Goal: Task Accomplishment & Management: Manage account settings

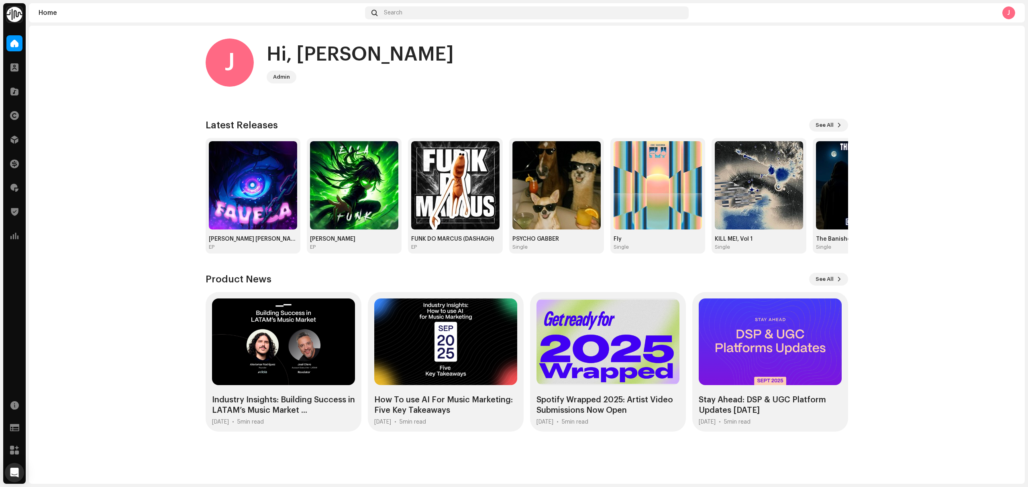
click at [143, 264] on home-home "J Hi, Jessica Admin Check out the latest Product Updates for Check Product Upda…" at bounding box center [527, 235] width 996 height 419
click at [271, 209] on img at bounding box center [253, 185] width 88 height 88
click at [18, 138] on span at bounding box center [14, 140] width 8 height 6
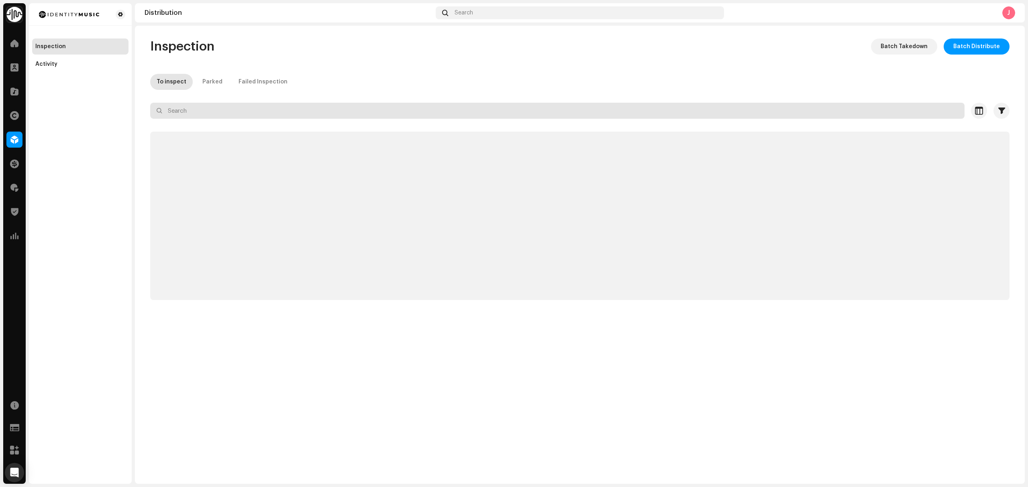
click at [198, 110] on input "text" at bounding box center [557, 111] width 814 height 16
paste input "Psycho gabber"
type input "Psycho gabber"
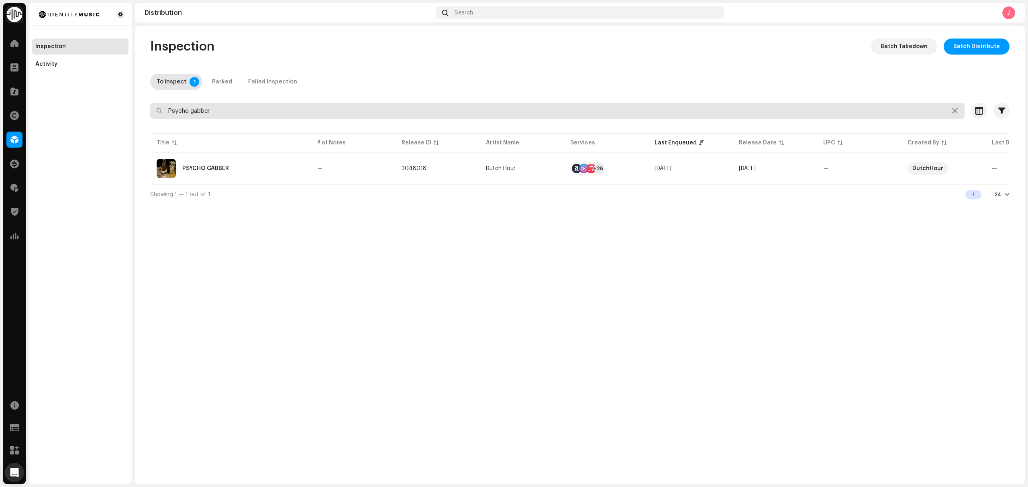
drag, startPoint x: 216, startPoint y: 110, endPoint x: 204, endPoint y: 110, distance: 11.2
click at [204, 110] on input "Psycho gabber" at bounding box center [557, 111] width 814 height 16
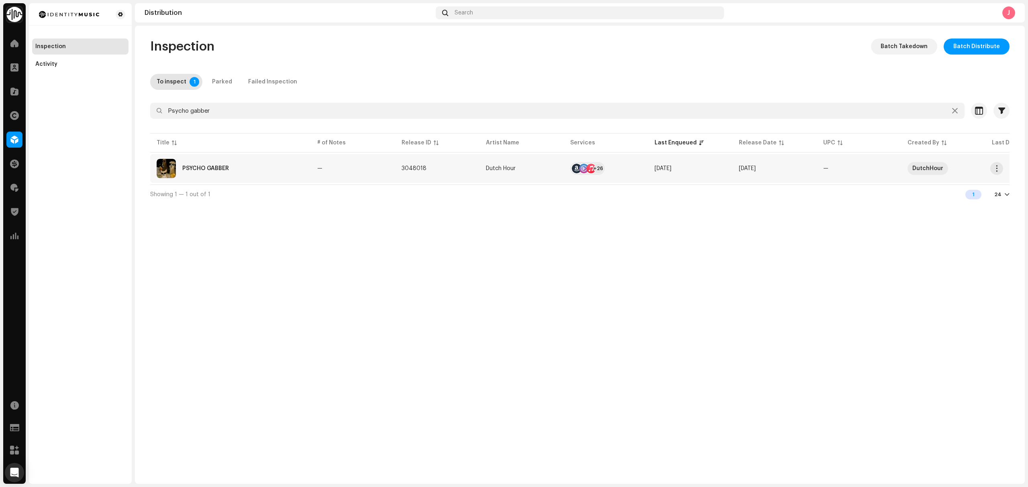
click at [241, 157] on td "PSYCHO GABBER" at bounding box center [230, 168] width 161 height 29
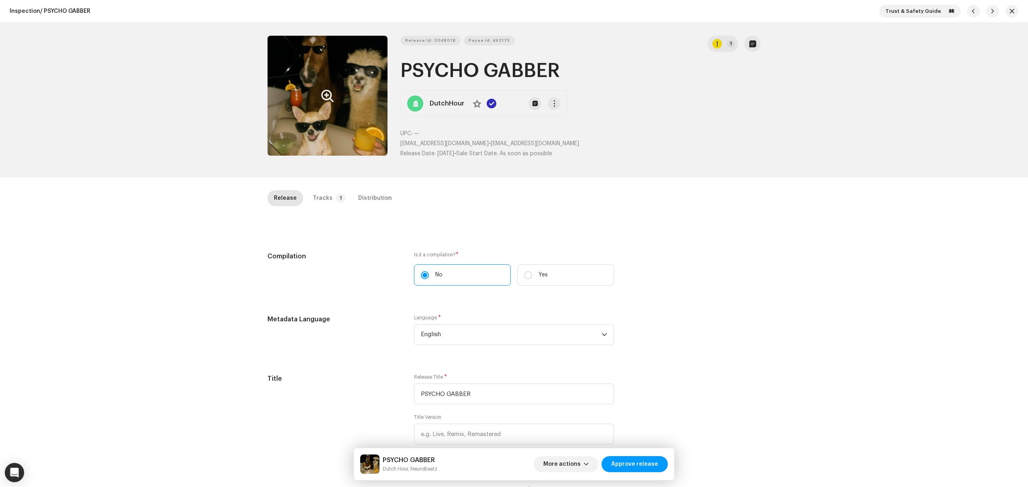
click at [301, 120] on button "Zoom Image" at bounding box center [327, 96] width 120 height 120
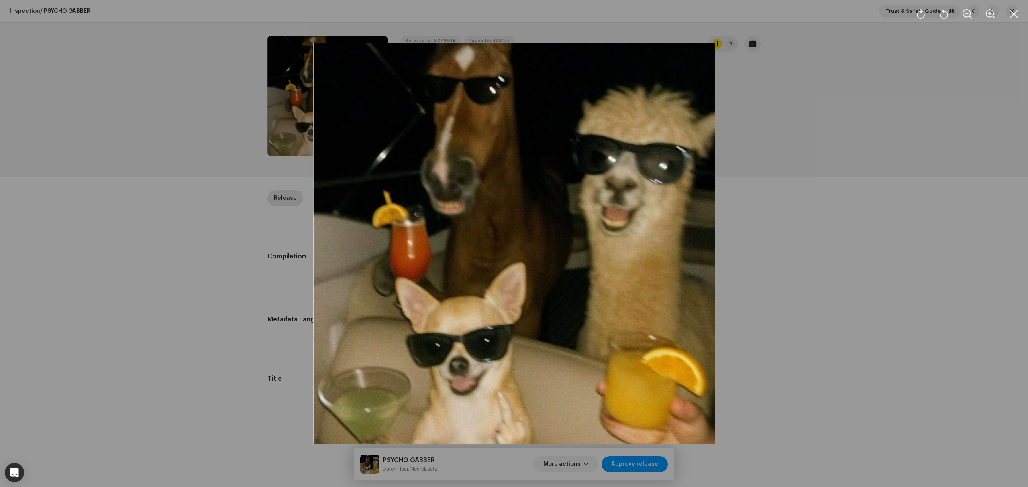
click at [166, 305] on div at bounding box center [514, 243] width 1028 height 487
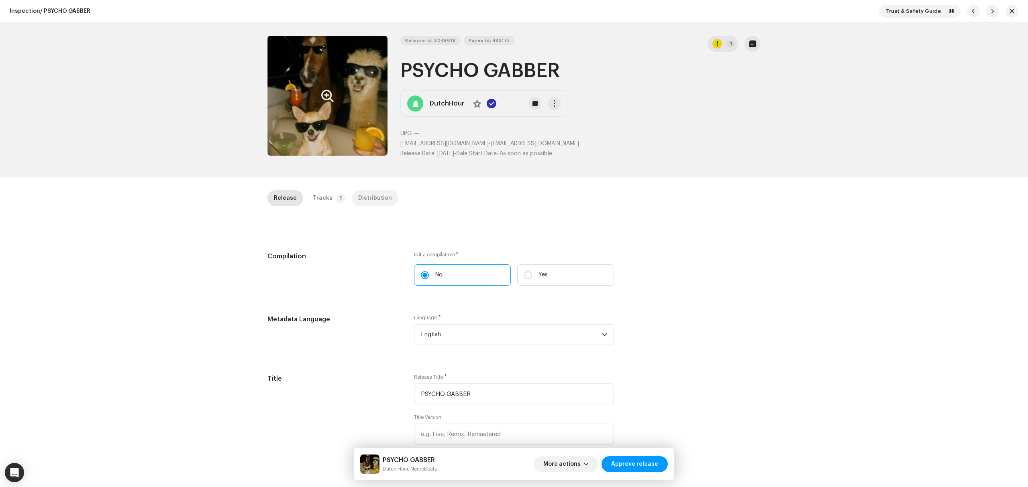
click at [358, 198] on div "Distribution" at bounding box center [375, 198] width 34 height 16
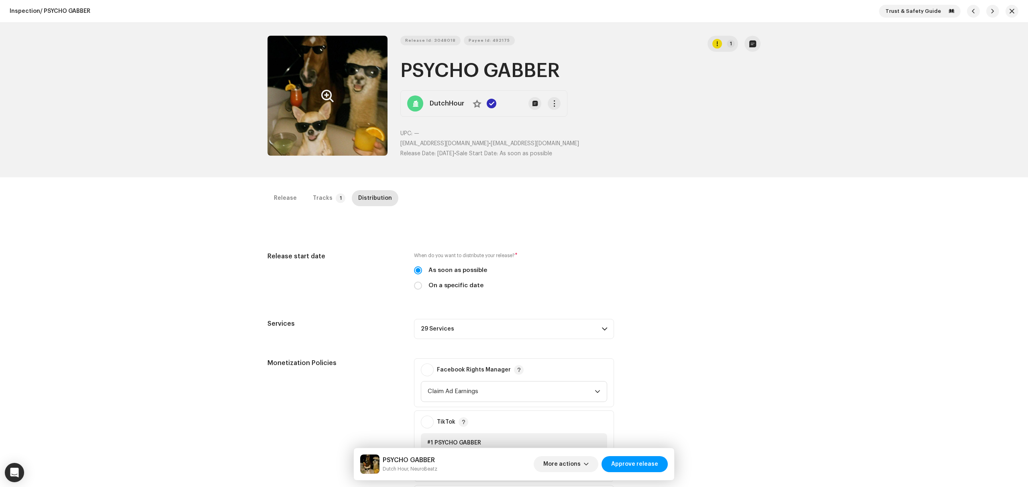
scroll to position [161, 0]
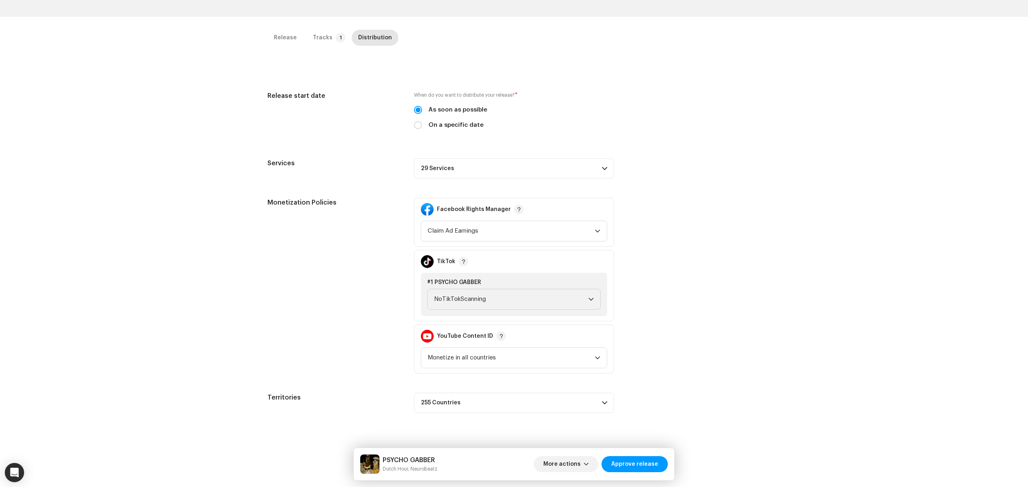
click at [463, 128] on label "On a specific date" at bounding box center [455, 125] width 55 height 9
click at [422, 128] on input "On a specific date" at bounding box center [418, 125] width 8 height 8
radio input "true"
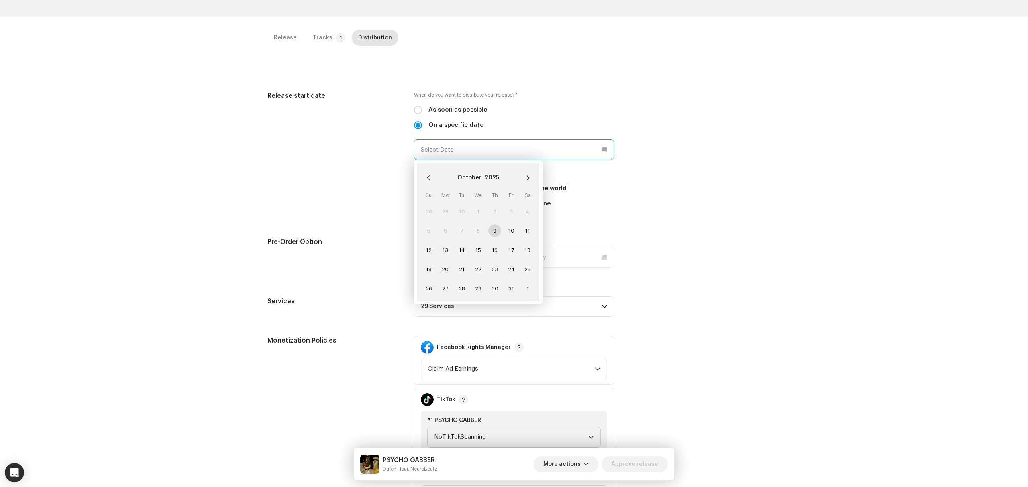
click at [468, 148] on input "text" at bounding box center [514, 149] width 200 height 21
click at [527, 179] on icon "Next Month" at bounding box center [528, 178] width 6 height 6
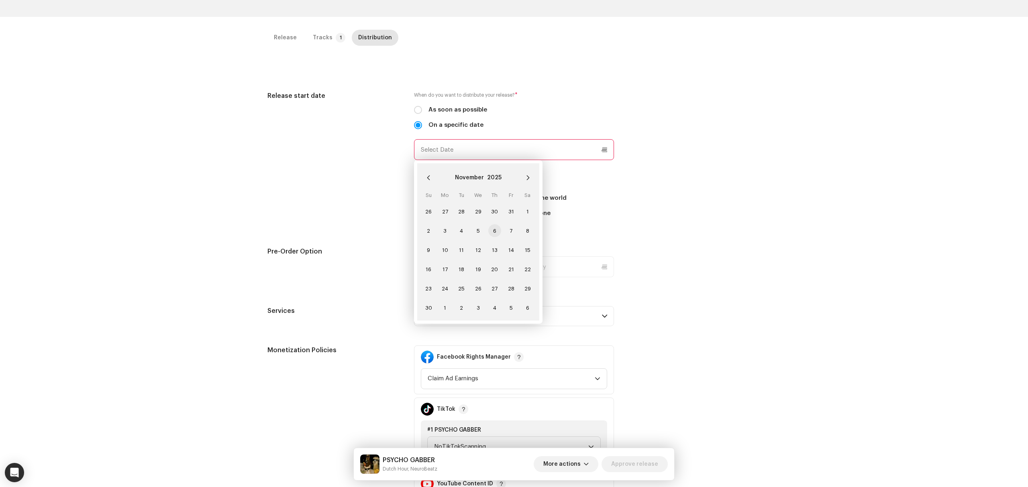
click at [495, 230] on span "6" at bounding box center [494, 230] width 13 height 13
type input "11/06/2025"
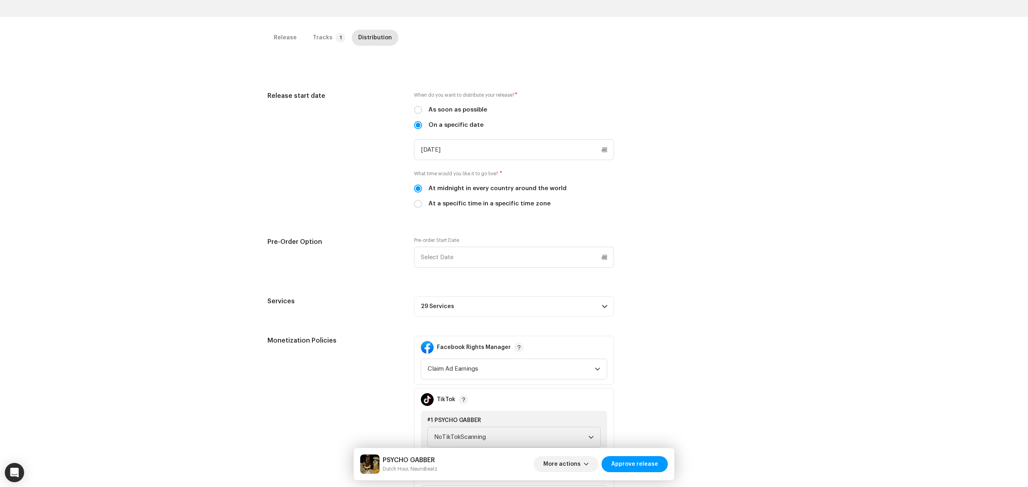
click at [261, 177] on div "Release Tracks 1 Distribution Compilation Is it a compilation? * No Yes Metadat…" at bounding box center [514, 291] width 519 height 522
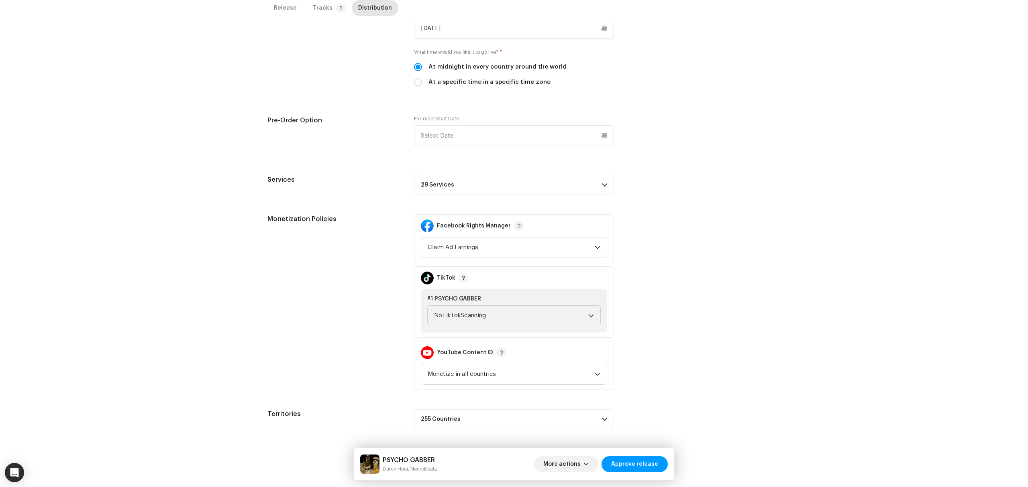
scroll to position [0, 0]
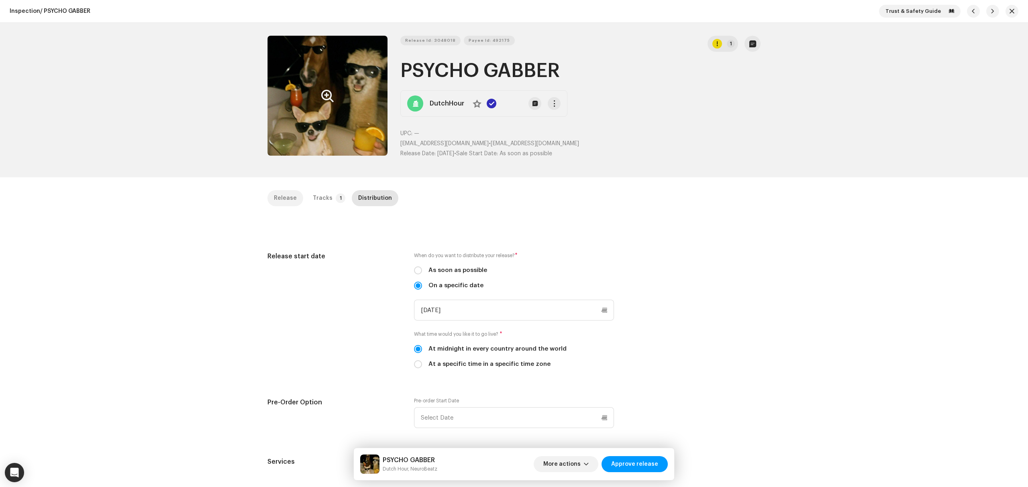
click at [288, 199] on div "Release" at bounding box center [285, 198] width 23 height 16
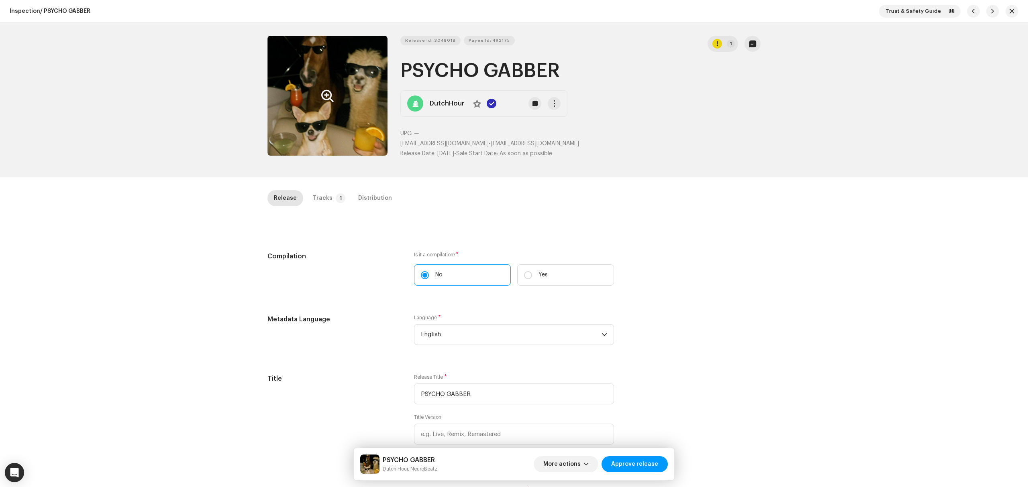
click at [326, 188] on div "Inspection / PSYCHO GABBER Trust & Safety Guide Release Id: 3048018 Payee Id: 4…" at bounding box center [514, 243] width 1028 height 487
click at [324, 194] on div "Tracks" at bounding box center [323, 198] width 20 height 16
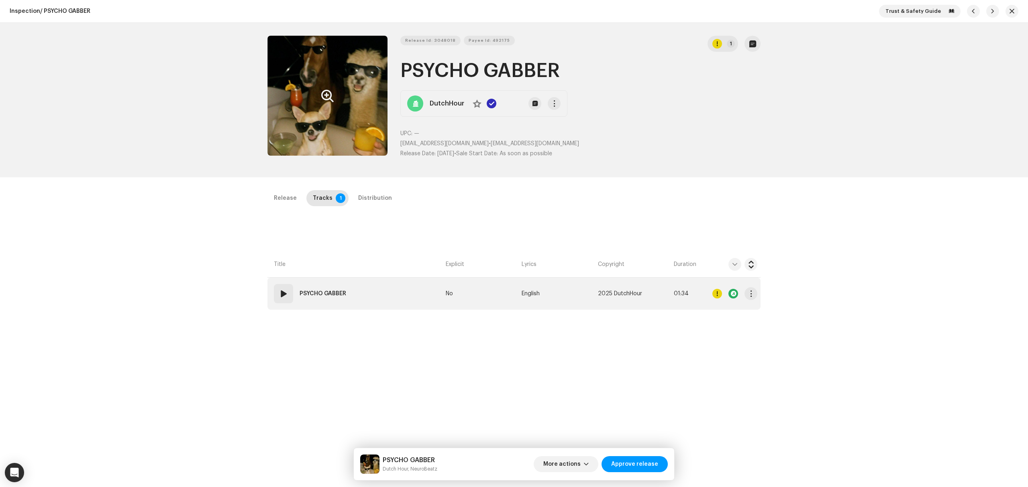
click at [392, 308] on td "01 PSYCHO GABBER" at bounding box center [354, 294] width 175 height 32
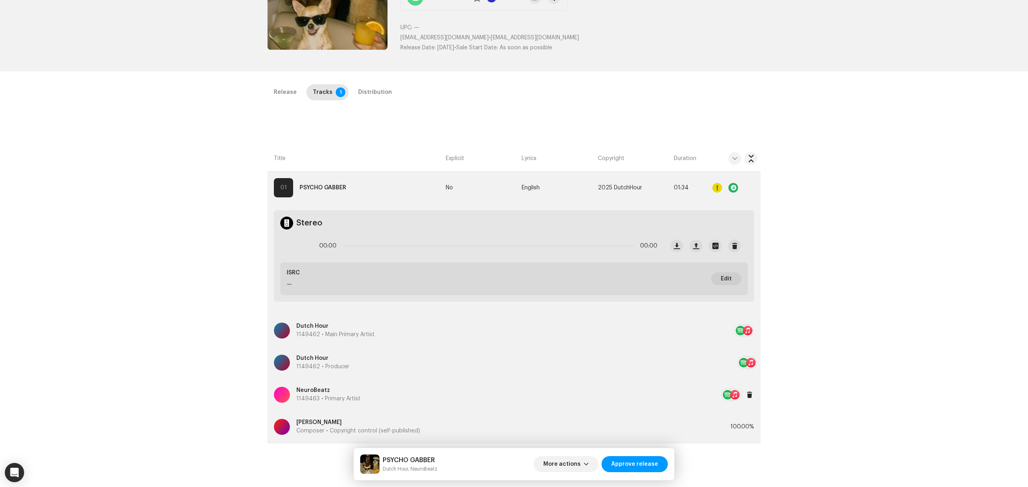
scroll to position [190, 0]
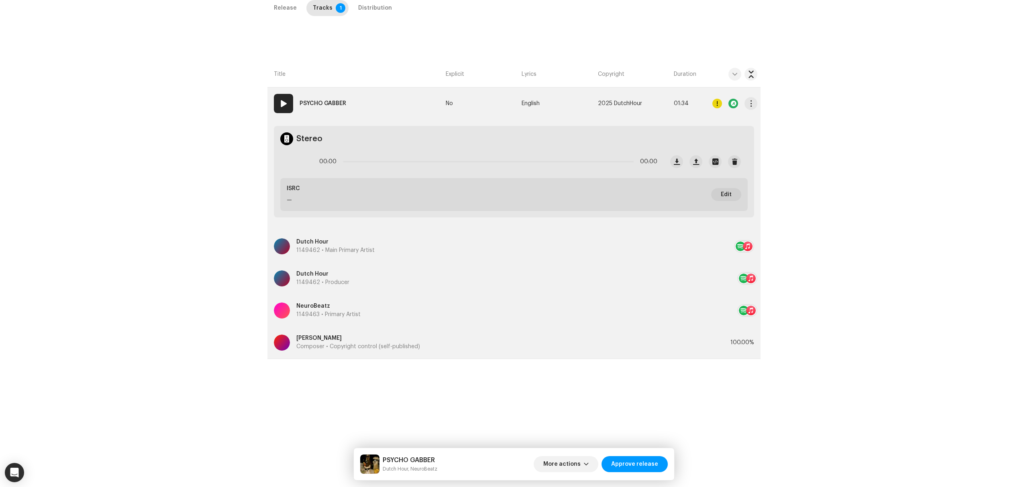
click at [712, 104] on div at bounding box center [717, 104] width 10 height 10
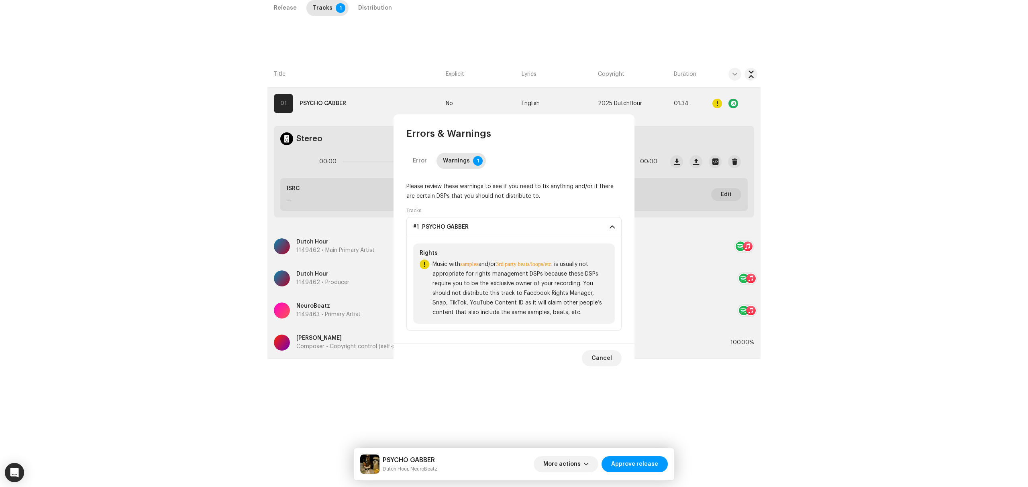
click at [149, 198] on div "Errors & Warnings Error Warnings 1 Please review these warnings to see if you n…" at bounding box center [514, 243] width 1028 height 487
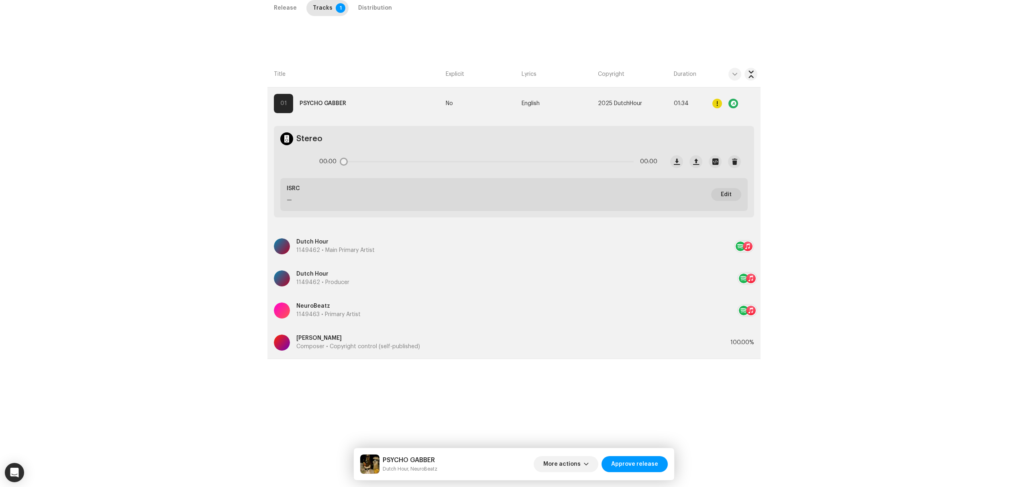
click at [296, 167] on icon at bounding box center [296, 161] width 17 height 17
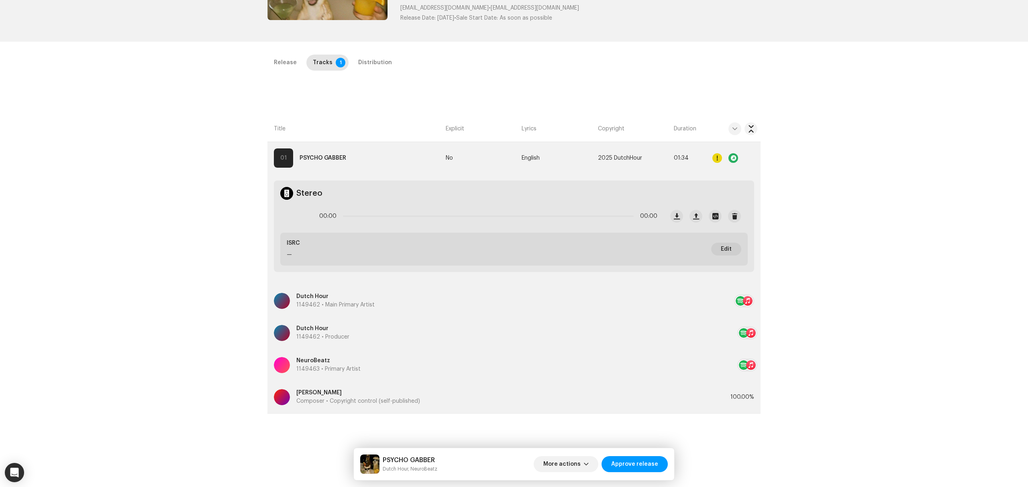
scroll to position [137, 0]
click at [270, 59] on p-tab "Release" at bounding box center [285, 61] width 36 height 16
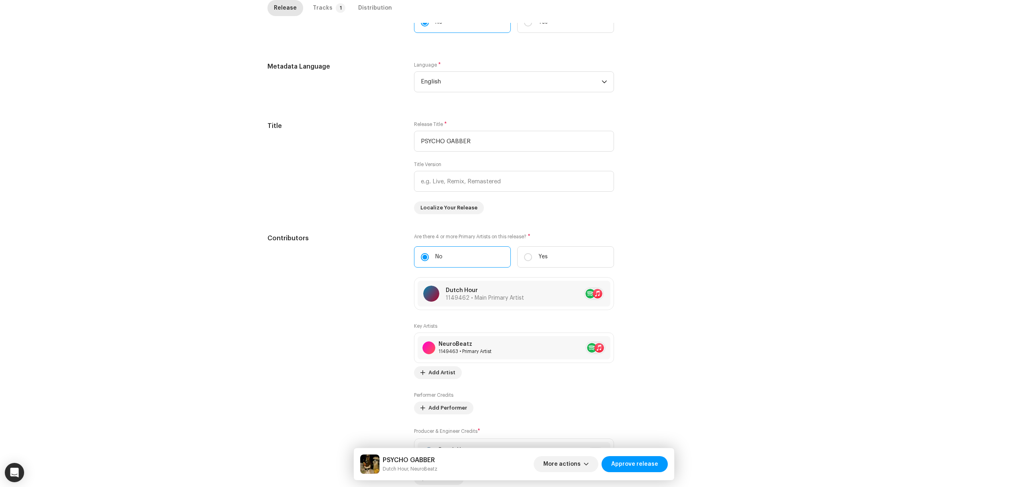
scroll to position [0, 0]
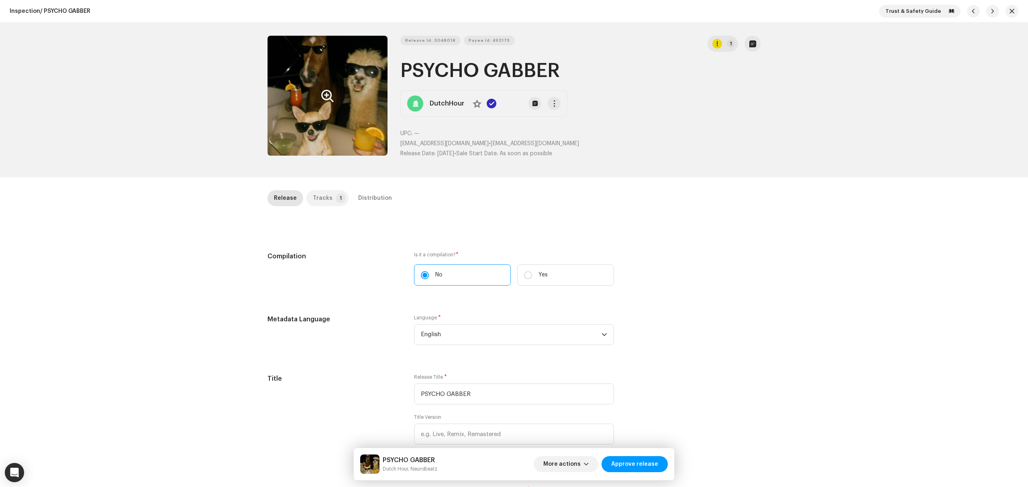
click at [325, 201] on div "Tracks" at bounding box center [323, 198] width 20 height 16
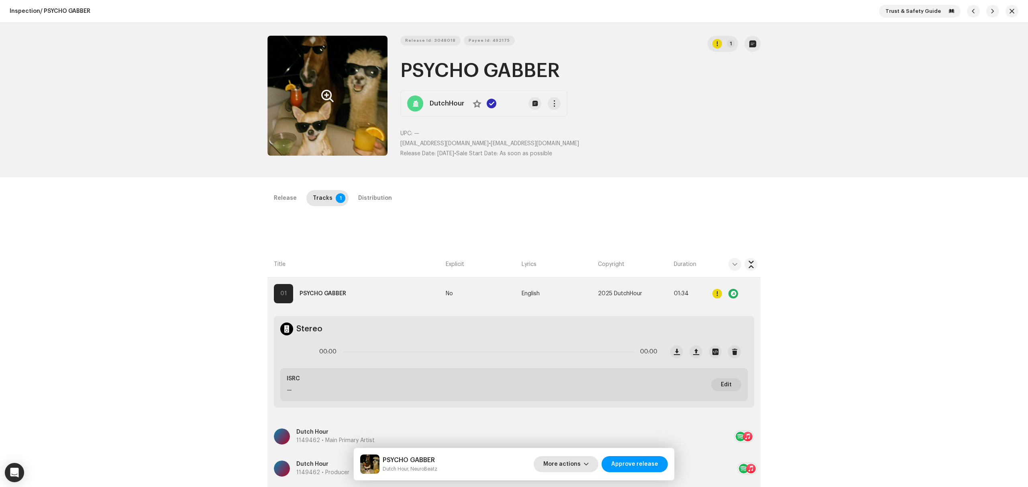
click at [560, 466] on span "More actions" at bounding box center [561, 464] width 37 height 16
click at [569, 397] on span "Save & Exit" at bounding box center [561, 396] width 31 height 6
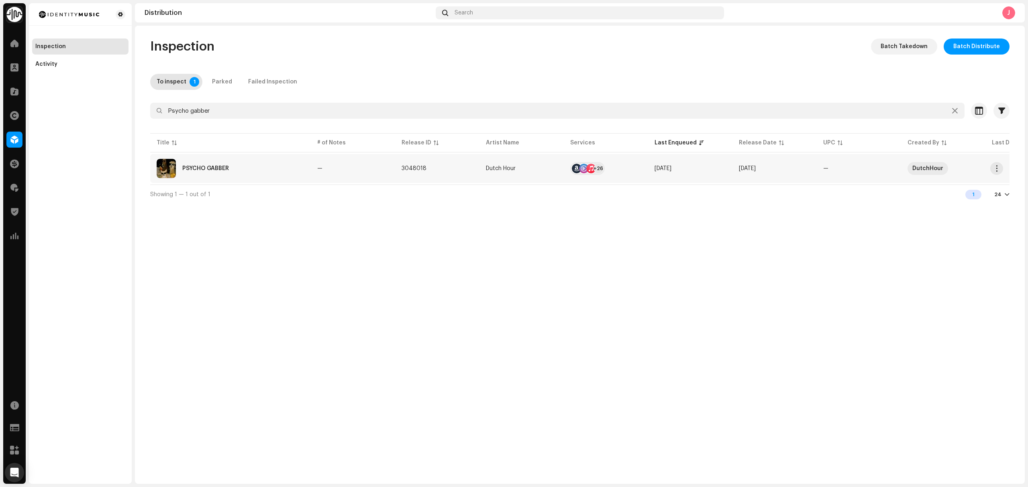
click at [316, 166] on td "—" at bounding box center [353, 168] width 84 height 29
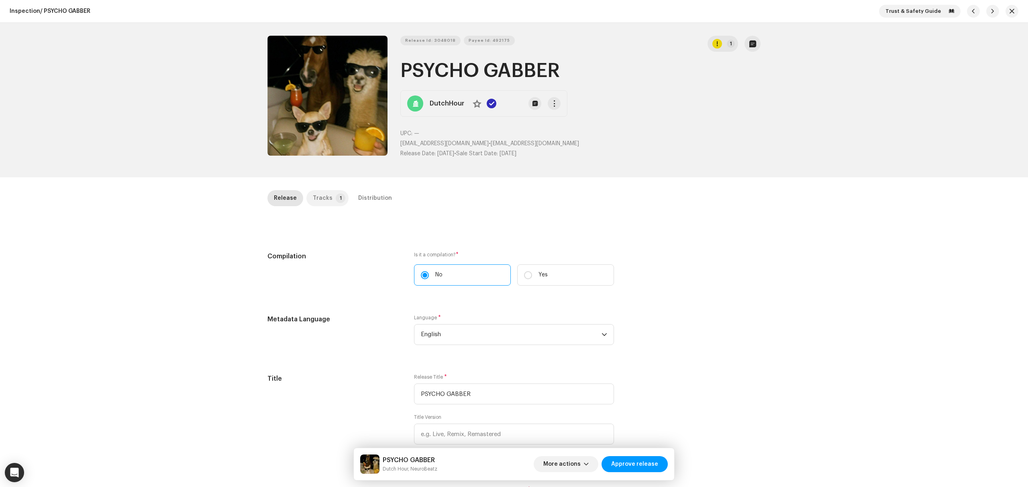
click at [327, 198] on p-tab "Tracks 1" at bounding box center [327, 198] width 42 height 16
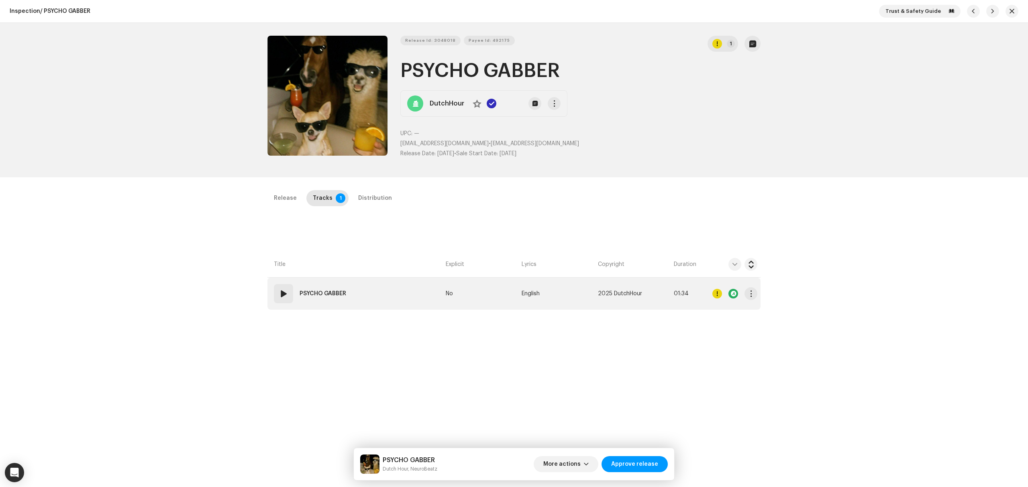
click at [281, 295] on span at bounding box center [284, 294] width 10 height 10
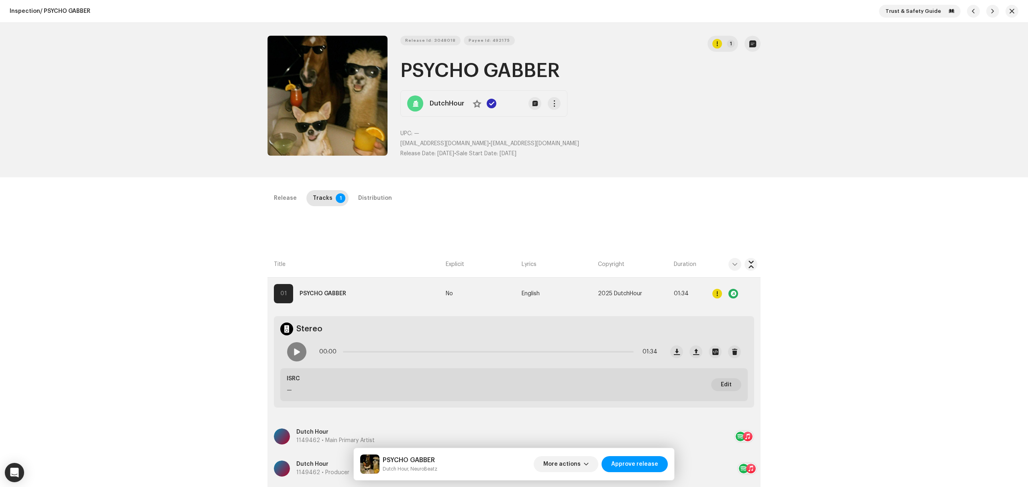
click at [88, 267] on div "Inspection / PSYCHO GABBER Trust & Safety Guide Release Id: 3048018 Payee Id: 4…" at bounding box center [514, 243] width 1028 height 487
click at [1009, 9] on span "button" at bounding box center [1011, 11] width 5 height 6
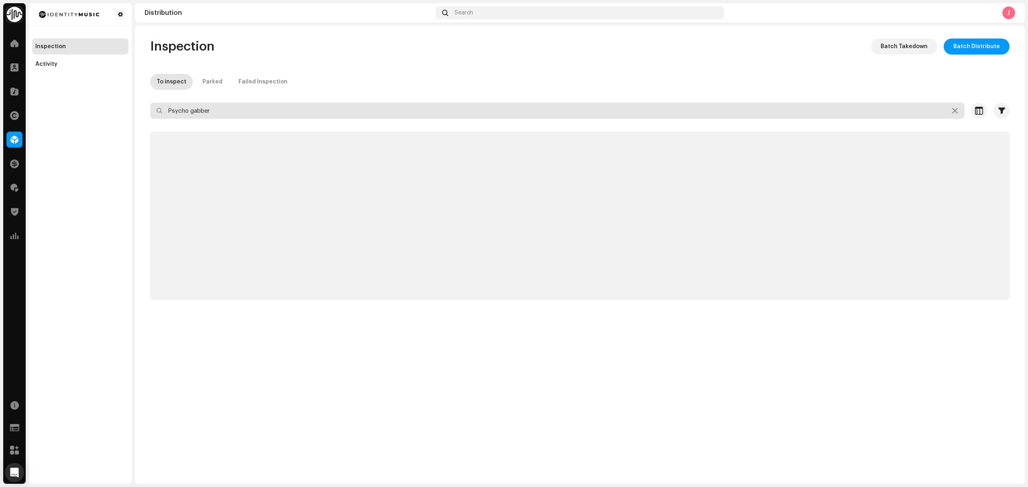
drag, startPoint x: 244, startPoint y: 105, endPoint x: 47, endPoint y: 118, distance: 197.1
click at [71, 113] on div "Identity Music Home Clients Catalog Rights Distribution Finance Royalties Trust…" at bounding box center [514, 243] width 1028 height 487
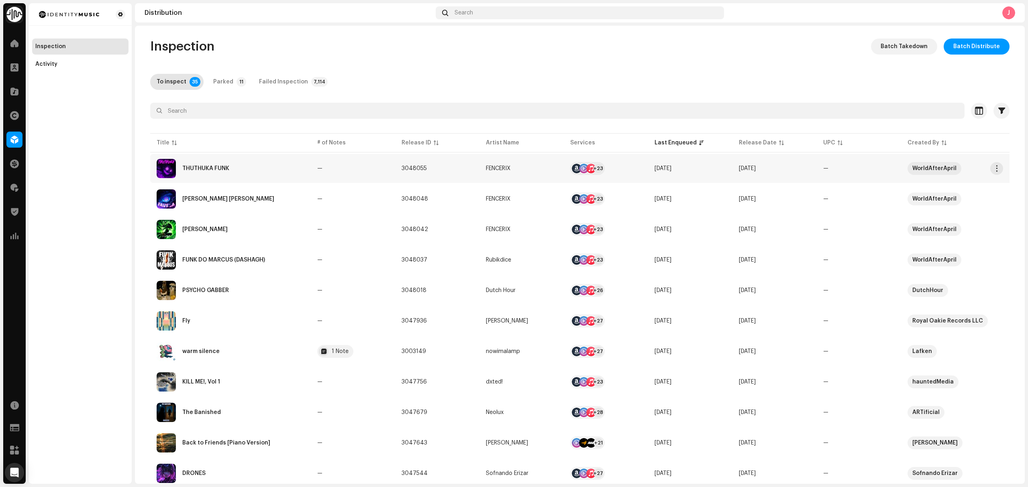
click at [251, 156] on td "THUTHUKA FUNK" at bounding box center [230, 168] width 161 height 29
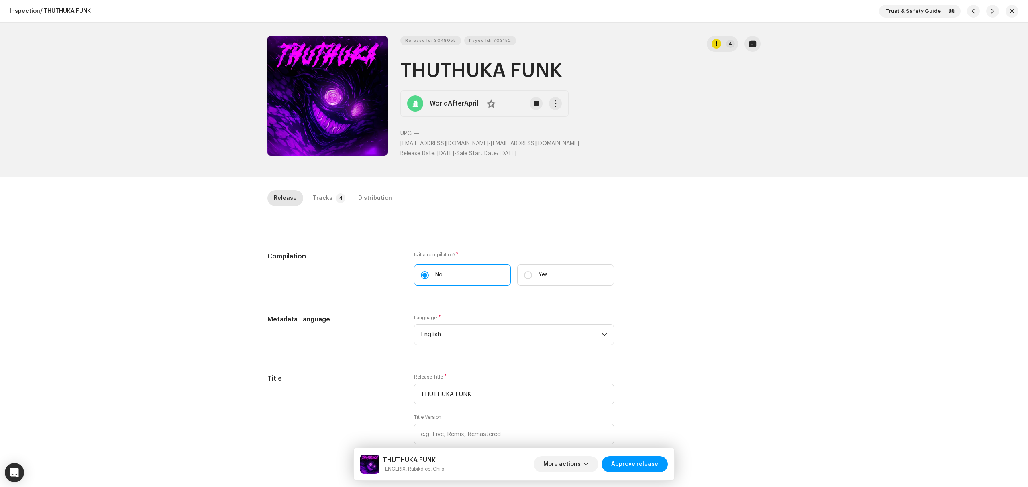
click at [189, 363] on div "Inspection / THUTHUKA FUNK Trust & Safety Guide Release Id: 3048055 Payee Id: 7…" at bounding box center [514, 243] width 1028 height 487
click at [326, 203] on p-tab "Tracks 4" at bounding box center [327, 198] width 42 height 16
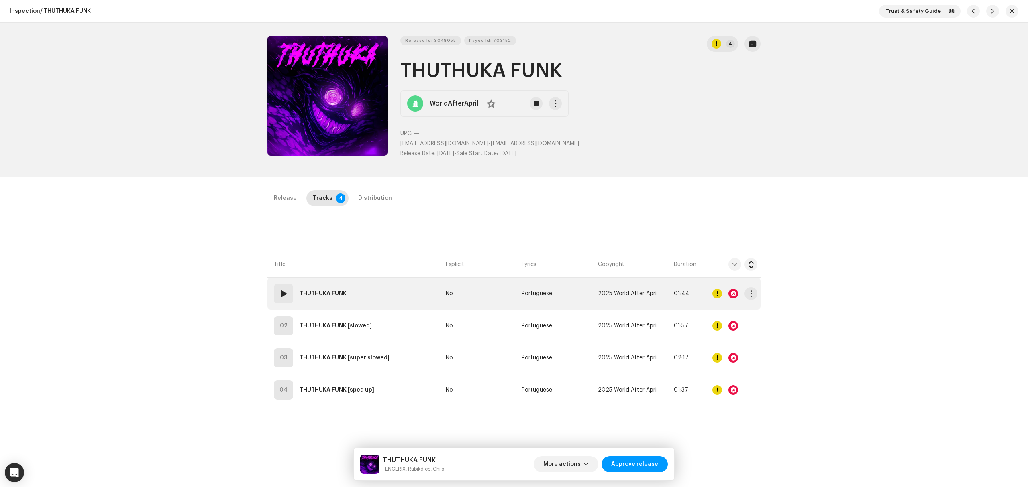
click at [374, 297] on td "01 THUTHUKA FUNK" at bounding box center [354, 294] width 175 height 32
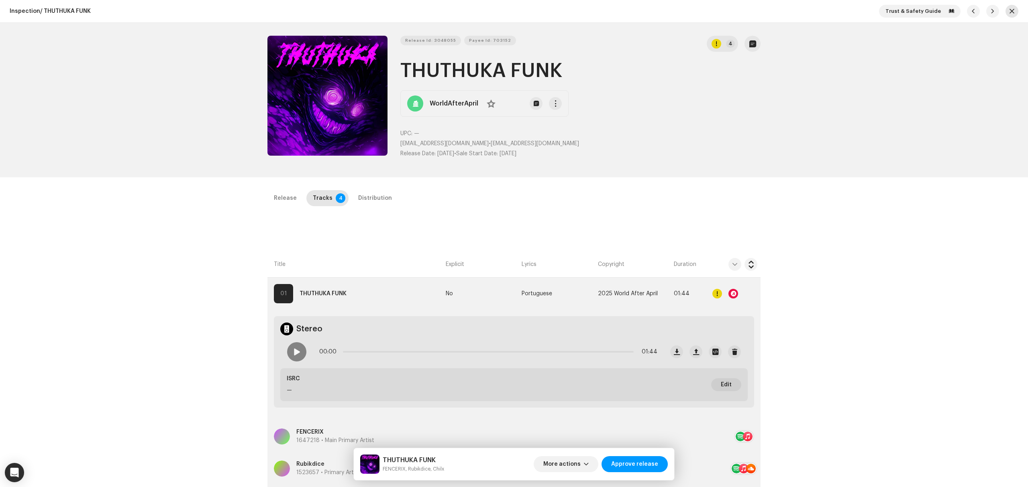
click at [1009, 11] on span "button" at bounding box center [1011, 11] width 5 height 6
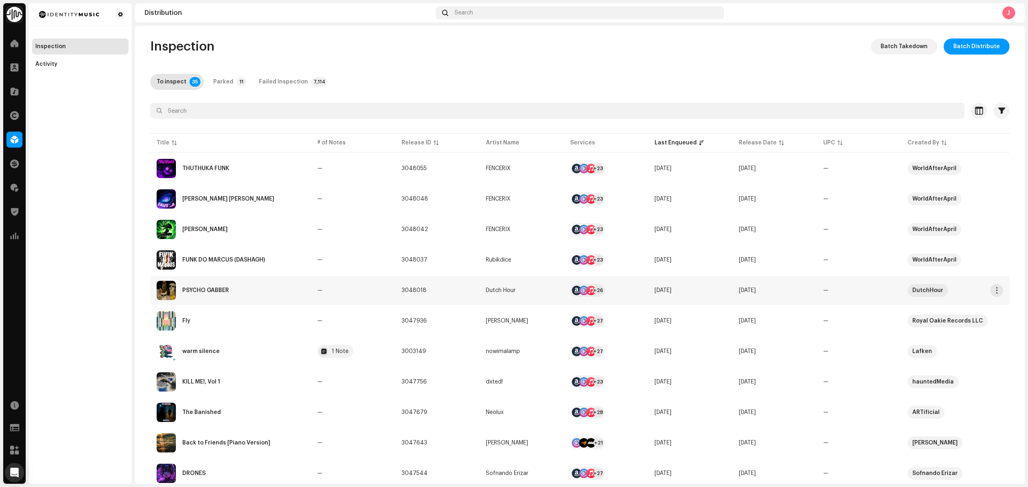
click at [259, 295] on div "PSYCHO GABBER" at bounding box center [231, 290] width 148 height 19
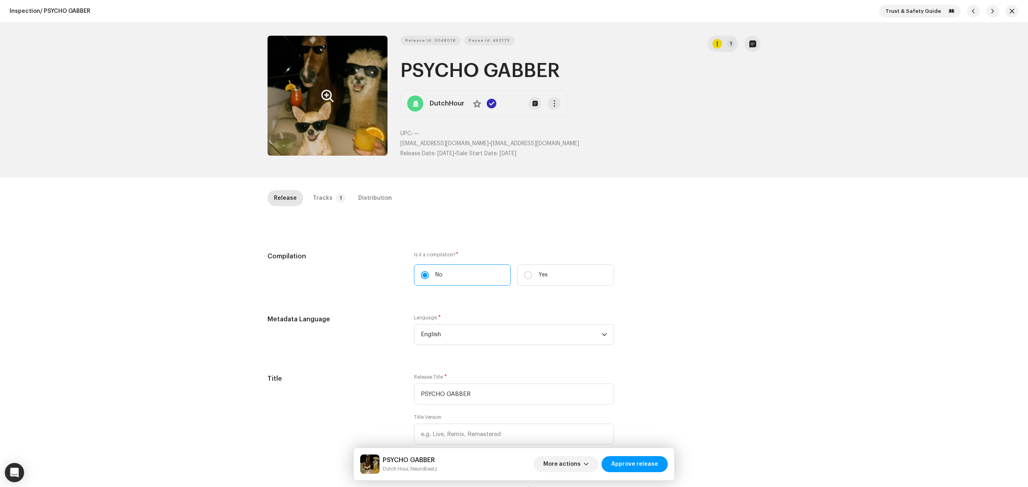
click at [333, 144] on button "Zoom Image" at bounding box center [327, 96] width 120 height 120
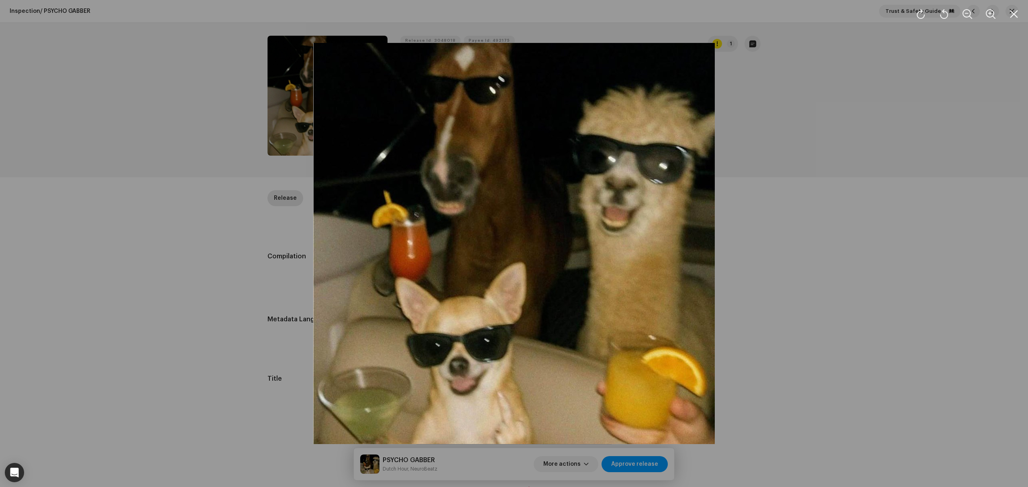
click at [116, 246] on div at bounding box center [514, 243] width 1028 height 487
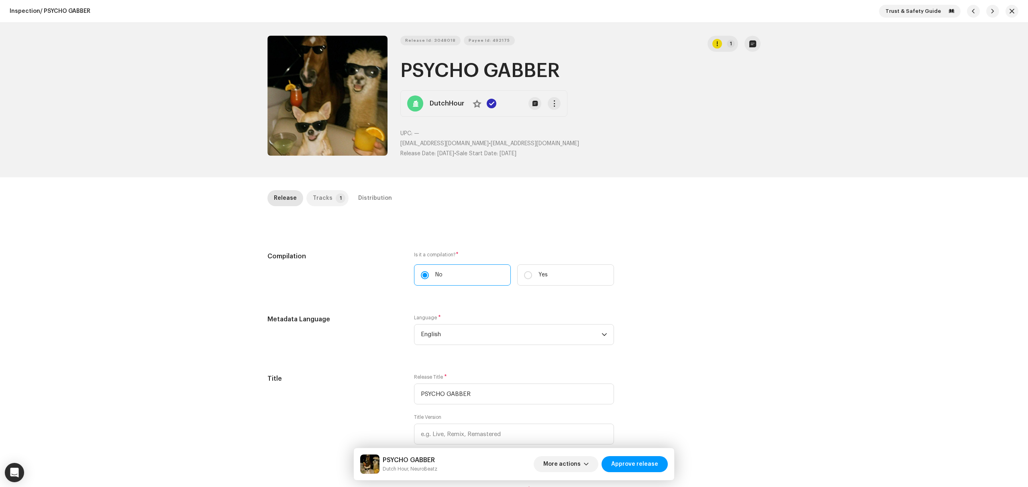
click at [324, 193] on div "Tracks" at bounding box center [323, 198] width 20 height 16
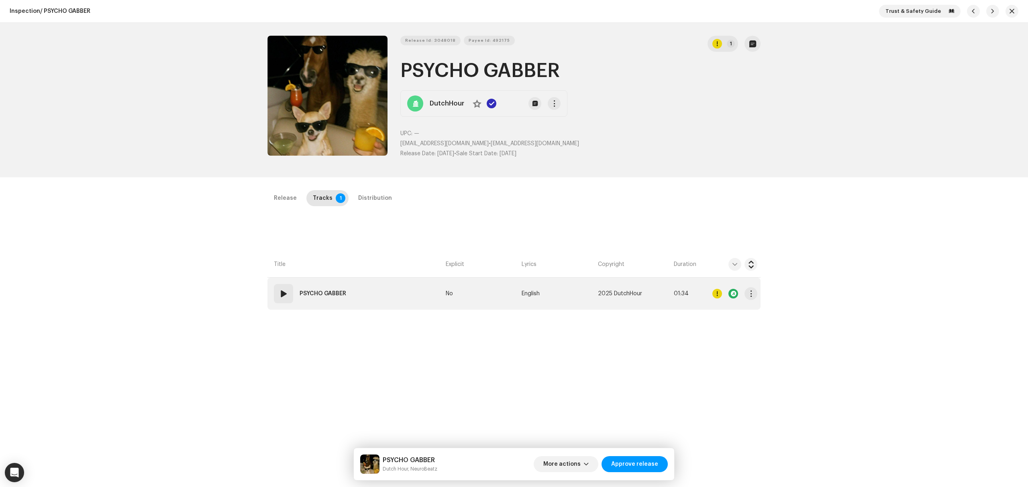
click at [424, 297] on td "01 PSYCHO GABBER" at bounding box center [354, 294] width 175 height 32
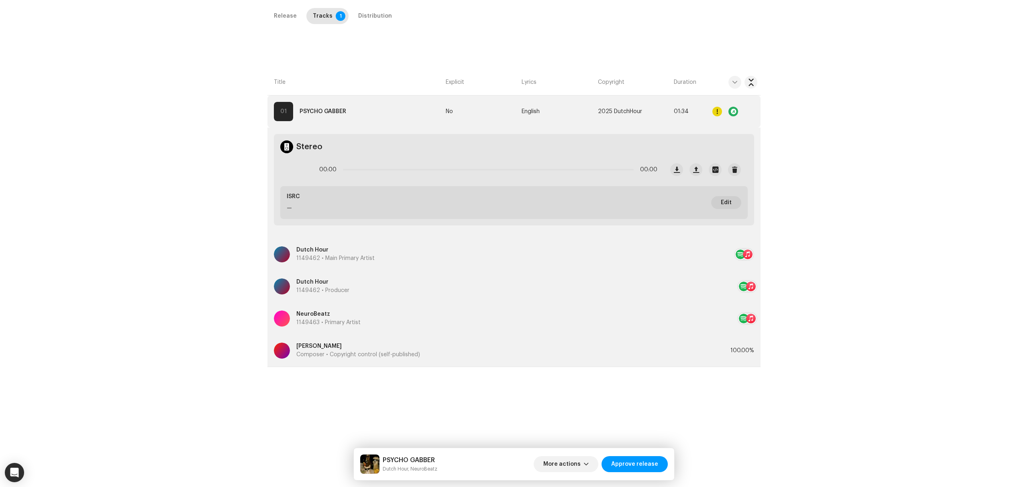
scroll to position [190, 0]
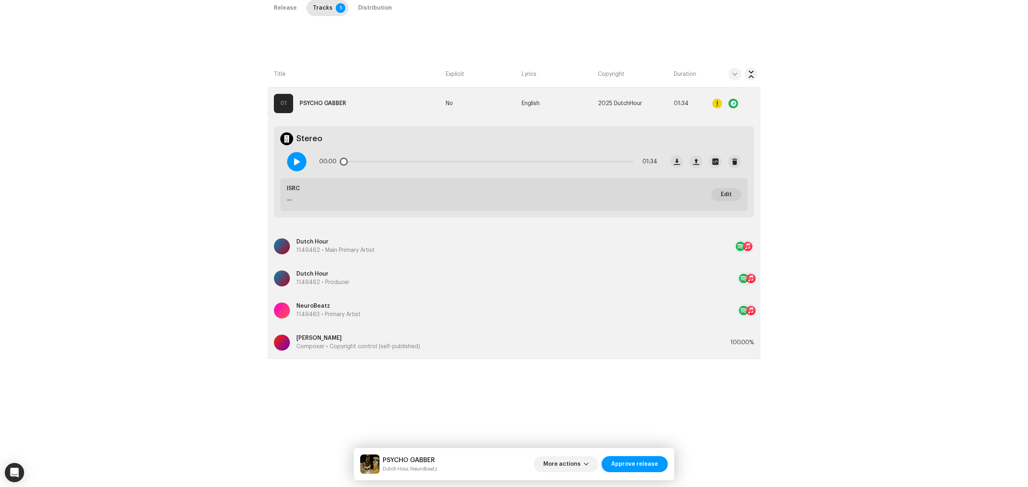
click at [296, 166] on div at bounding box center [296, 161] width 19 height 19
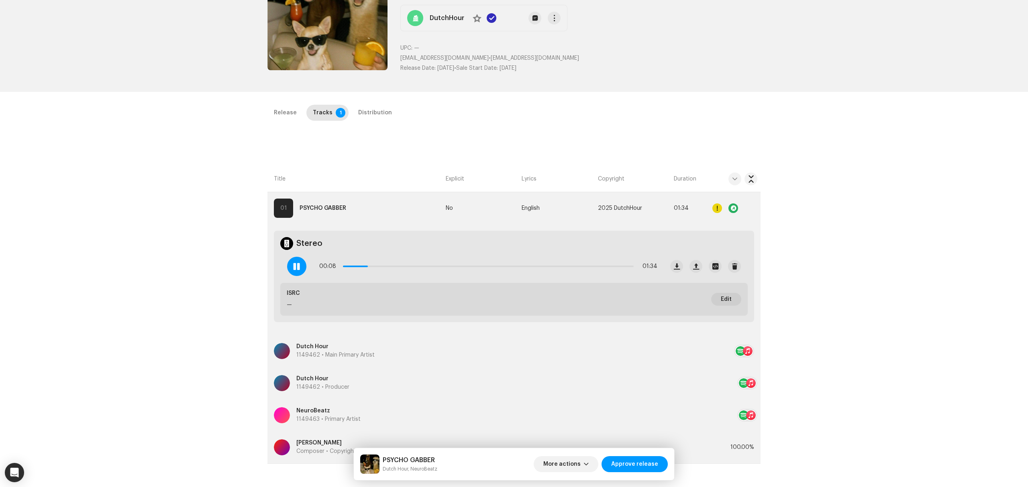
scroll to position [84, 0]
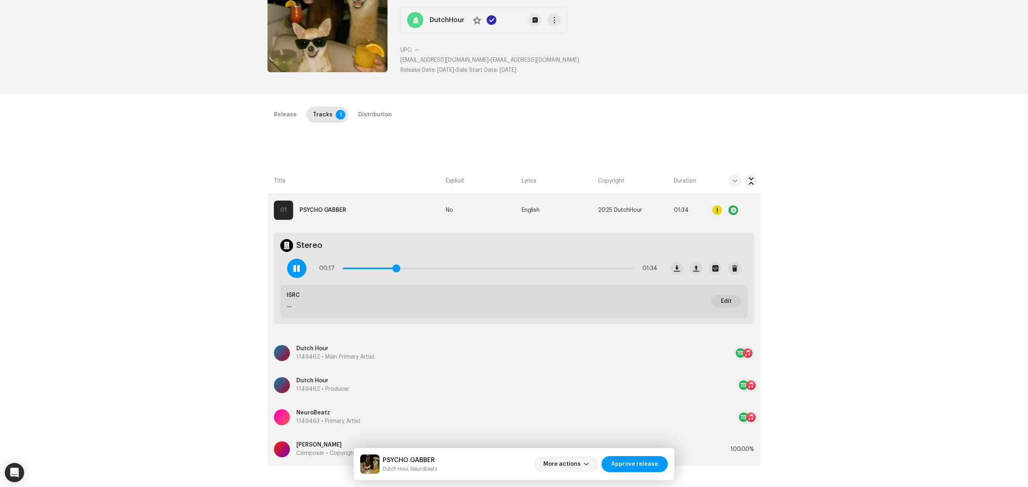
click at [394, 268] on span at bounding box center [396, 269] width 8 height 8
drag, startPoint x: 394, startPoint y: 268, endPoint x: 420, endPoint y: 269, distance: 25.7
click at [420, 269] on span at bounding box center [418, 269] width 8 height 8
click at [423, 272] on div "00:27 01:34" at bounding box center [488, 269] width 338 height 16
drag, startPoint x: 433, startPoint y: 269, endPoint x: 445, endPoint y: 269, distance: 12.0
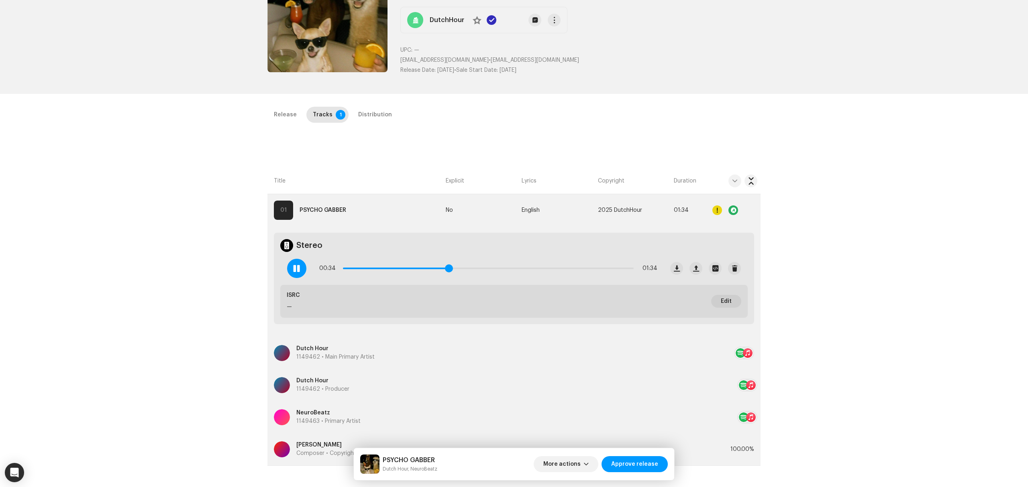
click at [445, 269] on span at bounding box center [449, 269] width 8 height 8
drag, startPoint x: 458, startPoint y: 268, endPoint x: 583, endPoint y: 266, distance: 125.3
click at [568, 265] on div "00:41 01:34" at bounding box center [488, 269] width 338 height 16
drag, startPoint x: 574, startPoint y: 269, endPoint x: 627, endPoint y: 272, distance: 53.1
click at [627, 272] on span at bounding box center [628, 269] width 8 height 8
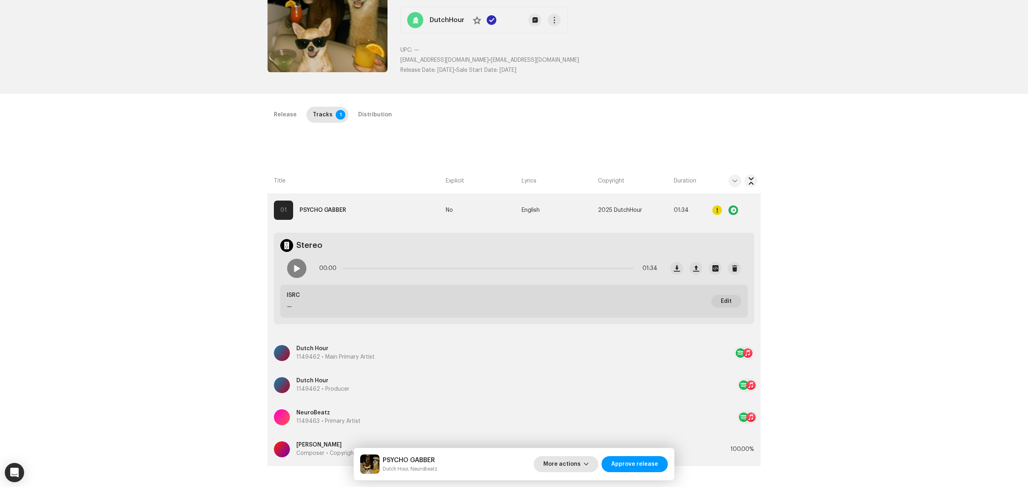
click at [562, 459] on span "More actions" at bounding box center [561, 464] width 37 height 16
click at [571, 409] on span "Fail & Return" at bounding box center [564, 412] width 36 height 6
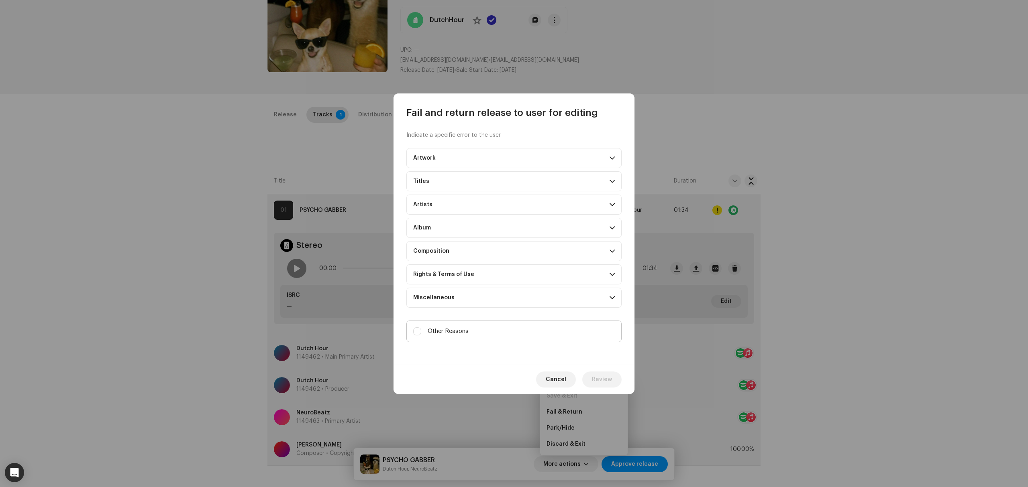
click at [472, 333] on label "Other Reasons" at bounding box center [513, 332] width 215 height 22
click at [421, 333] on input "Other Reasons" at bounding box center [417, 332] width 8 height 8
checkbox input "true"
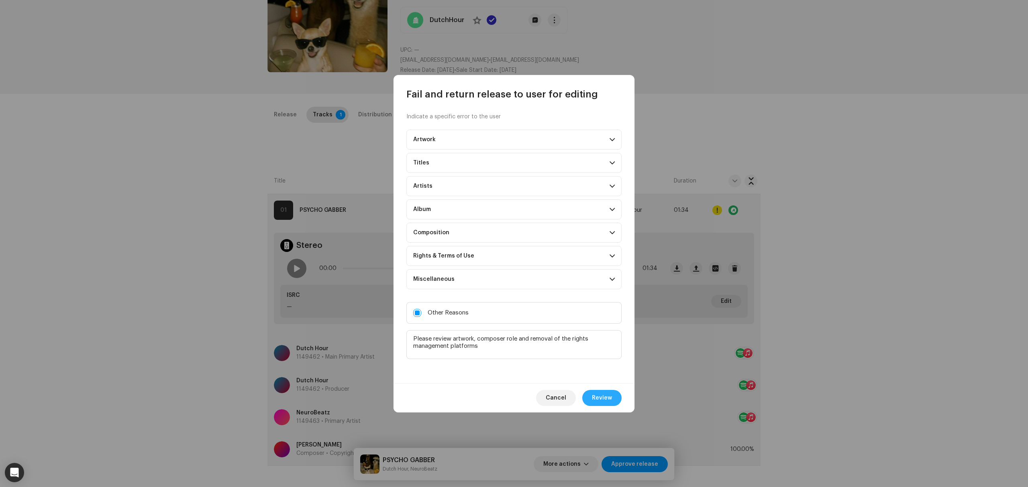
type textarea "Please review artwork, composer role and removal of the rights management platf…"
click at [620, 400] on button "Review" at bounding box center [601, 398] width 39 height 16
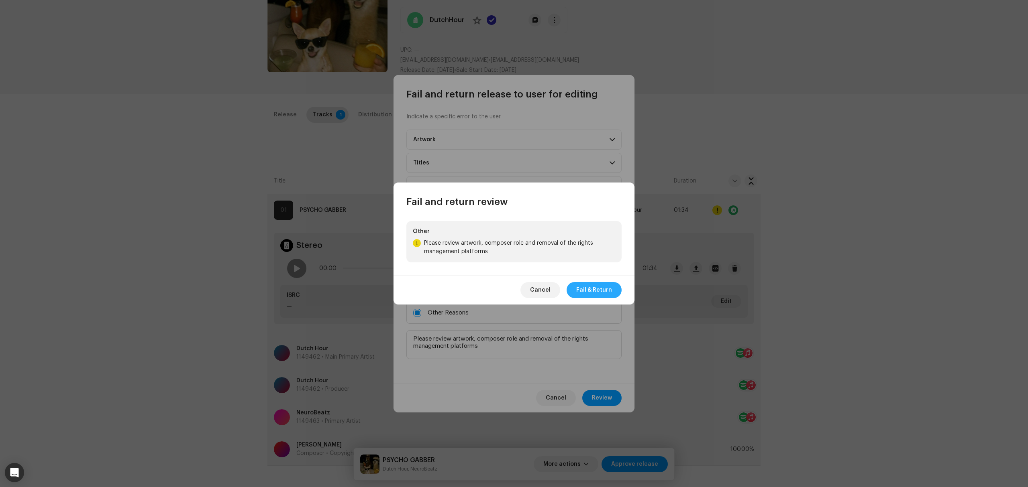
click at [603, 287] on span "Fail & Return" at bounding box center [594, 290] width 36 height 16
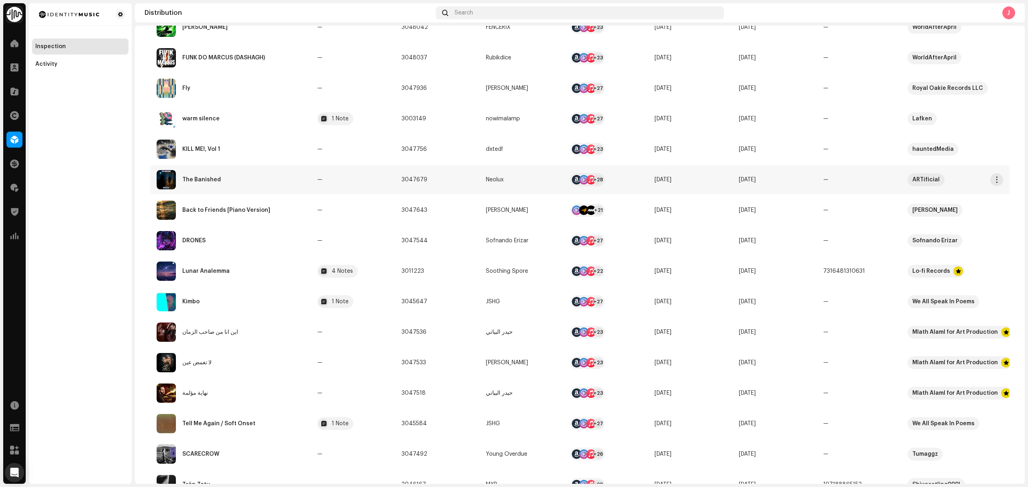
scroll to position [321, 0]
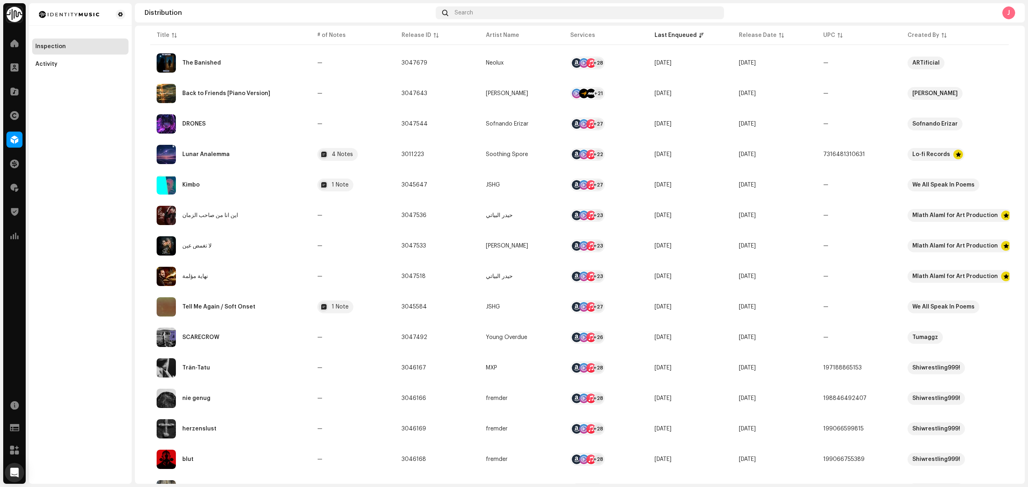
click at [76, 220] on div "Inspection Activity" at bounding box center [80, 243] width 103 height 481
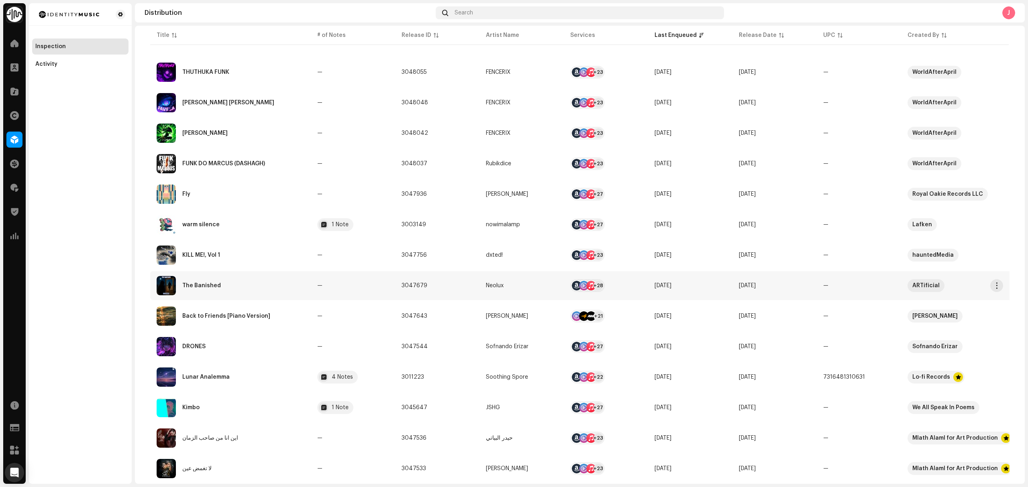
scroll to position [161, 0]
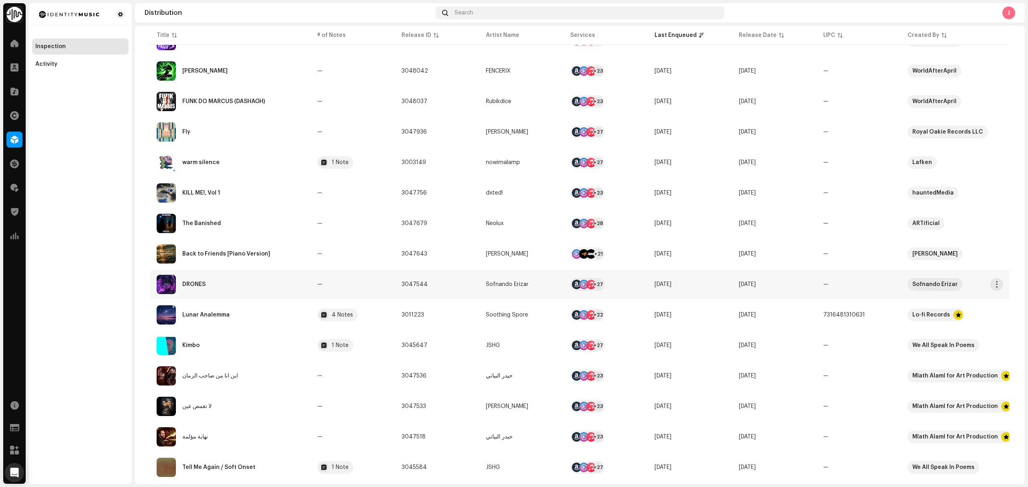
click at [265, 280] on div "DRONES" at bounding box center [231, 284] width 148 height 19
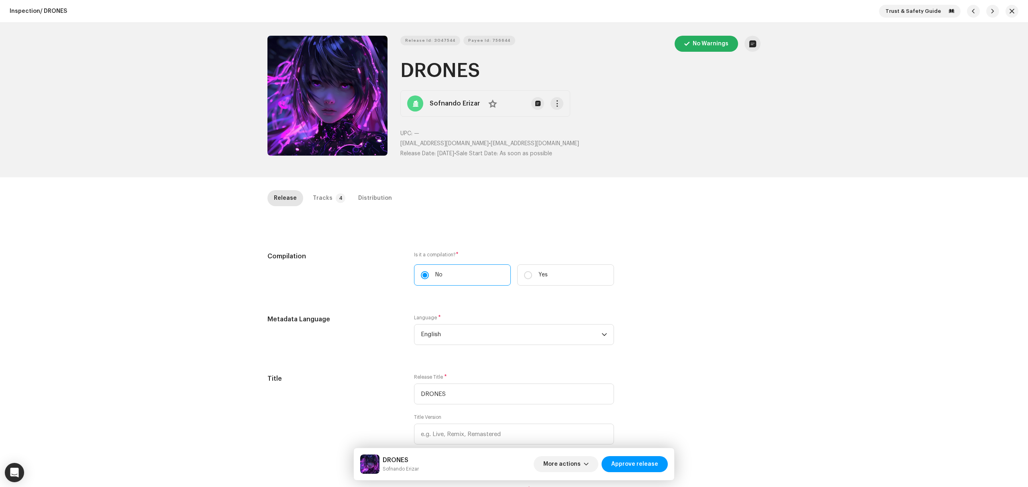
click at [157, 177] on div "Release Id: 3047544 Payee Id: 756644 No Warnings DRONES Sofnando Erizar No UPC:…" at bounding box center [514, 100] width 1028 height 155
copy p "jskills988@gmail.com"
drag, startPoint x: 545, startPoint y: 144, endPoint x: 460, endPoint y: 142, distance: 85.1
click at [460, 142] on p "jskills988@gmail.com • jskills988@gmail.com" at bounding box center [580, 144] width 360 height 8
click at [650, 126] on div "Release Id: 3047544 Payee Id: 756644 No Warnings DRONES Sofnando Erizar No UPC:…" at bounding box center [580, 100] width 360 height 129
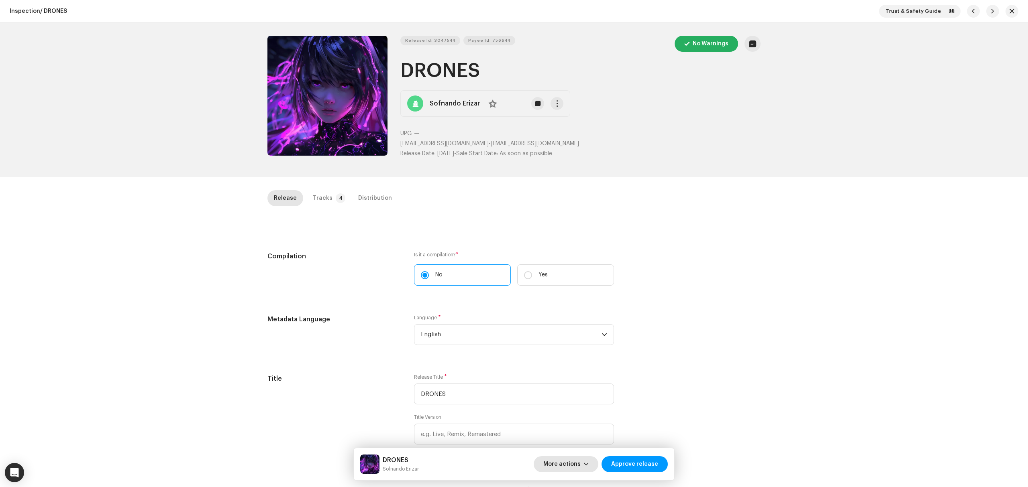
click at [587, 463] on span "button" at bounding box center [586, 464] width 5 height 6
click at [588, 410] on div "Fail & Return" at bounding box center [583, 412] width 75 height 6
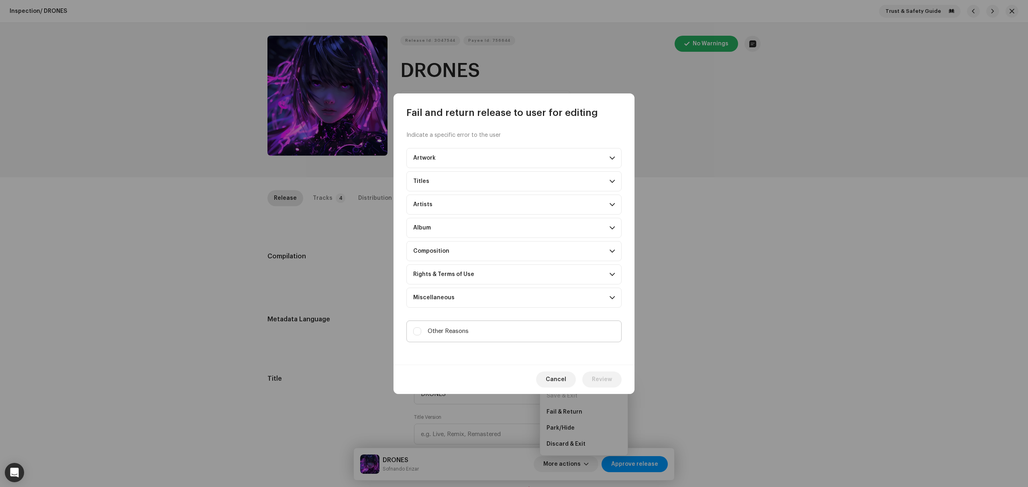
click at [460, 331] on span "Other Reasons" at bounding box center [448, 331] width 41 height 9
click at [421, 331] on input "Other Reasons" at bounding box center [417, 332] width 8 height 8
checkbox input "true"
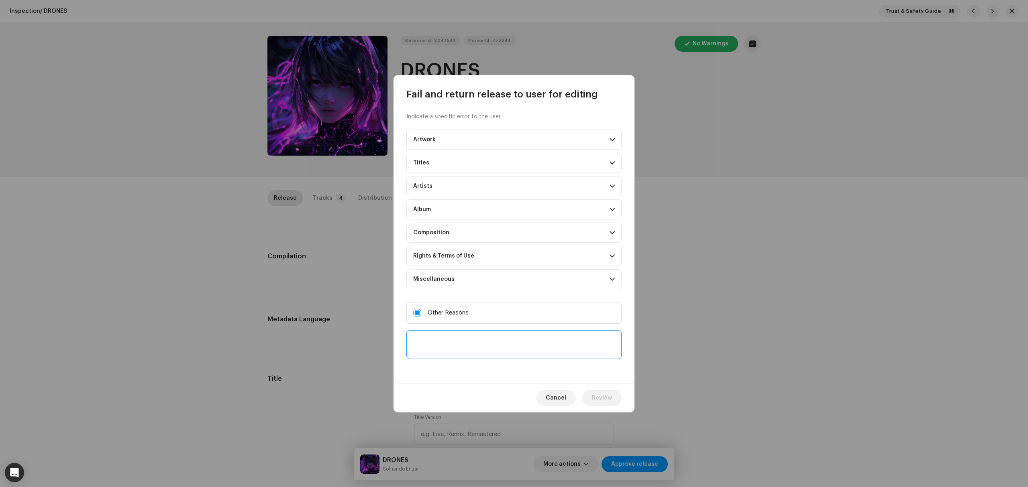
click at [463, 347] on textarea at bounding box center [513, 344] width 215 height 29
paste textarea "PLEASE READ: We've noticed you don't currently have a deal with us! We are an i…"
type textarea "PLEASE READ: We've noticed you don't currently have a deal with us! We are an i…"
click at [601, 393] on span "Review" at bounding box center [602, 398] width 20 height 16
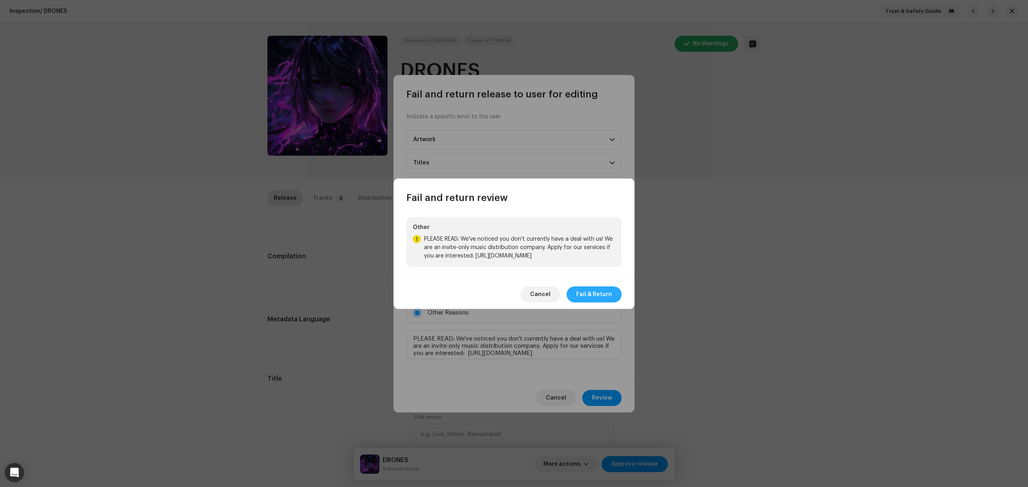
click at [585, 294] on span "Fail & Return" at bounding box center [594, 295] width 36 height 16
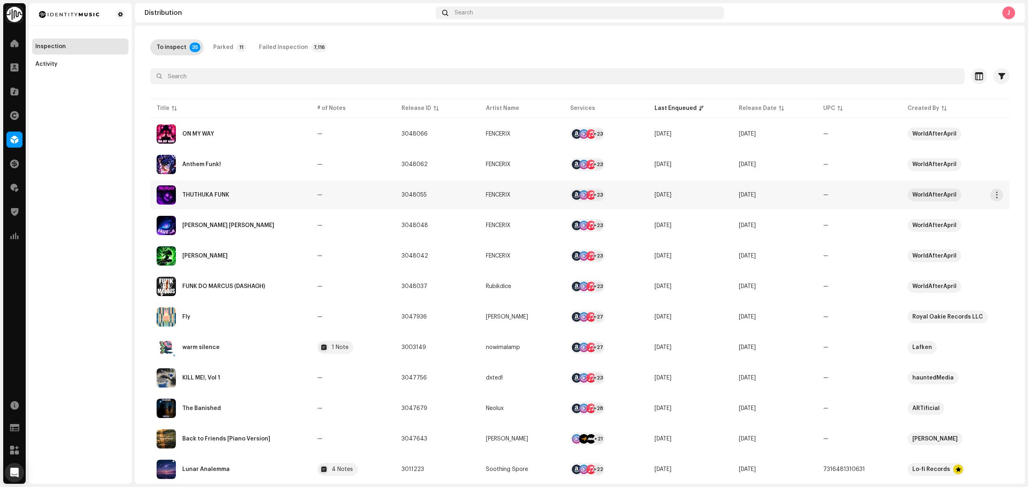
scroll to position [53, 0]
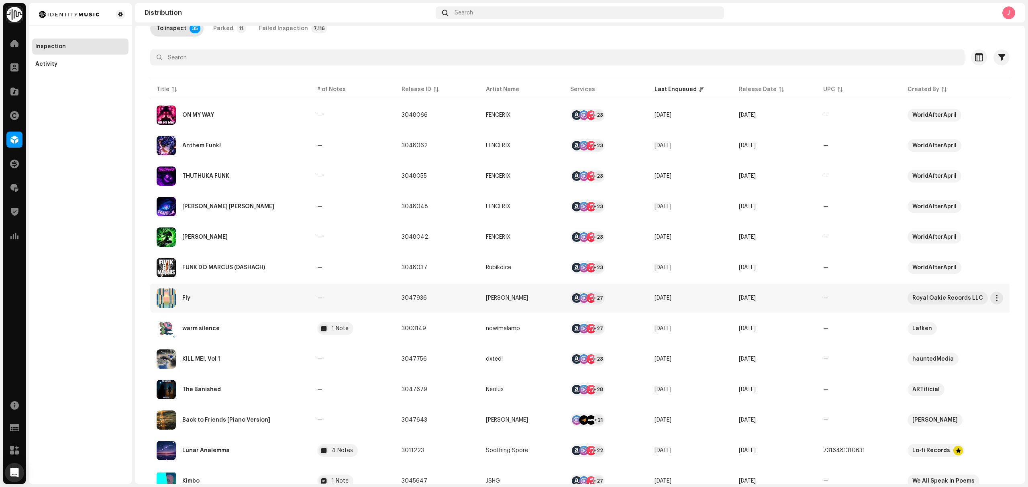
click at [244, 302] on div "Fly" at bounding box center [231, 298] width 148 height 19
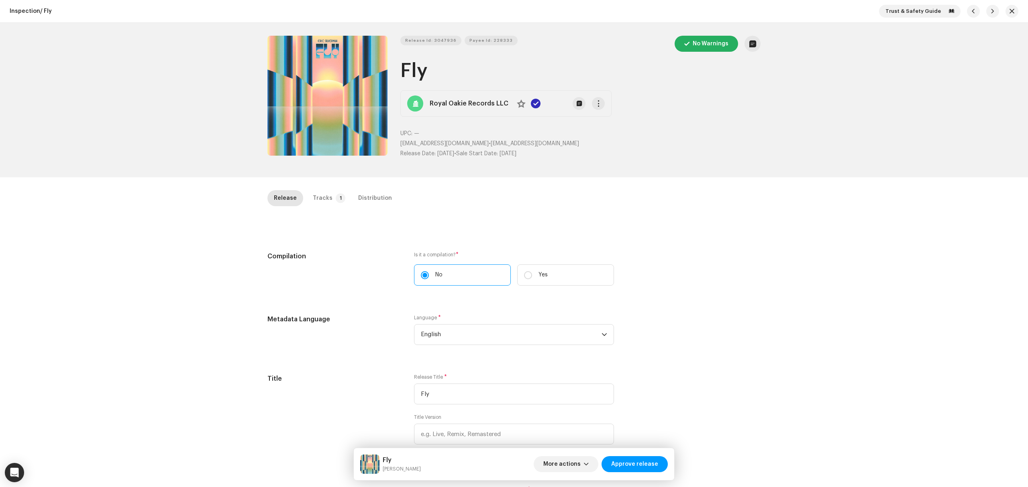
click at [151, 264] on div "Inspection / Fly Trust & Safety Guide Release Id: 3047936 Payee Id: 228333 No W…" at bounding box center [514, 243] width 1028 height 487
click at [321, 111] on button "Zoom Image" at bounding box center [327, 96] width 120 height 120
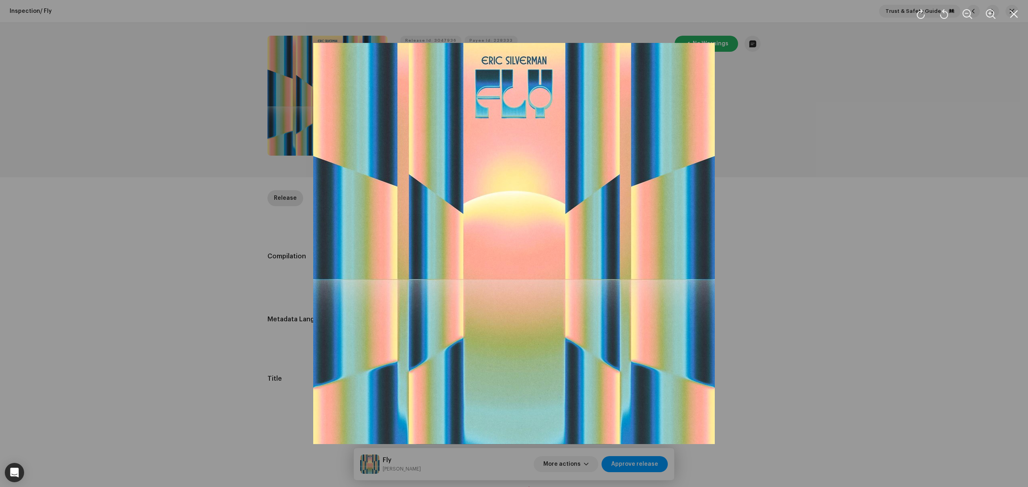
click at [227, 301] on div at bounding box center [514, 243] width 1028 height 487
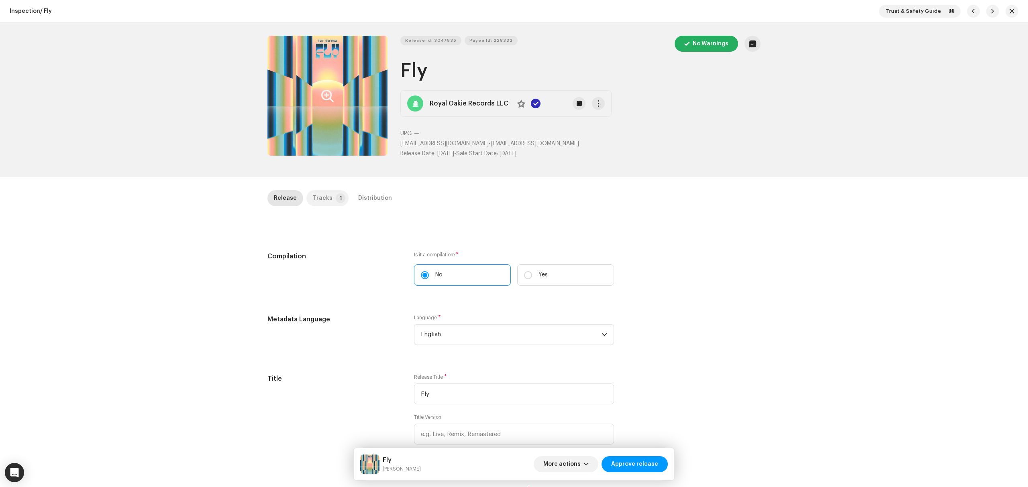
click at [318, 193] on div "Tracks" at bounding box center [323, 198] width 20 height 16
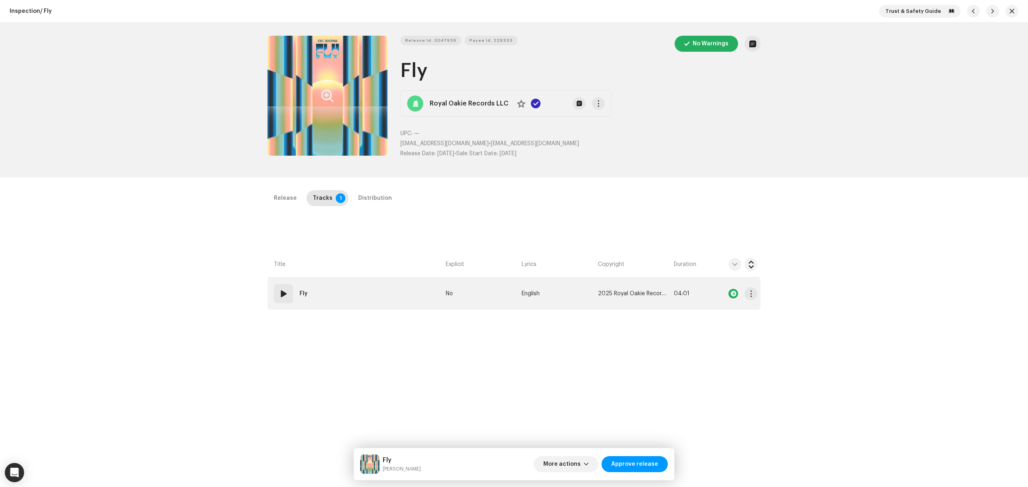
click at [355, 287] on td "01 Fly" at bounding box center [354, 294] width 175 height 32
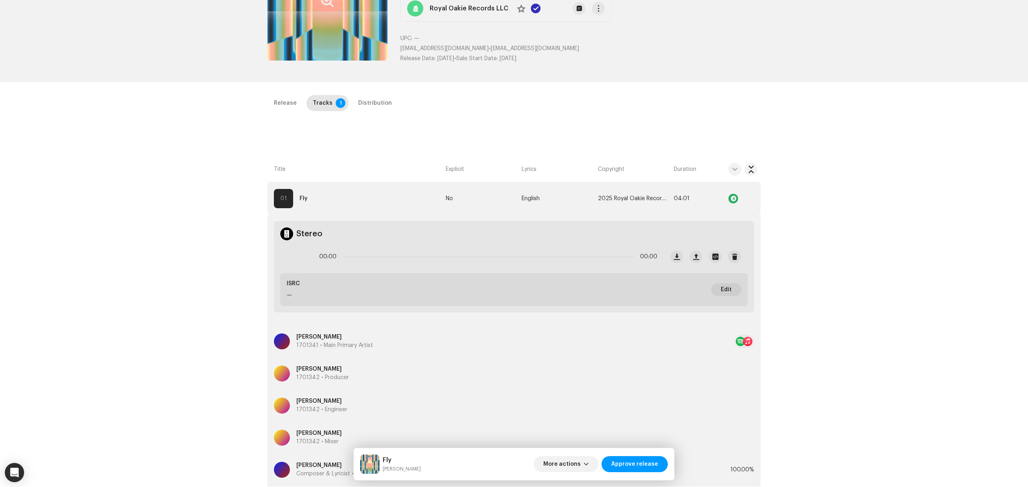
scroll to position [190, 0]
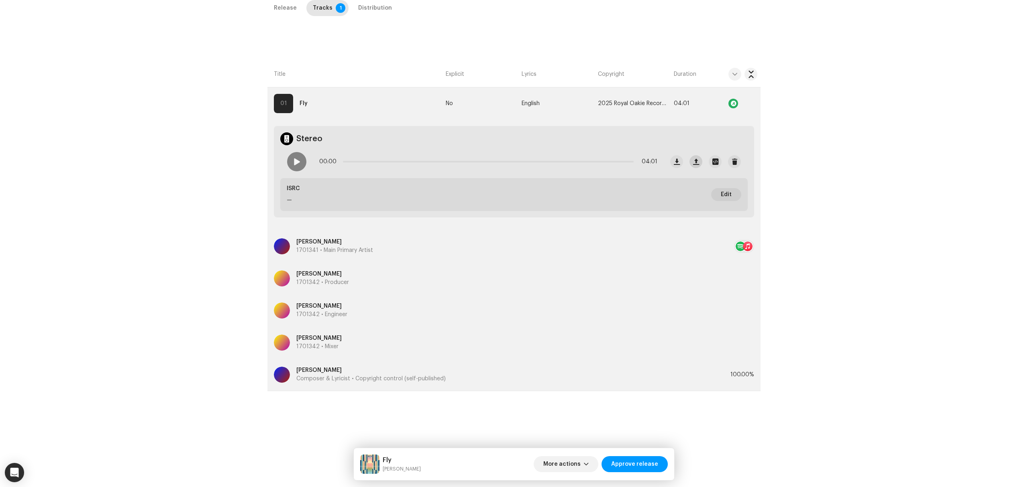
click at [699, 161] on button "button" at bounding box center [695, 161] width 13 height 13
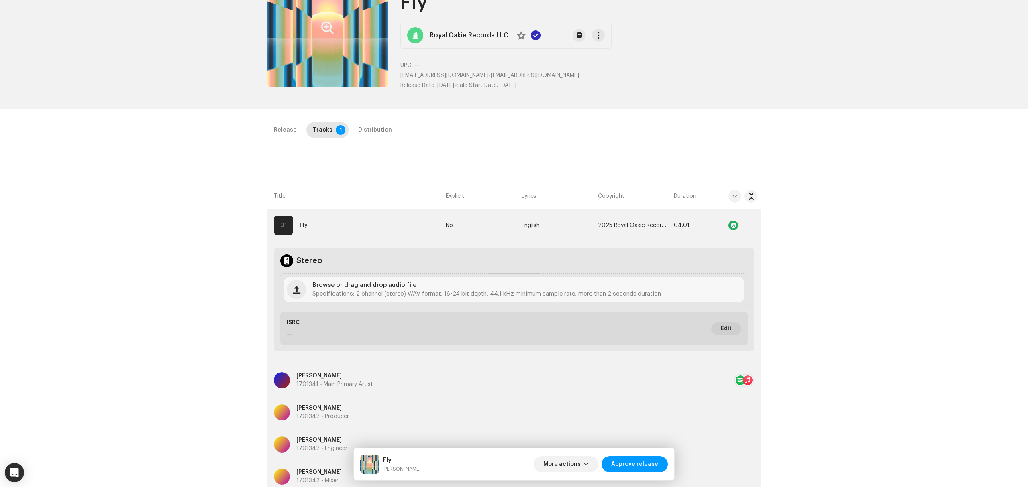
scroll to position [0, 0]
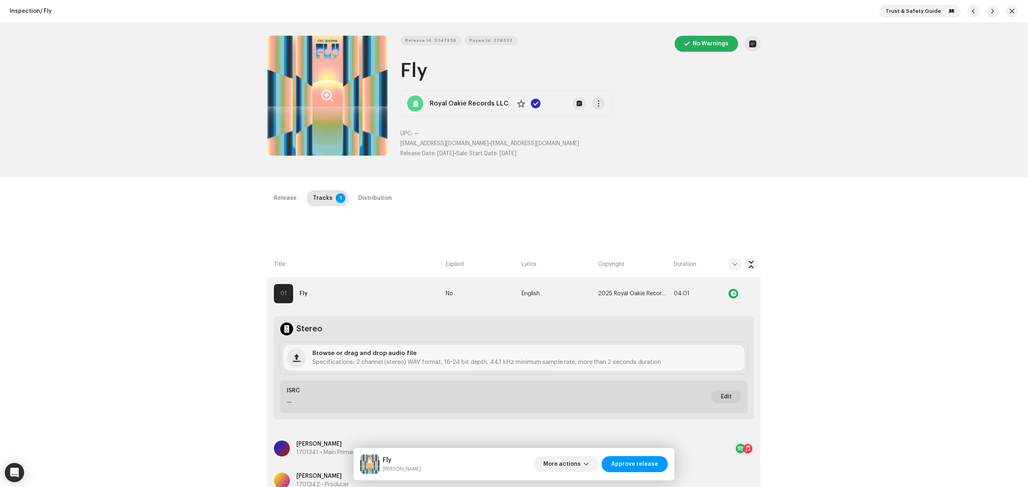
click at [998, 14] on div "Trust & Safety Guide" at bounding box center [948, 11] width 139 height 13
click at [1009, 10] on span "button" at bounding box center [1011, 11] width 5 height 6
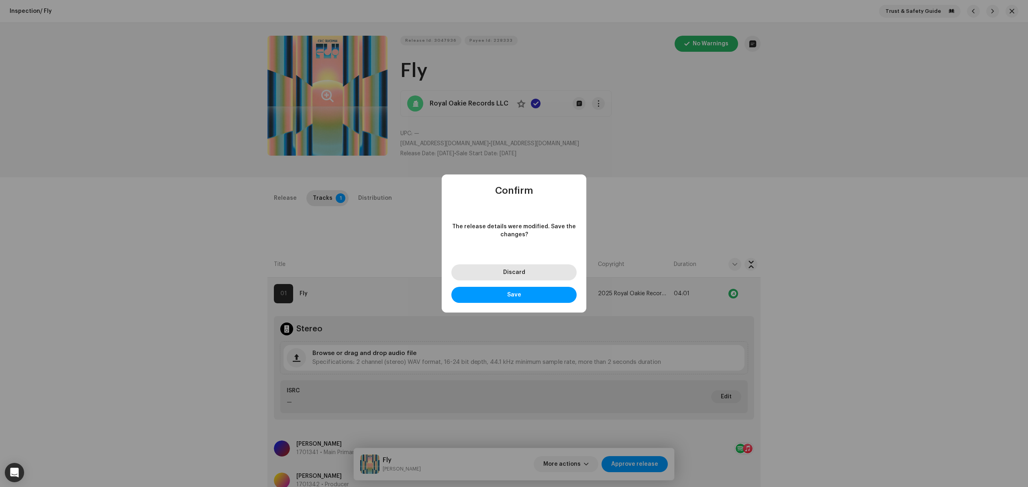
click at [510, 275] on span "Discard" at bounding box center [514, 273] width 22 height 6
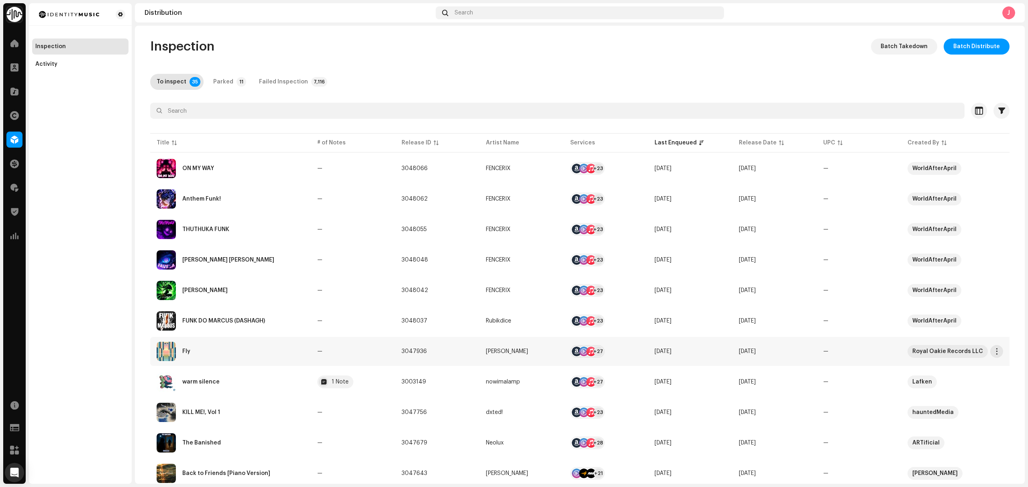
click at [265, 358] on div "Fly" at bounding box center [231, 351] width 148 height 19
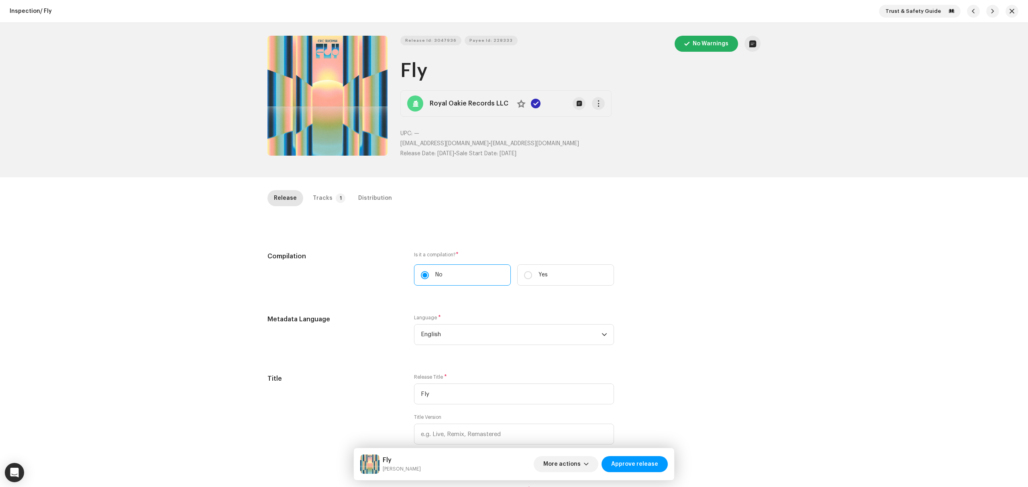
click at [176, 236] on div "Inspection / Fly Trust & Safety Guide Release Id: 3047936 Payee Id: 228333 No W…" at bounding box center [514, 243] width 1028 height 487
click at [325, 205] on div "Tracks" at bounding box center [323, 198] width 20 height 16
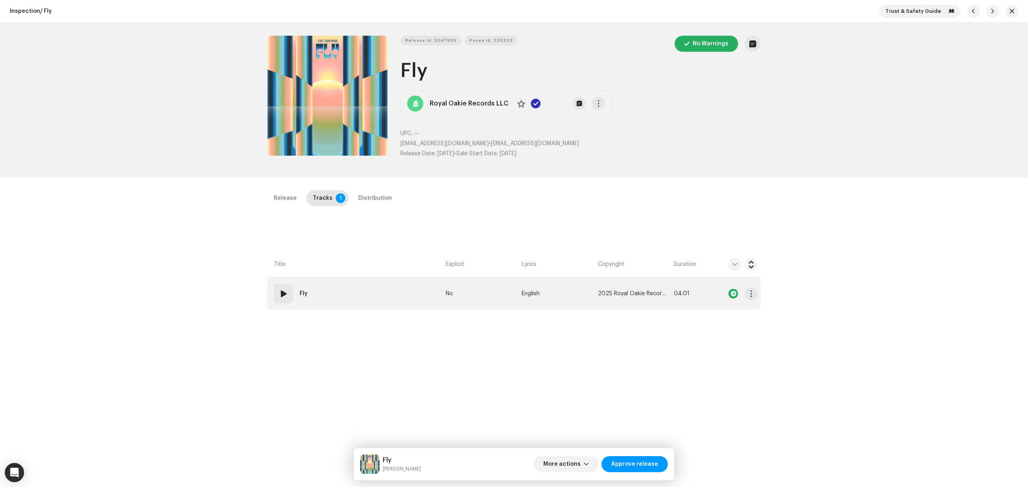
click at [387, 286] on td "01 Fly" at bounding box center [354, 294] width 175 height 32
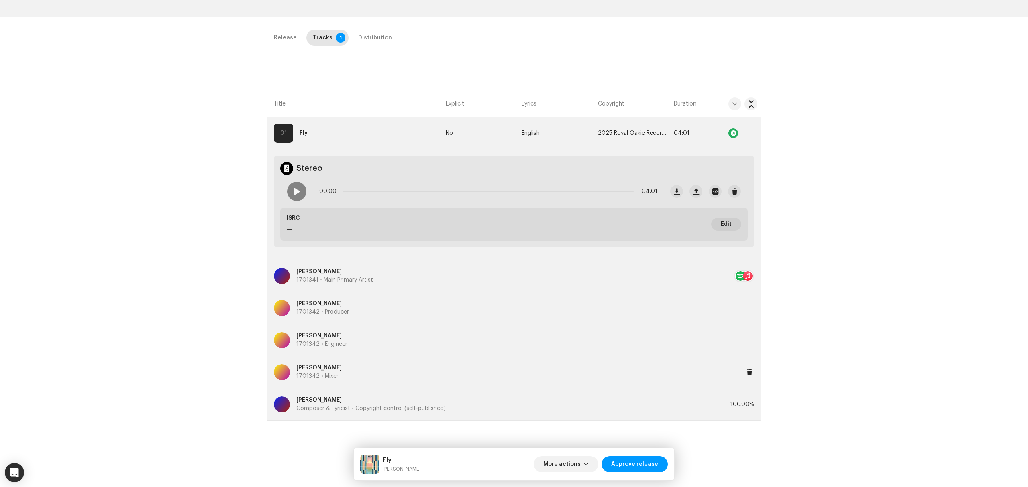
scroll to position [53, 0]
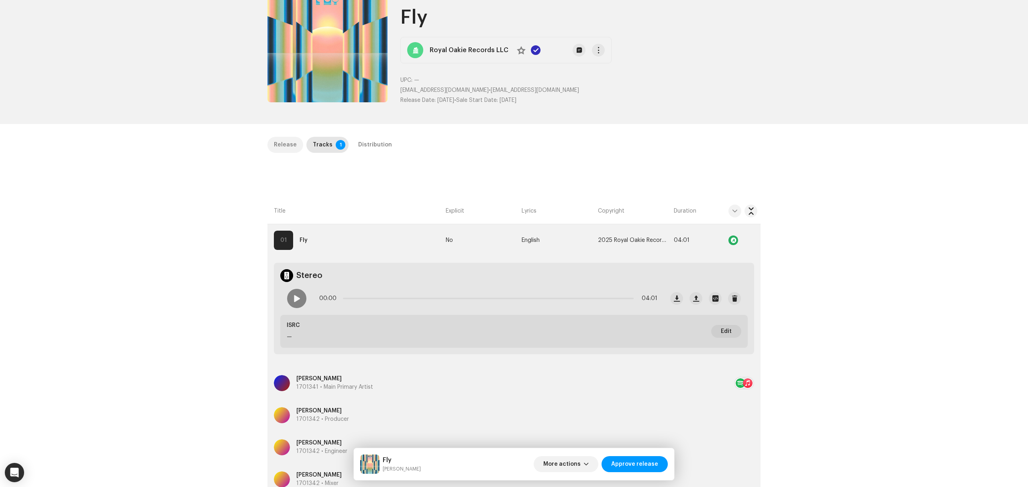
click at [282, 152] on div "Release" at bounding box center [285, 145] width 23 height 16
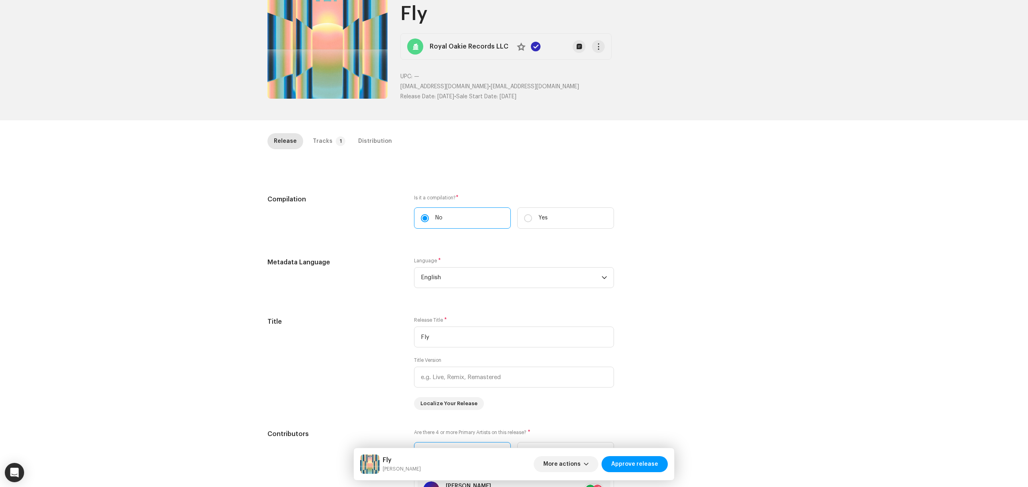
scroll to position [0, 0]
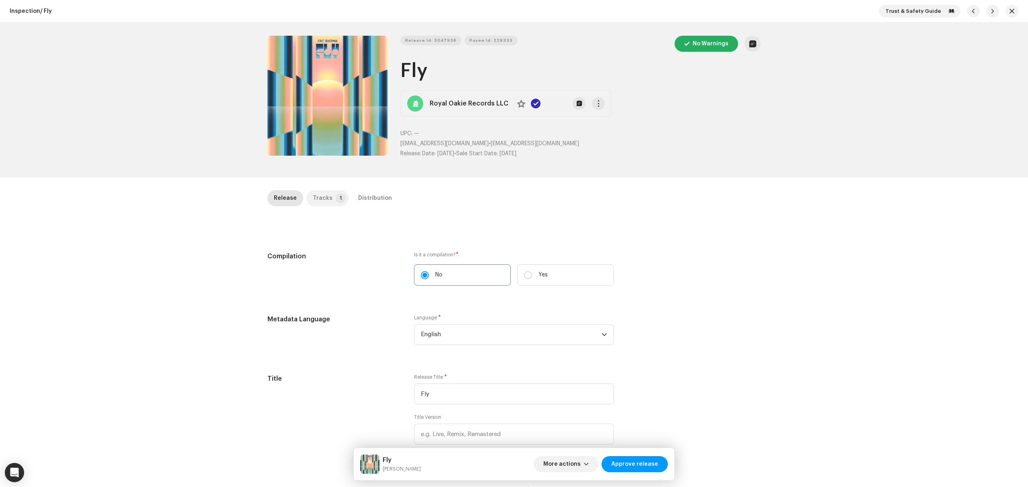
click at [325, 193] on div "Tracks" at bounding box center [323, 198] width 20 height 16
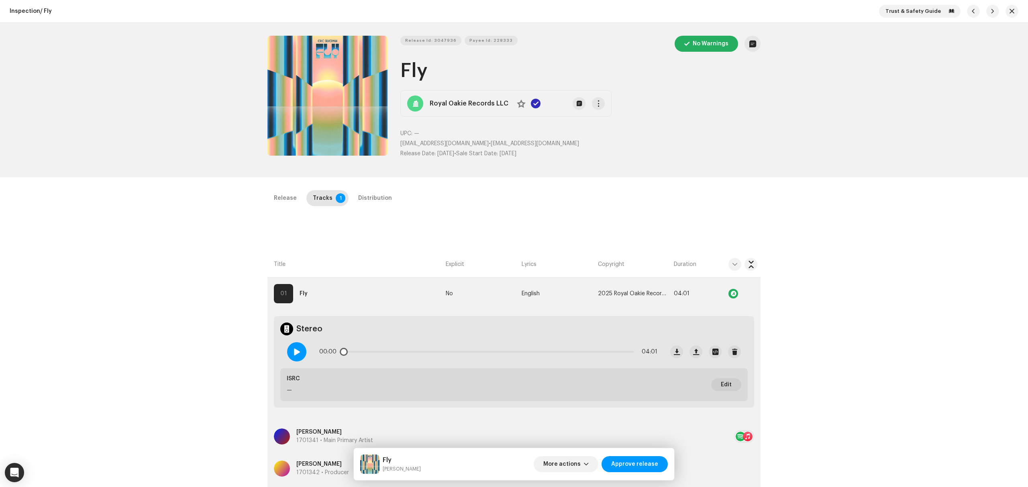
click at [300, 352] on div at bounding box center [296, 351] width 19 height 19
click at [293, 354] on span at bounding box center [296, 352] width 7 height 6
click at [298, 347] on div at bounding box center [296, 351] width 19 height 19
drag, startPoint x: 408, startPoint y: 352, endPoint x: 481, endPoint y: 357, distance: 73.3
click at [481, 357] on div "01:05 04:01" at bounding box center [488, 352] width 338 height 16
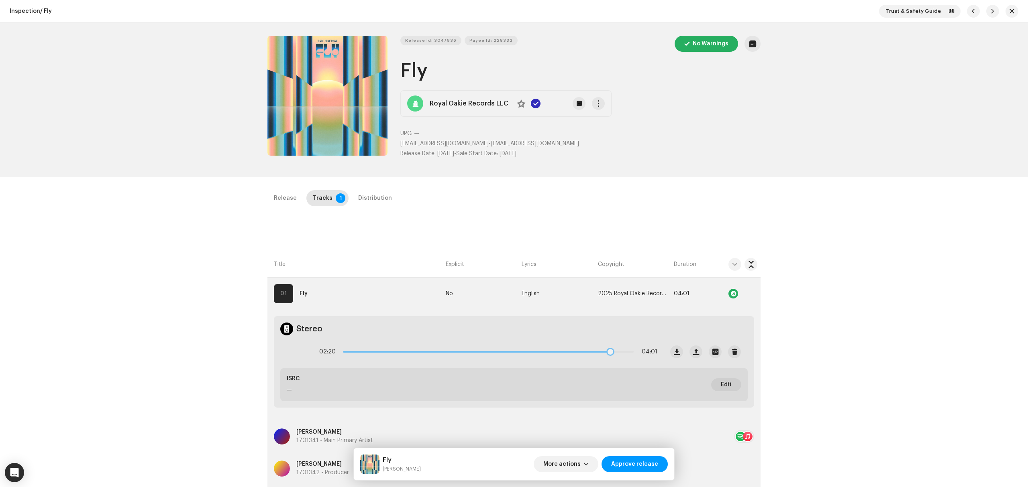
drag, startPoint x: 487, startPoint y: 354, endPoint x: 635, endPoint y: 364, distance: 147.7
click at [635, 364] on div "02:20 04:01" at bounding box center [472, 352] width 383 height 32
drag, startPoint x: 632, startPoint y: 354, endPoint x: 617, endPoint y: 352, distance: 14.5
click at [617, 352] on div "00:00 04:01" at bounding box center [488, 352] width 338 height 16
drag, startPoint x: 346, startPoint y: 352, endPoint x: 352, endPoint y: 352, distance: 6.0
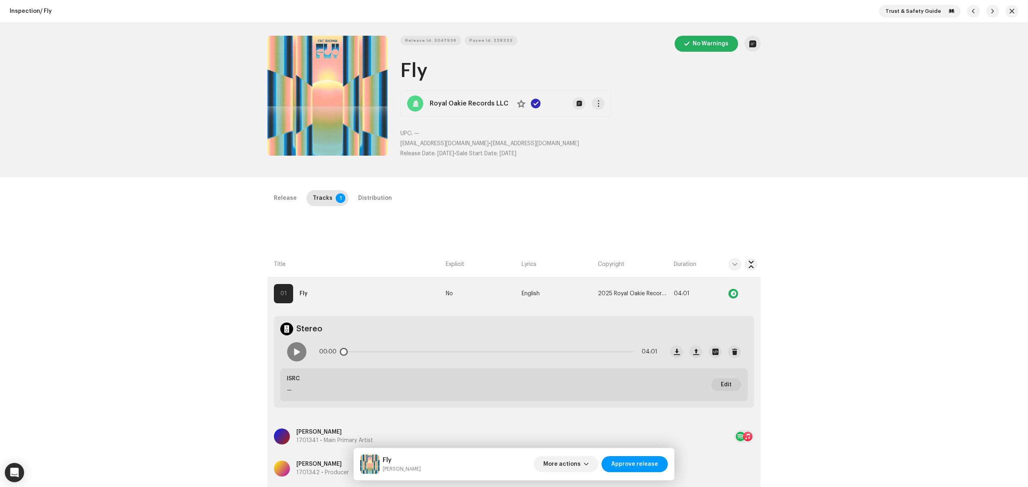
click at [352, 352] on p-slider at bounding box center [488, 352] width 291 height 2
drag, startPoint x: 342, startPoint y: 352, endPoint x: 612, endPoint y: 355, distance: 269.8
click at [611, 355] on span at bounding box center [607, 352] width 8 height 8
drag, startPoint x: 612, startPoint y: 355, endPoint x: 625, endPoint y: 356, distance: 13.3
click at [625, 356] on span at bounding box center [628, 352] width 8 height 8
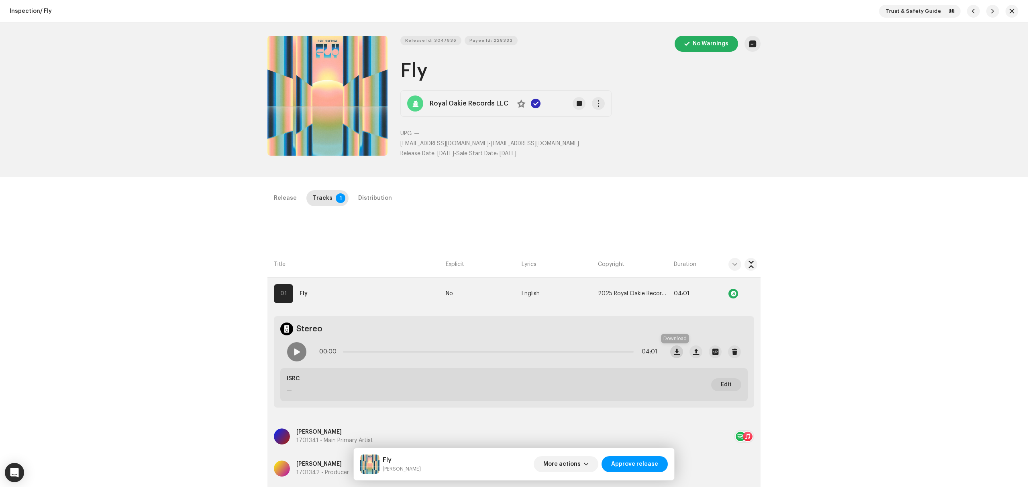
click at [674, 355] on span "button" at bounding box center [677, 352] width 6 height 6
click at [752, 235] on div "Release Tracks 1 Distribution Compilation Is it a compilation? * No Yes Metadat…" at bounding box center [514, 414] width 519 height 449
click at [373, 195] on div "Distribution" at bounding box center [375, 198] width 34 height 16
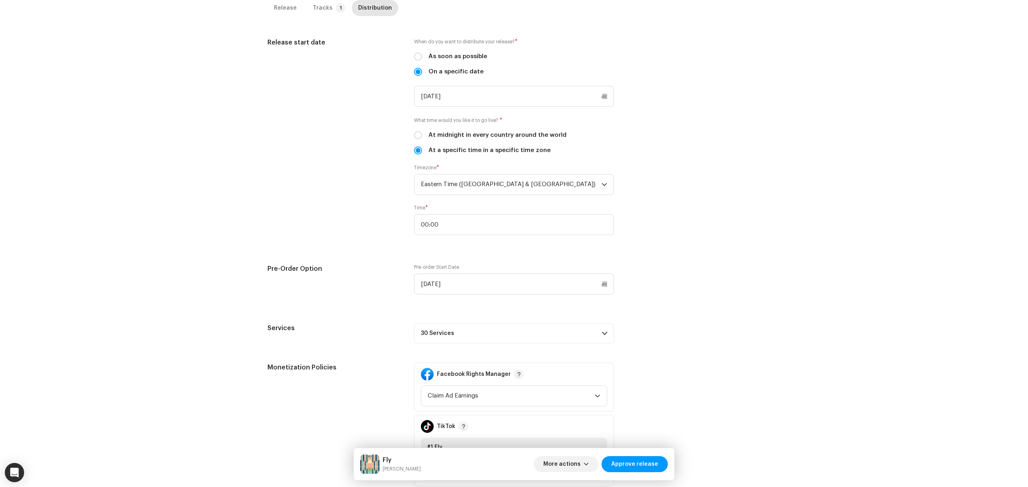
click at [509, 340] on p-accordion-header "30 Services" at bounding box center [514, 334] width 200 height 20
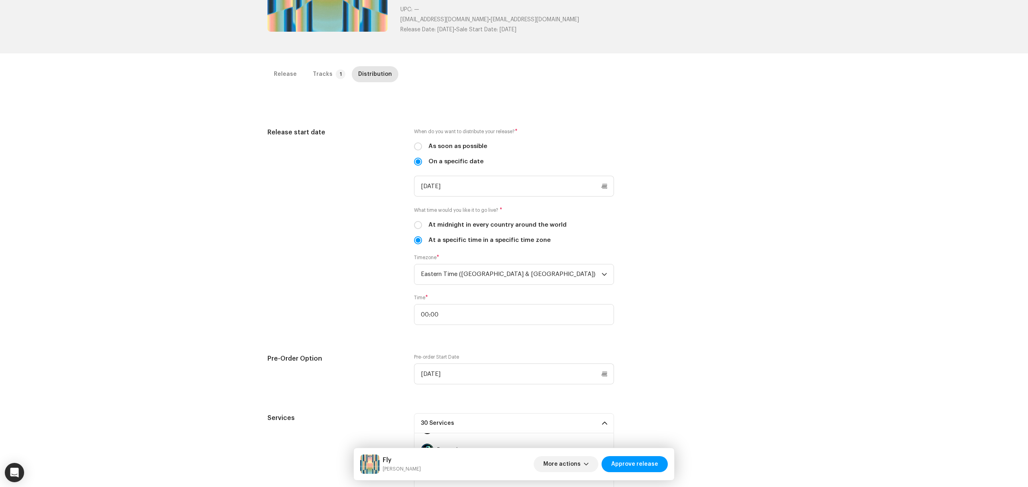
scroll to position [53, 0]
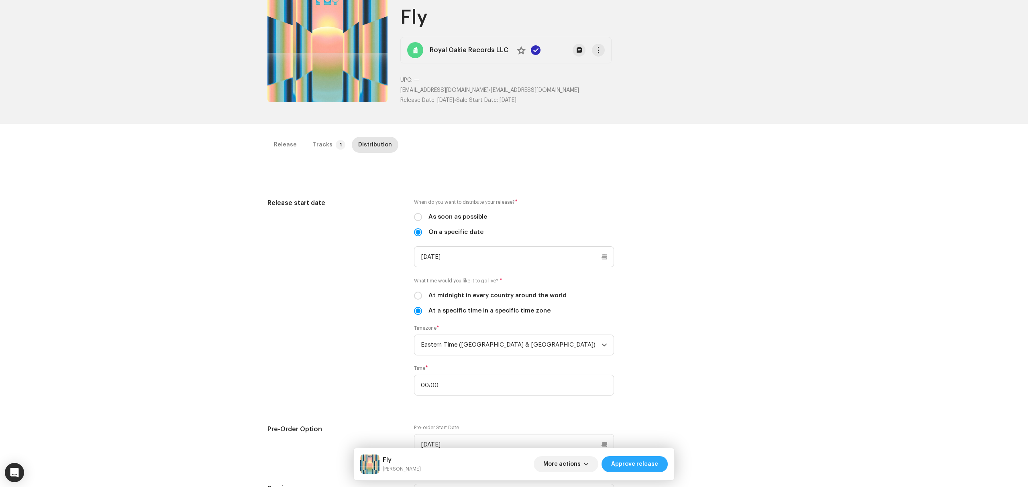
drag, startPoint x: 652, startPoint y: 464, endPoint x: 634, endPoint y: 462, distance: 18.2
click at [652, 466] on span "Approve release" at bounding box center [634, 464] width 47 height 16
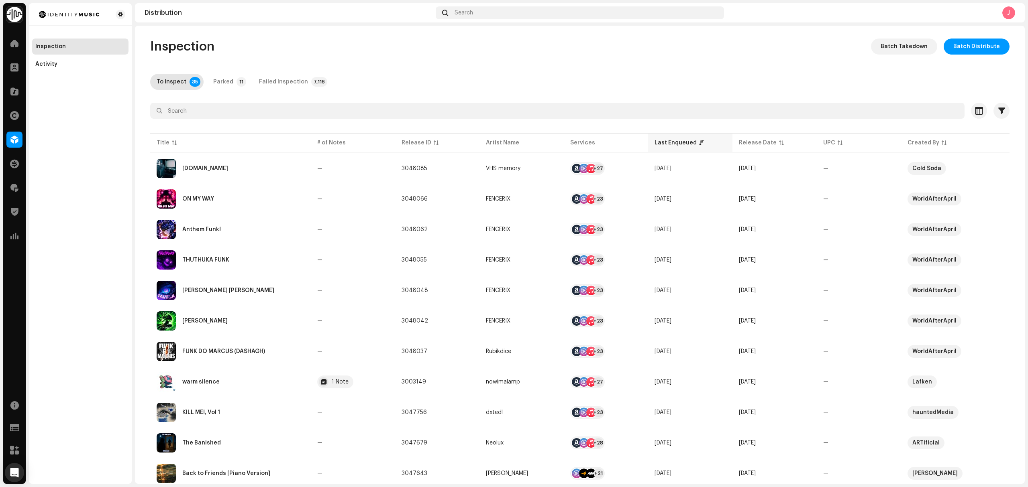
click at [664, 149] on th "Last Enqueued" at bounding box center [690, 142] width 84 height 19
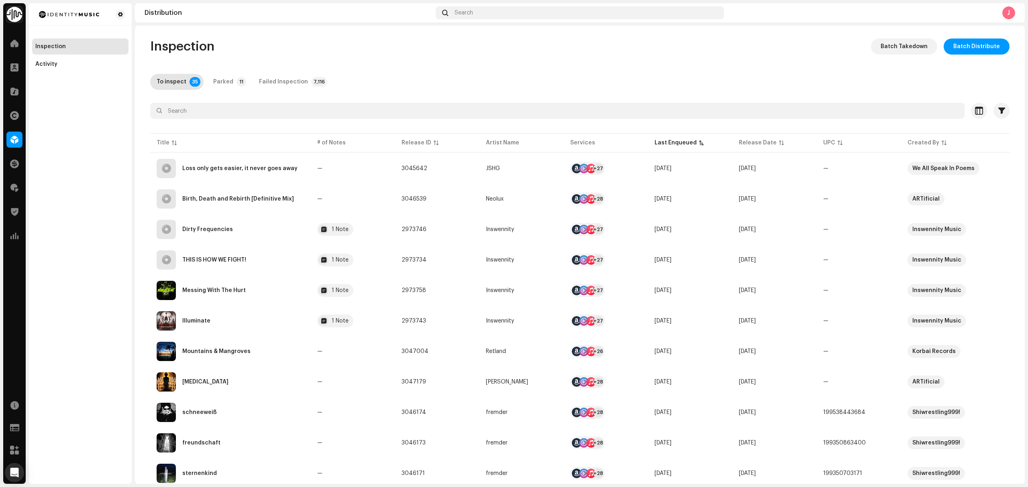
click at [89, 269] on div "Inspection Activity" at bounding box center [80, 243] width 103 height 481
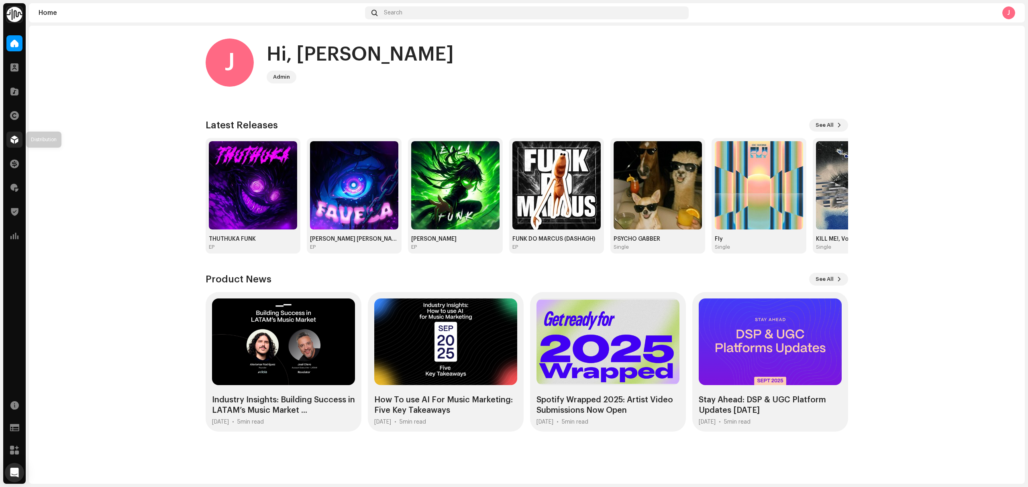
click at [7, 141] on div at bounding box center [14, 140] width 16 height 16
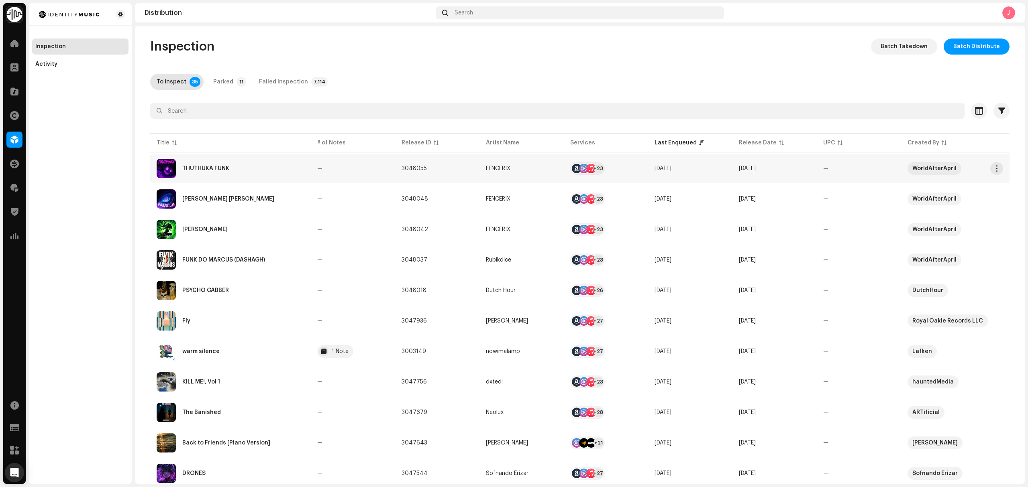
click at [247, 171] on div "THUTHUKA FUNK" at bounding box center [231, 168] width 148 height 19
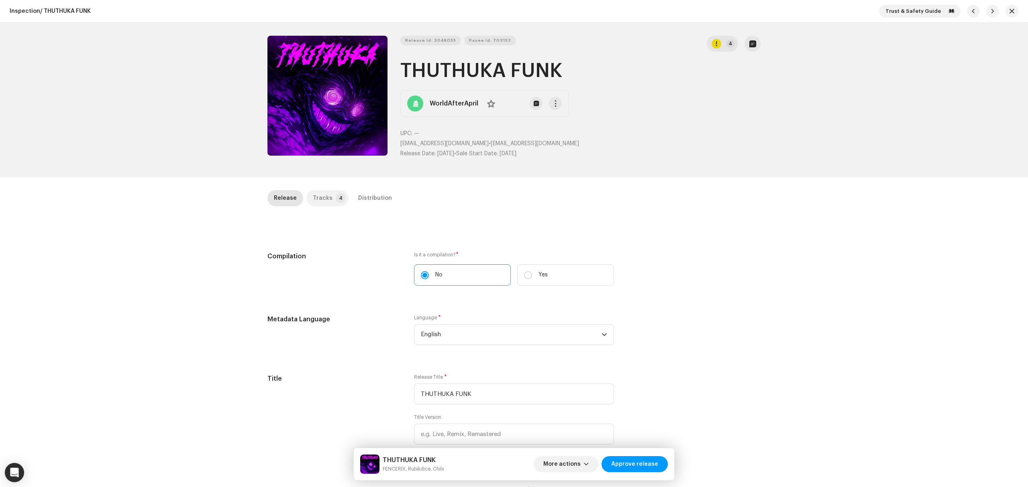
click at [327, 197] on p-tab "Tracks 4" at bounding box center [327, 198] width 42 height 16
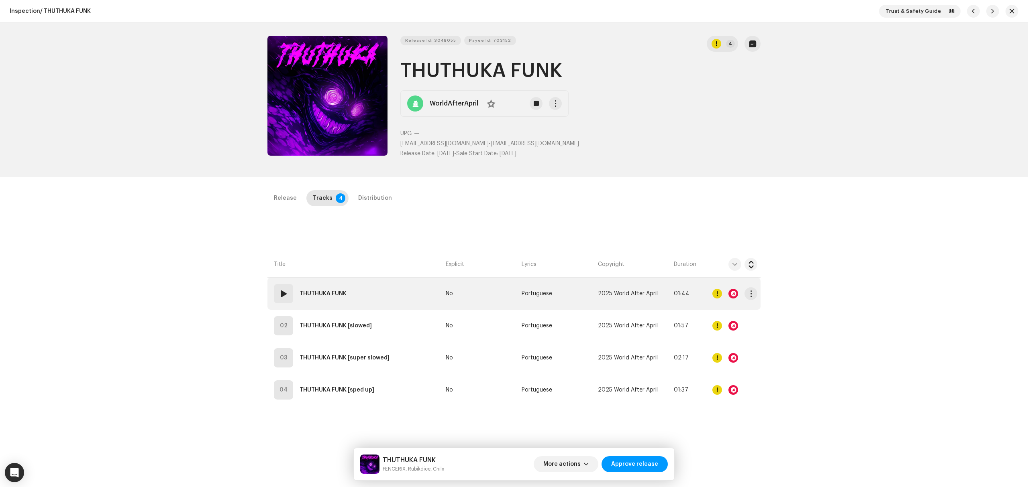
click at [281, 296] on span at bounding box center [284, 294] width 10 height 10
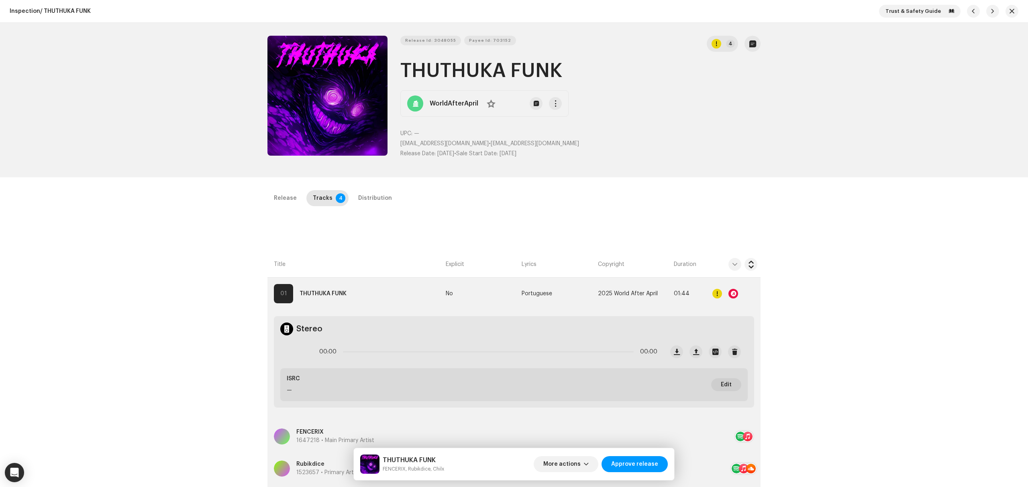
click at [211, 345] on div "Inspection / THUTHUKA FUNK Trust & Safety Guide Release Id: 3048055 Payee Id: 7…" at bounding box center [514, 243] width 1028 height 487
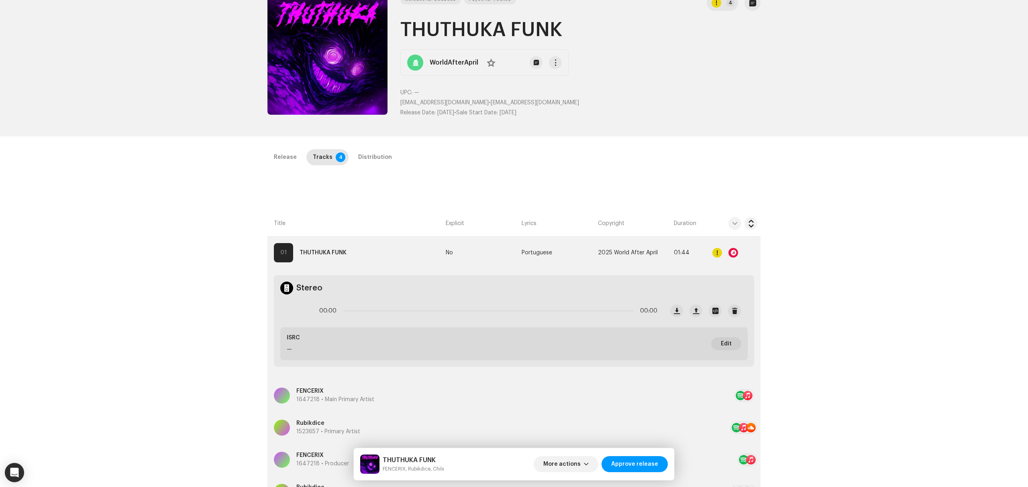
scroll to position [107, 0]
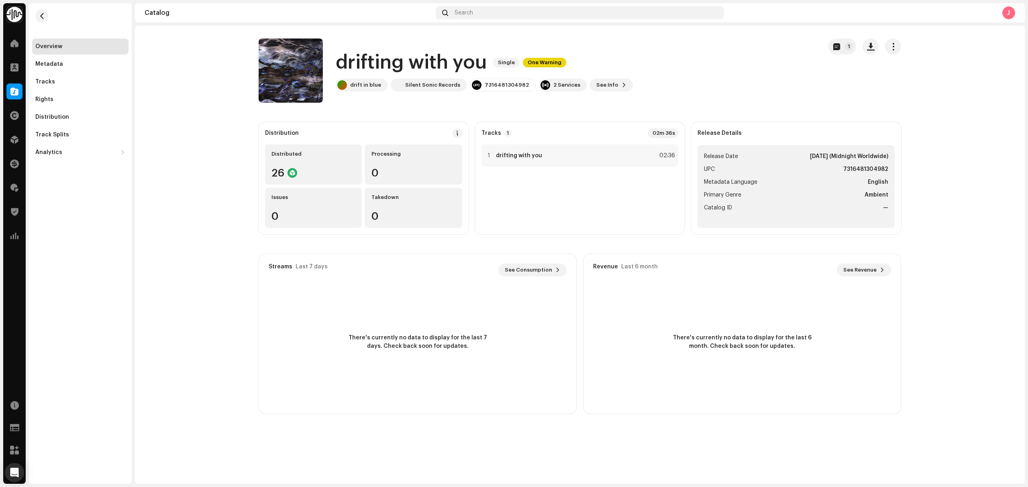
click at [190, 236] on catalog-releases-details-overview "drifting with you Single One Warning 1 drifting with you Single One Warning dri…" at bounding box center [580, 226] width 890 height 401
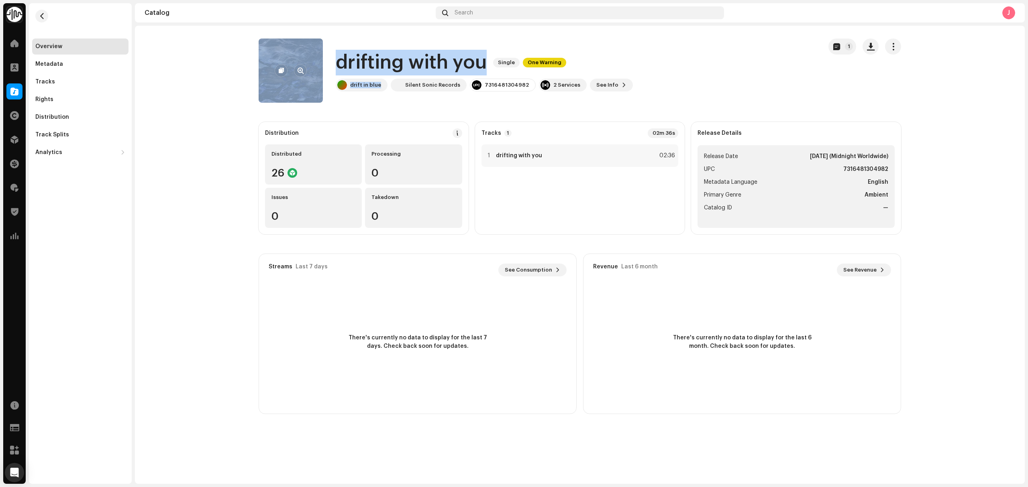
drag, startPoint x: 381, startPoint y: 83, endPoint x: 318, endPoint y: 56, distance: 67.6
click at [318, 56] on div "drifting with you Single One Warning drift in blue Silent Sonic Records 7316481…" at bounding box center [537, 71] width 557 height 64
copy div "drifting with you Single One Warning drift in blue"
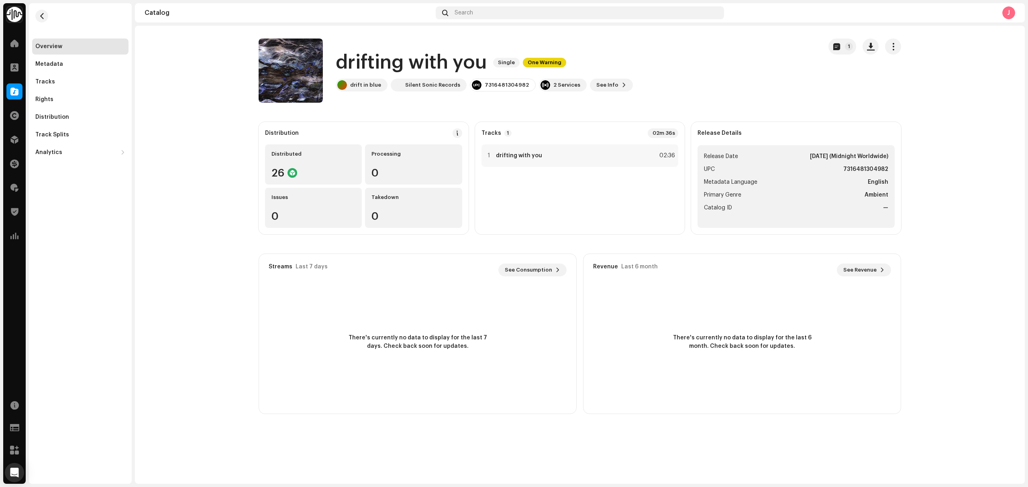
click at [625, 87] on div "drifting with you Single One Warning drift in blue Silent Sonic Records 7316481…" at bounding box center [537, 71] width 557 height 64
click at [590, 83] on button "See Info" at bounding box center [611, 85] width 43 height 13
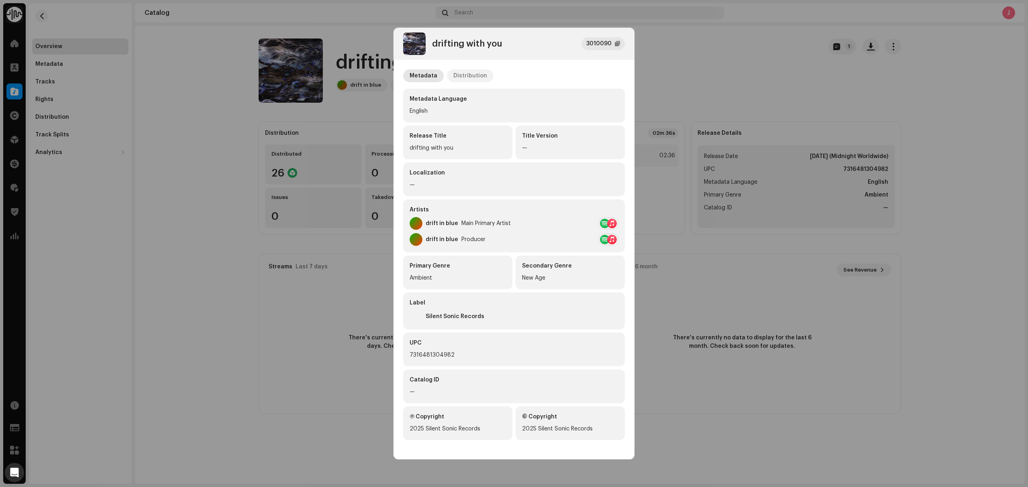
click at [465, 75] on div "Distribution" at bounding box center [470, 75] width 34 height 13
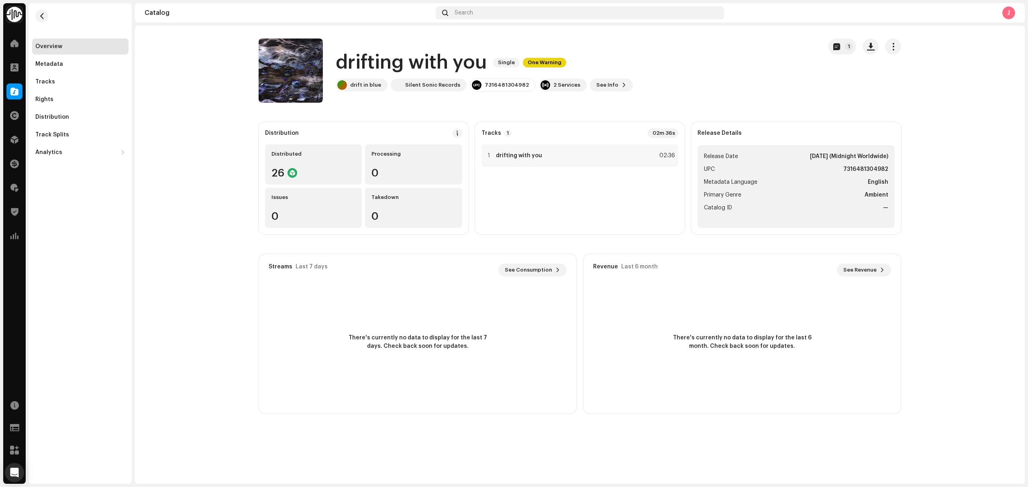
click at [713, 87] on div "drifting with you 3010090 Metadata Distribution Release Date Oct 8, 2025 (Midni…" at bounding box center [514, 243] width 1028 height 487
click at [263, 108] on catalog-releases-details-overview "drifting with you Single One Warning 1 drifting with you Single One Warning dri…" at bounding box center [580, 226] width 890 height 401
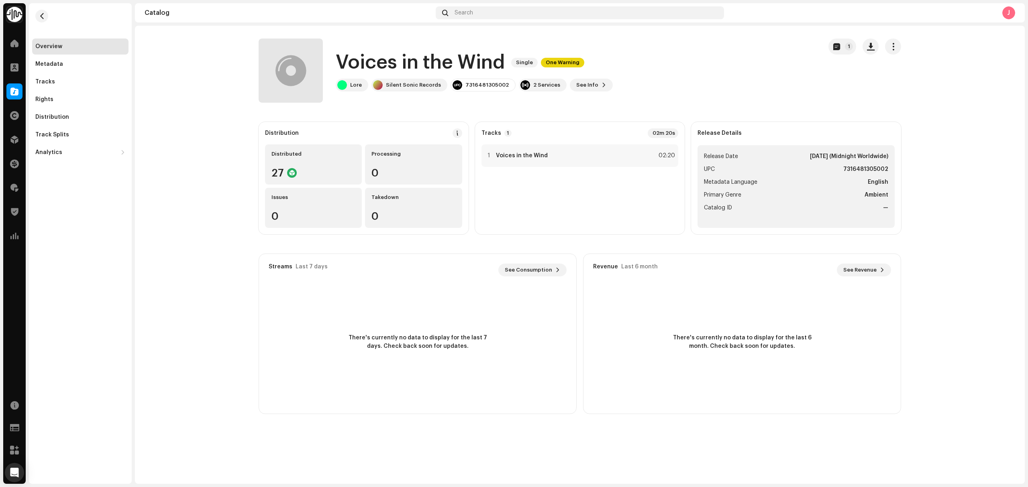
click at [160, 352] on catalog-releases-details-overview "Voices in the Wind Single One Warning 1 Voices in the Wind Single One Warning L…" at bounding box center [580, 226] width 890 height 401
click at [164, 267] on catalog-releases-details-overview "Voices in the Wind Single One Warning 1 Voices in the Wind Single One Warning L…" at bounding box center [580, 226] width 890 height 401
click at [198, 204] on catalog-releases-details-overview "Voices in the Wind Single One Warning 1 Voices in the Wind Single One Warning L…" at bounding box center [580, 226] width 890 height 401
copy div "Voices in the Wind Single One Warning Lore"
drag, startPoint x: 361, startPoint y: 87, endPoint x: 328, endPoint y: 60, distance: 42.6
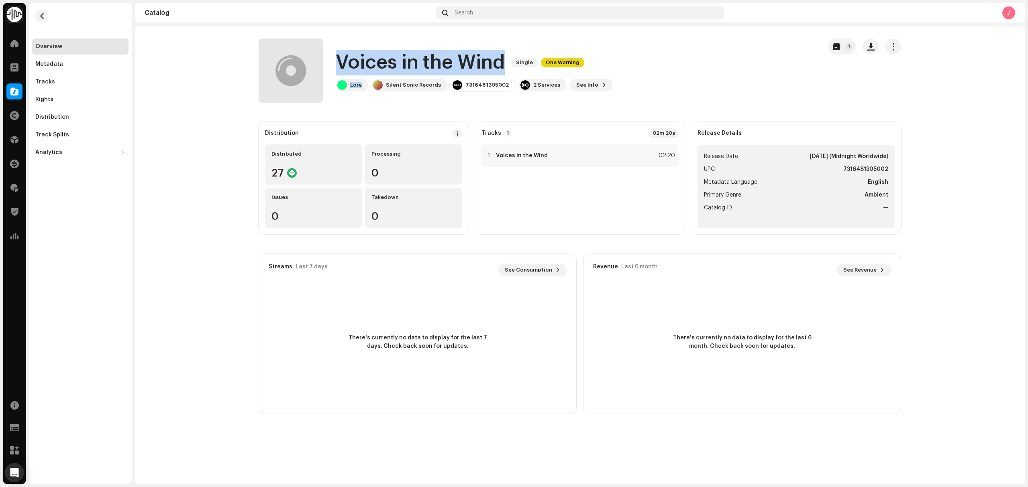
click at [328, 60] on div "Voices in the Wind Single One Warning Lore Silent Sonic Records 7316481305002 2…" at bounding box center [537, 71] width 557 height 64
click at [216, 209] on catalog-releases-details-overview "Voices in the Wind Single One Warning 1 Voices in the Wind Single One Warning L…" at bounding box center [580, 226] width 890 height 401
copy div "Voices in the Wind Single One Warning"
drag, startPoint x: 508, startPoint y: 59, endPoint x: 331, endPoint y: 53, distance: 177.1
click at [331, 53] on div "Voices in the Wind Single One Warning Lore Silent Sonic Records 7316481305002 2…" at bounding box center [537, 71] width 557 height 64
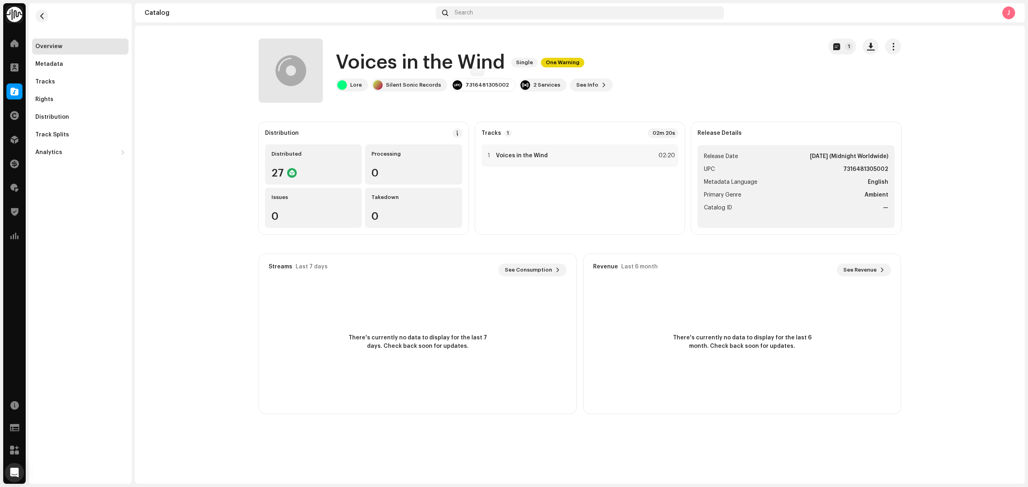
click at [481, 79] on div "7316481305002" at bounding box center [482, 85] width 65 height 13
copy div "7316481305002"
click at [177, 216] on catalog-releases-details-overview "Voices in the Wind Single One Warning 1 Voices in the Wind Single One Warning L…" at bounding box center [580, 226] width 890 height 401
click at [350, 89] on div "Lore" at bounding box center [352, 85] width 33 height 13
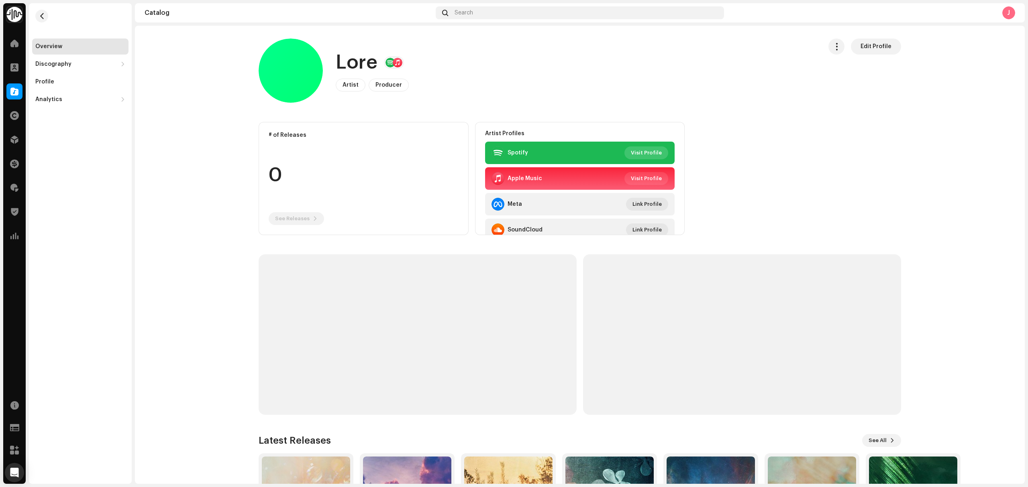
click at [653, 154] on span "Visit Profile" at bounding box center [646, 153] width 31 height 16
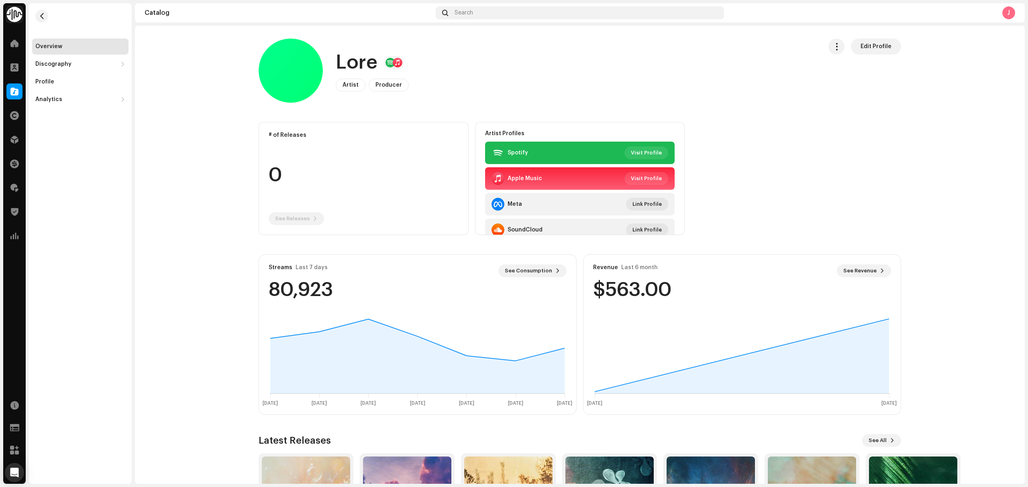
click at [32, 15] on re-m-nav-back at bounding box center [41, 20] width 19 height 35
click at [43, 18] on span "button" at bounding box center [42, 16] width 6 height 6
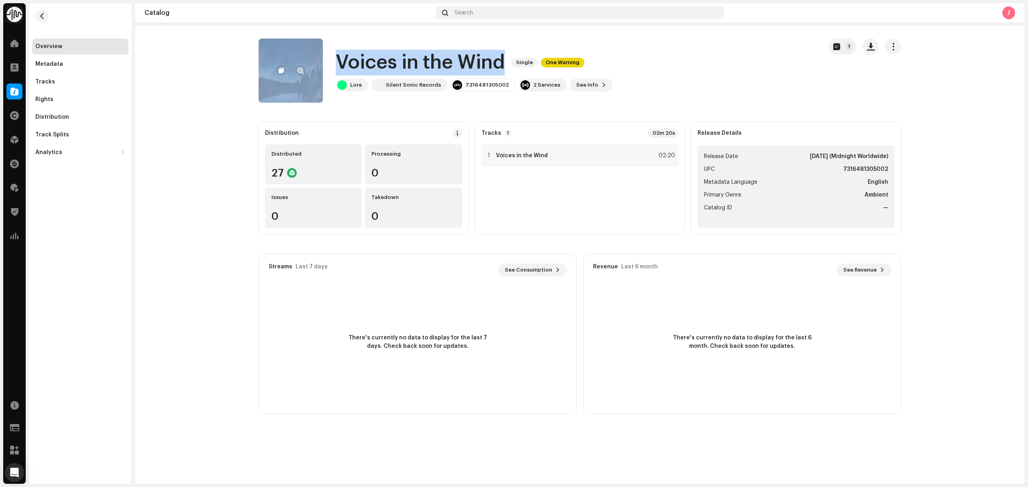
copy div "Voices in the Wind"
drag, startPoint x: 479, startPoint y: 61, endPoint x: 301, endPoint y: 51, distance: 177.8
click at [301, 51] on div "Voices in the Wind Single One Warning Lore Silent Sonic Records 7316481305002 2…" at bounding box center [537, 71] width 557 height 64
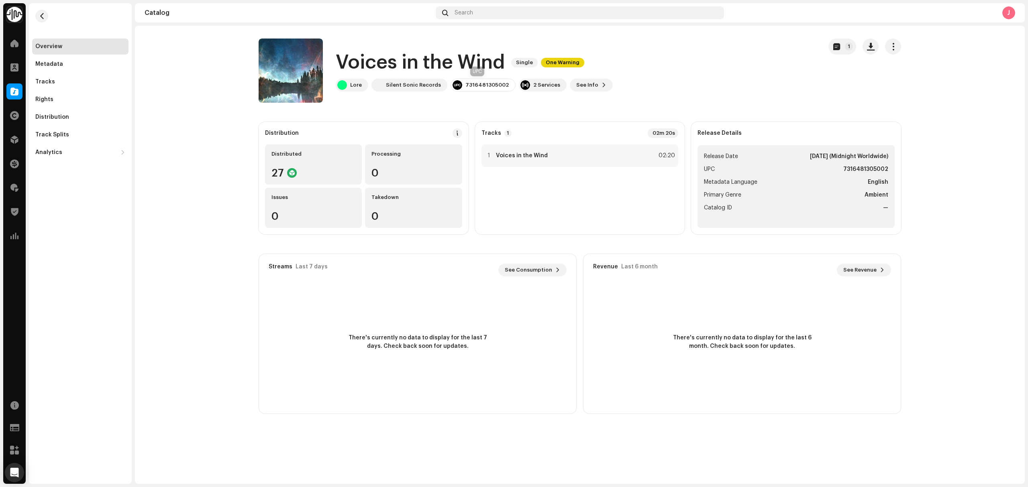
click at [487, 83] on div "7316481305002" at bounding box center [486, 85] width 43 height 6
copy div "7316481305002"
click at [13, 91] on span at bounding box center [14, 91] width 8 height 6
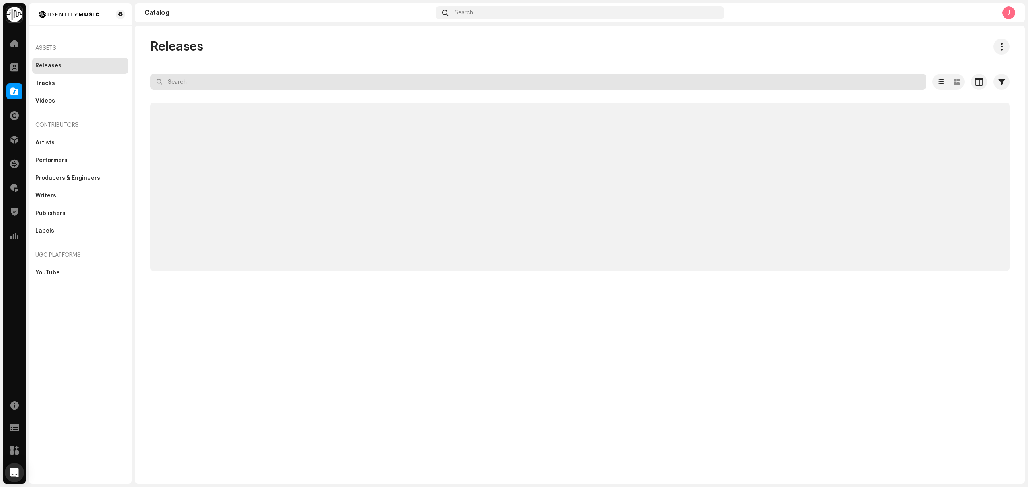
click at [306, 81] on input "text" at bounding box center [538, 82] width 776 height 16
paste input "UKZGC2507004"
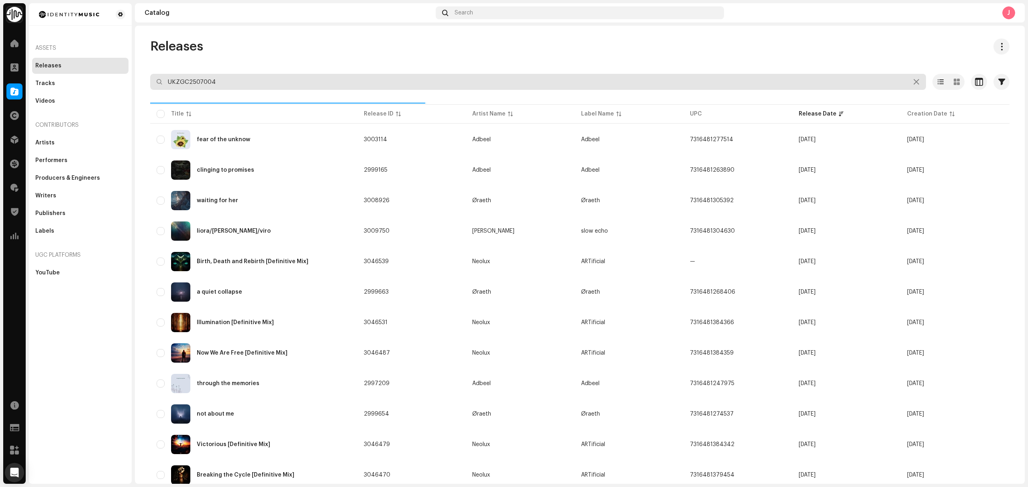
type input "UKZGC2507004"
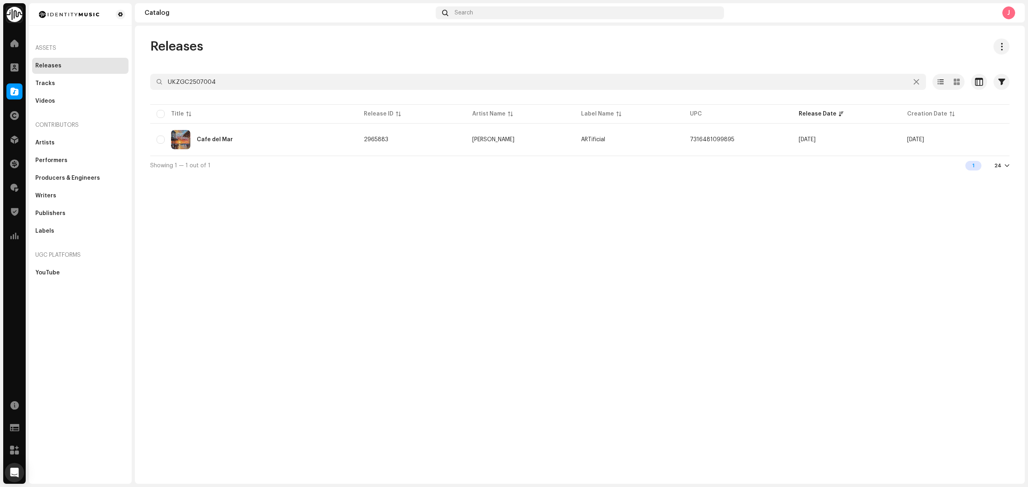
click at [368, 291] on div "Releases UKZGC2507004 Selected 0 Options Filters Distribution status Never Dist…" at bounding box center [580, 255] width 890 height 458
click at [254, 137] on div "Cafe del Mar" at bounding box center [254, 139] width 194 height 19
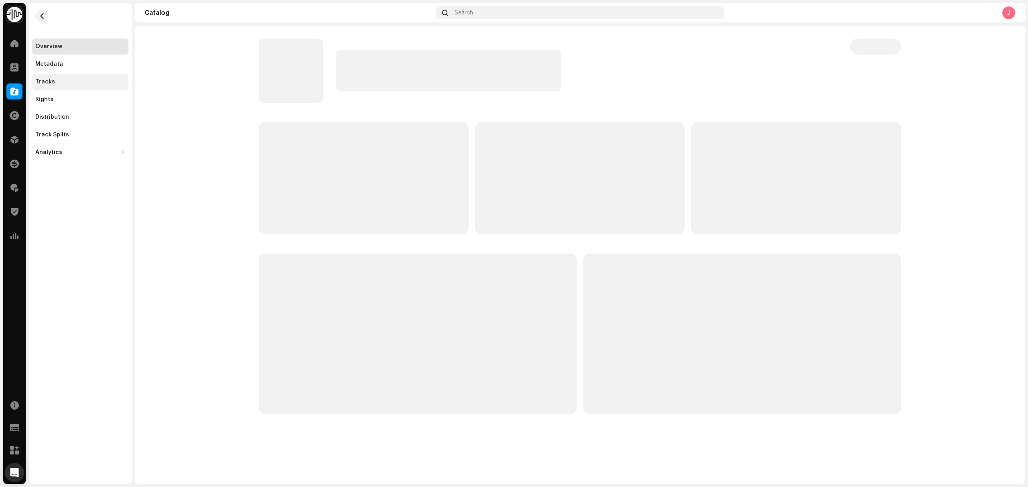
click at [64, 82] on div "Tracks" at bounding box center [80, 82] width 90 height 6
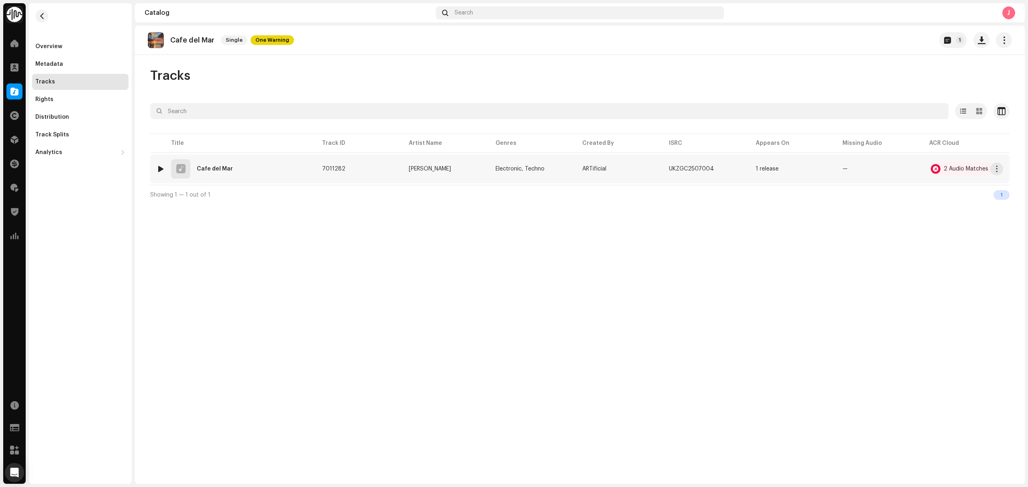
click at [951, 176] on td "2 Audio Matches" at bounding box center [966, 169] width 87 height 29
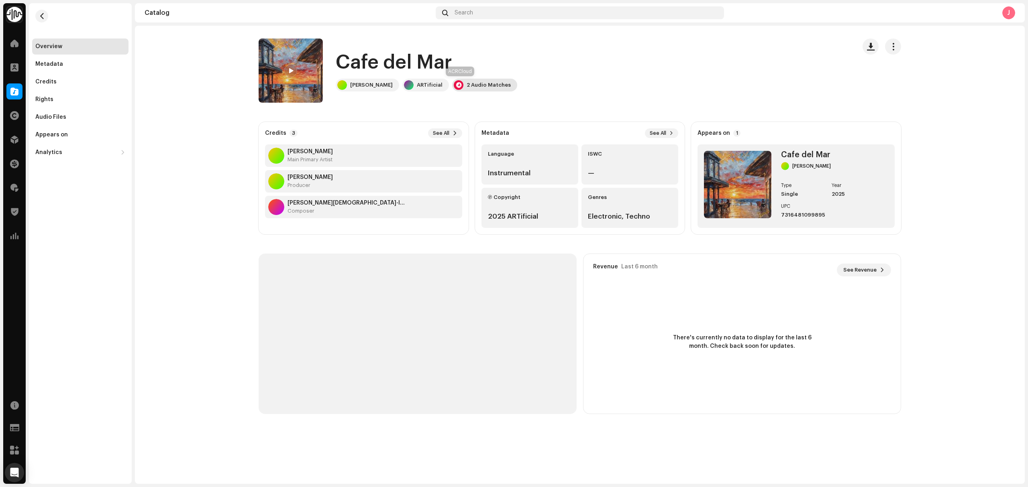
click at [463, 81] on div "2 Audio Matches" at bounding box center [484, 85] width 65 height 13
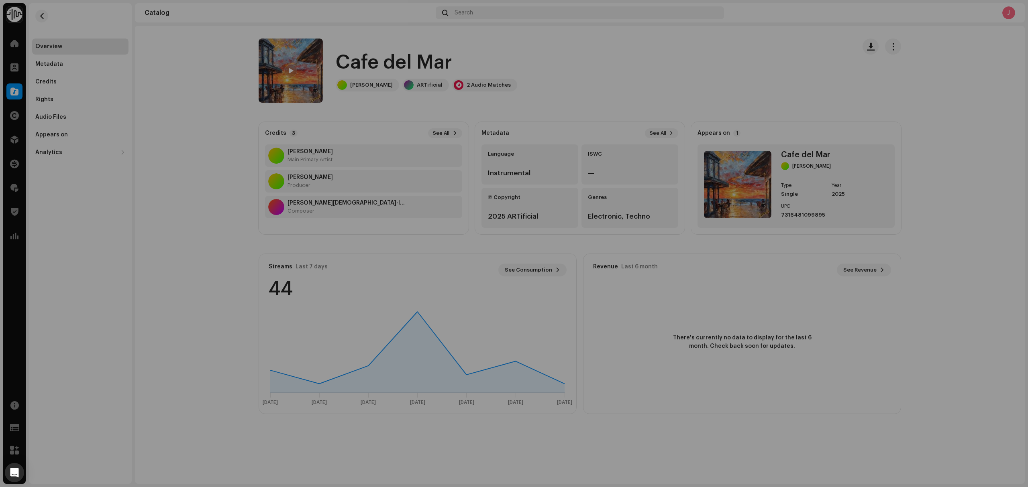
click at [200, 191] on div "Audio Recognition by Cover Song 2 All results require review/listening to avoid…" at bounding box center [514, 243] width 1028 height 487
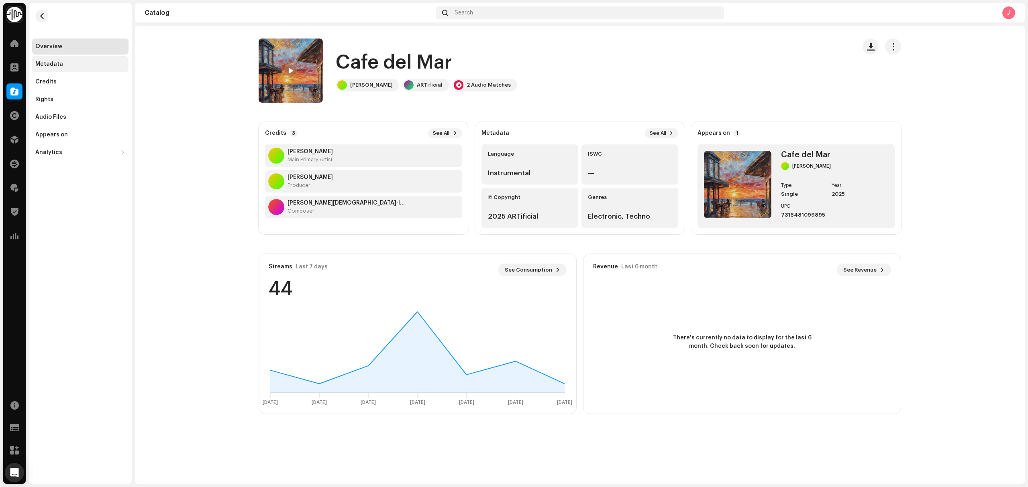
click at [75, 69] on div "Metadata" at bounding box center [80, 64] width 96 height 16
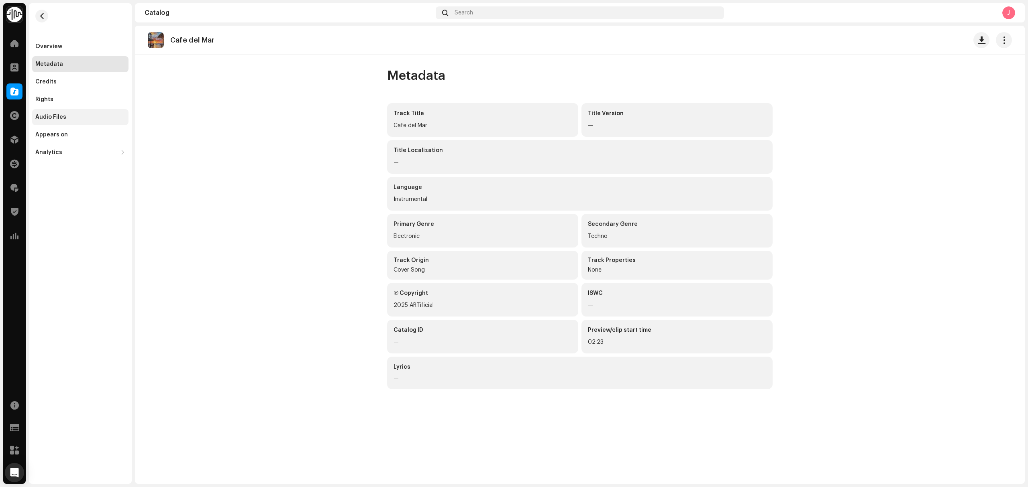
click at [74, 116] on div "Audio Files" at bounding box center [80, 117] width 90 height 6
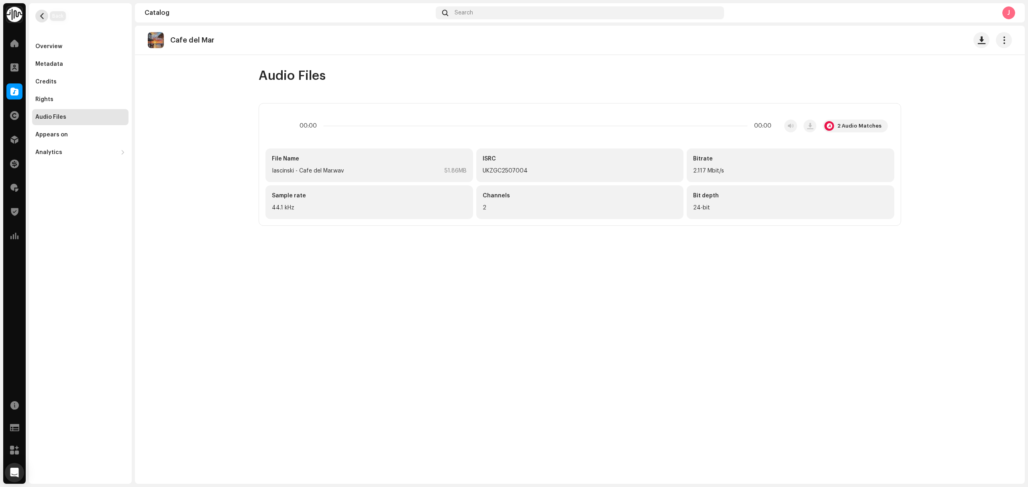
click at [43, 14] on span "button" at bounding box center [42, 16] width 6 height 6
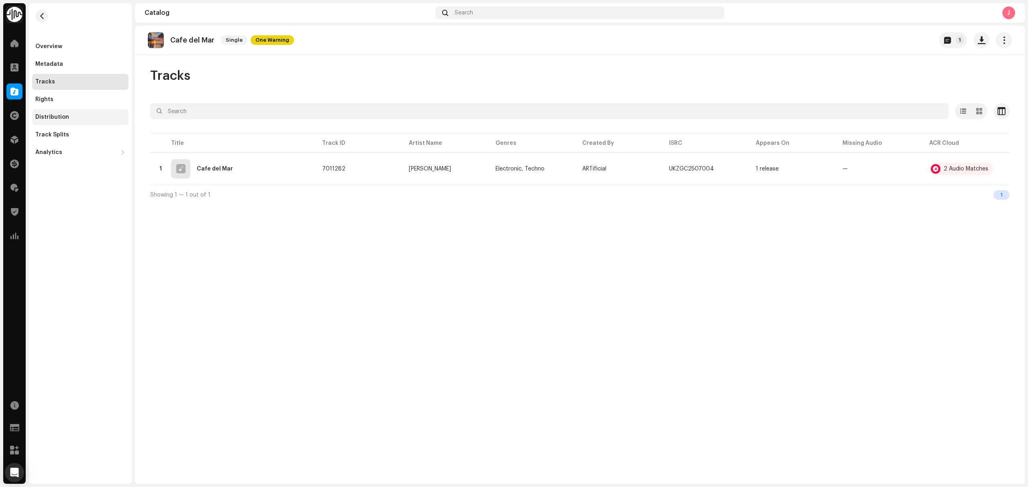
click at [67, 118] on div "Distribution" at bounding box center [80, 117] width 90 height 6
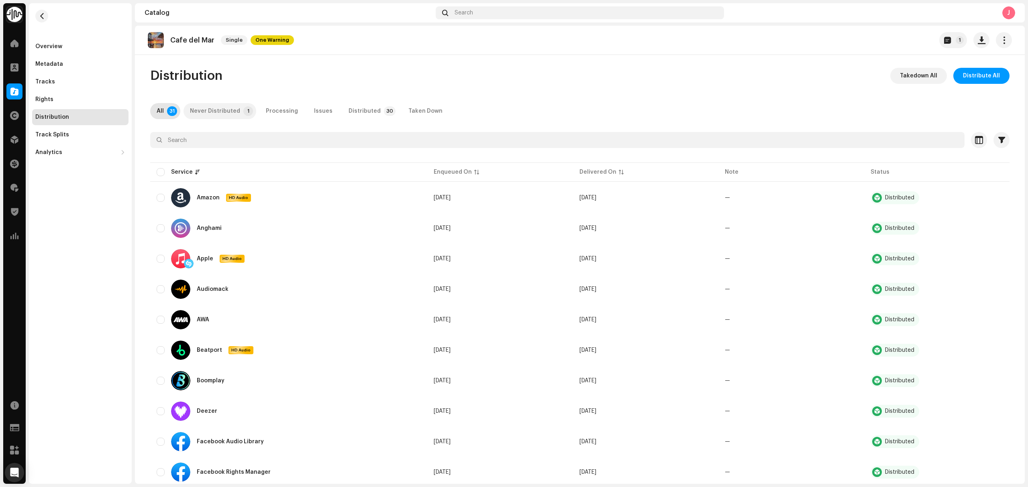
click at [243, 114] on p-badge "1" at bounding box center [248, 111] width 10 height 10
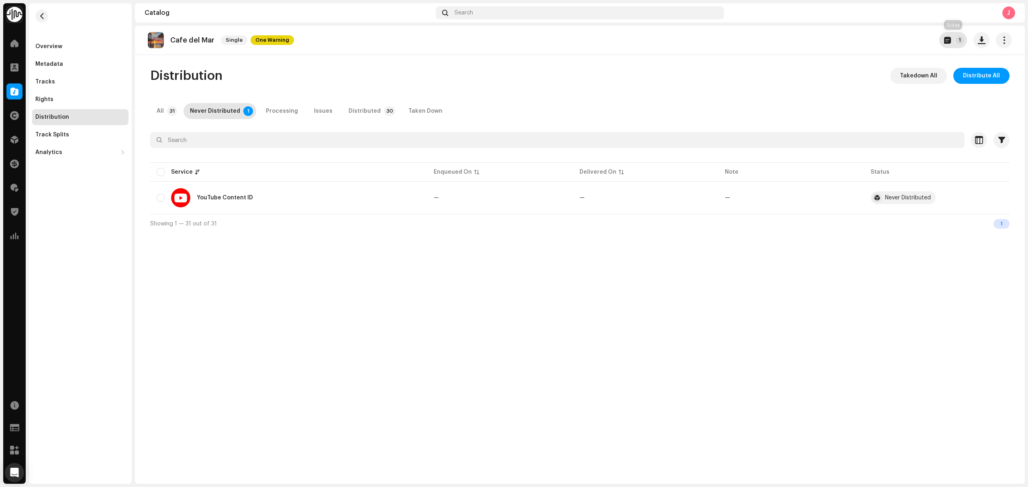
click at [942, 40] on button "1" at bounding box center [953, 40] width 28 height 16
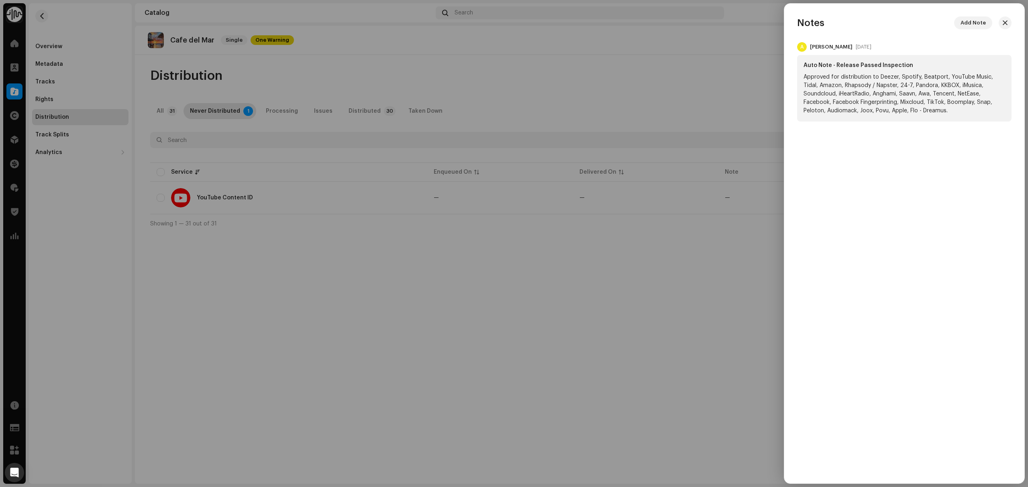
click at [554, 76] on div at bounding box center [514, 243] width 1028 height 487
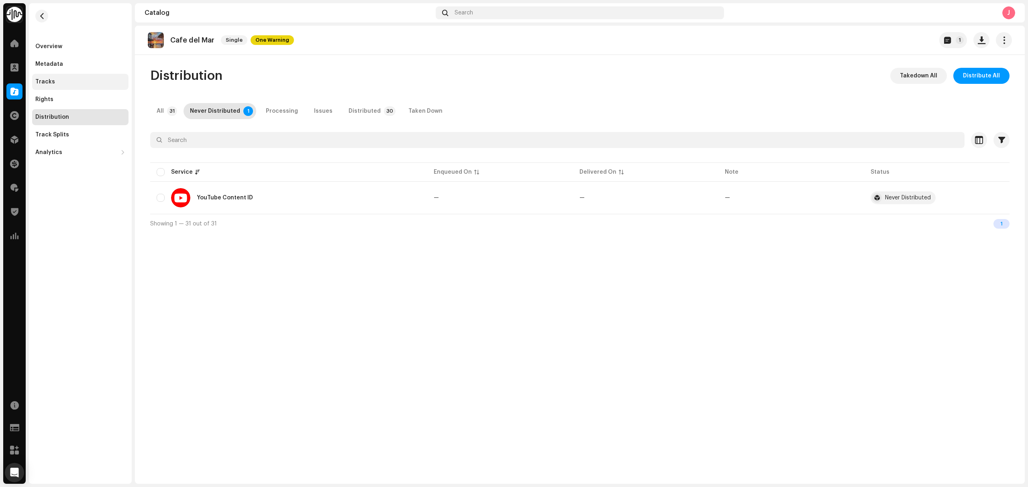
click at [75, 79] on div "Tracks" at bounding box center [80, 82] width 90 height 6
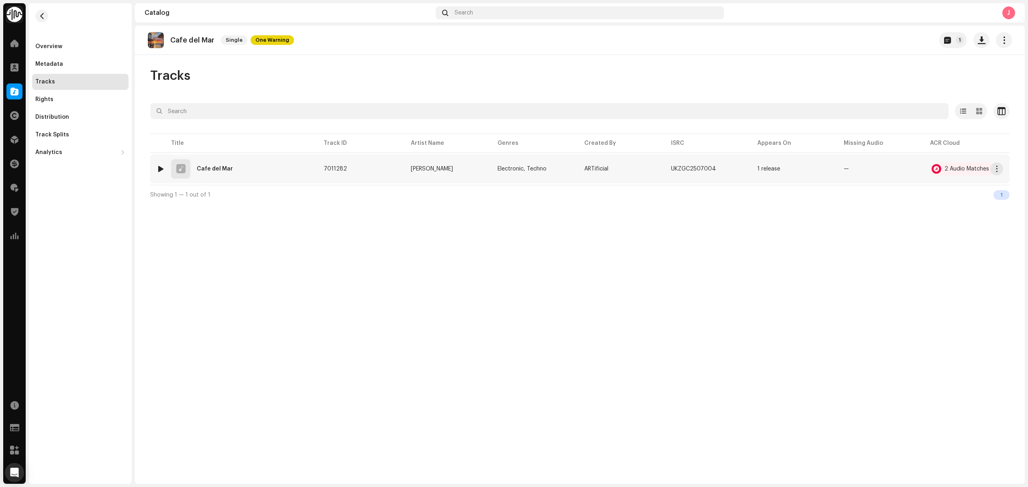
click at [156, 168] on img at bounding box center [160, 169] width 10 height 10
click at [160, 169] on div at bounding box center [161, 169] width 6 height 6
click at [315, 469] on div "00:01 03:26" at bounding box center [607, 468] width 731 height 6
click at [317, 468] on p-slider at bounding box center [607, 468] width 684 height 2
click at [401, 471] on div "00:18 03:26" at bounding box center [607, 468] width 731 height 6
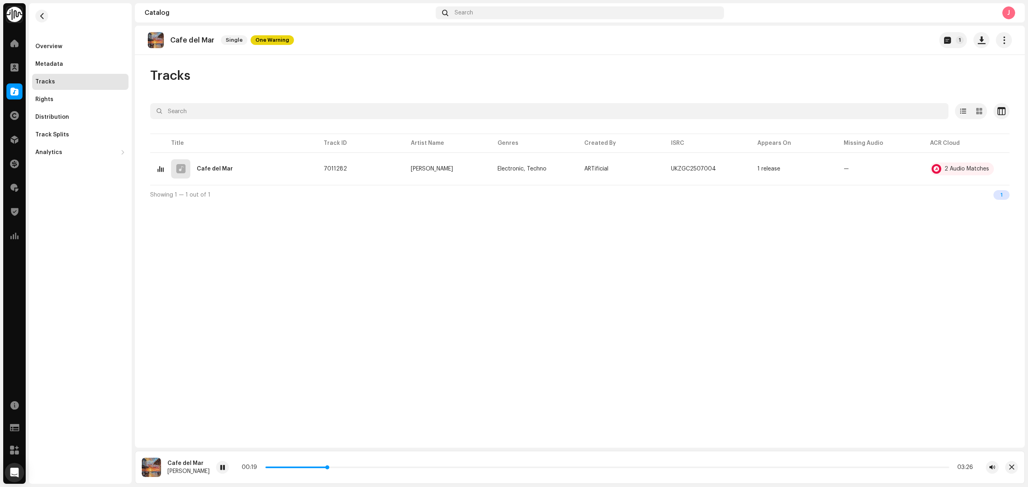
click at [401, 467] on p-slider at bounding box center [607, 468] width 684 height 2
click at [476, 473] on div "00:43 03:26" at bounding box center [607, 467] width 782 height 13
click at [483, 469] on div "00:44 03:26" at bounding box center [607, 468] width 731 height 6
click at [469, 468] on p-slider at bounding box center [607, 468] width 684 height 2
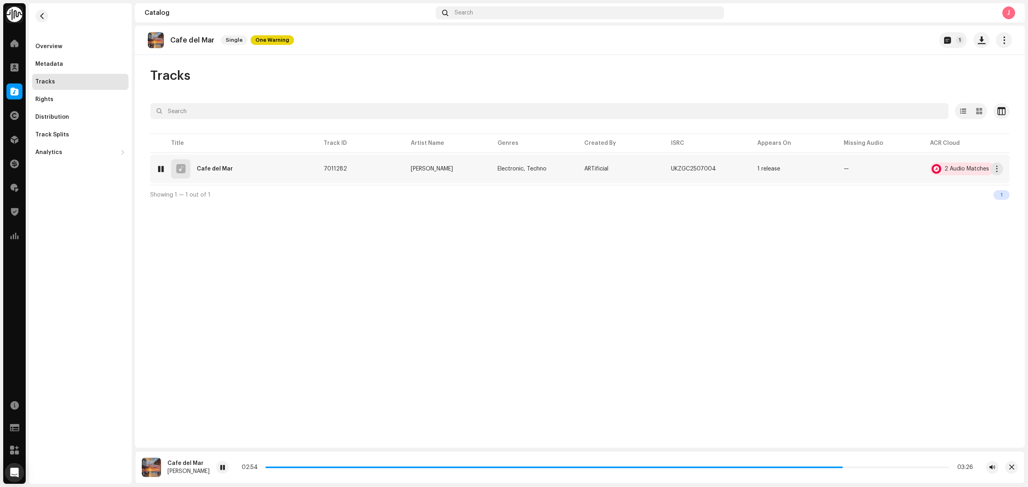
click at [945, 167] on div "2 Audio Matches" at bounding box center [966, 169] width 45 height 6
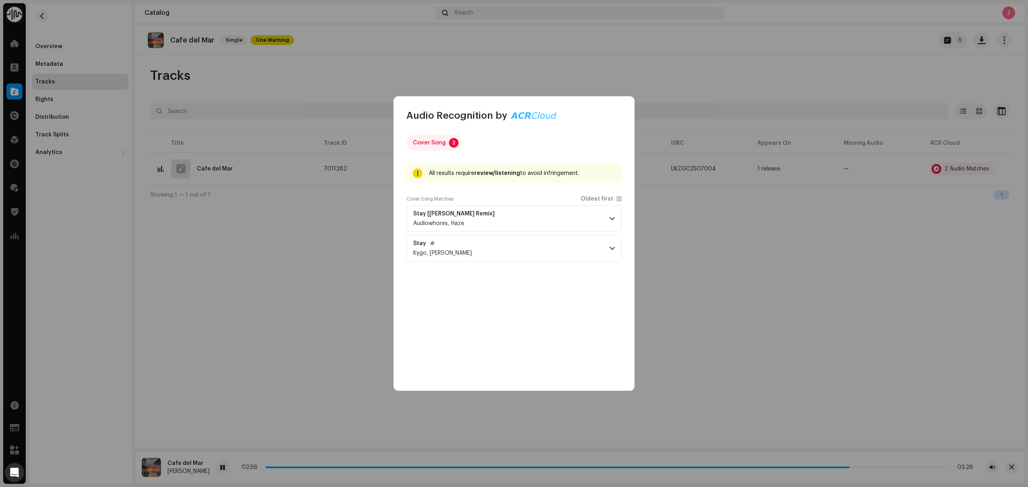
click at [507, 251] on p-accordion-header "Stay Kygo, Maty Noyes" at bounding box center [513, 248] width 215 height 26
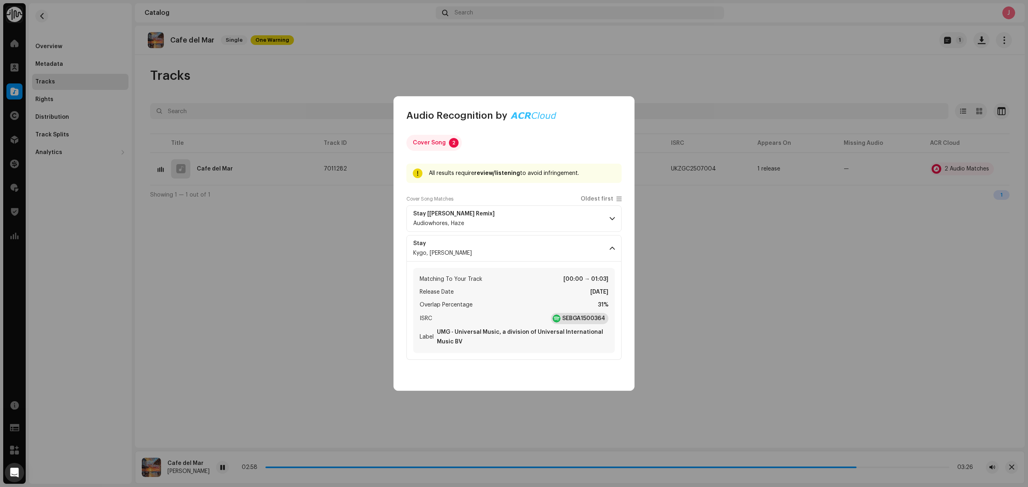
click at [569, 317] on strong "SEBGA1500364" at bounding box center [583, 319] width 43 height 8
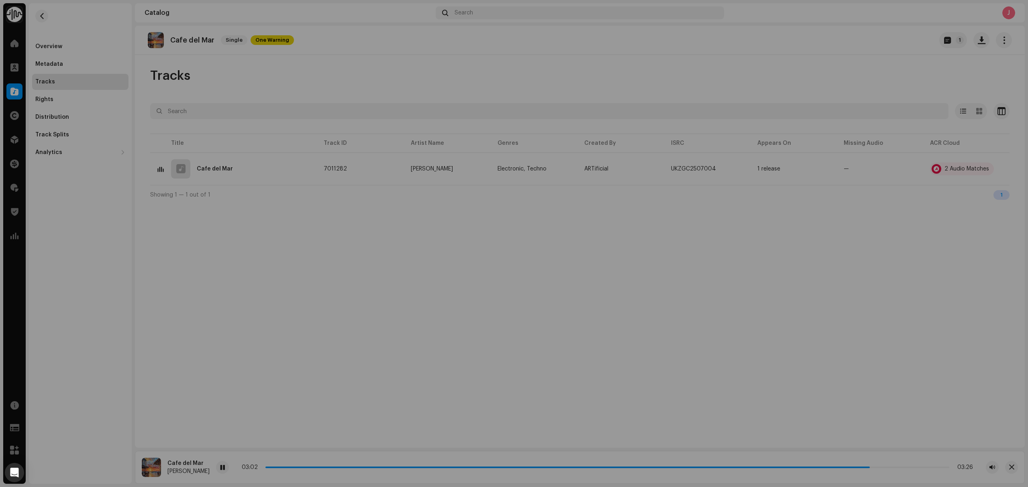
click at [314, 288] on div "Audio Recognition by Cover Song 2 All results require review/listening to avoid…" at bounding box center [514, 243] width 1028 height 487
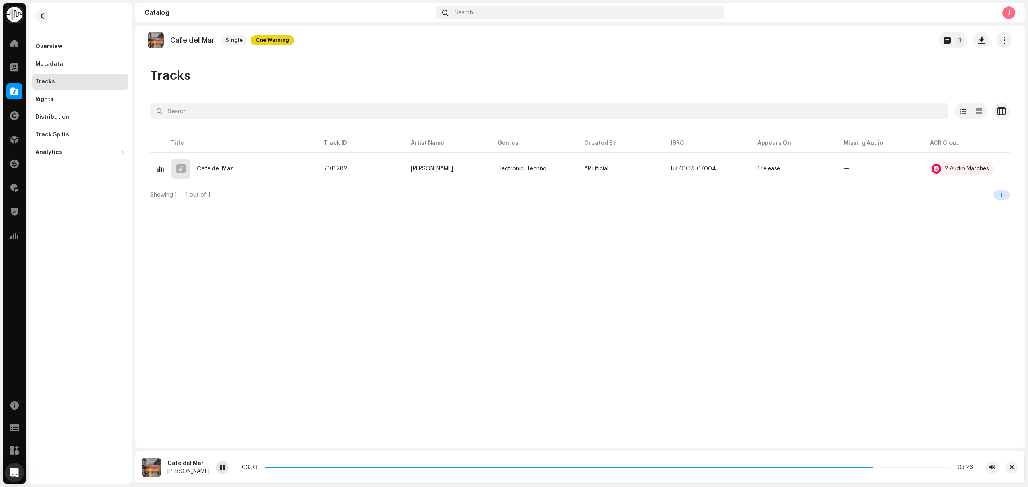
click at [220, 466] on span at bounding box center [222, 468] width 5 height 6
click at [163, 169] on div at bounding box center [161, 169] width 6 height 6
click at [216, 468] on div at bounding box center [222, 467] width 13 height 13
copy re-o-release-hero "Cafe del Mar Single One Warning 1"
drag, startPoint x: 216, startPoint y: 52, endPoint x: 217, endPoint y: 66, distance: 13.7
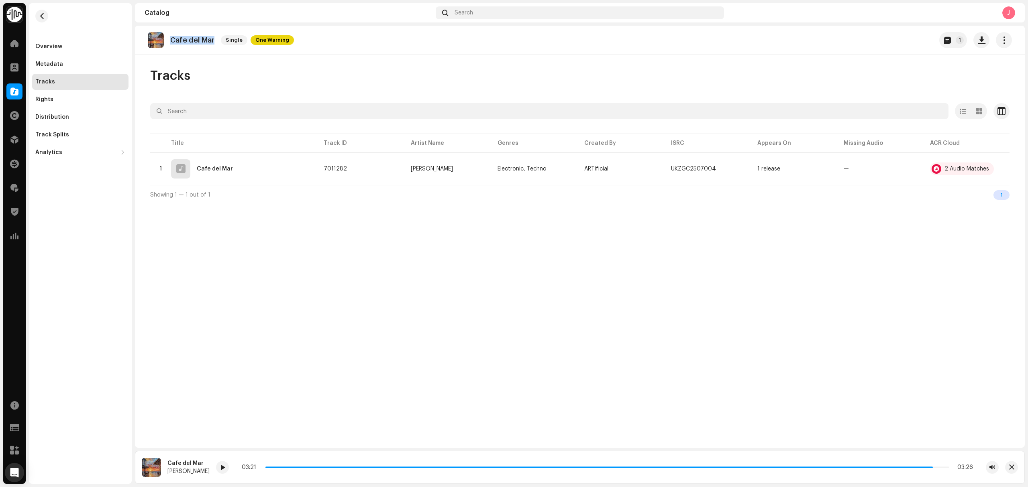
click at [187, 52] on div "Cafe del Mar Single One Warning 1" at bounding box center [580, 40] width 890 height 29
click at [949, 39] on span "button" at bounding box center [947, 40] width 7 height 6
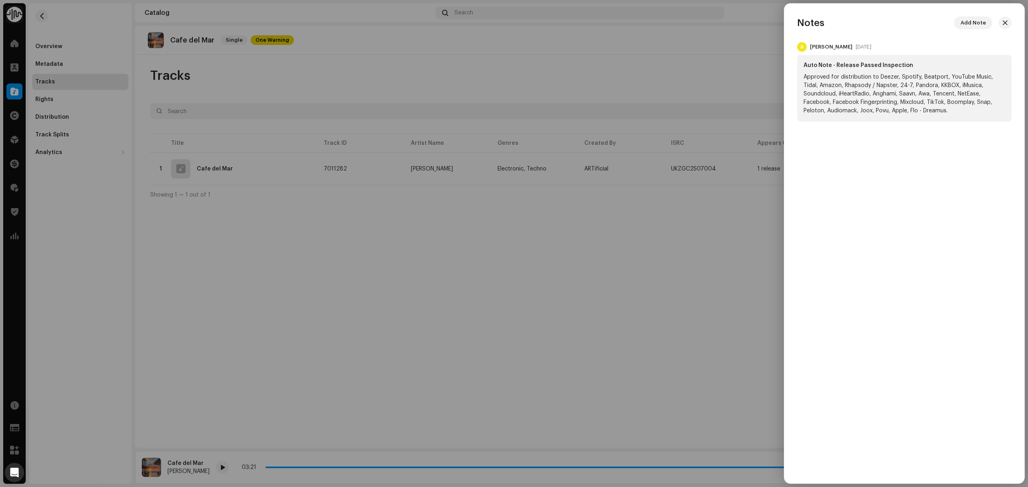
click at [718, 281] on div at bounding box center [514, 243] width 1028 height 487
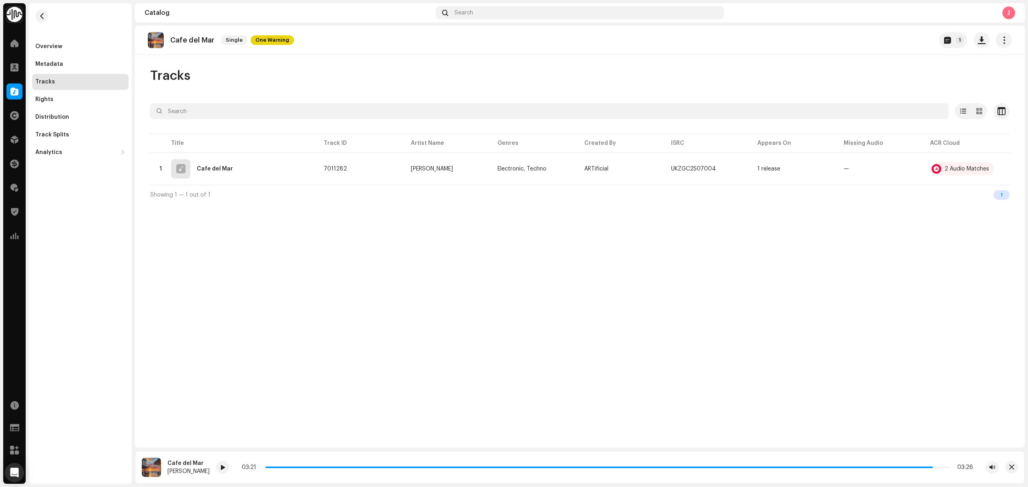
drag, startPoint x: 204, startPoint y: 233, endPoint x: 280, endPoint y: 190, distance: 87.2
click at [204, 238] on div "Cafe del Mar Single One Warning 1 Tracks Selected 0 Options Filters Distributio…" at bounding box center [580, 237] width 890 height 422
drag, startPoint x: 1007, startPoint y: 39, endPoint x: 1003, endPoint y: 47, distance: 9.2
click at [1007, 39] on span "button" at bounding box center [1004, 40] width 8 height 6
click at [956, 76] on div "Edit" at bounding box center [967, 76] width 75 height 6
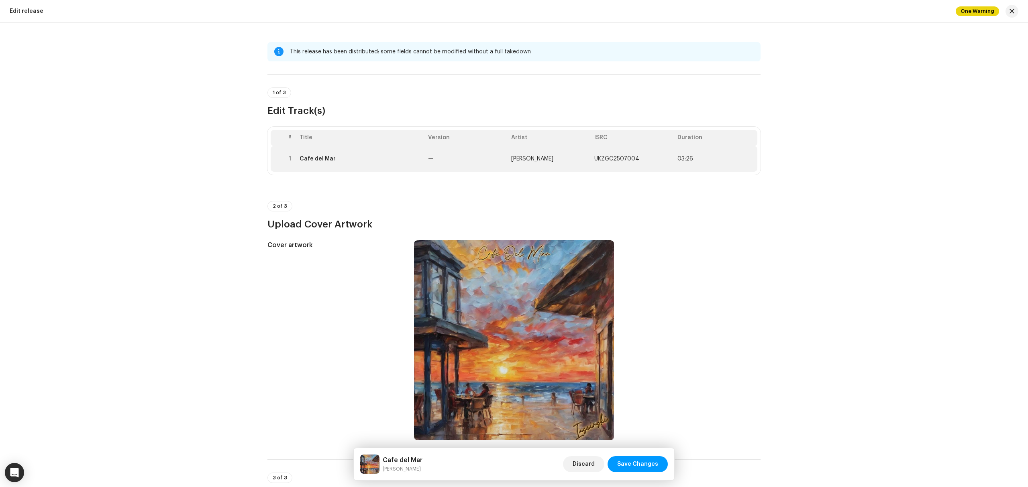
click at [425, 166] on td "—" at bounding box center [466, 159] width 83 height 26
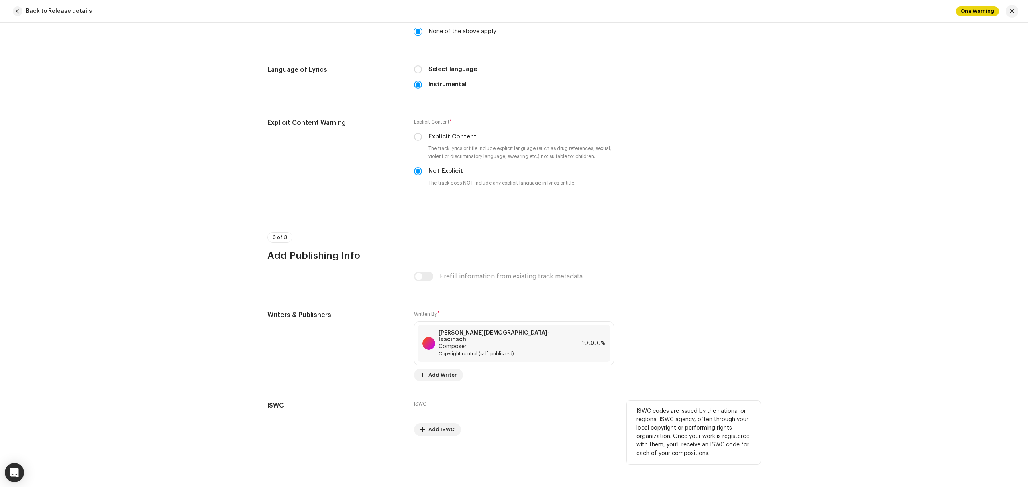
scroll to position [1340, 0]
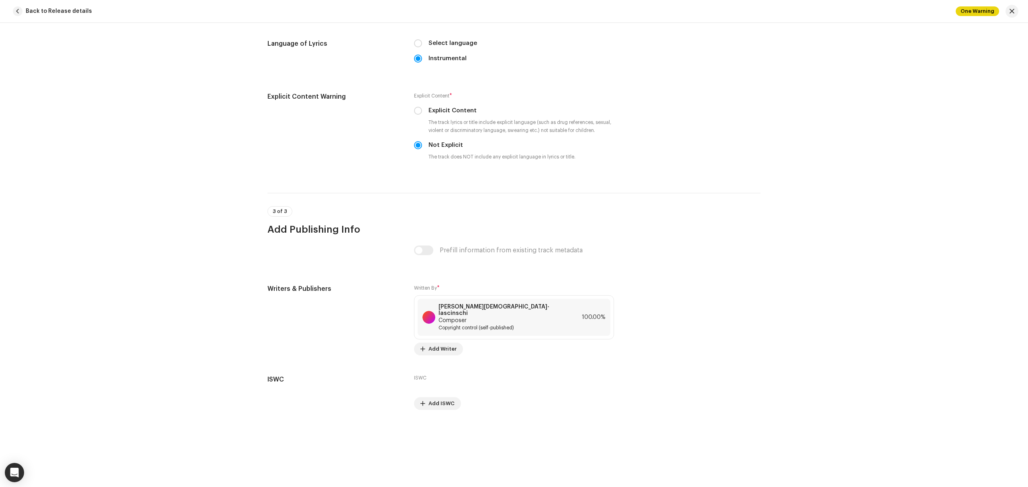
click at [971, 233] on div "This track has been distributed: some fields cannot be modified without a full …" at bounding box center [514, 255] width 1028 height 465
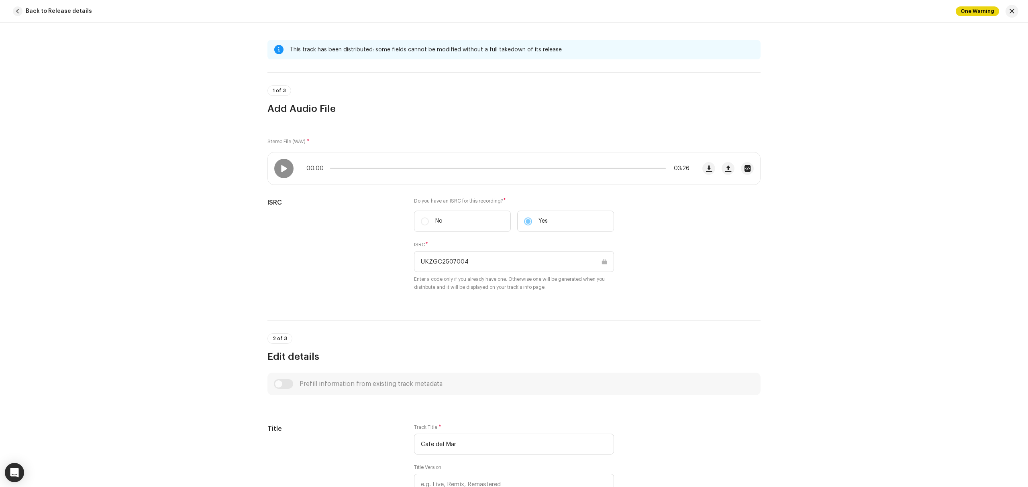
scroll to position [0, 0]
click at [1011, 12] on span "button" at bounding box center [1011, 11] width 5 height 6
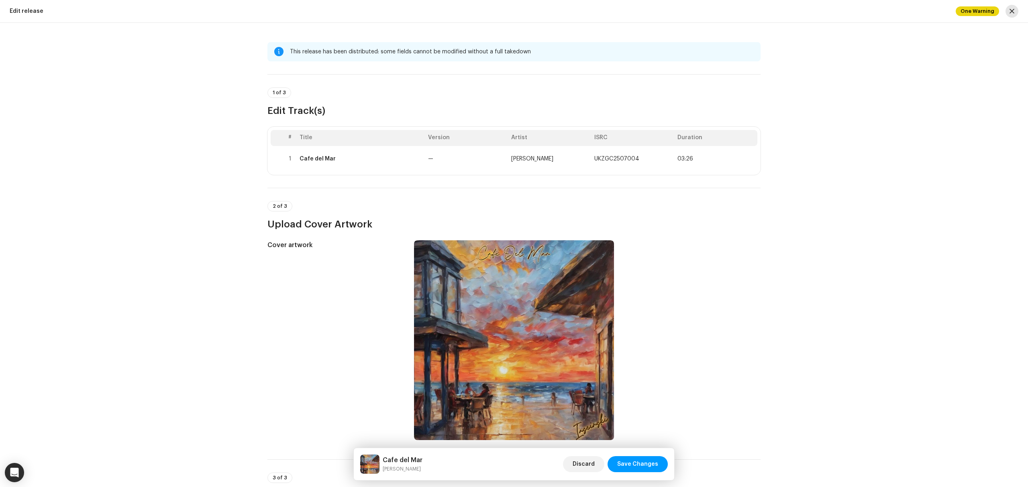
click at [1009, 8] on span "button" at bounding box center [1011, 11] width 5 height 6
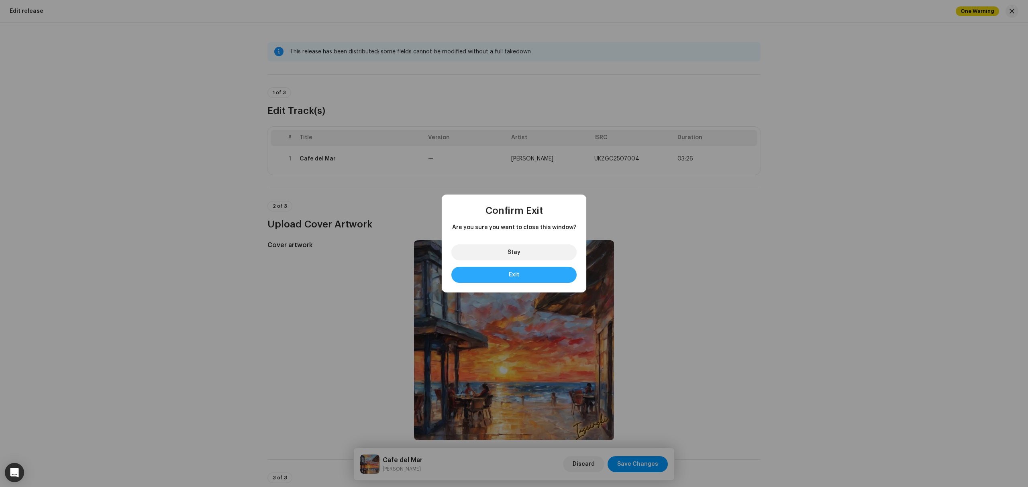
click at [526, 272] on button "Exit" at bounding box center [513, 275] width 125 height 16
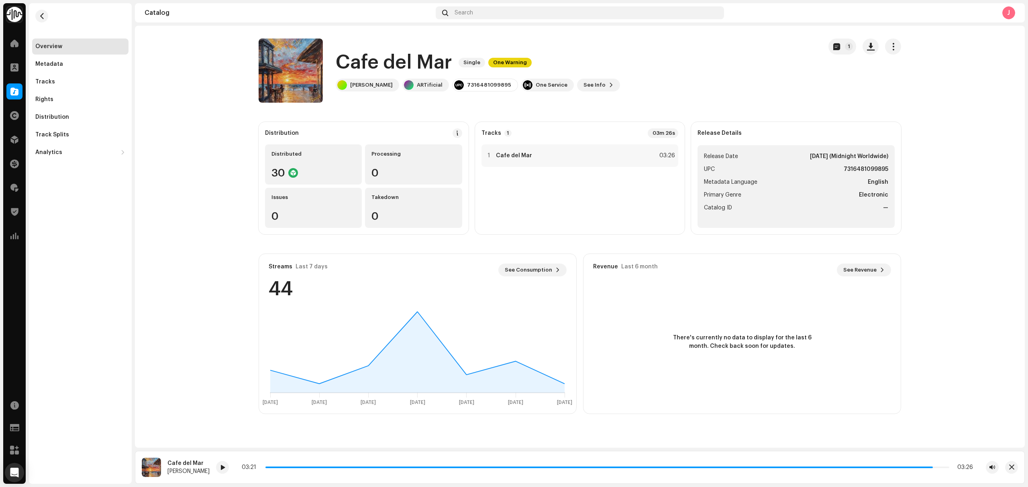
click at [55, 203] on div "Overview Metadata Tracks Rights Distribution Track Splits Analytics Consumption…" at bounding box center [80, 243] width 103 height 481
click at [165, 300] on catalog-releases-details-overview "Cafe del Mar Single One Warning 1 Cafe del Mar Single One Warning Iascinski ART…" at bounding box center [580, 226] width 890 height 401
click at [87, 123] on div "Distribution" at bounding box center [80, 117] width 96 height 16
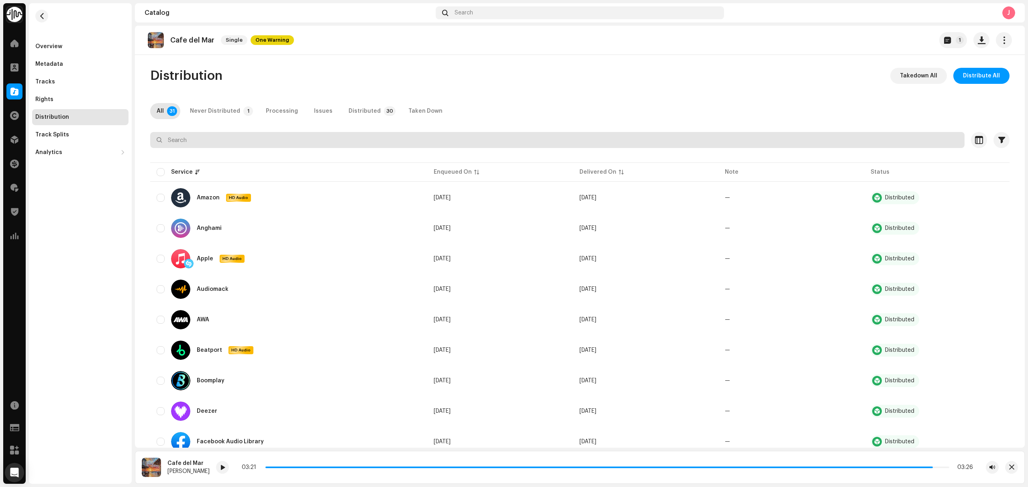
drag, startPoint x: 351, startPoint y: 109, endPoint x: 354, endPoint y: 145, distance: 36.3
click at [352, 109] on div "Distributed" at bounding box center [364, 111] width 32 height 16
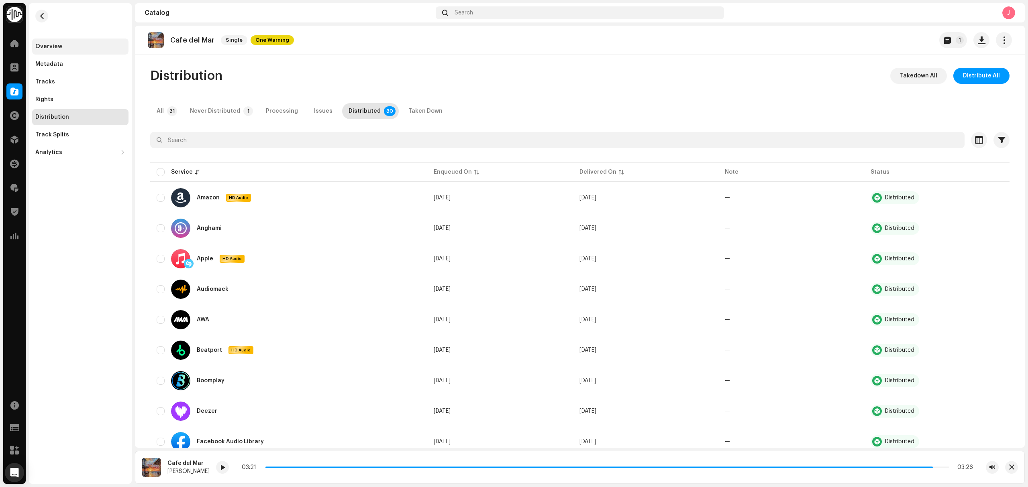
click at [90, 41] on div "Overview" at bounding box center [80, 47] width 96 height 16
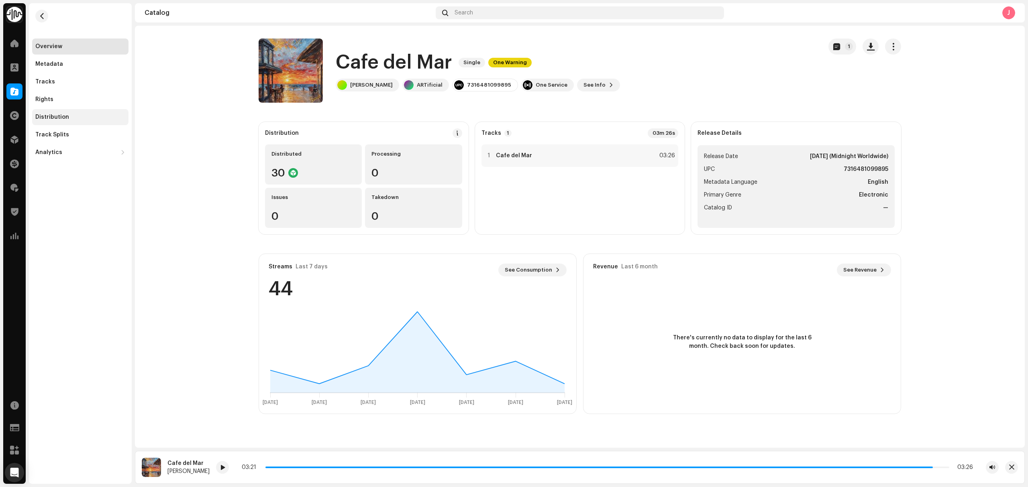
click at [113, 119] on div "Distribution" at bounding box center [80, 117] width 90 height 6
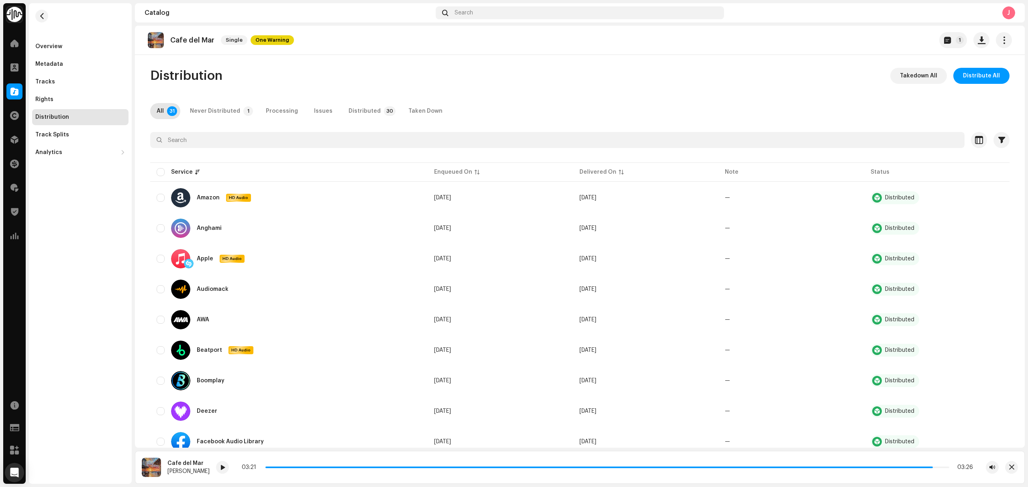
click at [356, 108] on div "Distributed" at bounding box center [364, 111] width 32 height 16
drag, startPoint x: 87, startPoint y: 53, endPoint x: 95, endPoint y: 74, distance: 22.4
click at [87, 53] on div "Overview" at bounding box center [80, 47] width 96 height 16
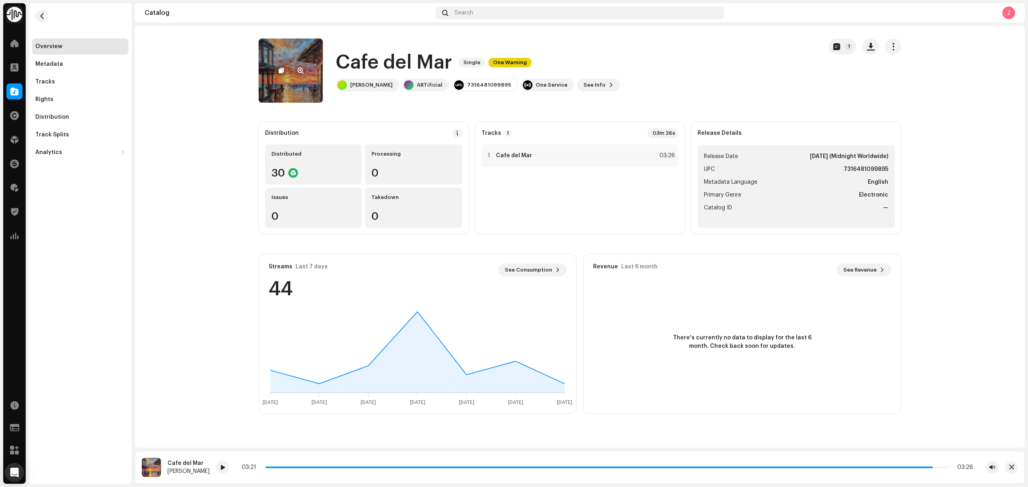
click at [275, 92] on re-a-cover at bounding box center [291, 71] width 64 height 64
click at [14, 89] on span at bounding box center [14, 91] width 8 height 6
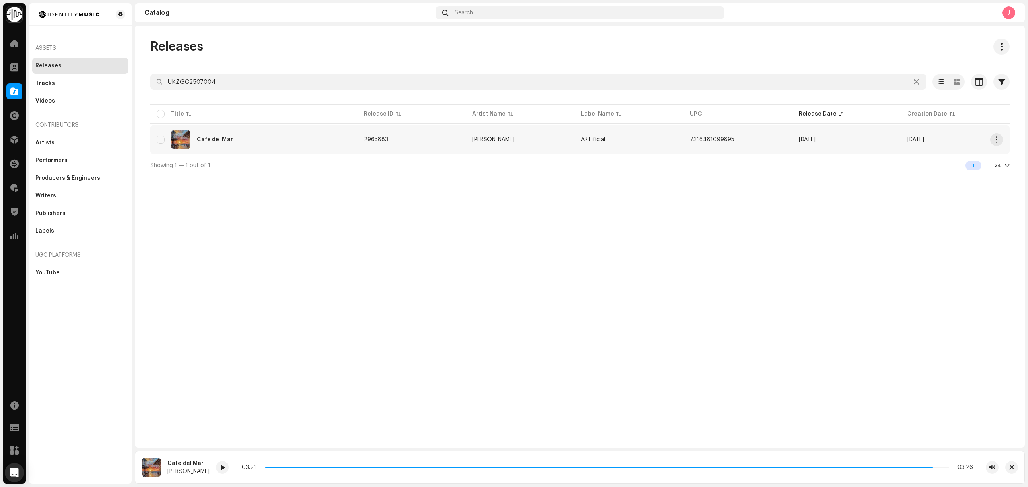
click at [309, 140] on div "Cafe del Mar" at bounding box center [254, 139] width 194 height 19
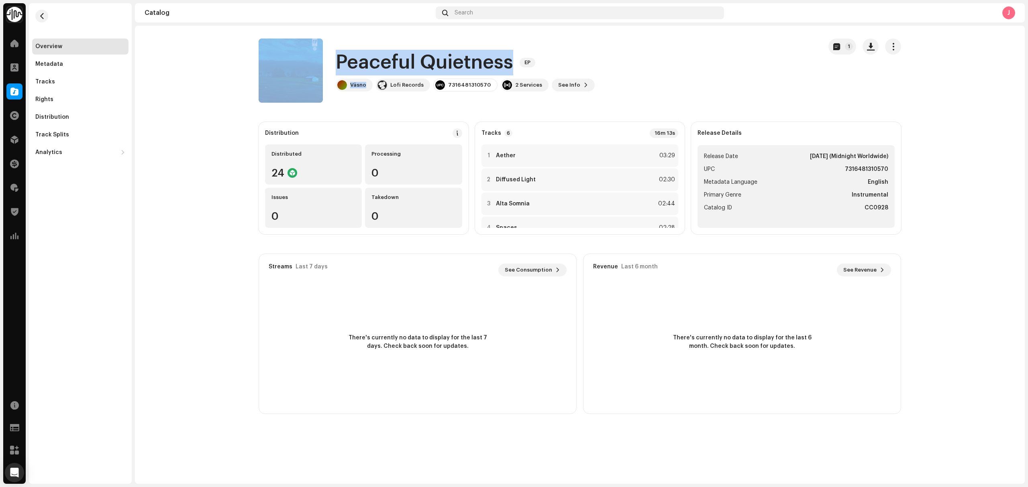
drag, startPoint x: 368, startPoint y: 86, endPoint x: 334, endPoint y: 62, distance: 40.9
click at [328, 61] on div "Peaceful Quietness EP Väsno Lofi Records 7316481310570 2 Services See Info 1" at bounding box center [537, 71] width 557 height 64
copy div "Peaceful Quietness EP Väsno"
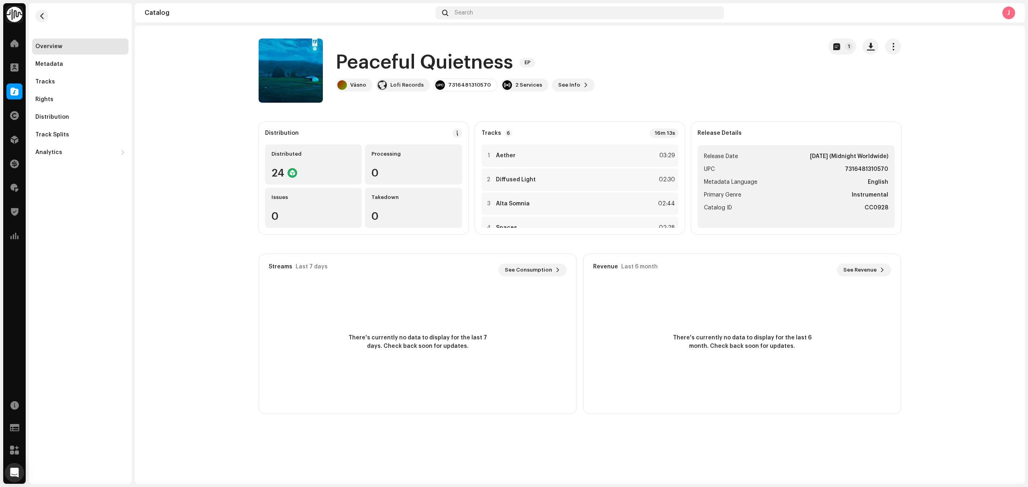
click at [180, 87] on re-o-release-hero "Peaceful Quietness EP 1 Peaceful Quietness EP Väsno Lofi Records 7316481310570 …" at bounding box center [580, 71] width 890 height 64
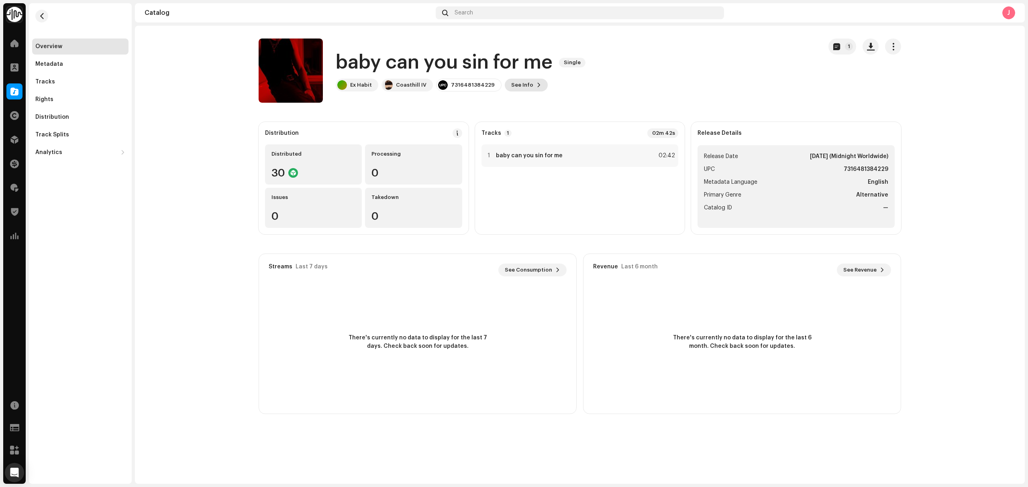
click at [521, 89] on span "See Info" at bounding box center [522, 85] width 22 height 16
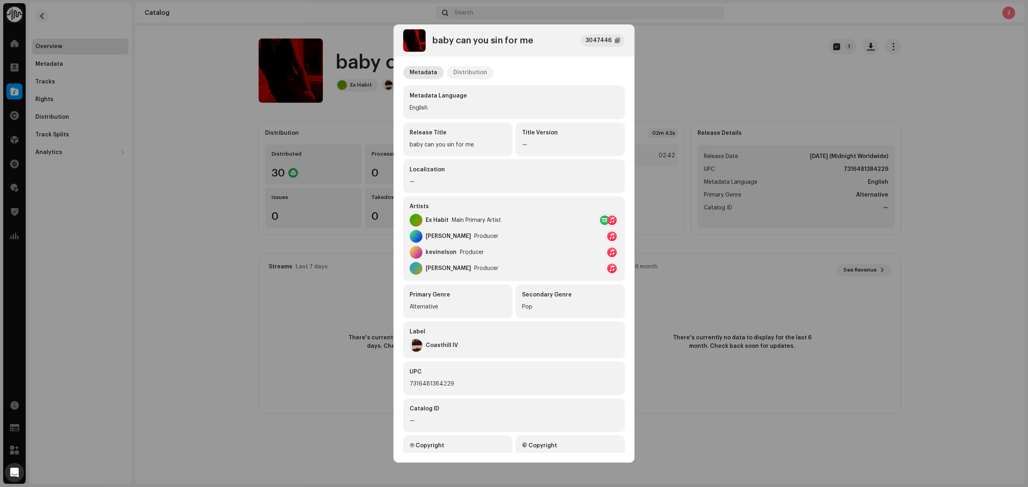
click at [463, 73] on div "Distribution" at bounding box center [470, 72] width 34 height 13
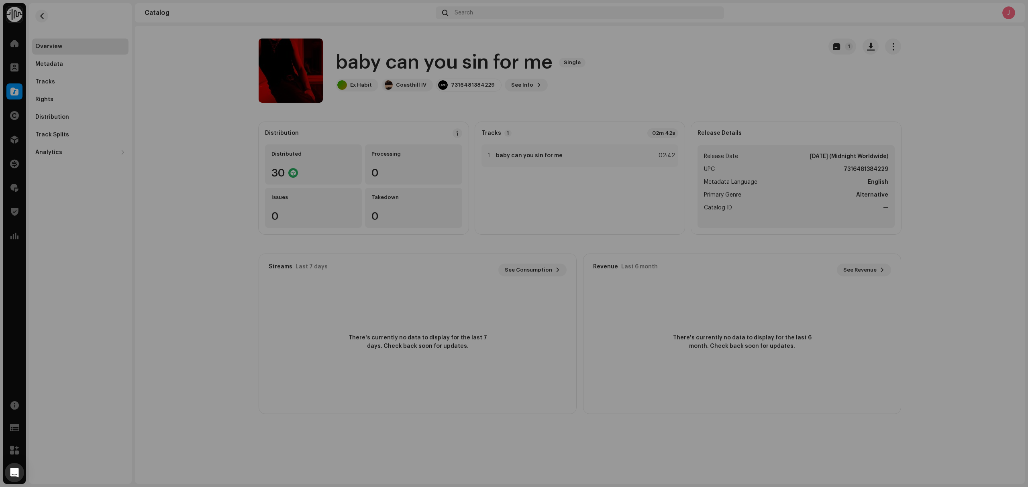
click at [196, 161] on div "baby can you sin for me 3047446 Metadata Distribution Release Date [DATE] (Midn…" at bounding box center [514, 243] width 1028 height 487
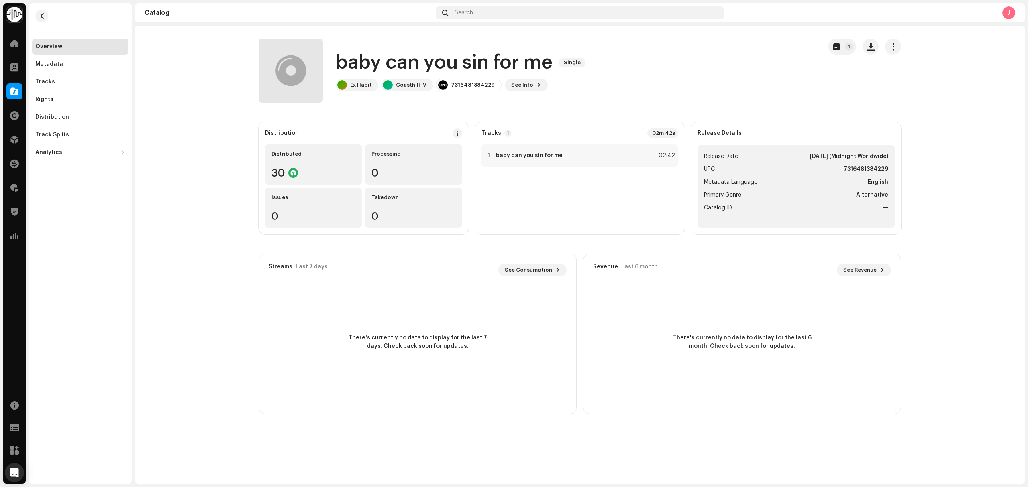
click at [238, 242] on catalog-releases-details-overview "baby can you sin for me Single 1 baby can you sin for me Single Ex Habit Coasth…" at bounding box center [580, 226] width 890 height 401
click at [210, 262] on catalog-releases-details-overview "baby can you sin for me Single 1 baby can you sin for me Single Ex Habit Coasth…" at bounding box center [580, 226] width 890 height 401
click at [128, 243] on div "Overview Metadata Tracks Rights Distribution Track Splits Analytics Consumption…" at bounding box center [80, 243] width 103 height 481
click at [16, 96] on div at bounding box center [14, 92] width 16 height 16
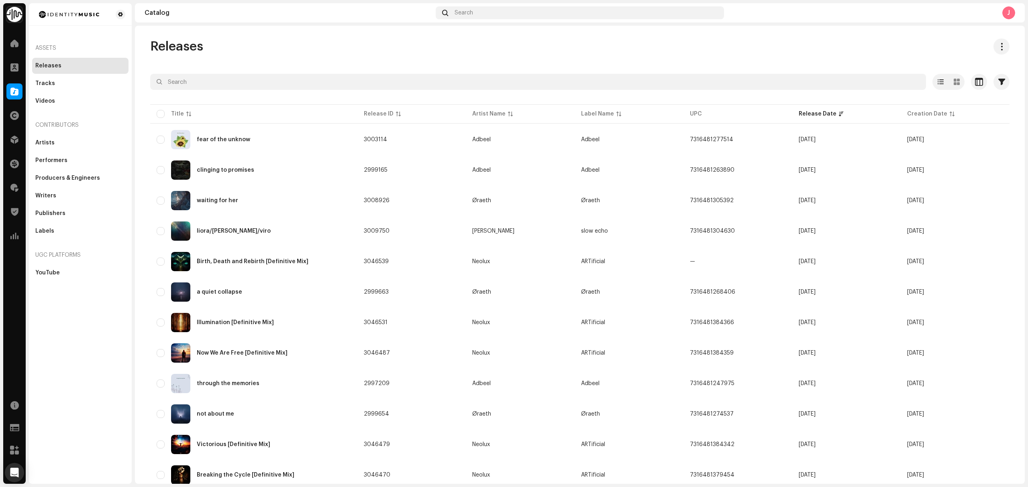
click at [74, 360] on div "Assets Releases Tracks Videos Contributors Artists Performers Producers & Engin…" at bounding box center [80, 243] width 103 height 481
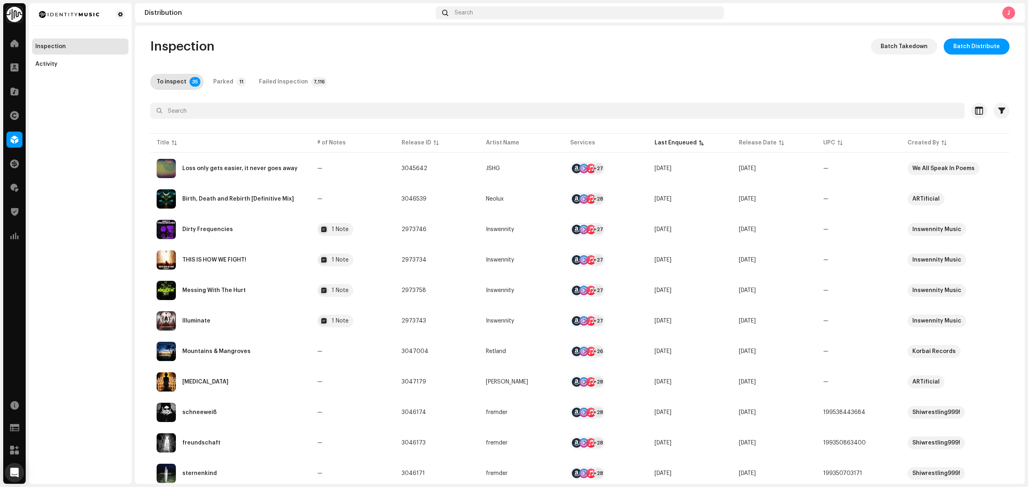
click at [62, 242] on div "Inspection Activity" at bounding box center [80, 243] width 103 height 481
click at [300, 177] on div "Loss only gets easier, it never goes away" at bounding box center [231, 168] width 148 height 19
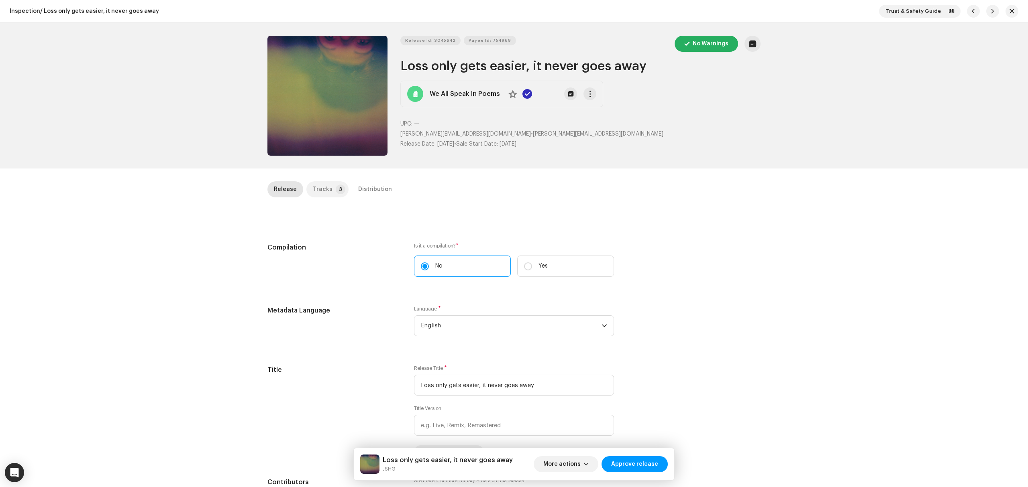
click at [323, 189] on div "Tracks" at bounding box center [323, 189] width 20 height 16
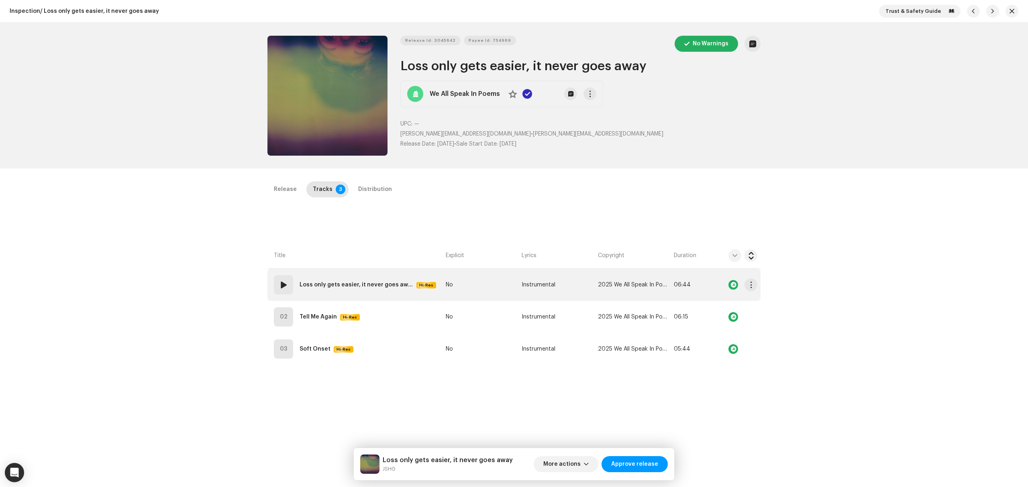
click at [385, 295] on td "01 Loss only gets easier, it never goes away Hi-Res" at bounding box center [354, 285] width 175 height 32
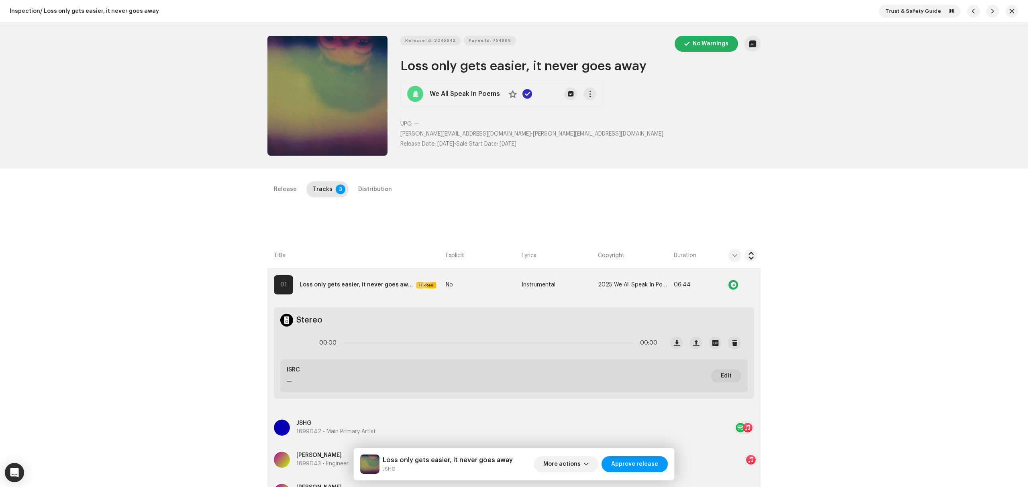
click at [291, 55] on div at bounding box center [327, 96] width 120 height 120
click at [1009, 10] on span "button" at bounding box center [1011, 11] width 5 height 6
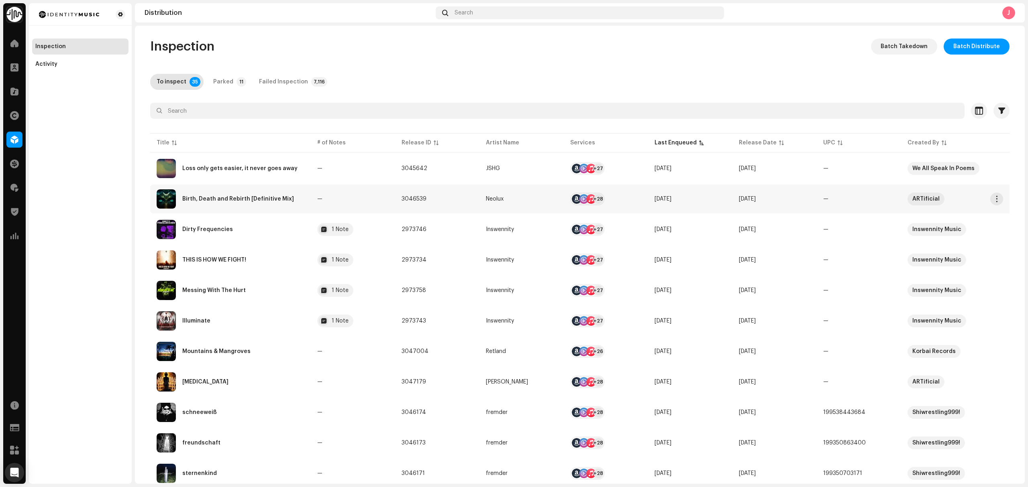
click at [352, 194] on td "—" at bounding box center [353, 199] width 84 height 29
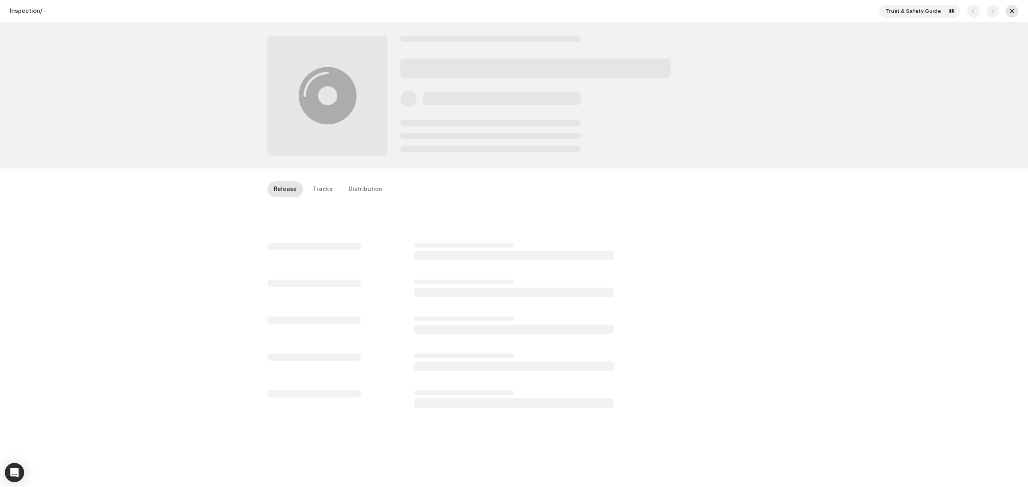
click at [1005, 10] on button "button" at bounding box center [1011, 11] width 13 height 13
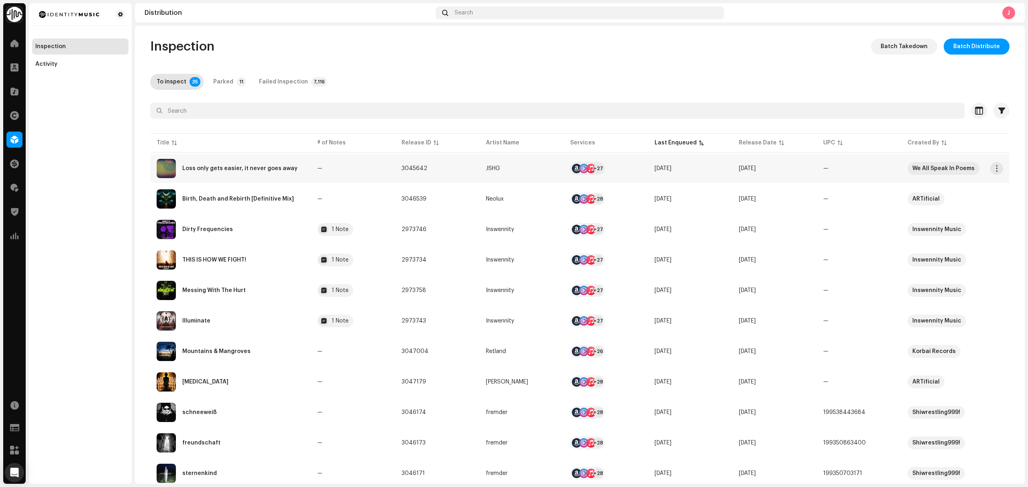
click at [296, 172] on div "Loss only gets easier, it never goes away" at bounding box center [231, 168] width 148 height 19
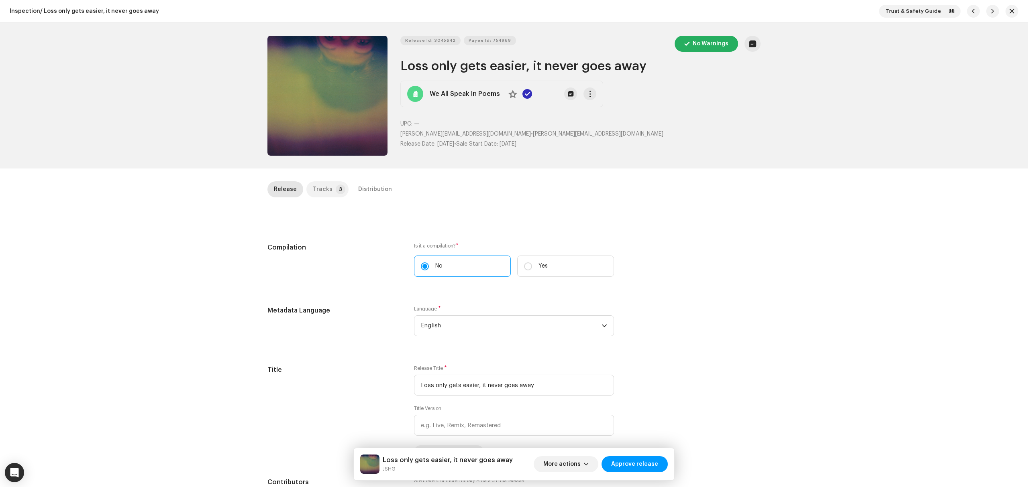
click at [328, 187] on p-tab "Tracks 3" at bounding box center [327, 189] width 42 height 16
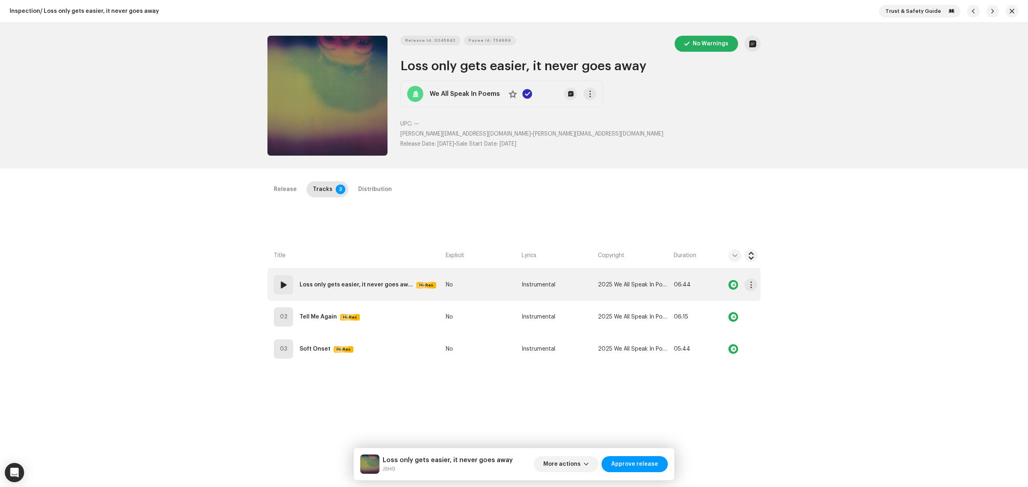
click at [369, 296] on td "01 Loss only gets easier, it never goes away Hi-Res" at bounding box center [354, 285] width 175 height 32
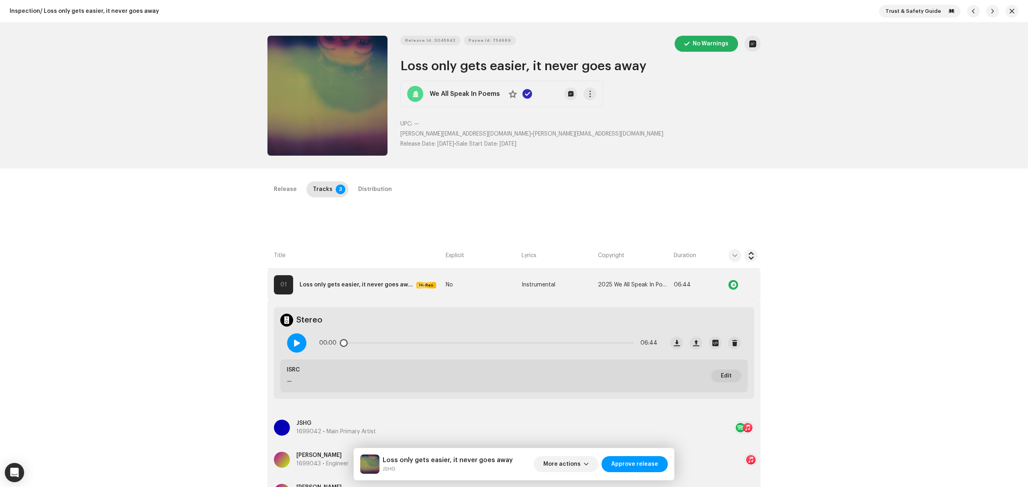
click at [294, 346] on span at bounding box center [296, 343] width 7 height 6
click at [303, 344] on div at bounding box center [296, 343] width 19 height 19
click at [1009, 9] on span "button" at bounding box center [1011, 11] width 5 height 6
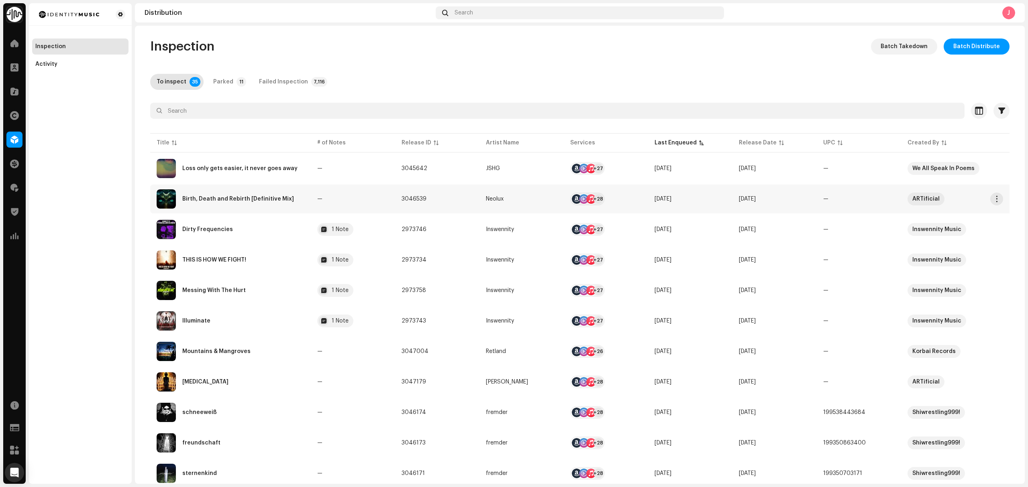
click at [302, 202] on td "Birth, Death and Rebirth [Definitive Mix]" at bounding box center [230, 199] width 161 height 29
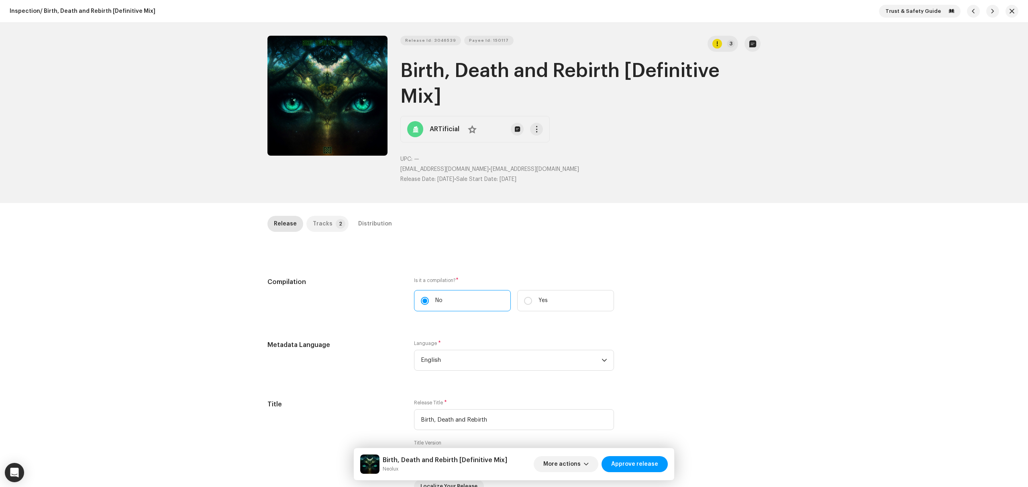
drag, startPoint x: 321, startPoint y: 230, endPoint x: 340, endPoint y: 277, distance: 49.7
click at [322, 233] on div "Release Tracks 2 Distribution" at bounding box center [513, 227] width 493 height 23
click at [326, 230] on p-tab "Tracks 2" at bounding box center [327, 224] width 42 height 16
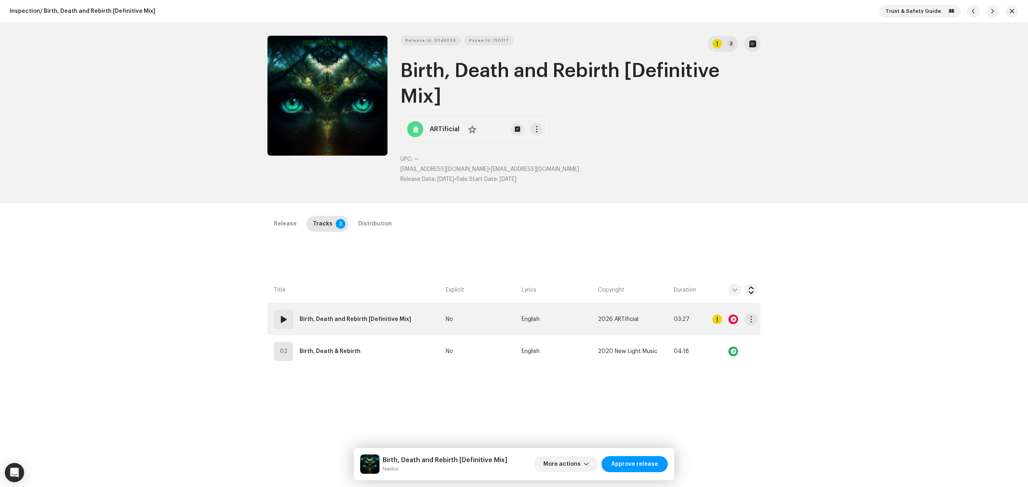
click at [421, 328] on td "01 Birth, Death and Rebirth [Definitive Mix]" at bounding box center [354, 320] width 175 height 32
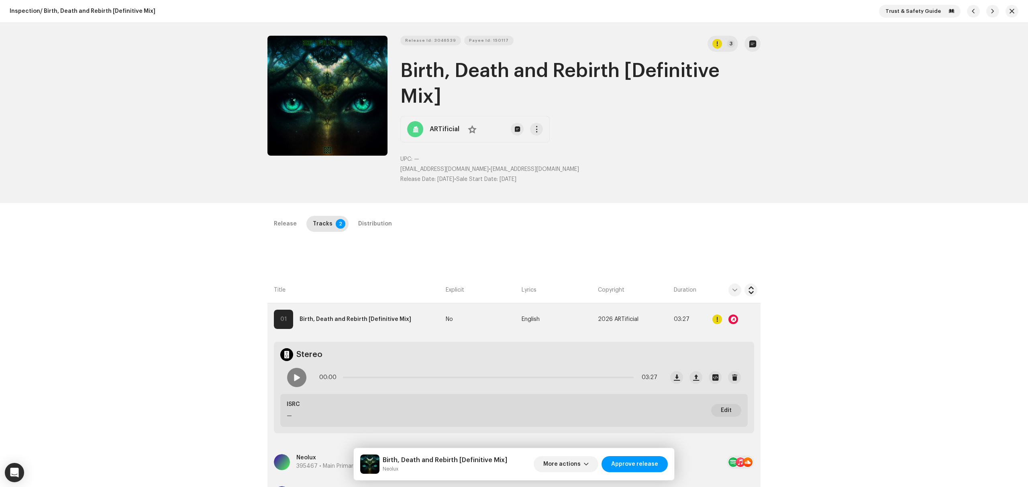
click at [296, 380] on span at bounding box center [296, 378] width 7 height 6
click at [155, 214] on div "Inspection / Birth, Death and Rebirth [Definitive Mix] Trust & Safety Guide Rel…" at bounding box center [514, 243] width 1028 height 487
click at [1005, 8] on button "button" at bounding box center [1011, 11] width 13 height 13
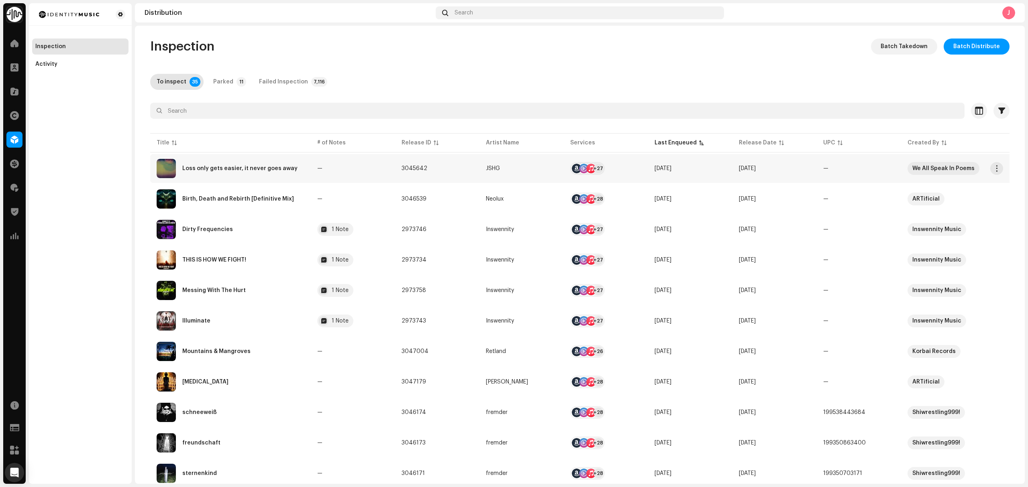
click at [294, 175] on div "Loss only gets easier, it never goes away" at bounding box center [231, 168] width 148 height 19
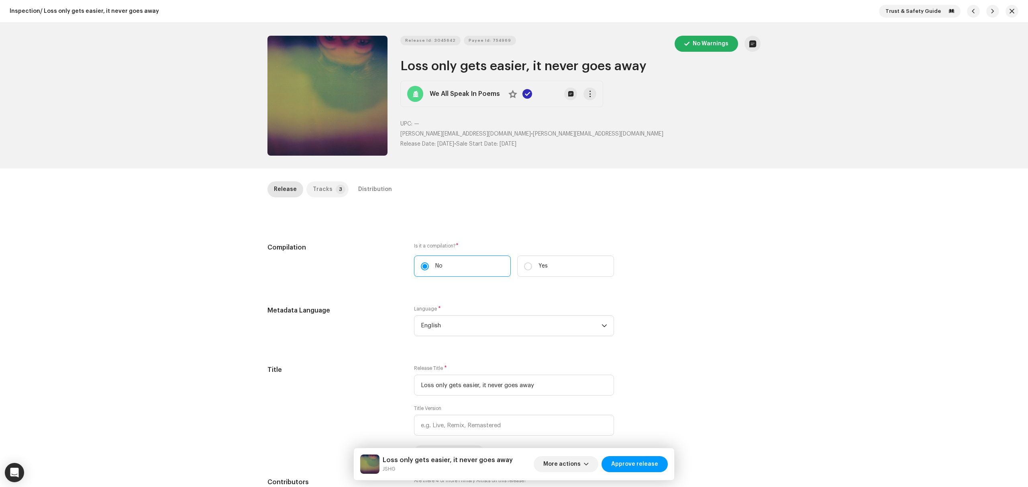
click at [322, 189] on div "Tracks" at bounding box center [323, 189] width 20 height 16
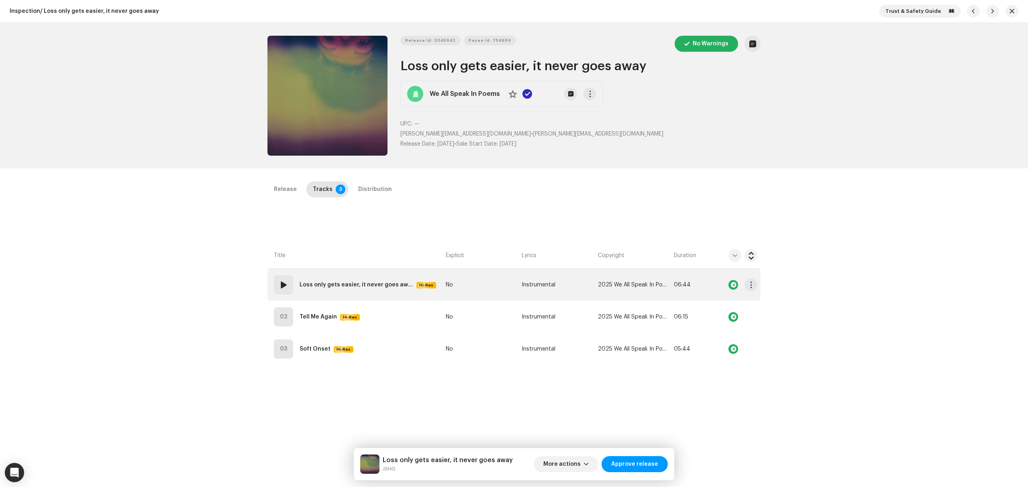
click at [395, 291] on strong "Loss only gets easier, it never goes away" at bounding box center [357, 285] width 114 height 16
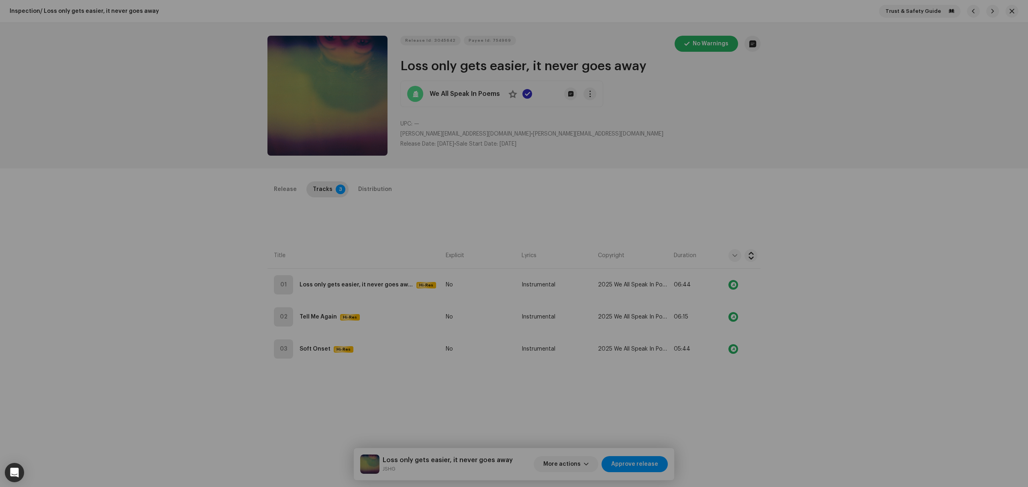
drag, startPoint x: 161, startPoint y: 286, endPoint x: 229, endPoint y: 296, distance: 68.5
click at [165, 288] on div "Edit Track Metadata Track Title * Loss only gets easier, it never goes away Tra…" at bounding box center [514, 243] width 1028 height 487
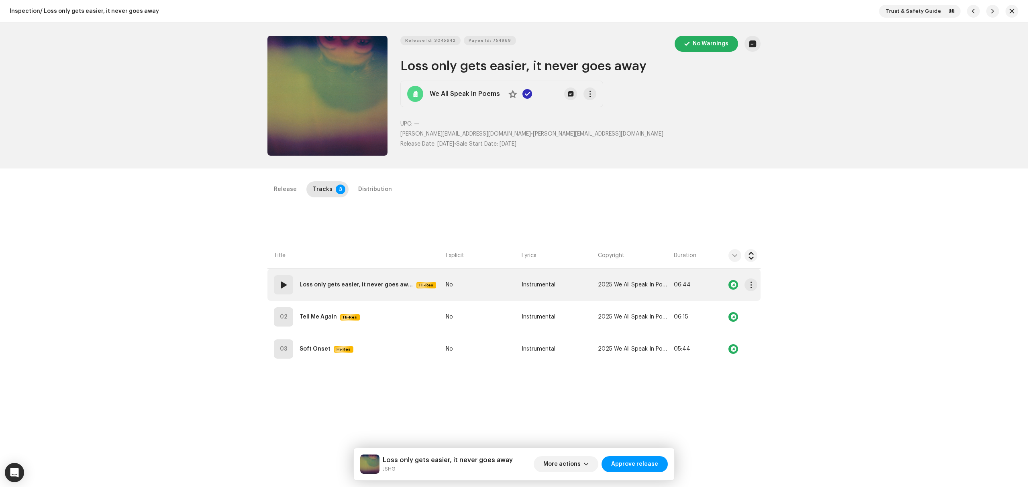
click at [476, 287] on td "No" at bounding box center [480, 285] width 76 height 32
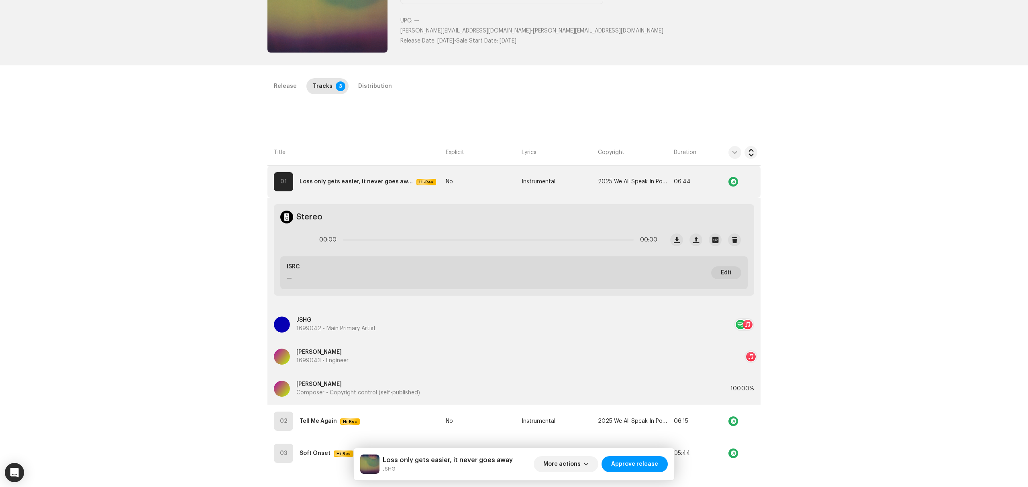
scroll to position [107, 0]
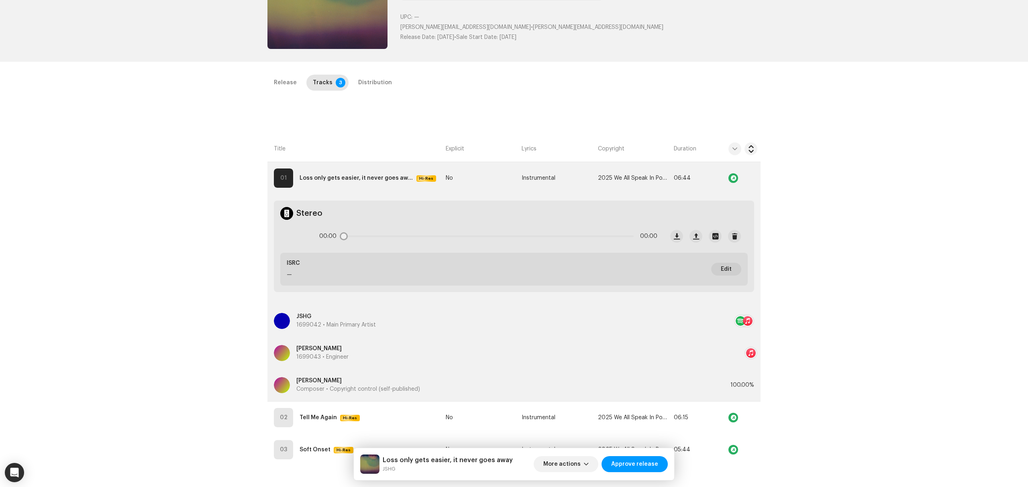
click at [299, 242] on icon at bounding box center [297, 236] width 16 height 16
drag, startPoint x: 342, startPoint y: 238, endPoint x: 374, endPoint y: 236, distance: 32.2
click at [374, 236] on div "00:00 00:00" at bounding box center [488, 236] width 338 height 16
click at [216, 243] on div "Inspection / Loss only gets easier, it never goes away Trust & Safety Guide Rel…" at bounding box center [514, 243] width 1028 height 487
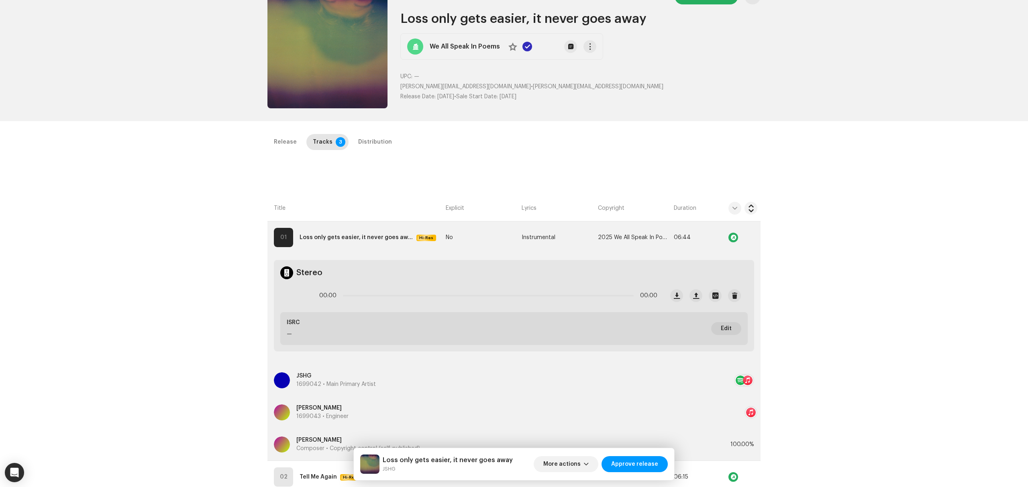
scroll to position [0, 0]
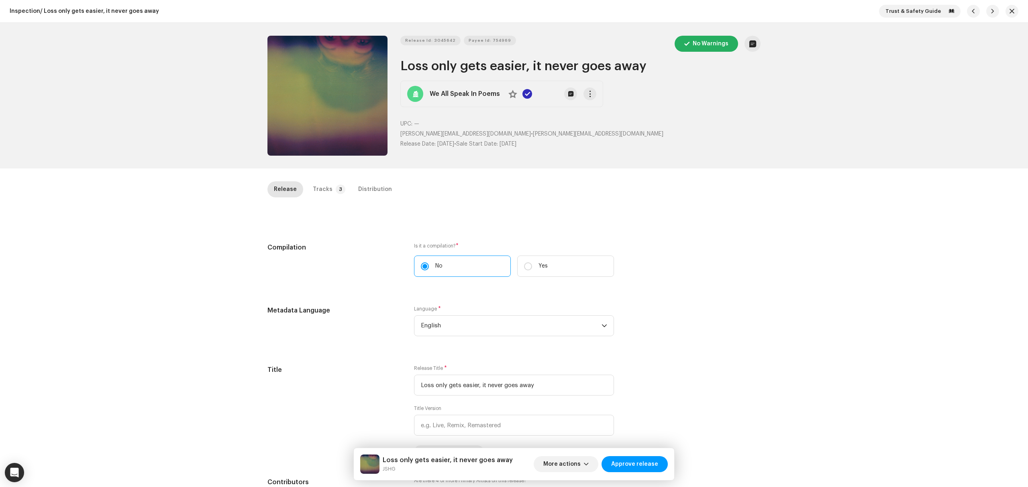
click at [181, 158] on div "Release Id: 3045642 Payee Id: 754969 No Warnings Loss only gets easier, it neve…" at bounding box center [514, 96] width 1028 height 146
click at [313, 182] on div "Tracks" at bounding box center [323, 189] width 20 height 16
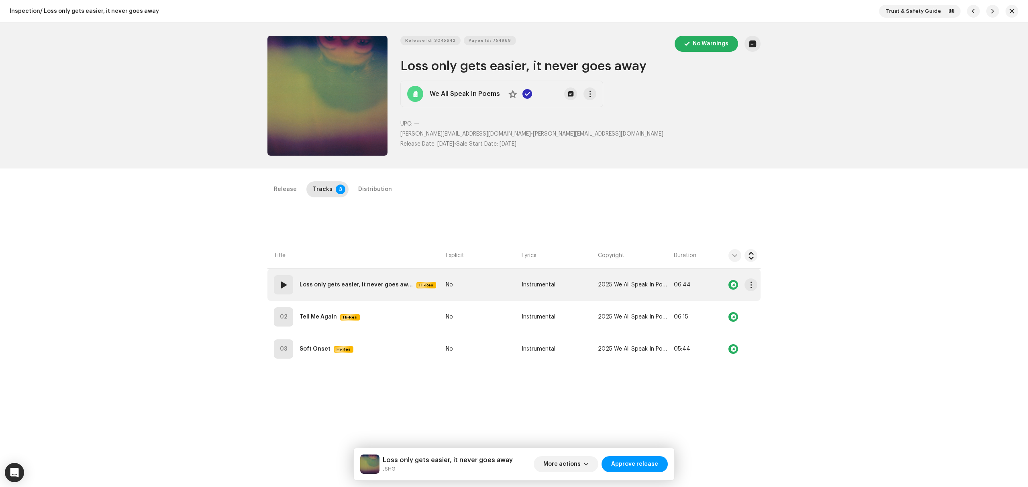
click at [387, 299] on td "01 Loss only gets easier, it never goes away Hi-Res" at bounding box center [354, 285] width 175 height 32
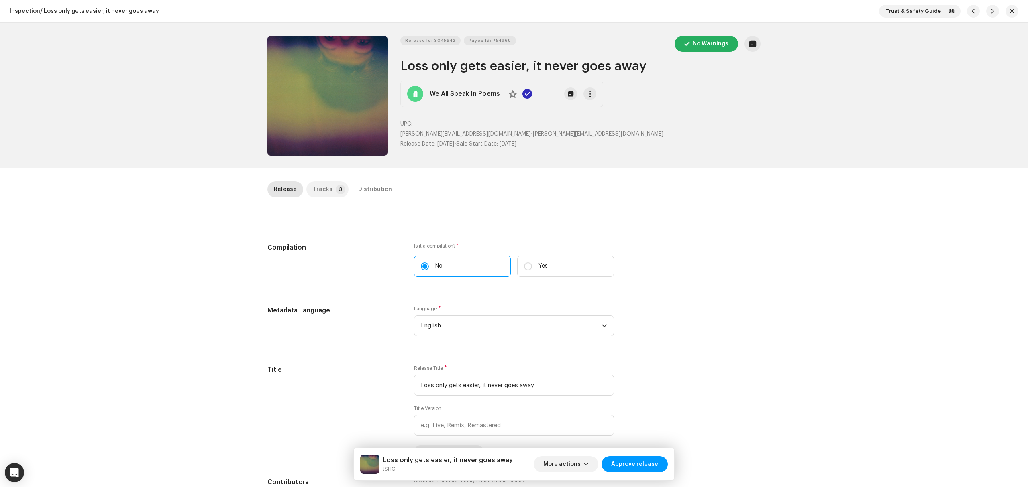
click at [339, 188] on p-tab "Tracks 3" at bounding box center [327, 189] width 42 height 16
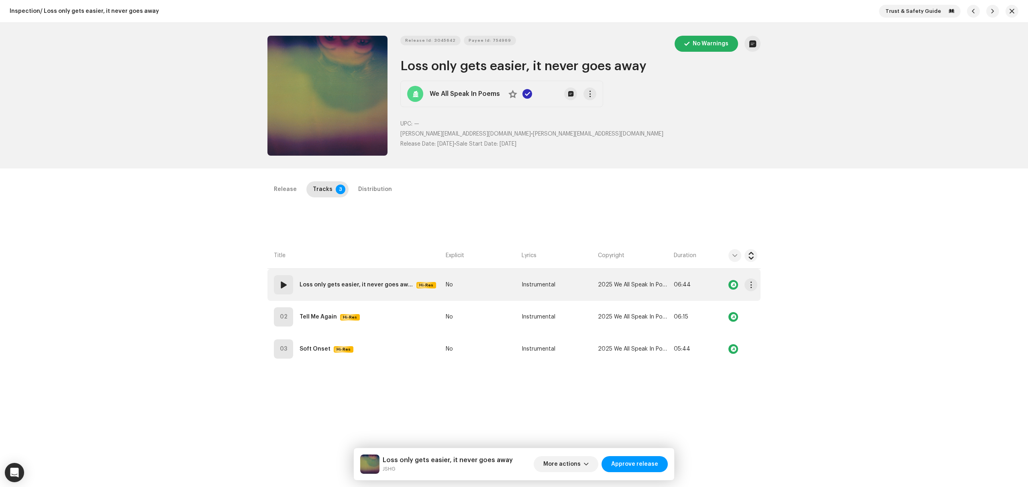
click at [361, 299] on td "01 Loss only gets easier, it never goes away Hi-Res" at bounding box center [354, 285] width 175 height 32
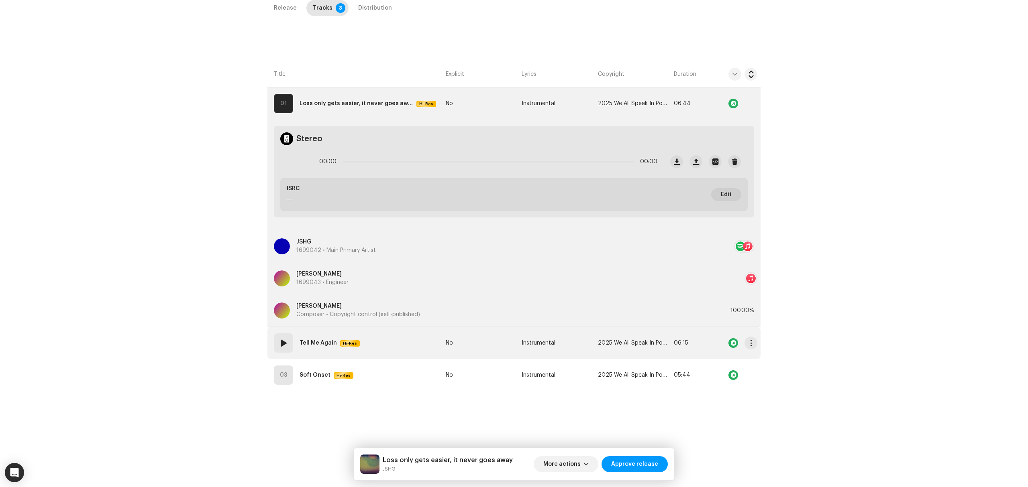
click at [367, 342] on td "02 Tell Me Again Hi-Res" at bounding box center [354, 343] width 175 height 32
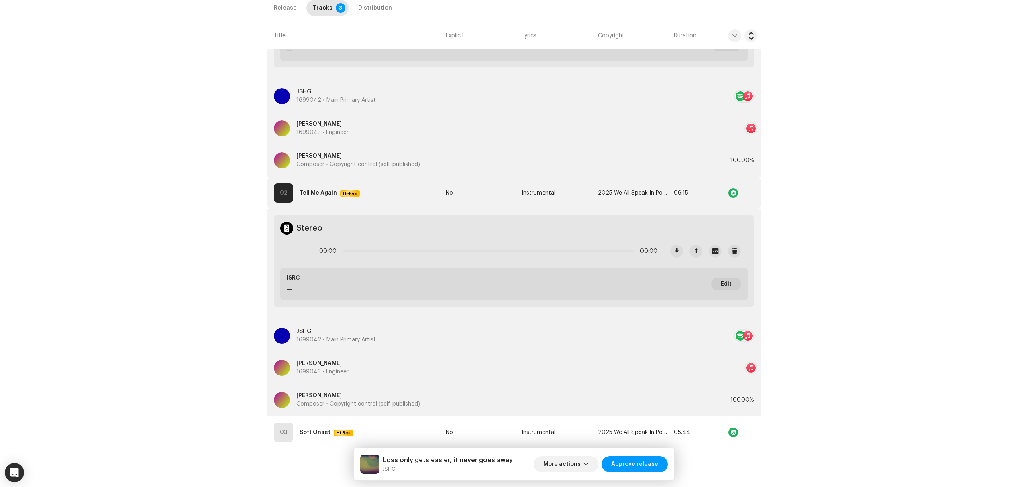
scroll to position [342, 0]
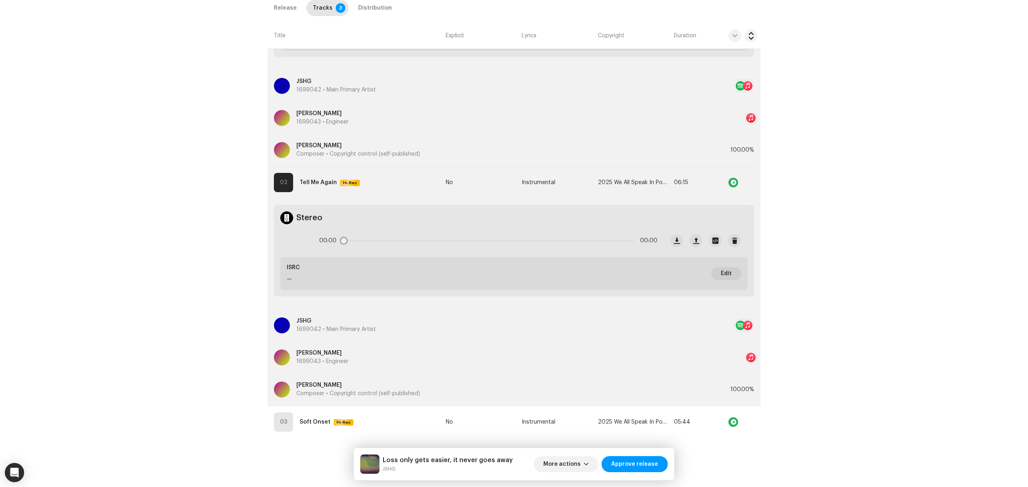
click at [296, 242] on icon at bounding box center [296, 240] width 21 height 21
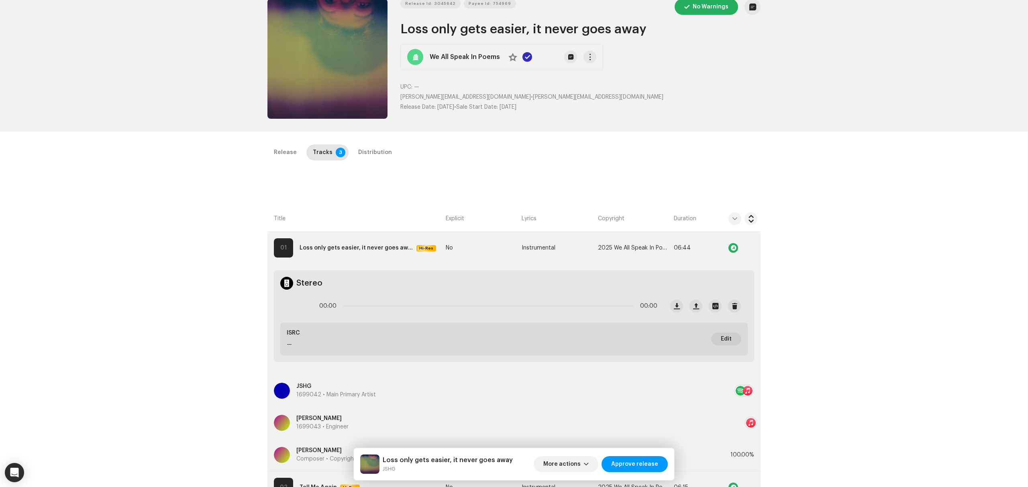
scroll to position [0, 0]
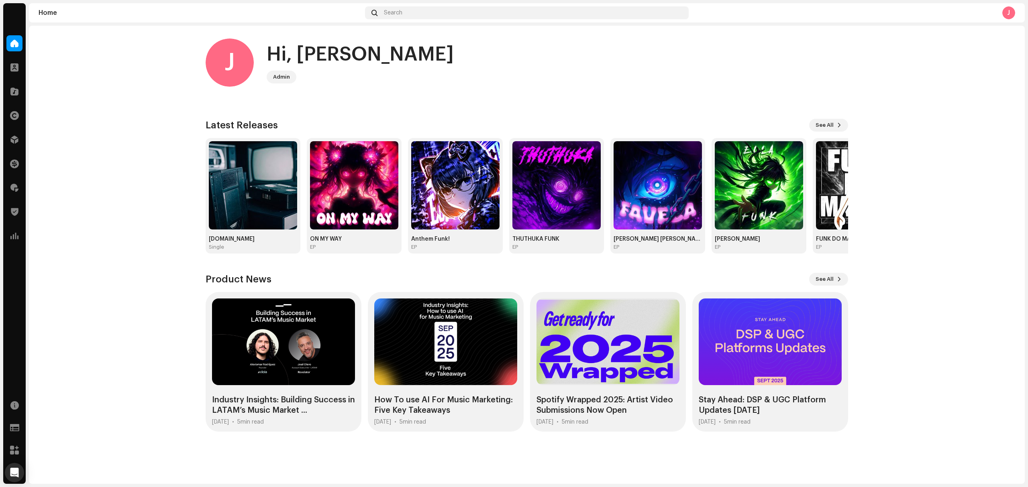
click at [1005, 15] on div "J" at bounding box center [1008, 12] width 13 height 13
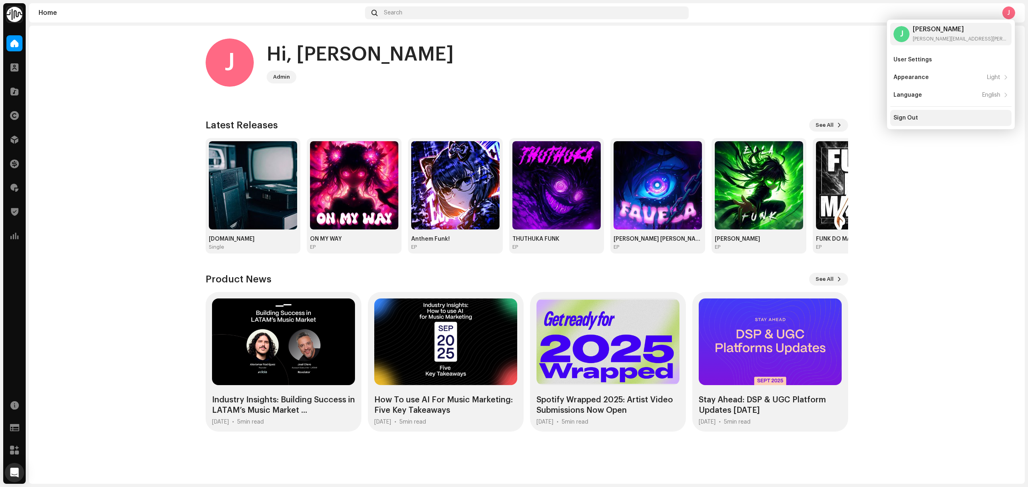
click at [946, 119] on div "Sign Out" at bounding box center [950, 118] width 115 height 6
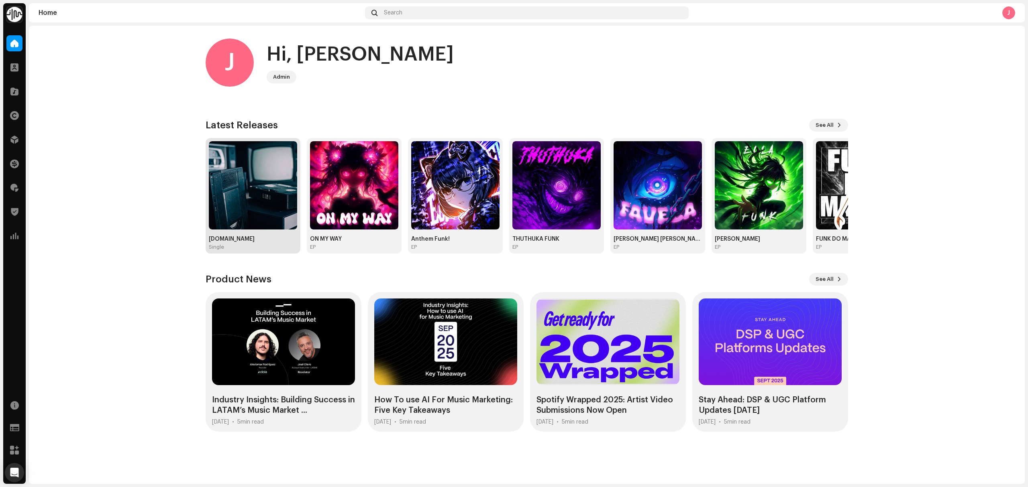
drag, startPoint x: 219, startPoint y: 187, endPoint x: 225, endPoint y: 173, distance: 15.3
click at [220, 186] on img at bounding box center [253, 185] width 88 height 88
click at [14, 88] on span at bounding box center [14, 91] width 8 height 6
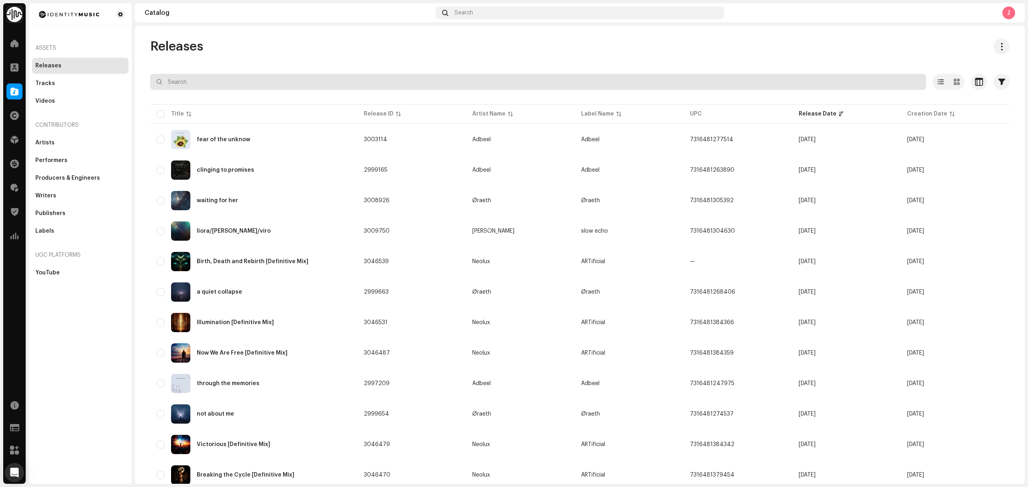
click at [240, 81] on input "text" at bounding box center [538, 82] width 776 height 16
paste input "UKZGC2507242"
type input "UKZGC2507242"
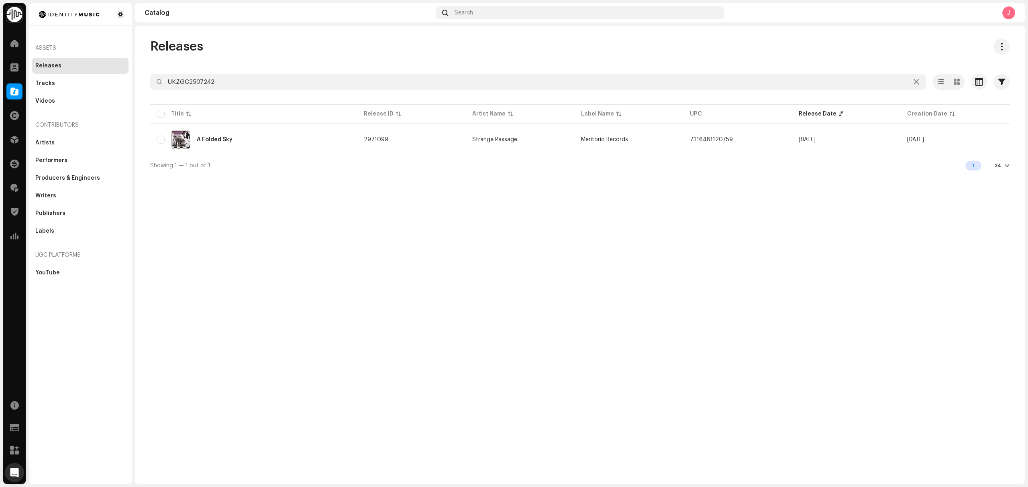
click at [198, 228] on div "Releases UKZGC2507242 Selected 0 Options Filters Distribution status Never Dist…" at bounding box center [580, 255] width 890 height 458
click at [256, 149] on div "A Folded Sky" at bounding box center [254, 139] width 194 height 19
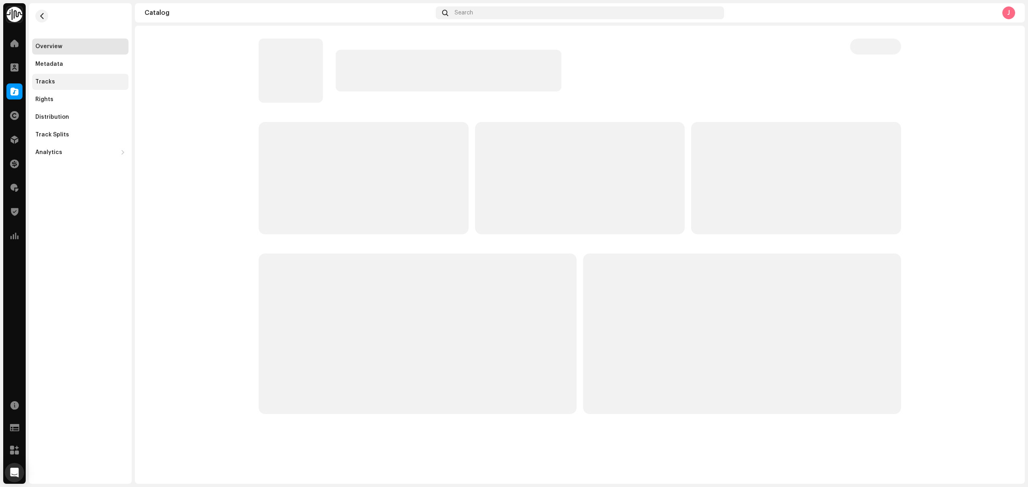
click at [63, 82] on div "Tracks" at bounding box center [80, 82] width 90 height 6
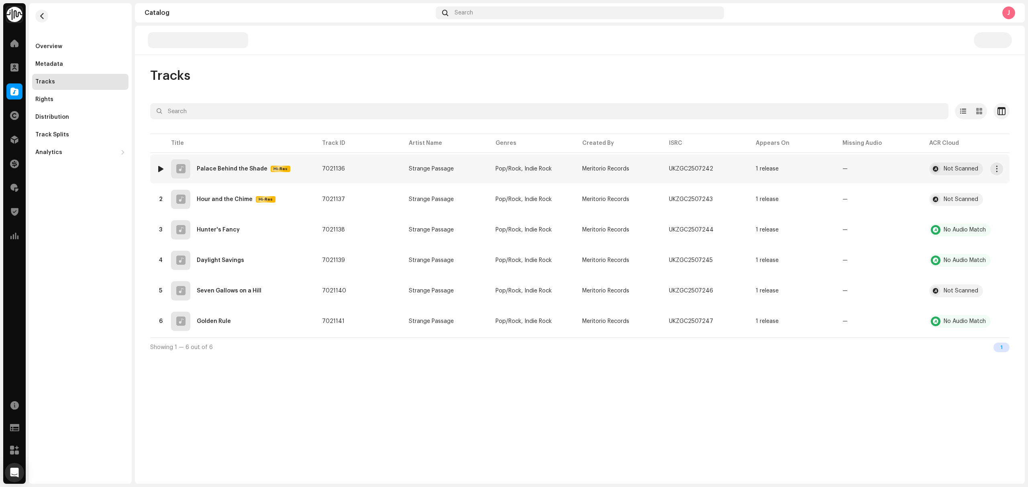
click at [307, 169] on div "1 Palace Behind the Shade Hi-Res" at bounding box center [233, 168] width 153 height 19
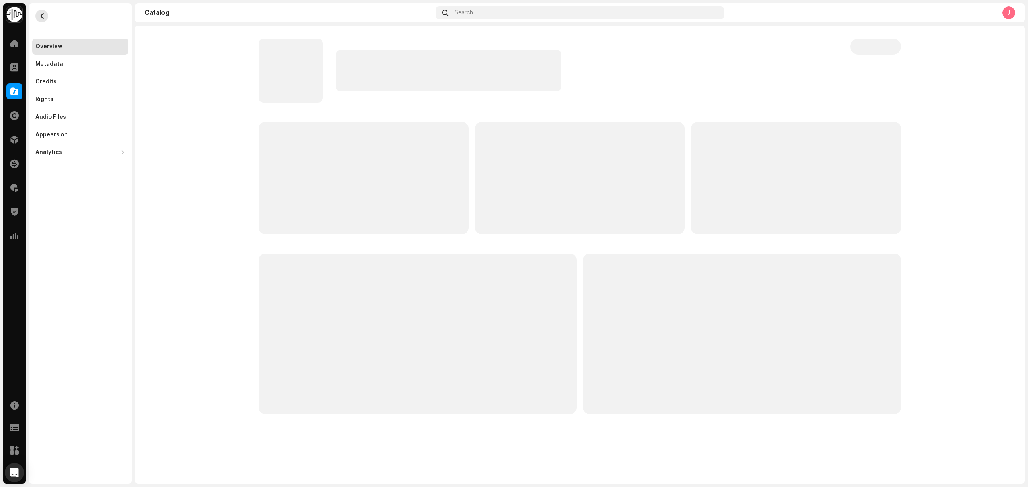
click at [42, 12] on button "button" at bounding box center [41, 16] width 13 height 13
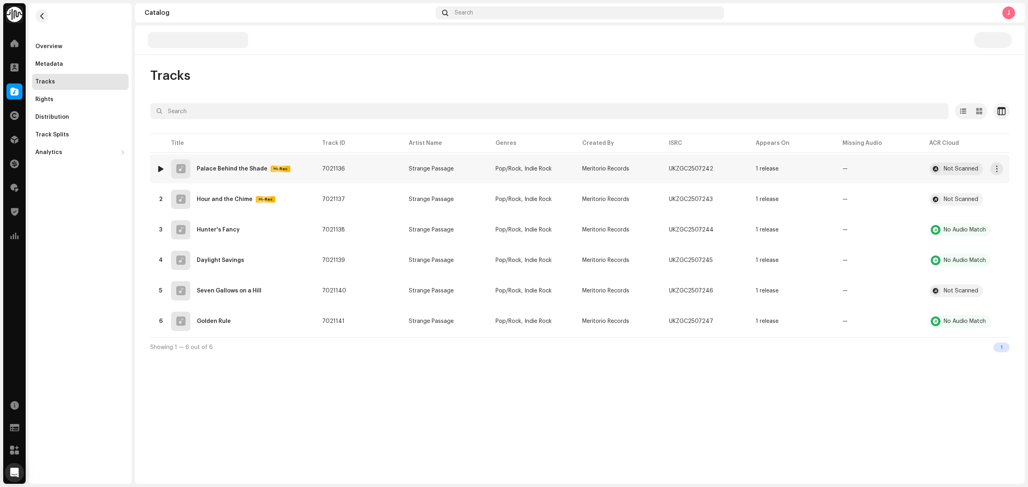
click at [162, 169] on div at bounding box center [161, 169] width 6 height 6
click at [249, 469] on span at bounding box center [251, 468] width 5 height 6
click at [48, 279] on div "Overview Metadata Tracks Rights Distribution Track Splits Analytics Consumption…" at bounding box center [80, 243] width 103 height 481
drag, startPoint x: 12, startPoint y: 88, endPoint x: 26, endPoint y: 103, distance: 21.3
click at [12, 89] on span at bounding box center [14, 91] width 8 height 6
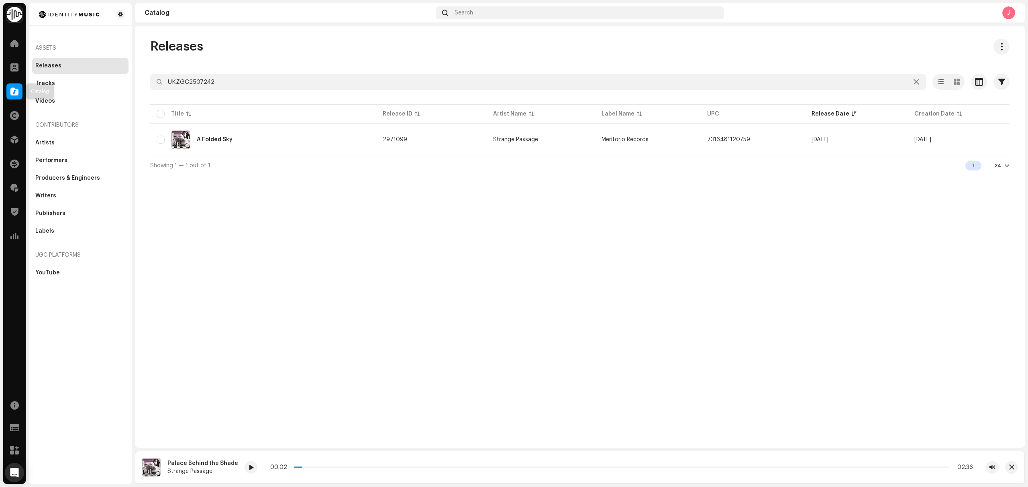
click at [8, 87] on div at bounding box center [14, 92] width 16 height 16
click at [196, 251] on div "Releases UKZGC2507242 Selected 0 Options Filters Distribution status Never Dist…" at bounding box center [580, 237] width 890 height 422
click at [1014, 467] on button "button" at bounding box center [1011, 467] width 13 height 13
drag, startPoint x: 241, startPoint y: 317, endPoint x: 255, endPoint y: 317, distance: 14.1
click at [241, 317] on div "Releases UKZGC2507242 Selected 0 Options Filters Distribution status Never Dist…" at bounding box center [580, 255] width 890 height 458
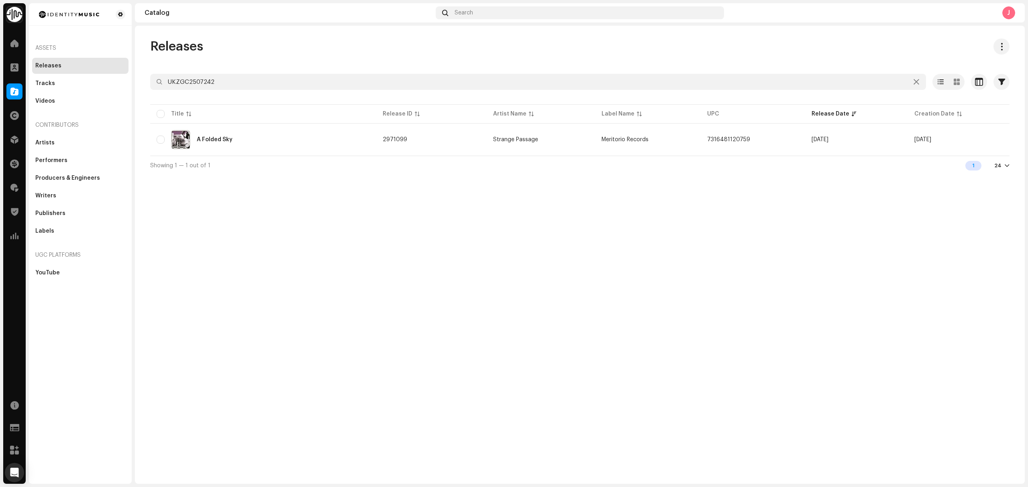
click at [273, 273] on div "Releases UKZGC2507242 Selected 0 Options Filters Distribution status Never Dist…" at bounding box center [580, 255] width 890 height 458
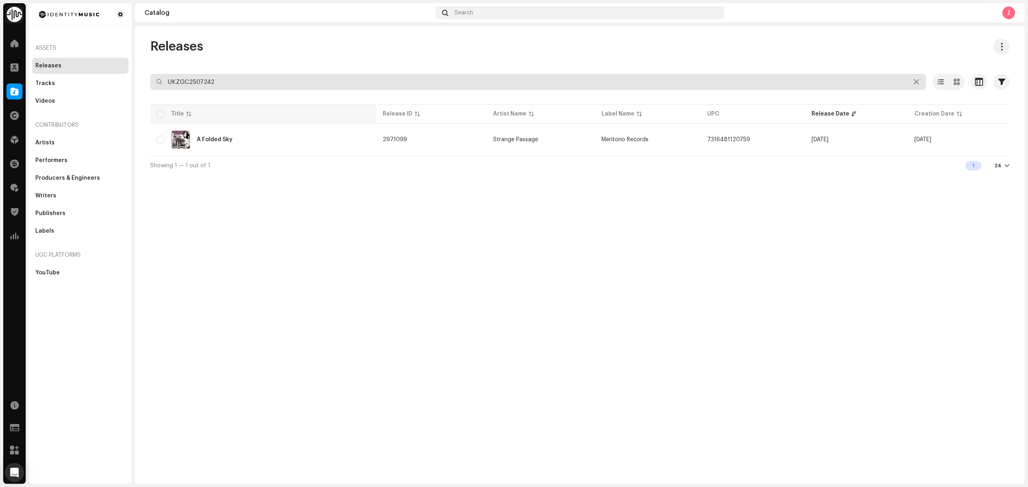
drag, startPoint x: 252, startPoint y: 86, endPoint x: 173, endPoint y: 105, distance: 80.9
click at [176, 99] on re-o-filter-bar "UKZGC2507242 Selected 0 Options Filters Distribution status Never Distributed P…" at bounding box center [579, 88] width 859 height 29
type input "U"
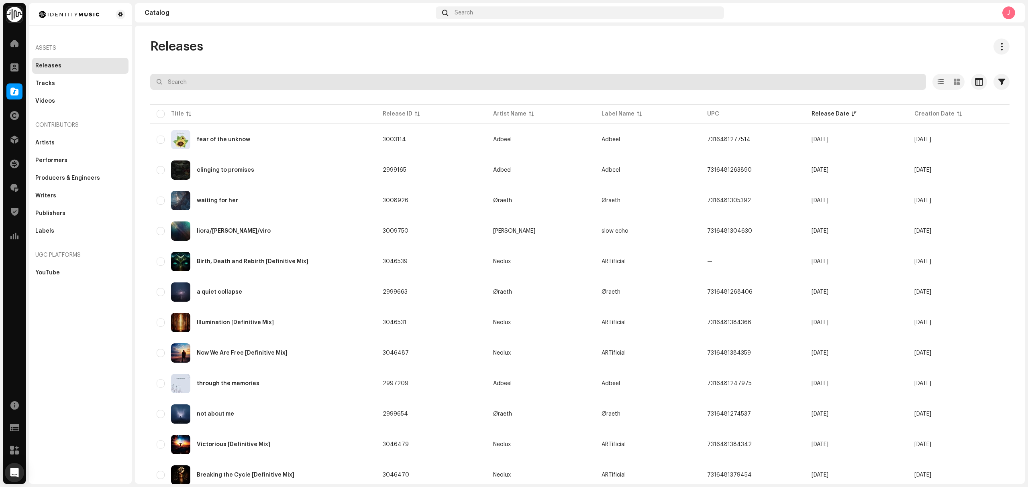
click at [280, 85] on input "text" at bounding box center [538, 82] width 776 height 16
type input "space loung"
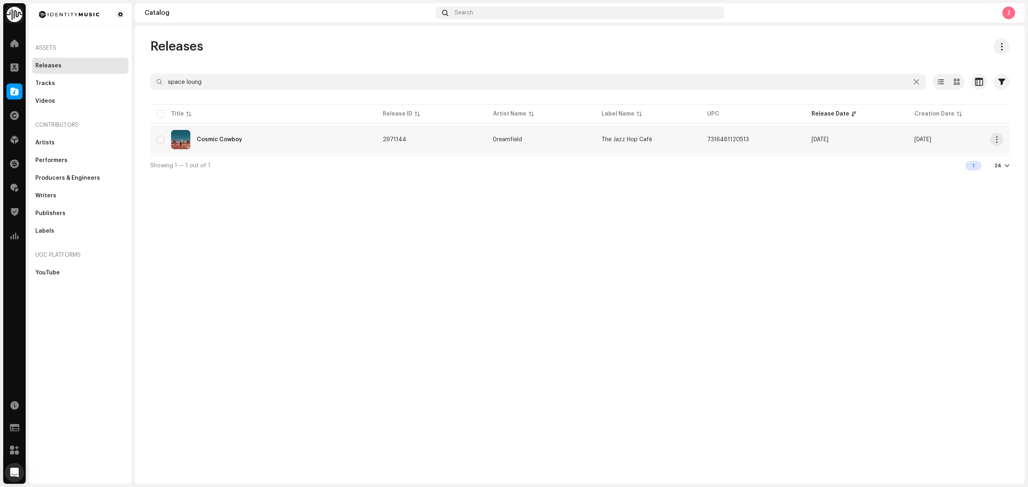
click at [308, 141] on div "Cosmic Cowboy" at bounding box center [263, 139] width 213 height 19
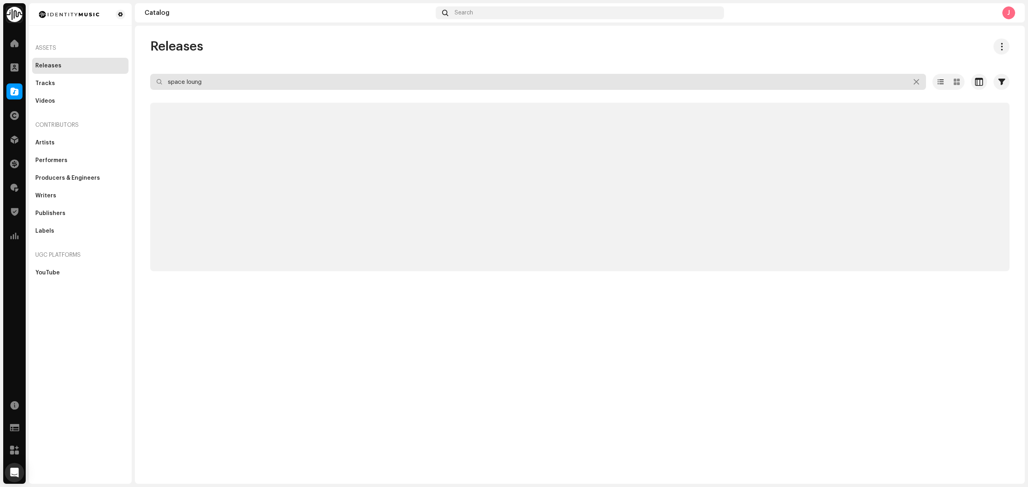
drag, startPoint x: 243, startPoint y: 84, endPoint x: 19, endPoint y: 96, distance: 224.3
click at [49, 90] on div "Identity Music Home Clients Catalog Rights Distribution Finance Royalties Trust…" at bounding box center [514, 243] width 1028 height 487
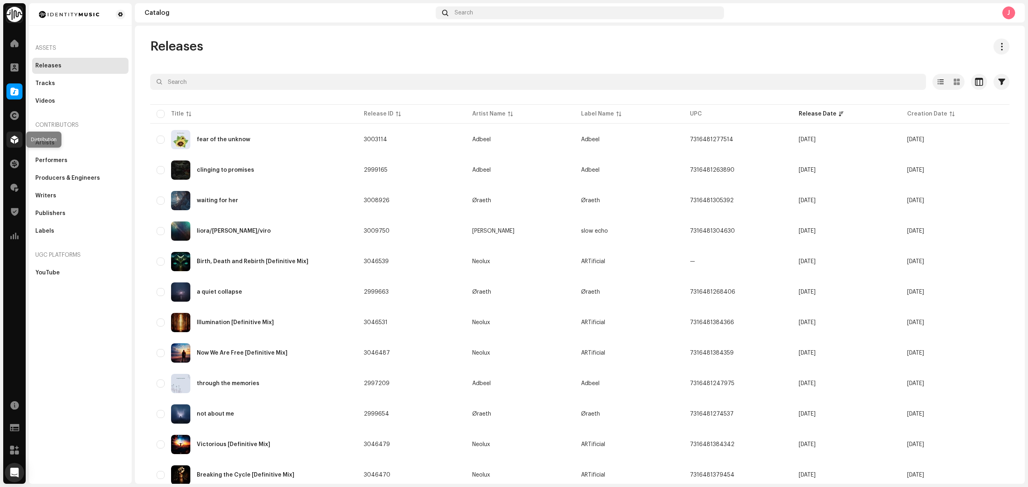
click at [14, 137] on span at bounding box center [14, 140] width 8 height 6
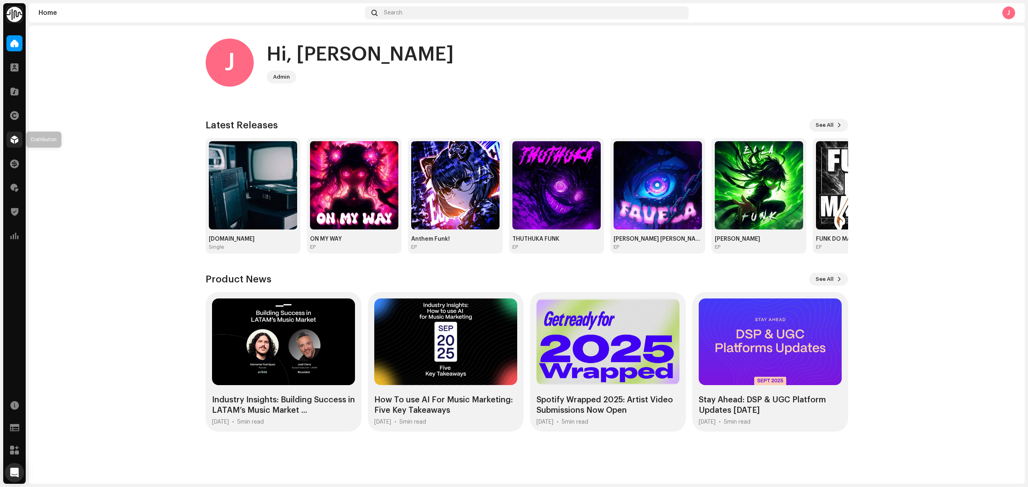
click at [12, 145] on div at bounding box center [14, 140] width 16 height 16
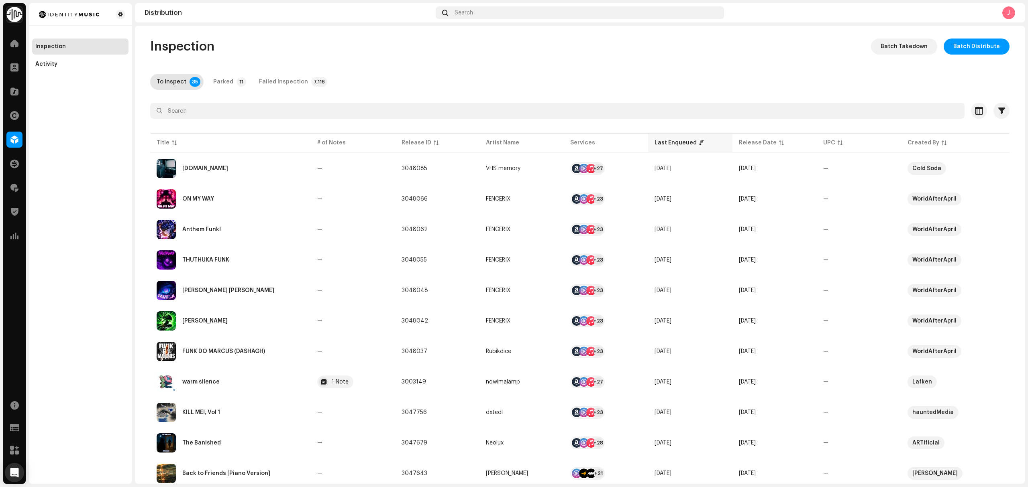
click at [666, 143] on div "Last Enqueued" at bounding box center [675, 143] width 42 height 8
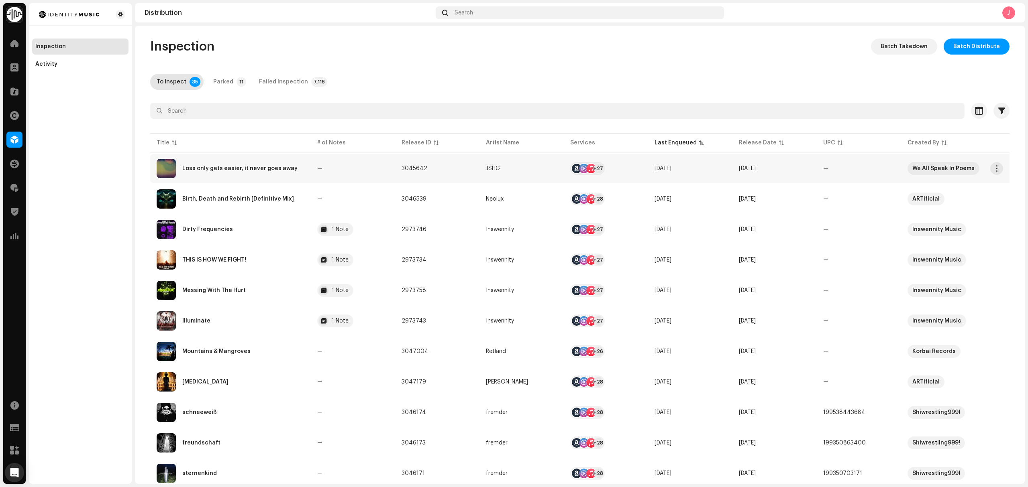
click at [315, 176] on td "—" at bounding box center [353, 168] width 84 height 29
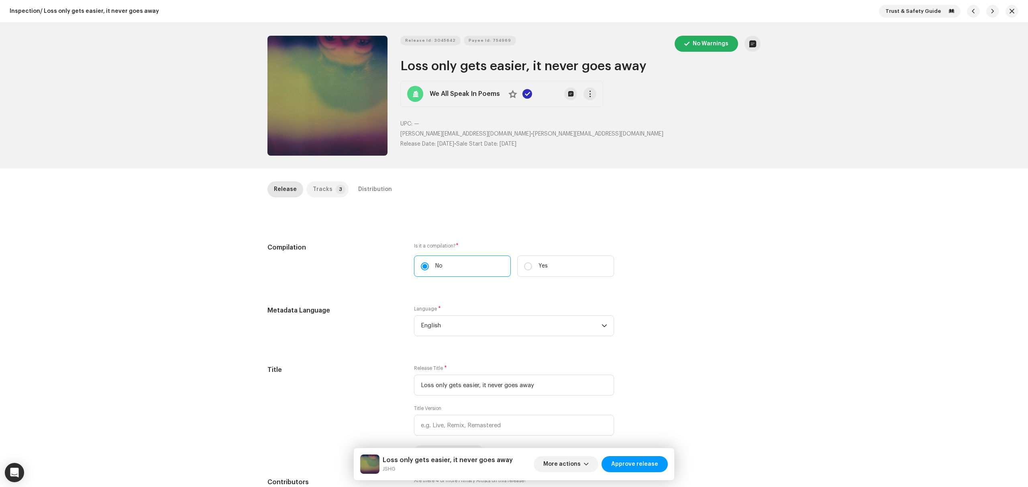
click at [325, 185] on div "Tracks" at bounding box center [323, 189] width 20 height 16
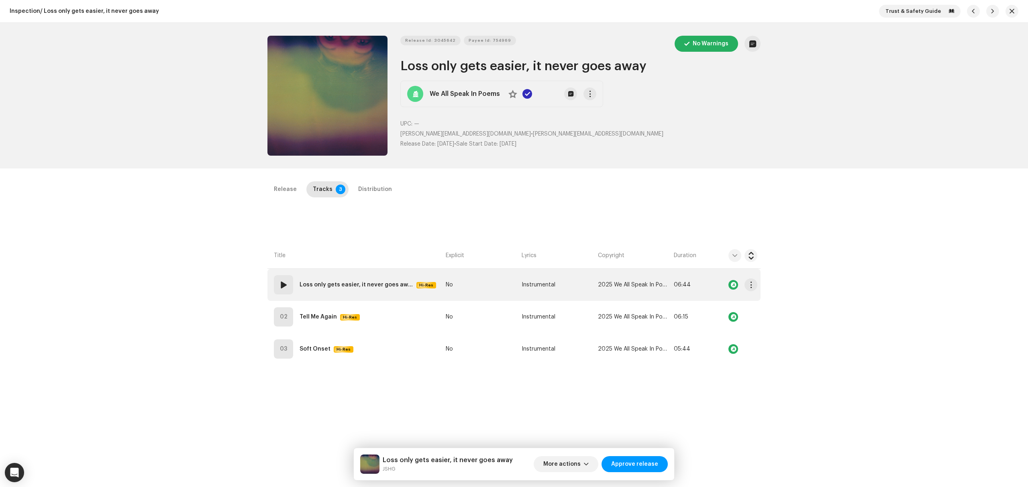
click at [380, 296] on td "01 Loss only gets easier, it never goes away Hi-Res" at bounding box center [354, 285] width 175 height 32
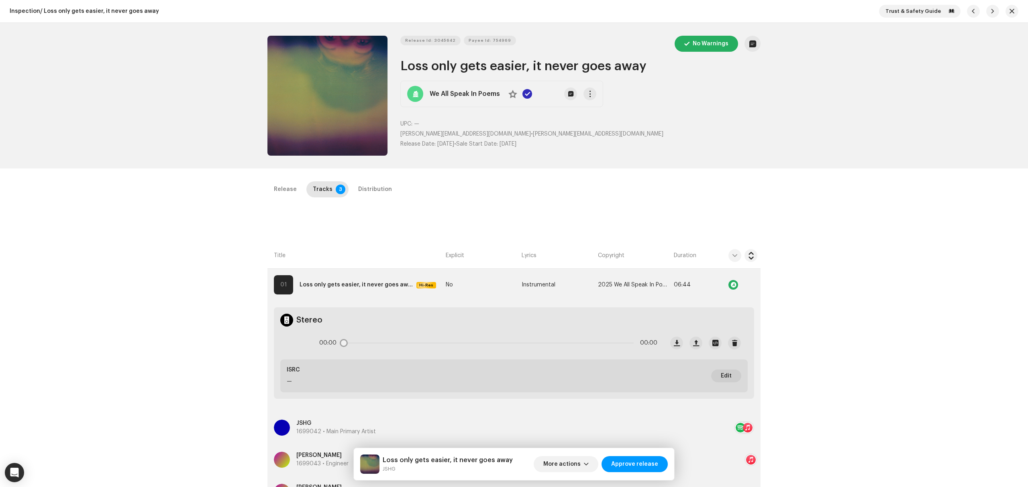
click at [298, 342] on icon at bounding box center [297, 343] width 20 height 20
drag, startPoint x: 139, startPoint y: 275, endPoint x: 122, endPoint y: 262, distance: 21.0
click at [139, 275] on div "Inspection / Loss only gets easier, it never goes away Trust & Safety Guide Rel…" at bounding box center [514, 243] width 1028 height 487
click at [297, 337] on div at bounding box center [296, 343] width 19 height 19
drag, startPoint x: 244, startPoint y: 324, endPoint x: 403, endPoint y: 352, distance: 161.5
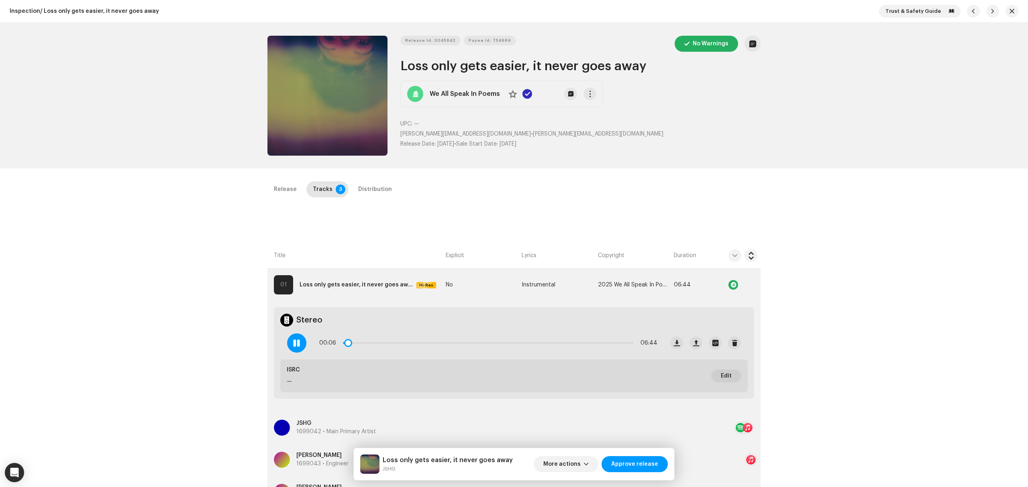
click at [244, 324] on div "Inspection / Loss only gets easier, it never goes away Trust & Safety Guide Rel…" at bounding box center [514, 243] width 1028 height 487
click at [676, 345] on span "button" at bounding box center [677, 343] width 6 height 6
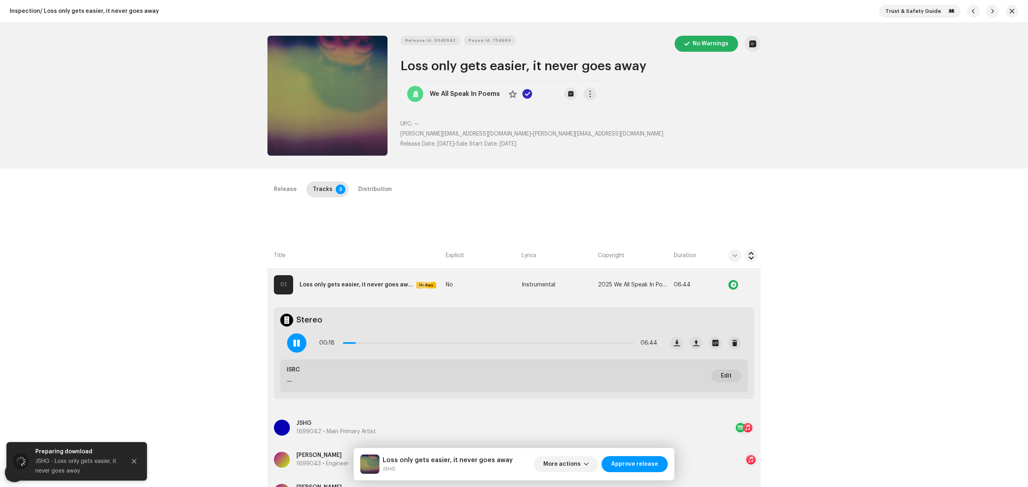
click at [86, 327] on div "Inspection / Loss only gets easier, it never goes away Trust & Safety Guide Rel…" at bounding box center [514, 243] width 1028 height 487
drag, startPoint x: 357, startPoint y: 342, endPoint x: 426, endPoint y: 339, distance: 69.1
click at [426, 339] on div "00:38 06:44" at bounding box center [488, 343] width 338 height 16
drag, startPoint x: 426, startPoint y: 339, endPoint x: 460, endPoint y: 339, distance: 34.1
click at [460, 339] on div "00:38 06:44" at bounding box center [488, 343] width 338 height 16
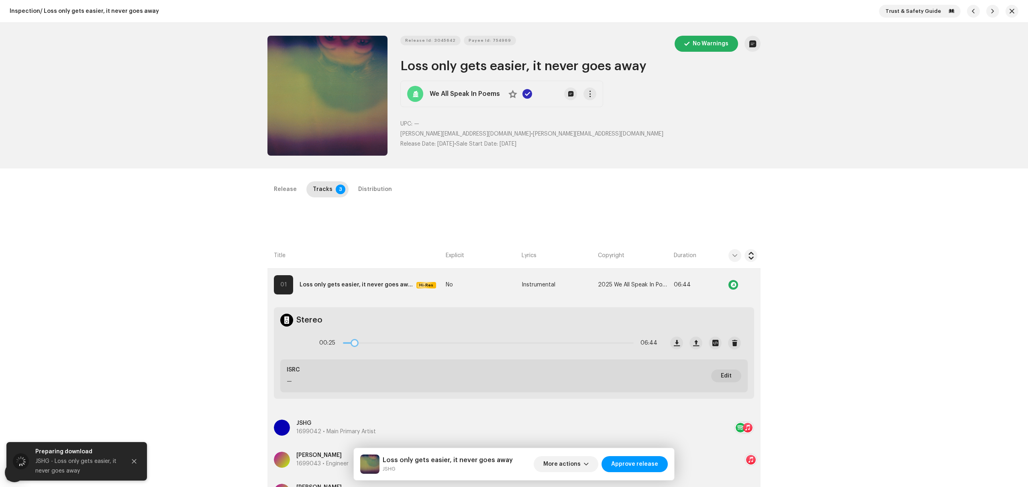
drag, startPoint x: 429, startPoint y: 344, endPoint x: 348, endPoint y: 348, distance: 80.4
click at [348, 348] on div "00:25 06:44" at bounding box center [488, 343] width 338 height 16
drag, startPoint x: 347, startPoint y: 346, endPoint x: 342, endPoint y: 345, distance: 4.9
click at [342, 345] on div "00:25 06:44" at bounding box center [488, 343] width 338 height 16
drag, startPoint x: 347, startPoint y: 342, endPoint x: 316, endPoint y: 343, distance: 31.7
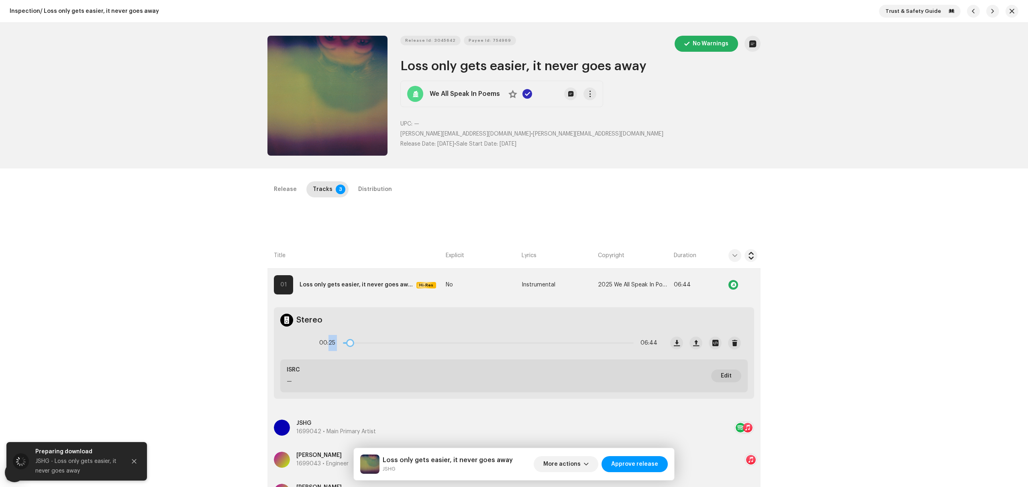
click at [316, 343] on div "00:25 06:44" at bounding box center [472, 343] width 383 height 32
drag, startPoint x: 189, startPoint y: 287, endPoint x: 192, endPoint y: 291, distance: 5.2
click at [189, 287] on div "Inspection / Loss only gets easier, it never goes away Trust & Safety Guide Rel…" at bounding box center [514, 243] width 1028 height 487
drag, startPoint x: 354, startPoint y: 344, endPoint x: 347, endPoint y: 344, distance: 6.9
click at [347, 344] on div "00:16 06:44" at bounding box center [488, 343] width 338 height 16
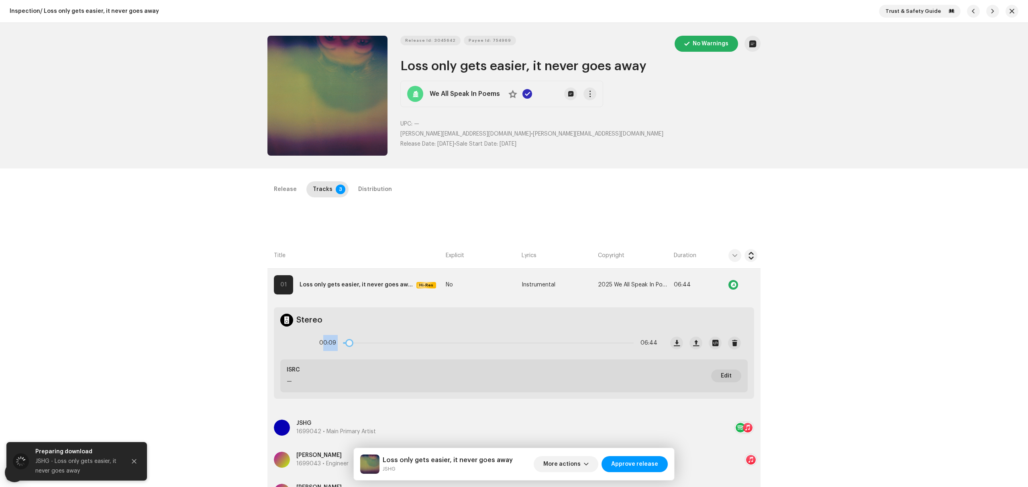
drag, startPoint x: 348, startPoint y: 340, endPoint x: 314, endPoint y: 341, distance: 34.5
click at [321, 340] on div "00:09 06:44" at bounding box center [488, 343] width 338 height 16
click at [234, 336] on div "Inspection / Loss only gets easier, it never goes away Trust & Safety Guide Rel…" at bounding box center [514, 243] width 1028 height 487
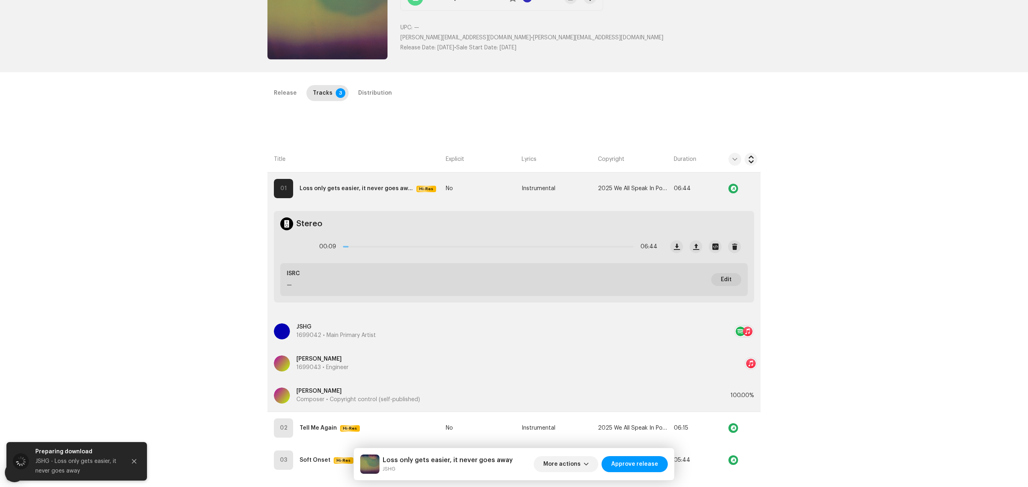
scroll to position [107, 0]
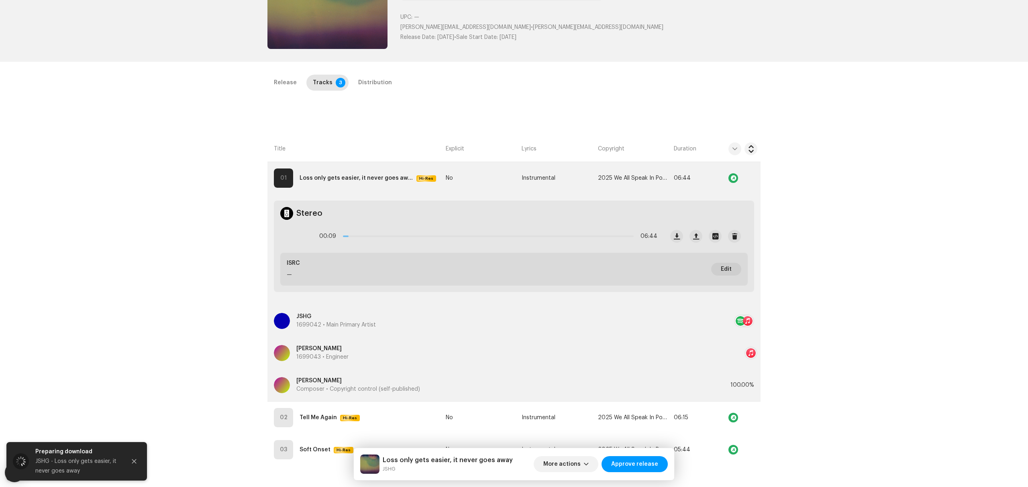
click at [919, 185] on div "Inspection / Loss only gets easier, it never goes away Trust & Safety Guide Rel…" at bounding box center [514, 243] width 1028 height 487
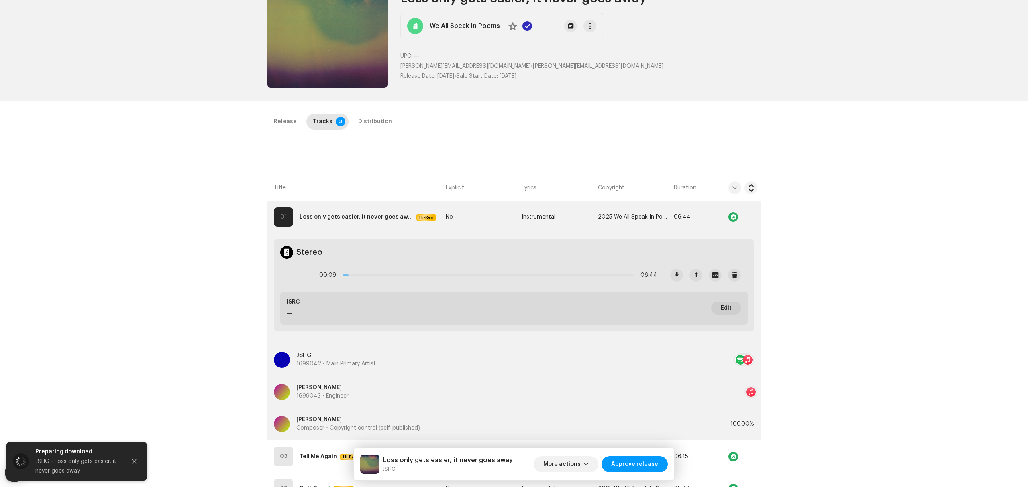
scroll to position [0, 0]
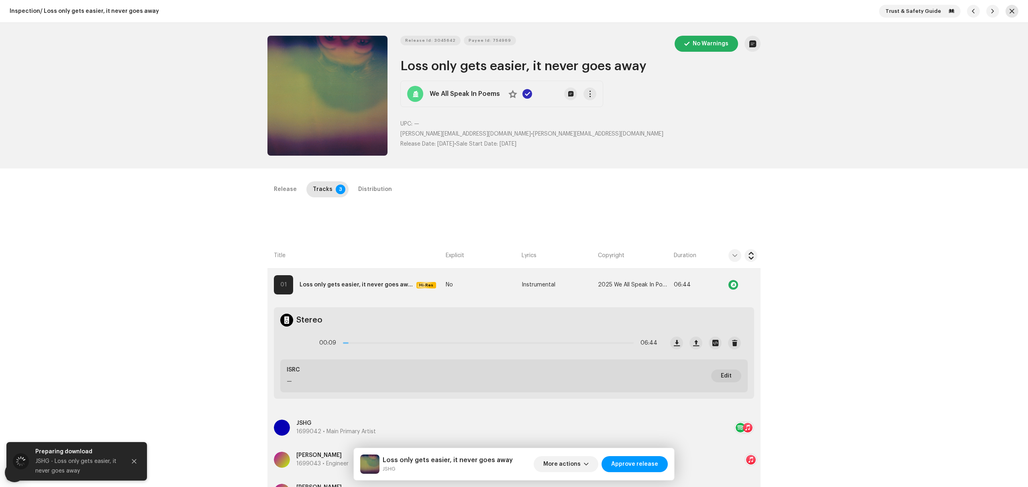
click at [1013, 13] on button "button" at bounding box center [1011, 11] width 13 height 13
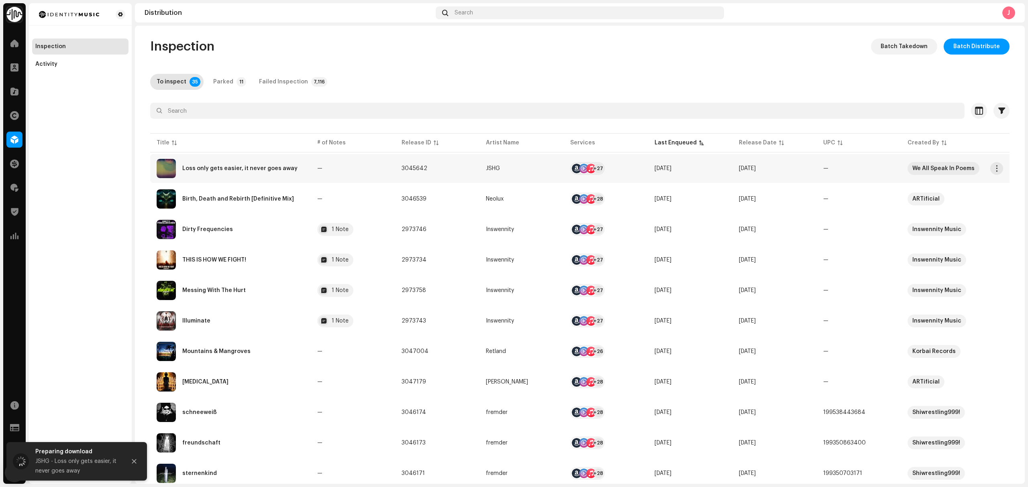
click at [271, 176] on div "Loss only gets easier, it never goes away" at bounding box center [231, 168] width 148 height 19
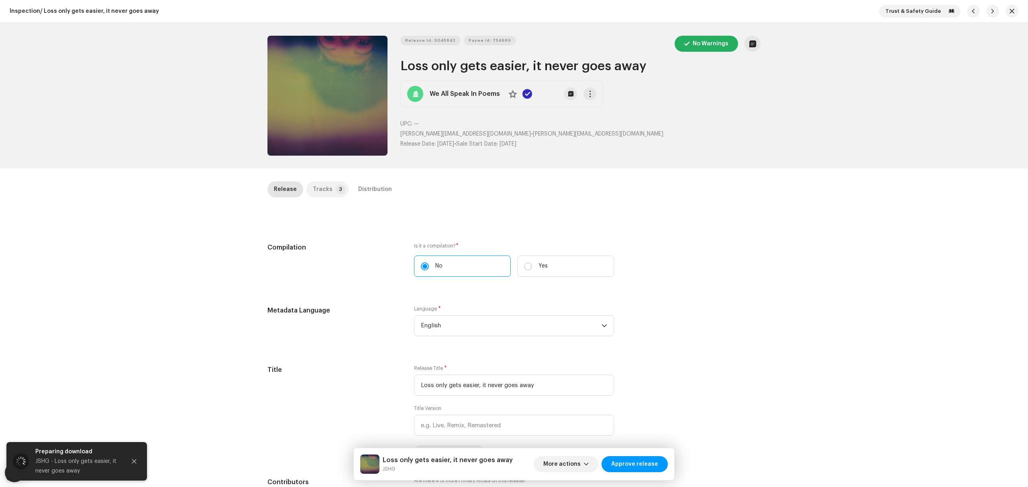
click at [326, 185] on p-tab "Tracks 3" at bounding box center [327, 189] width 42 height 16
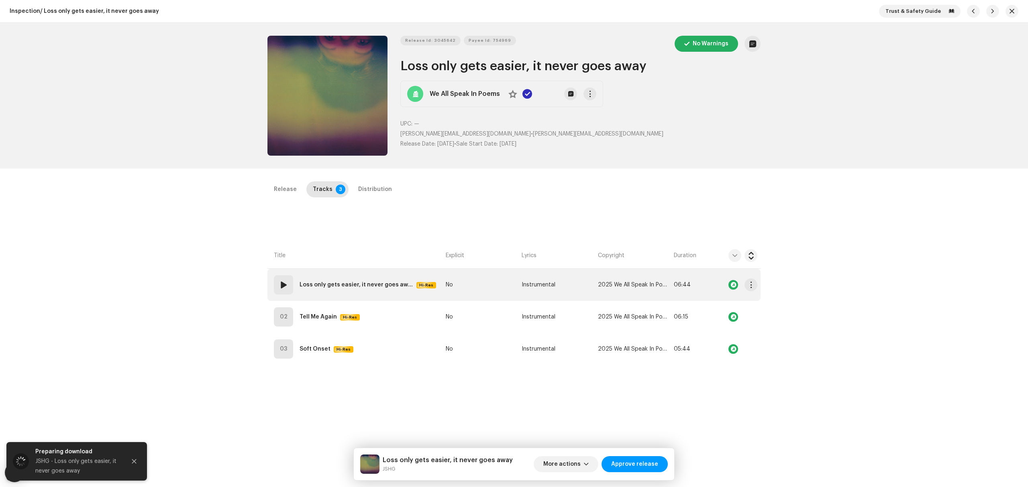
click at [370, 295] on td "01 Loss only gets easier, it never goes away Hi-Res" at bounding box center [354, 285] width 175 height 32
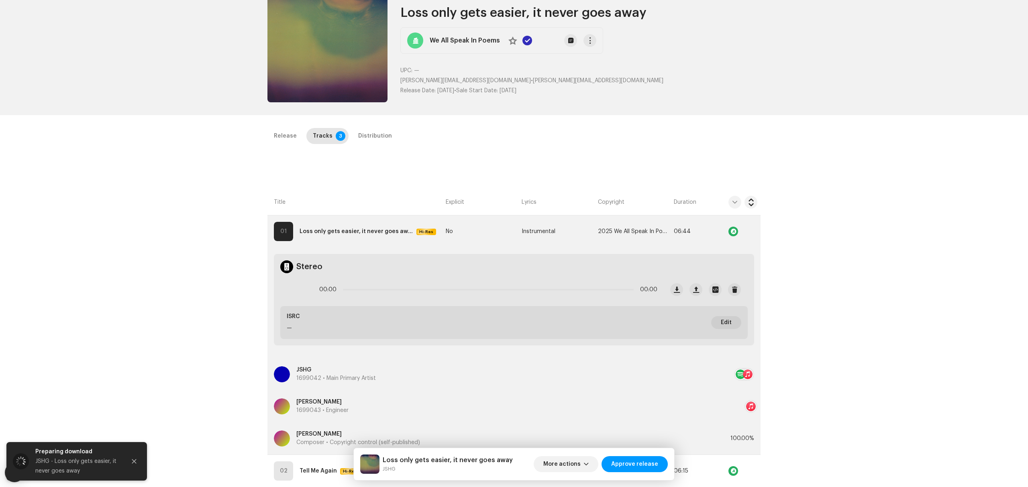
scroll to position [107, 0]
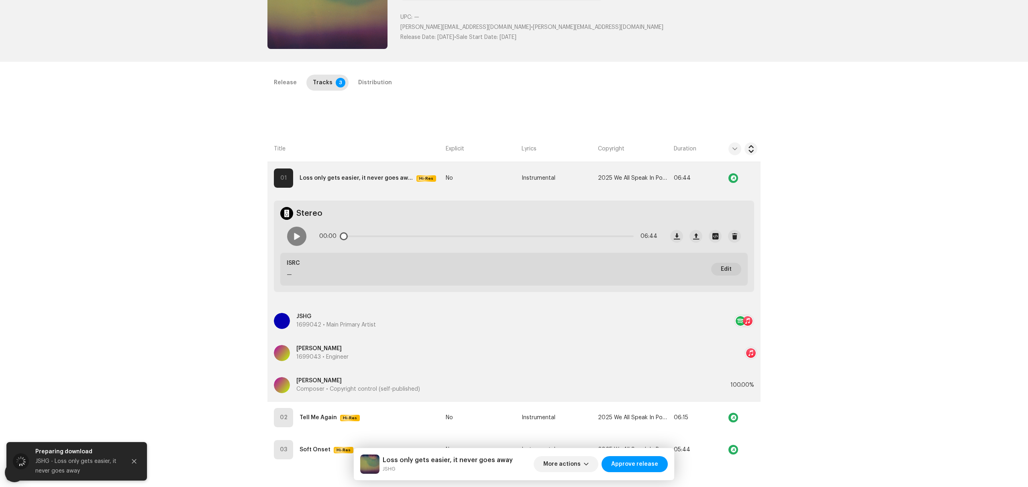
click at [297, 226] on div "00:00 06:44" at bounding box center [472, 236] width 383 height 32
click at [297, 240] on div at bounding box center [296, 236] width 19 height 19
drag, startPoint x: 346, startPoint y: 237, endPoint x: 375, endPoint y: 238, distance: 28.9
click at [375, 238] on div "00:03 06:44" at bounding box center [488, 236] width 338 height 16
drag, startPoint x: 376, startPoint y: 233, endPoint x: 326, endPoint y: 241, distance: 50.4
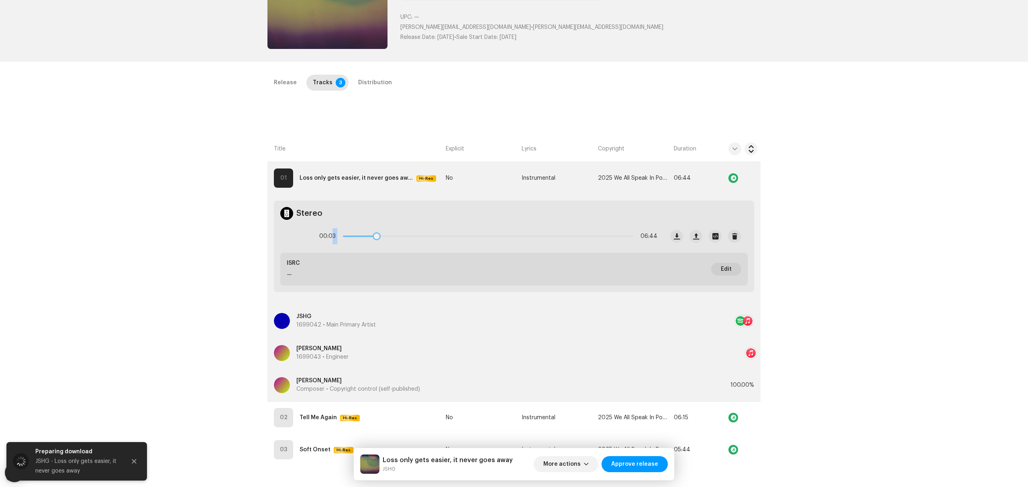
click at [326, 241] on div "00:03 06:44" at bounding box center [488, 236] width 338 height 16
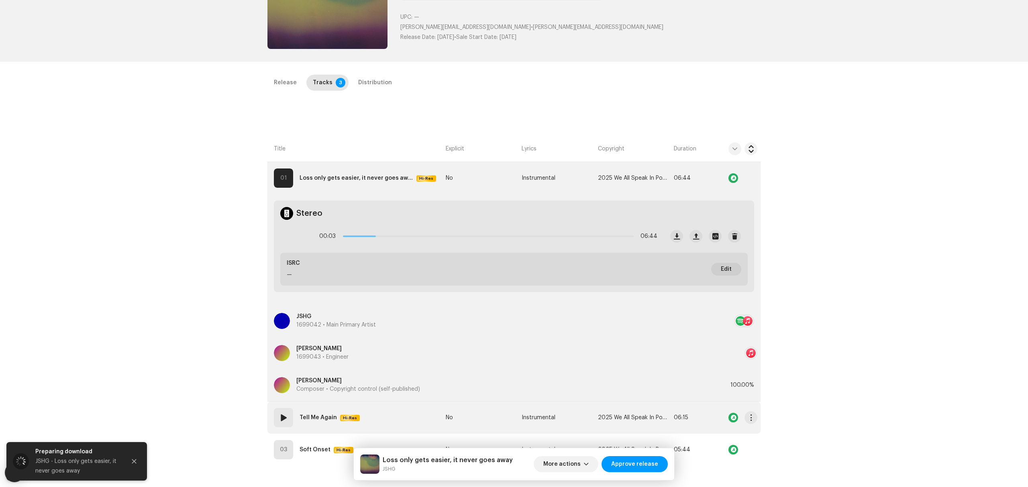
click at [414, 413] on td "02 Tell Me Again Hi-Res" at bounding box center [354, 418] width 175 height 32
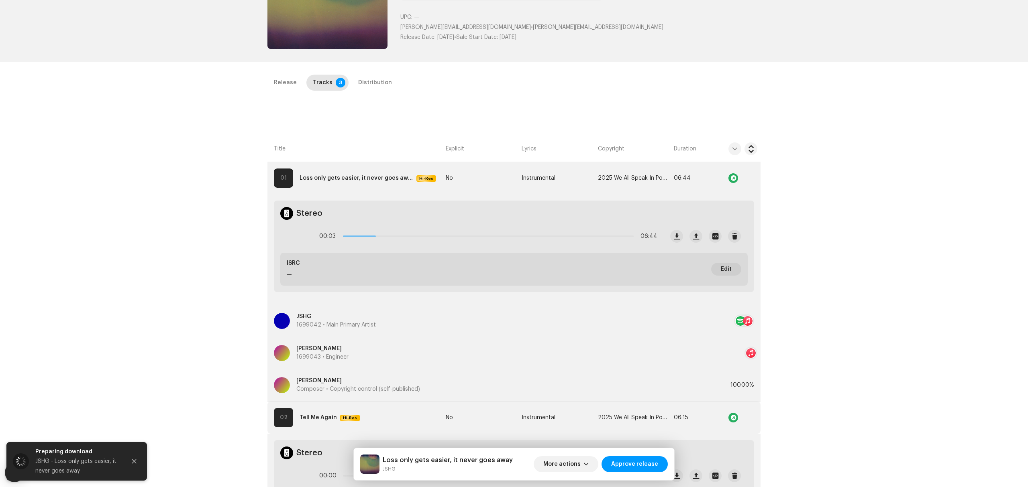
click at [222, 281] on div "Inspection / Loss only gets easier, it never goes away Trust & Safety Guide Rel…" at bounding box center [514, 243] width 1028 height 487
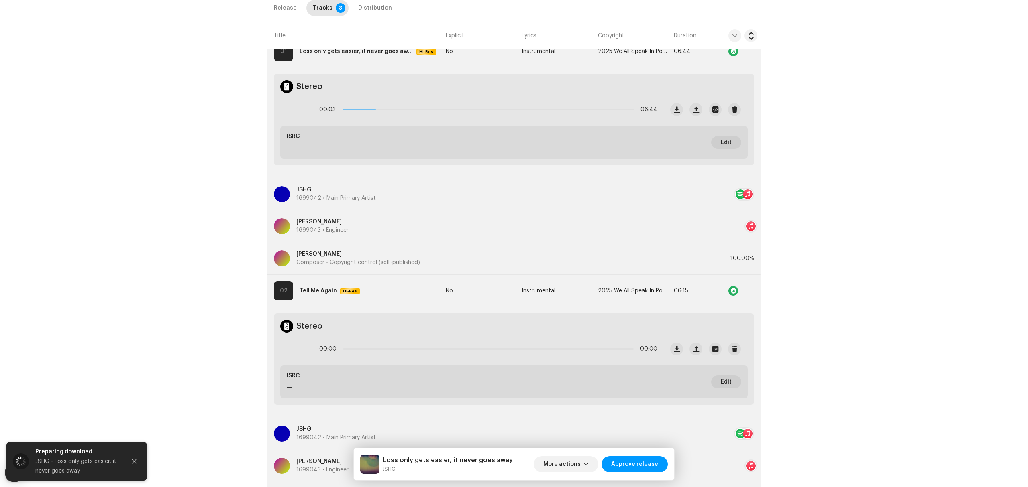
scroll to position [351, 0]
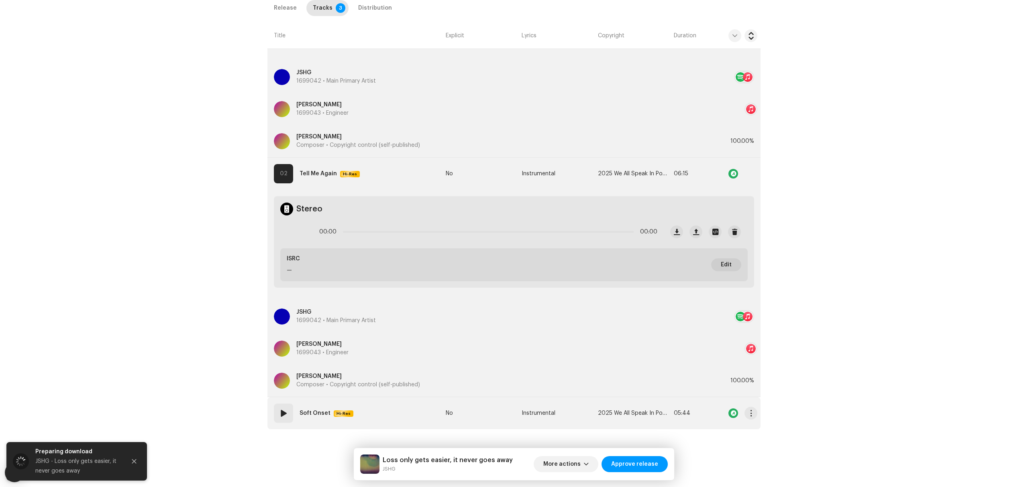
click at [415, 420] on td "03 Soft Onset Hi-Res" at bounding box center [354, 413] width 175 height 32
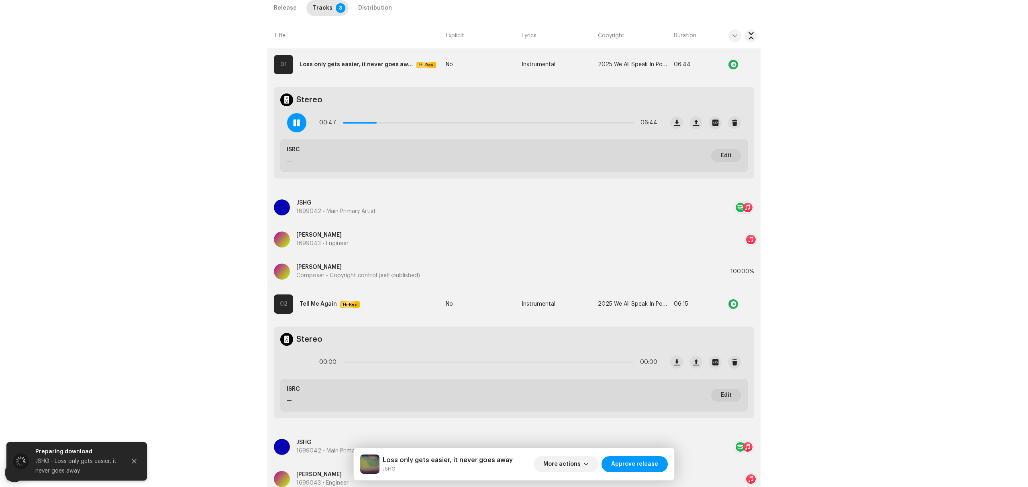
scroll to position [84, 0]
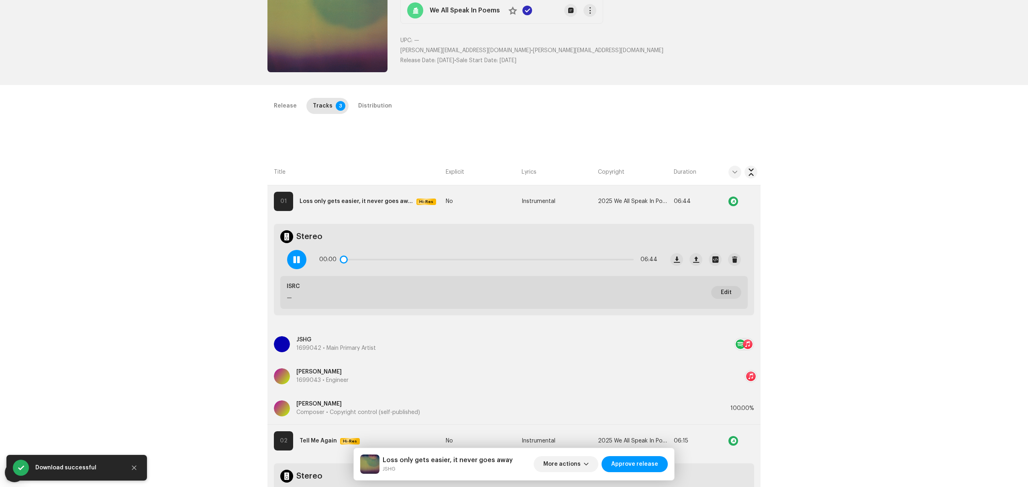
drag, startPoint x: 377, startPoint y: 262, endPoint x: 338, endPoint y: 262, distance: 39.3
click at [338, 262] on div "00:00 06:44" at bounding box center [488, 260] width 338 height 16
click at [137, 467] on button "Close" at bounding box center [134, 468] width 16 height 16
click at [140, 375] on div "Inspection / Loss only gets easier, it never goes away Trust & Safety Guide Rel…" at bounding box center [514, 243] width 1028 height 487
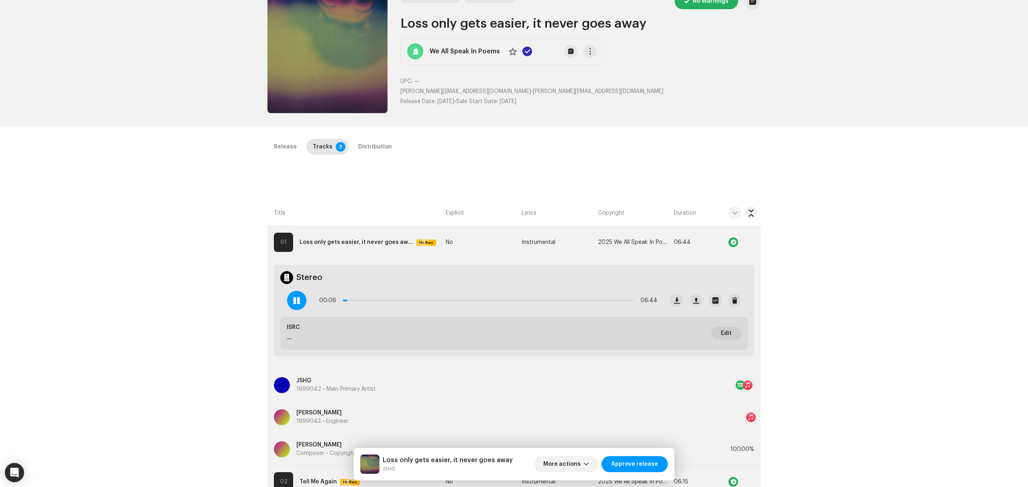
scroll to position [0, 0]
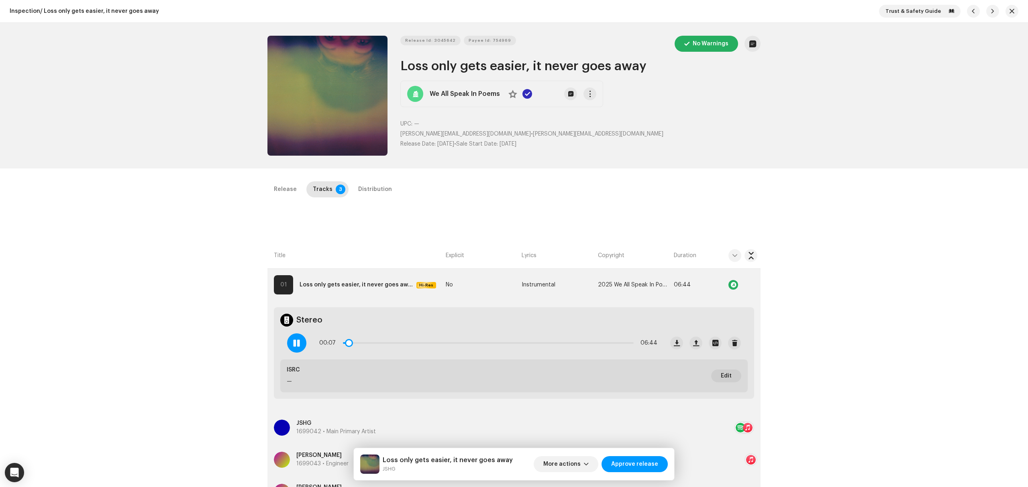
click at [297, 346] on span at bounding box center [296, 343] width 7 height 6
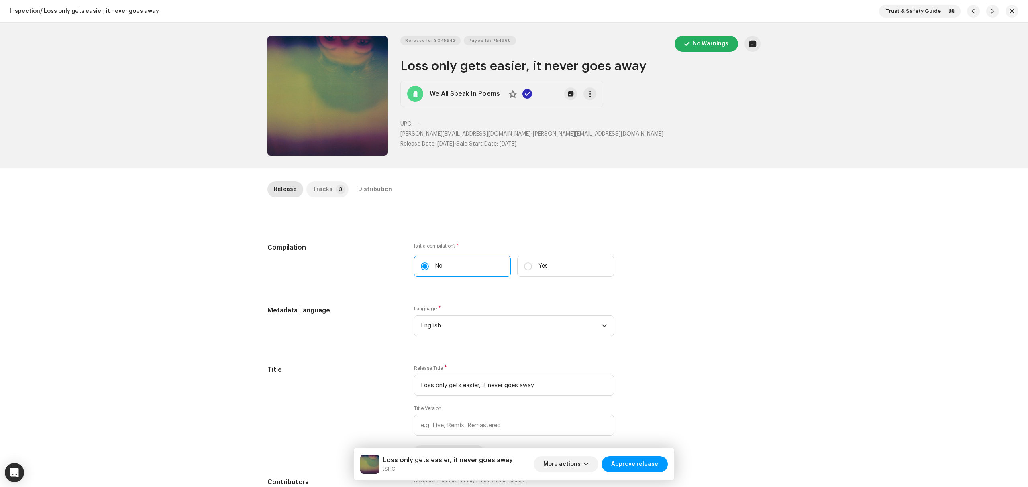
click at [321, 186] on div "Tracks" at bounding box center [323, 189] width 20 height 16
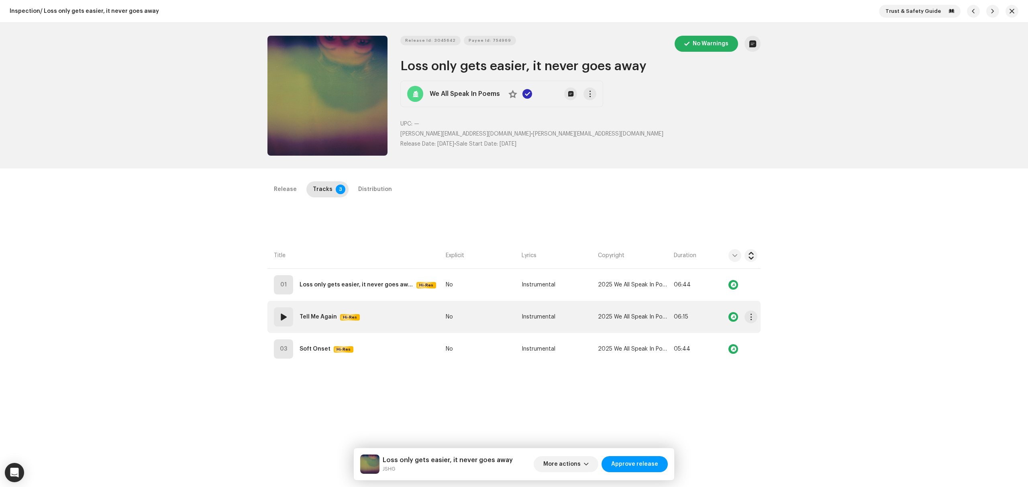
click at [371, 304] on td "02 Tell Me Again Hi-Res" at bounding box center [354, 317] width 175 height 32
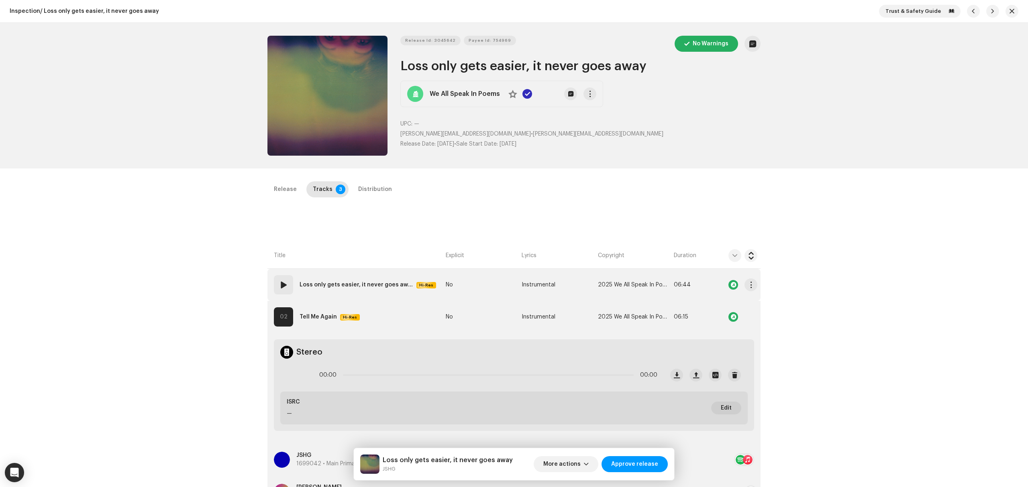
click at [371, 295] on td "01 Loss only gets easier, it never goes away Hi-Res" at bounding box center [354, 285] width 175 height 32
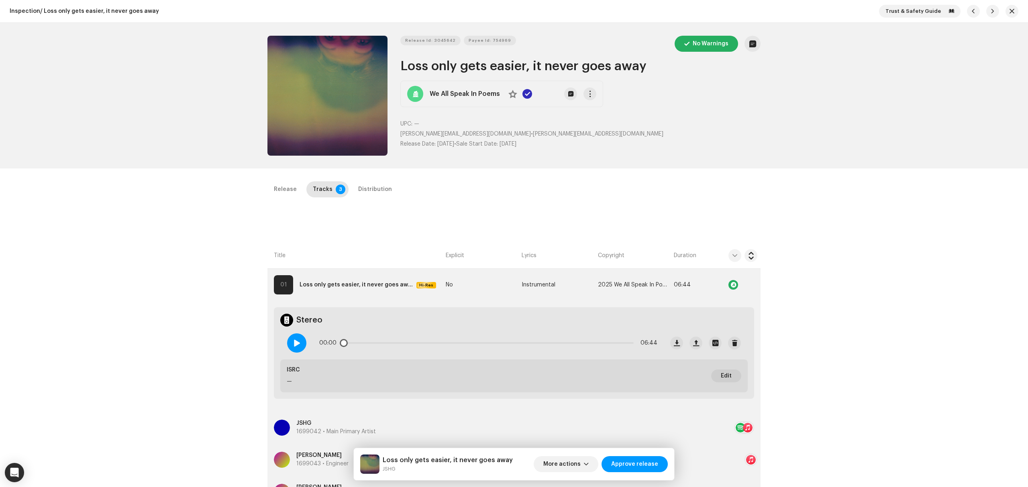
click at [295, 345] on span at bounding box center [296, 343] width 7 height 6
drag, startPoint x: 352, startPoint y: 341, endPoint x: 487, endPoint y: 336, distance: 134.6
click at [475, 339] on div "00:26 06:44" at bounding box center [488, 343] width 338 height 16
drag, startPoint x: 866, startPoint y: 267, endPoint x: 803, endPoint y: 275, distance: 63.5
click at [866, 267] on div "Inspection / Loss only gets easier, it never goes away Trust & Safety Guide Rel…" at bounding box center [514, 243] width 1028 height 487
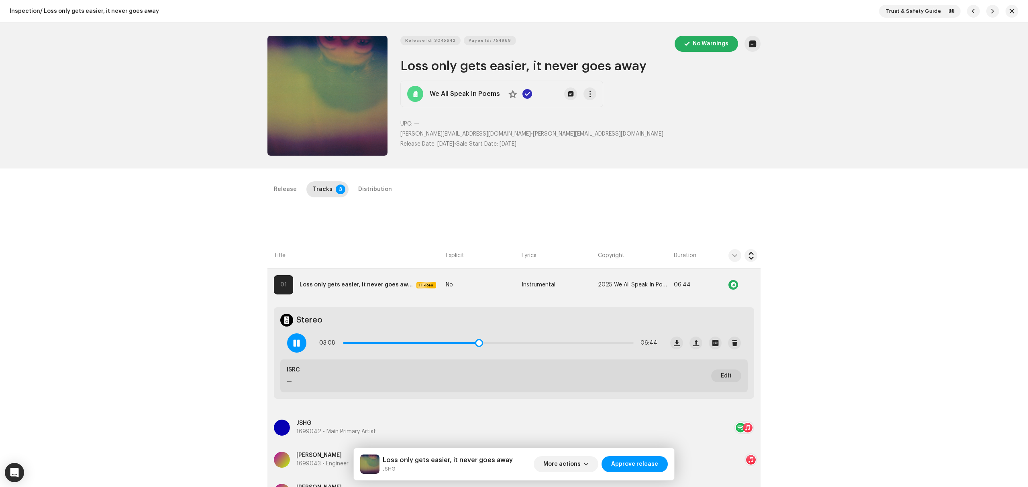
click at [287, 341] on div at bounding box center [296, 343] width 19 height 19
drag, startPoint x: 793, startPoint y: 158, endPoint x: 887, endPoint y: 114, distance: 103.4
click at [793, 158] on div "Release Id: 3045642 Payee Id: 754969 No Warnings Loss only gets easier, it neve…" at bounding box center [514, 96] width 1028 height 146
click at [1010, 15] on button "button" at bounding box center [1011, 11] width 13 height 13
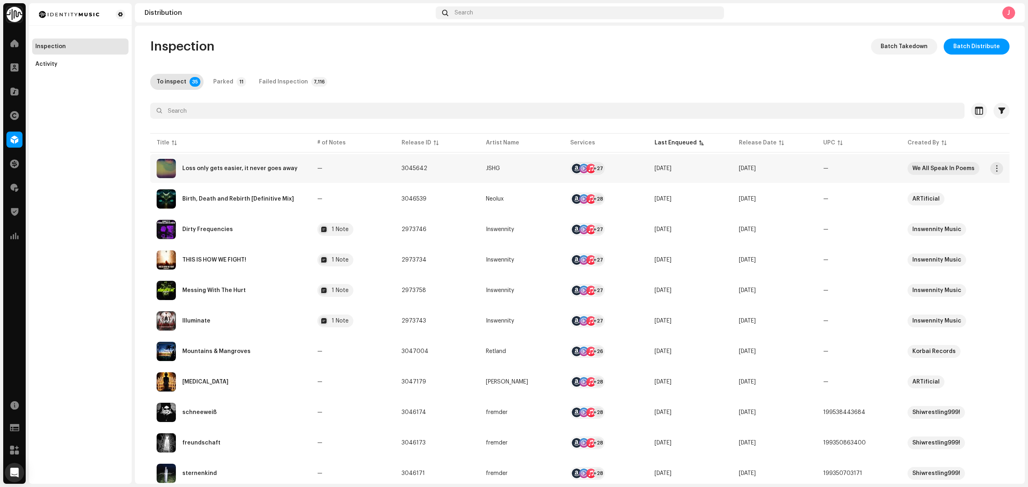
click at [295, 171] on div "Loss only gets easier, it never goes away" at bounding box center [231, 168] width 148 height 19
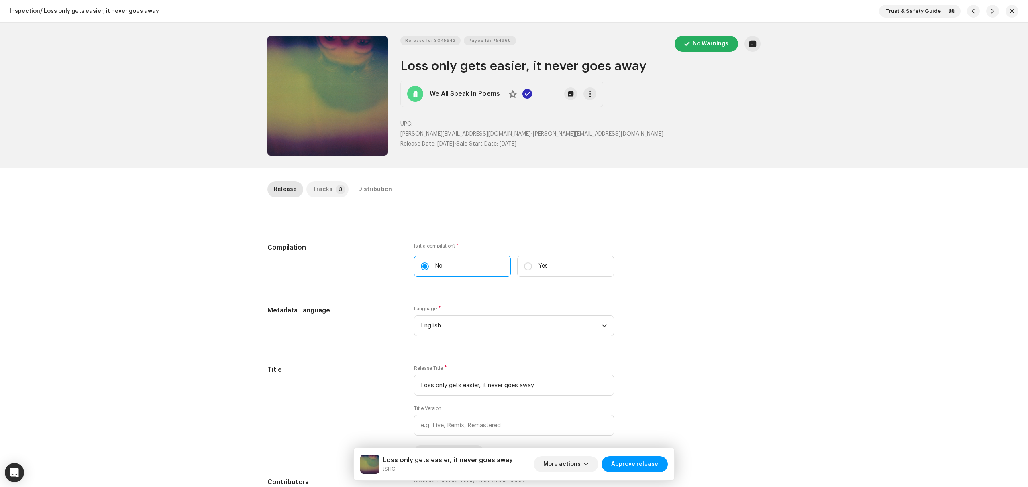
click at [328, 188] on p-tab "Tracks 3" at bounding box center [327, 189] width 42 height 16
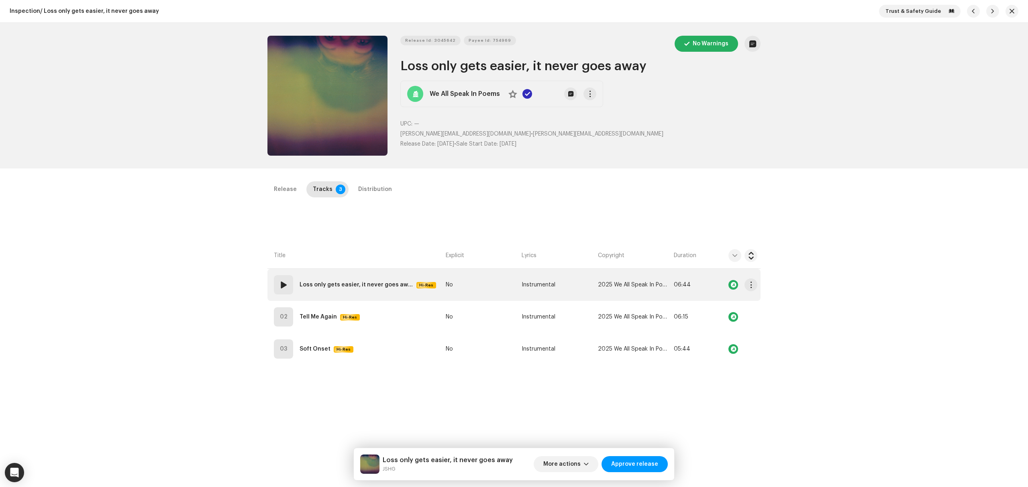
click at [387, 296] on td "01 Loss only gets easier, it never goes away Hi-Res" at bounding box center [354, 285] width 175 height 32
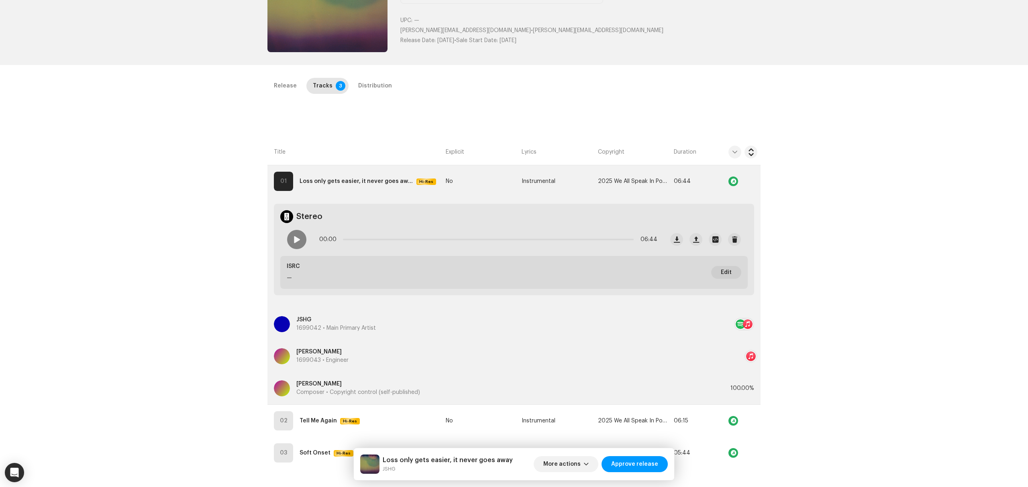
scroll to position [107, 0]
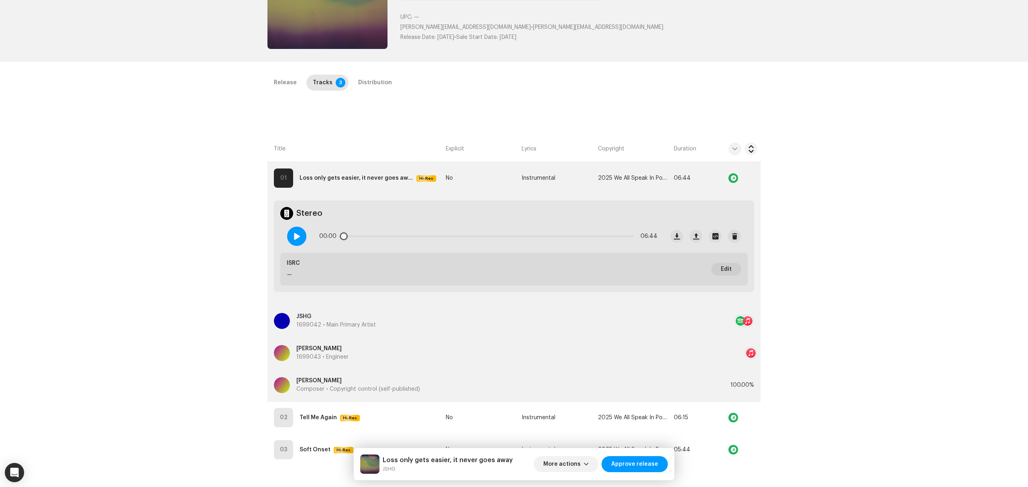
click at [301, 238] on div at bounding box center [296, 236] width 19 height 19
drag, startPoint x: 342, startPoint y: 232, endPoint x: 357, endPoint y: 234, distance: 15.4
click at [357, 234] on div "00:03 06:44" at bounding box center [488, 236] width 338 height 16
drag, startPoint x: 348, startPoint y: 236, endPoint x: 373, endPoint y: 238, distance: 24.9
click at [373, 238] on div "00:03 06:44" at bounding box center [488, 236] width 338 height 16
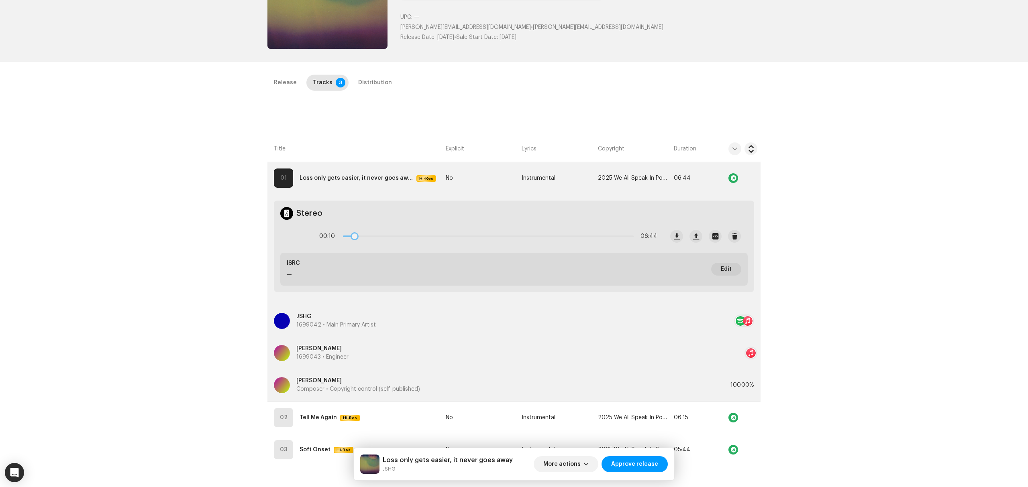
drag, startPoint x: 343, startPoint y: 237, endPoint x: 375, endPoint y: 238, distance: 31.8
click at [375, 238] on div "00:10 06:44" at bounding box center [488, 236] width 338 height 16
drag, startPoint x: 375, startPoint y: 238, endPoint x: 461, endPoint y: 242, distance: 86.8
click at [458, 242] on div "00:59 06:44" at bounding box center [488, 236] width 338 height 16
click at [293, 236] on span at bounding box center [296, 236] width 7 height 6
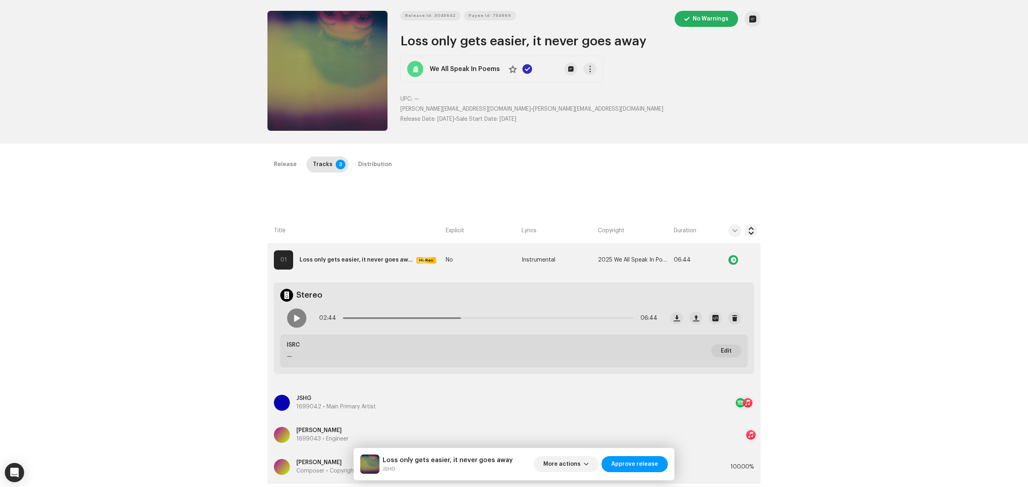
scroll to position [0, 0]
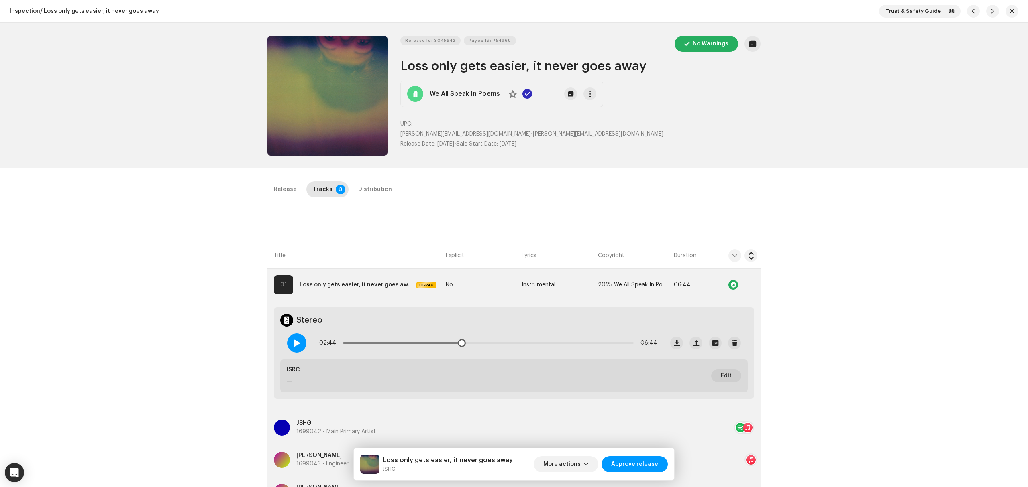
click at [293, 344] on span at bounding box center [296, 343] width 7 height 6
drag, startPoint x: 465, startPoint y: 344, endPoint x: 414, endPoint y: 344, distance: 51.0
click at [414, 344] on div "02:43 06:44" at bounding box center [488, 343] width 338 height 16
click at [298, 346] on span at bounding box center [296, 343] width 7 height 6
click at [1005, 13] on button "button" at bounding box center [1011, 11] width 13 height 13
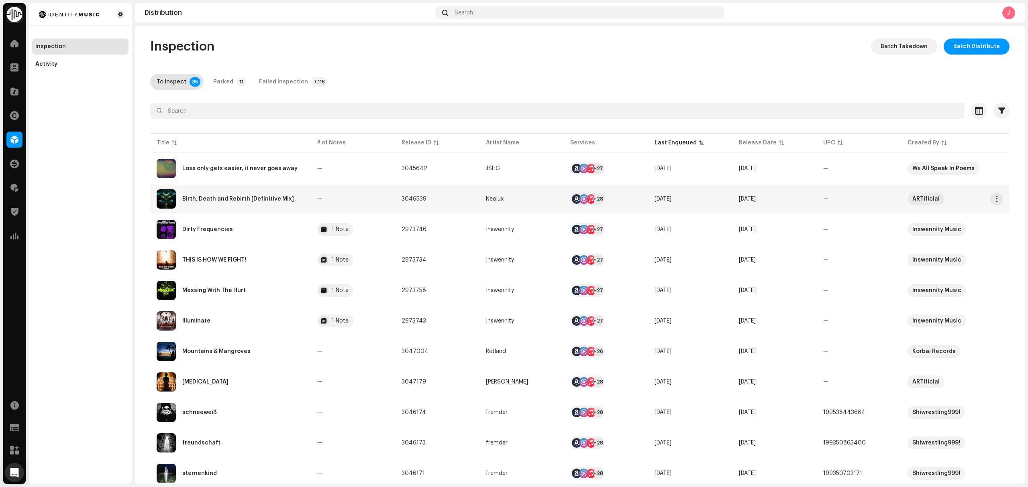
click at [271, 210] on td "Birth, Death and Rebirth [Definitive Mix]" at bounding box center [230, 199] width 161 height 29
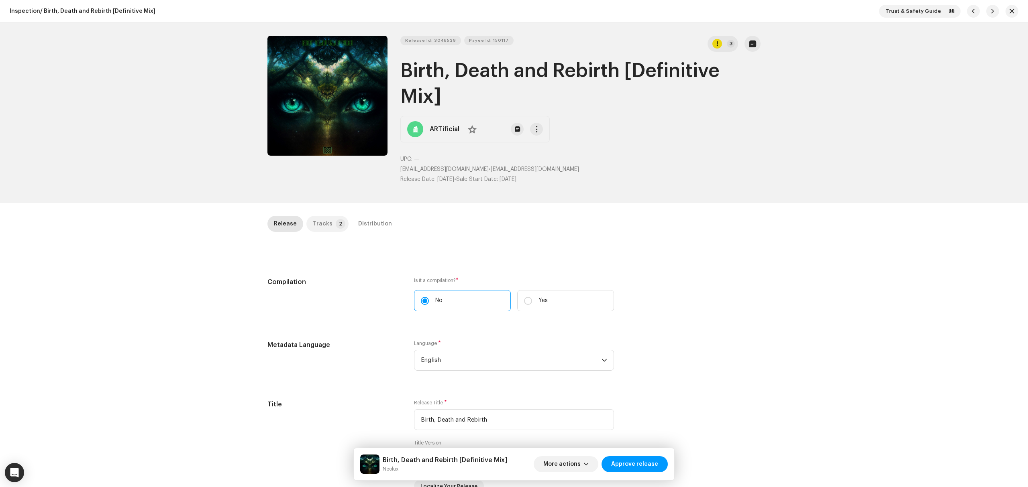
click at [336, 228] on p-badge "2" at bounding box center [341, 224] width 10 height 10
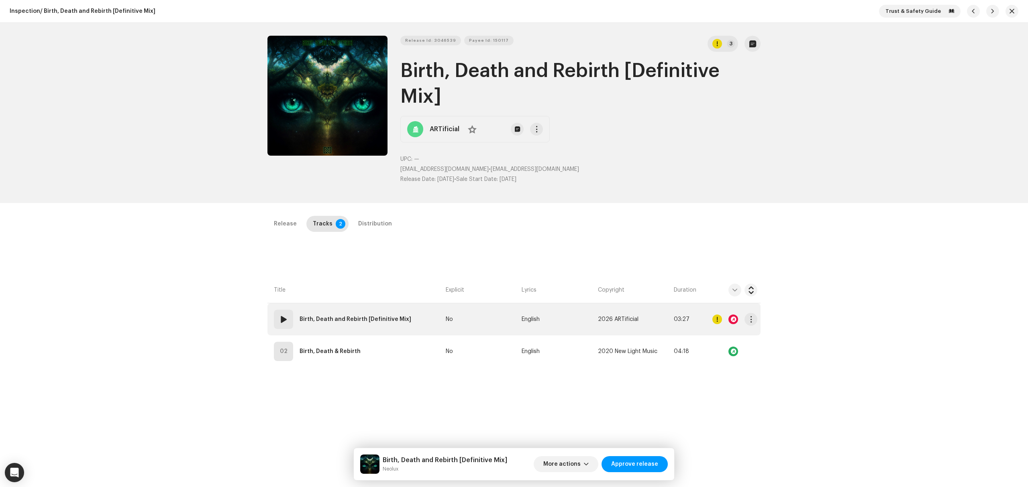
click at [377, 314] on strong "Birth, Death and Rebirth [Definitive Mix]" at bounding box center [356, 320] width 112 height 16
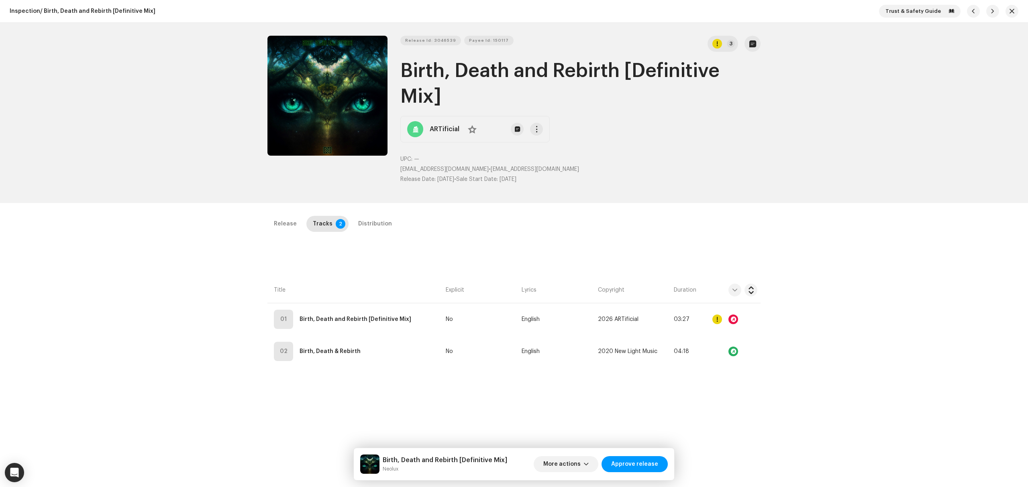
click at [357, 376] on div "Edit Track Metadata Track Title * Birth, Death and Rebirth Track Version Defini…" at bounding box center [514, 243] width 1028 height 487
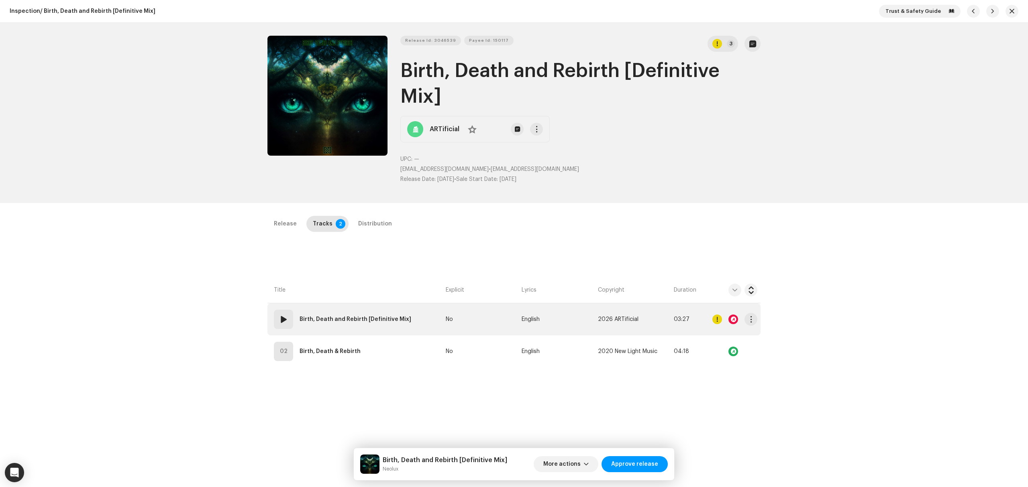
click at [429, 316] on td "01 Birth, Death and Rebirth [Definitive Mix]" at bounding box center [354, 320] width 175 height 32
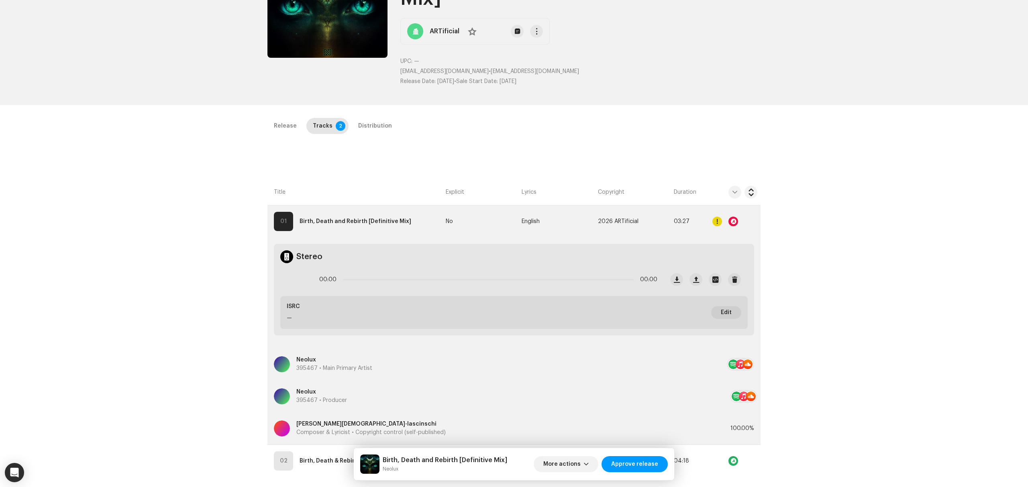
scroll to position [107, 0]
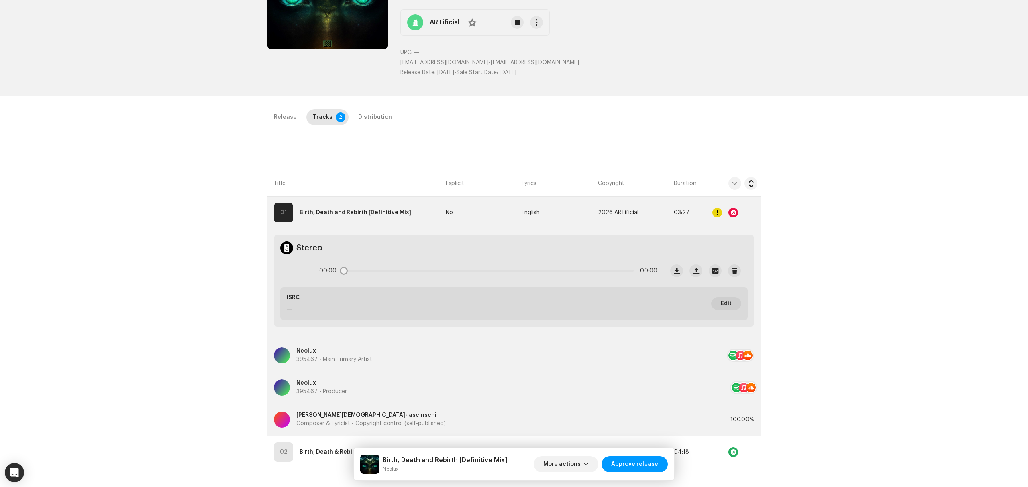
click at [292, 274] on icon at bounding box center [297, 271] width 16 height 16
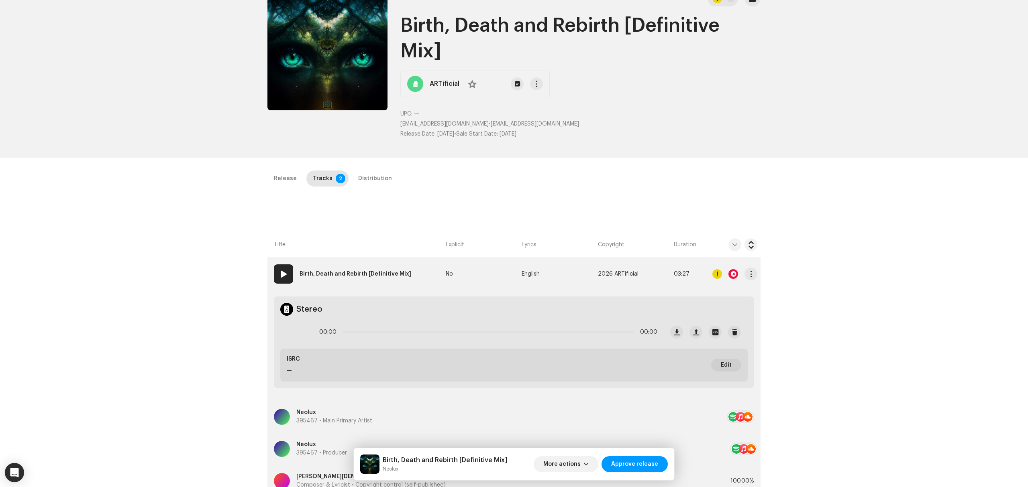
scroll to position [0, 0]
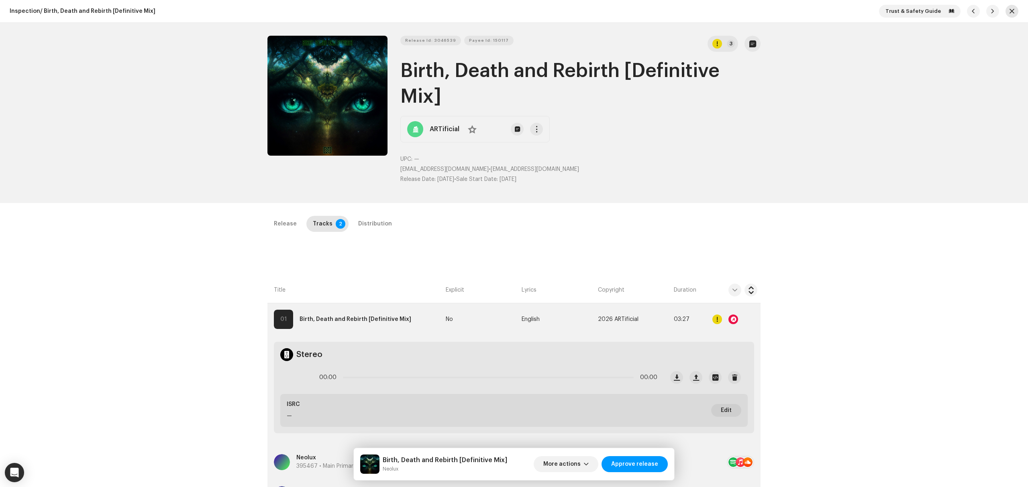
click at [1010, 9] on span "button" at bounding box center [1011, 11] width 5 height 6
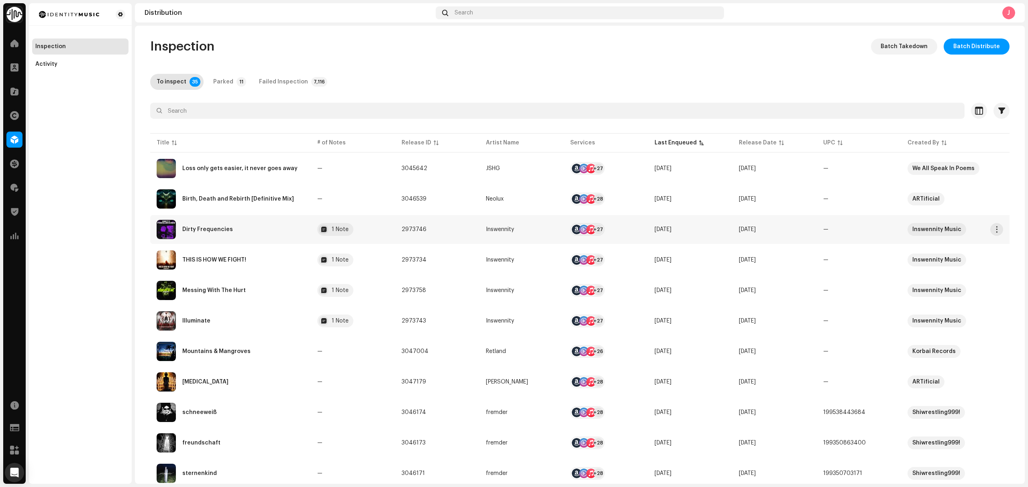
click at [267, 237] on div "Dirty Frequencies" at bounding box center [231, 229] width 148 height 19
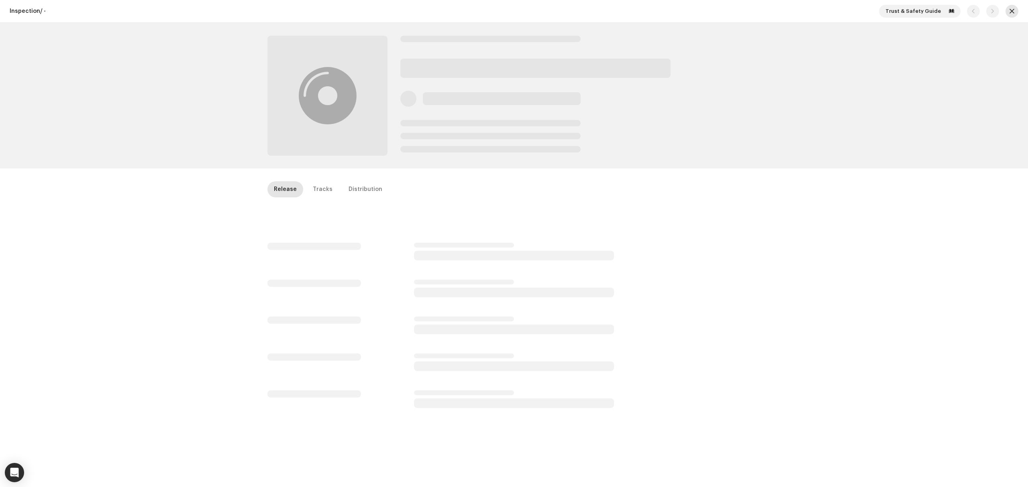
click at [1009, 9] on span "button" at bounding box center [1011, 11] width 5 height 6
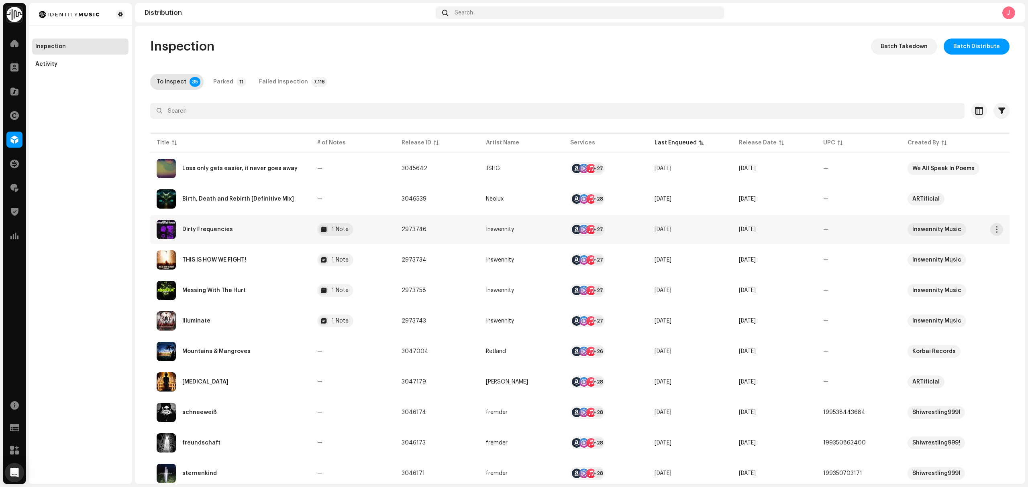
click at [243, 230] on div "Dirty Frequencies" at bounding box center [231, 229] width 148 height 19
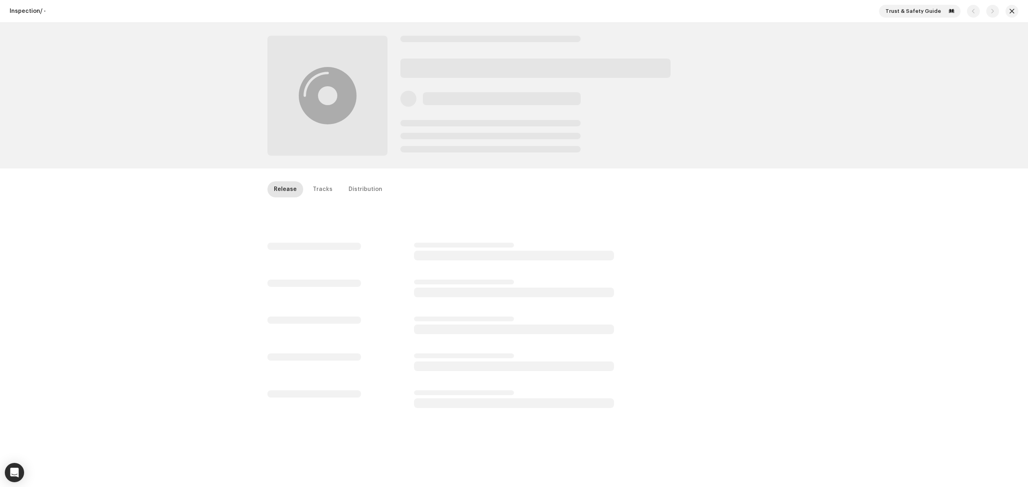
click at [765, 171] on div "Inspection / - Trust & Safety Guide Release Tracks Distribution" at bounding box center [514, 243] width 1028 height 487
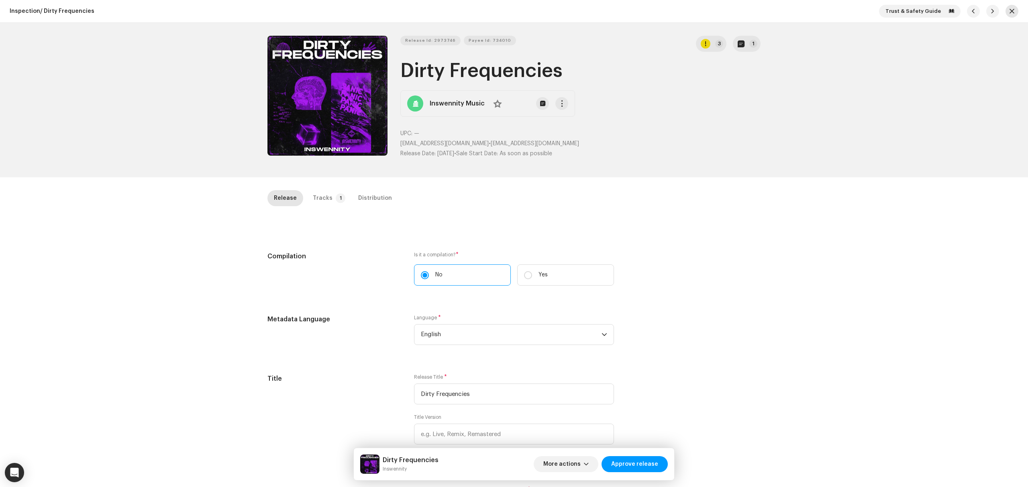
click at [1005, 13] on button "button" at bounding box center [1011, 11] width 13 height 13
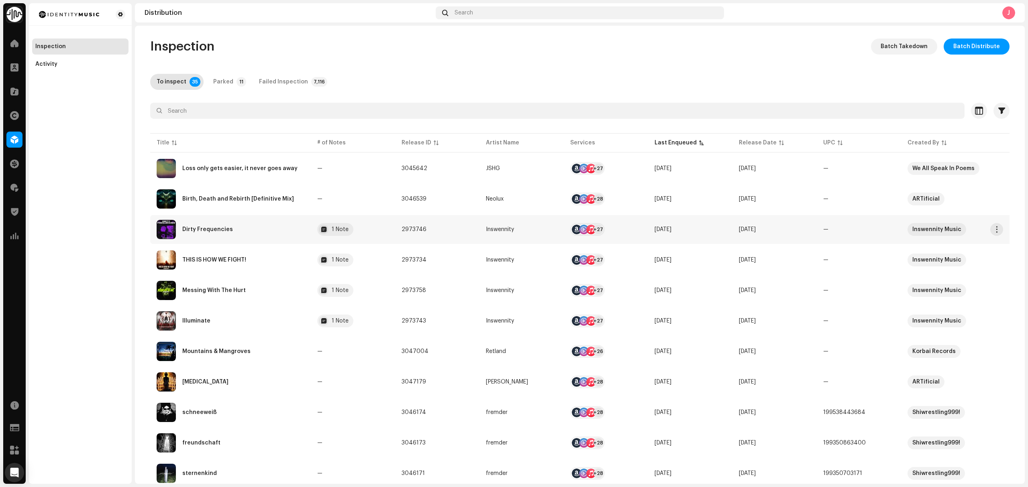
click at [250, 237] on div "Dirty Frequencies" at bounding box center [231, 229] width 148 height 19
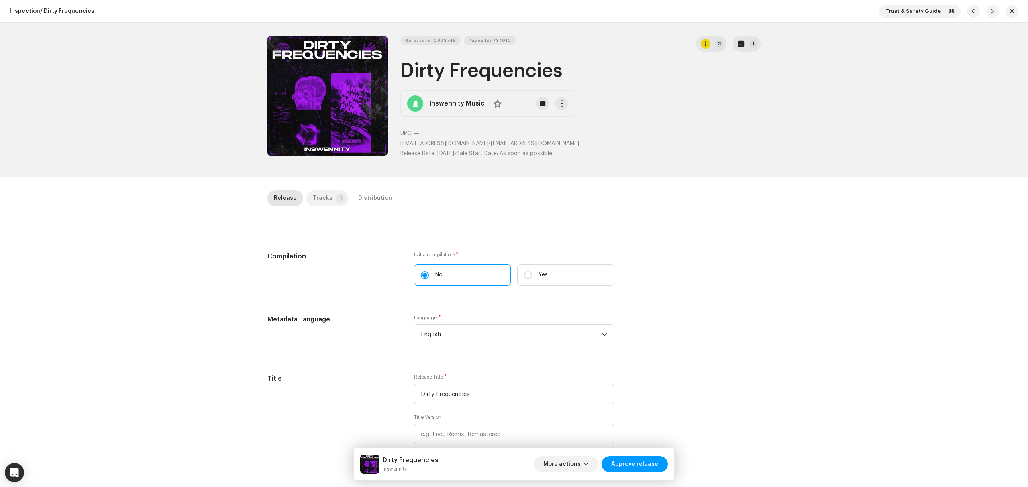
click at [336, 201] on p-badge "1" at bounding box center [341, 199] width 10 height 10
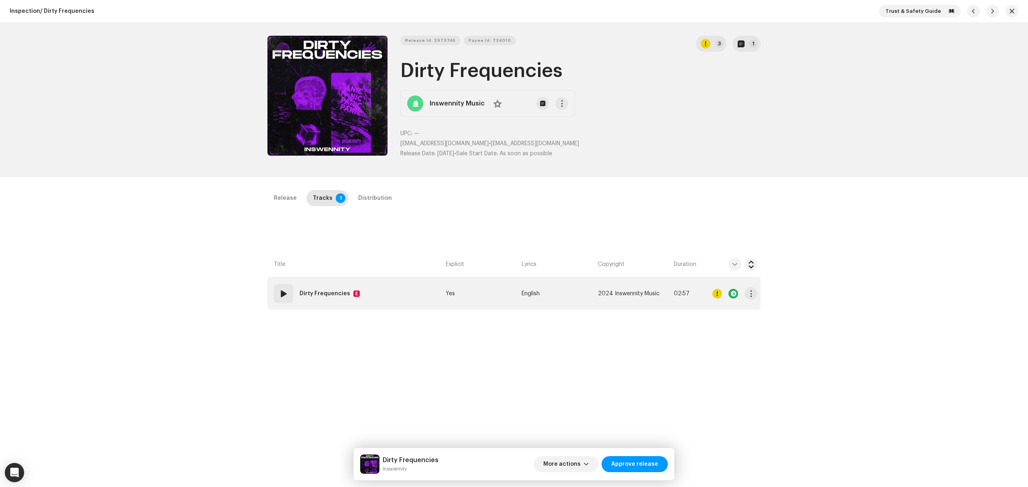
click at [398, 301] on td "01 Dirty Frequencies E" at bounding box center [354, 294] width 175 height 32
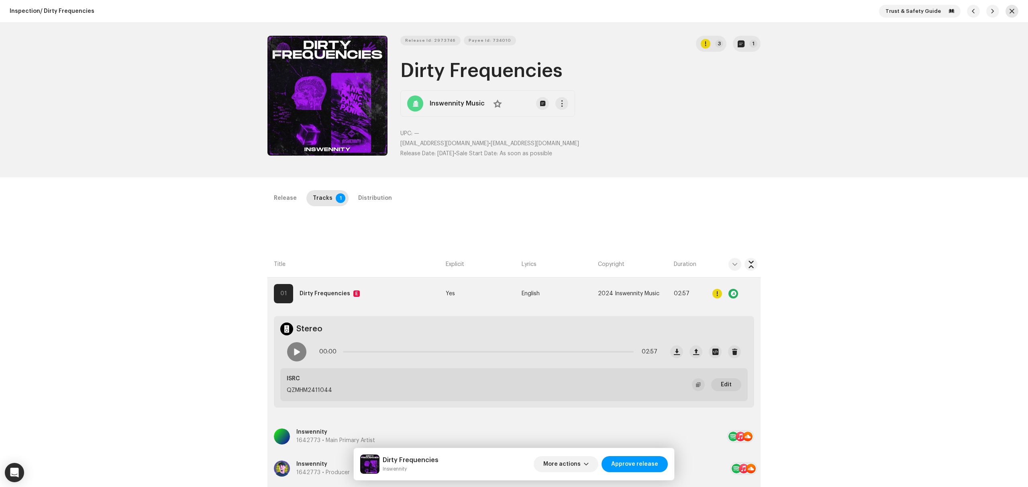
click at [1009, 12] on span "button" at bounding box center [1011, 11] width 5 height 6
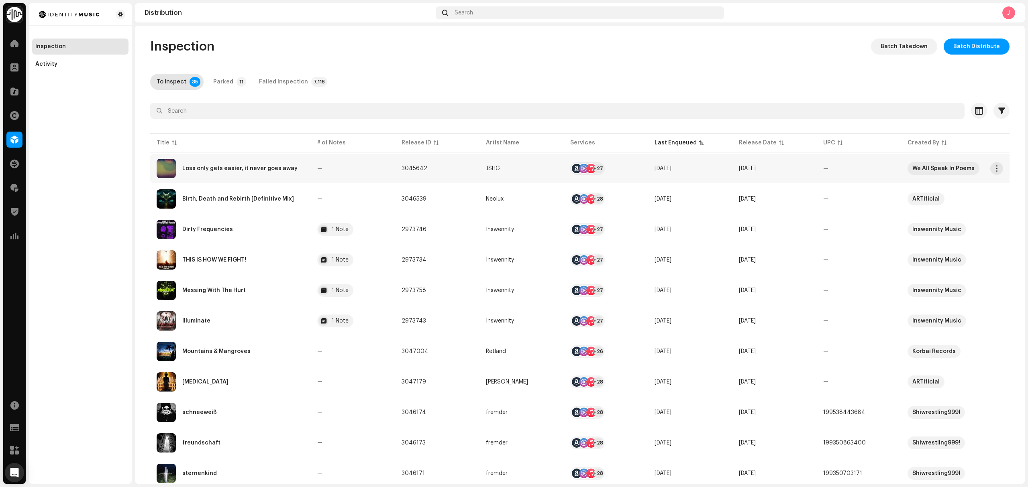
click at [225, 161] on div "Loss only gets easier, it never goes away" at bounding box center [231, 168] width 148 height 19
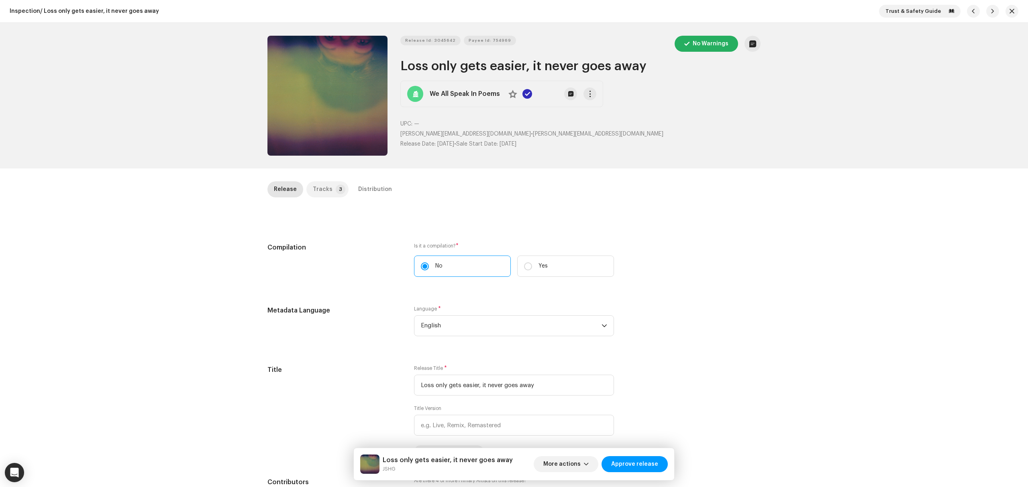
click at [321, 190] on div "Tracks" at bounding box center [323, 189] width 20 height 16
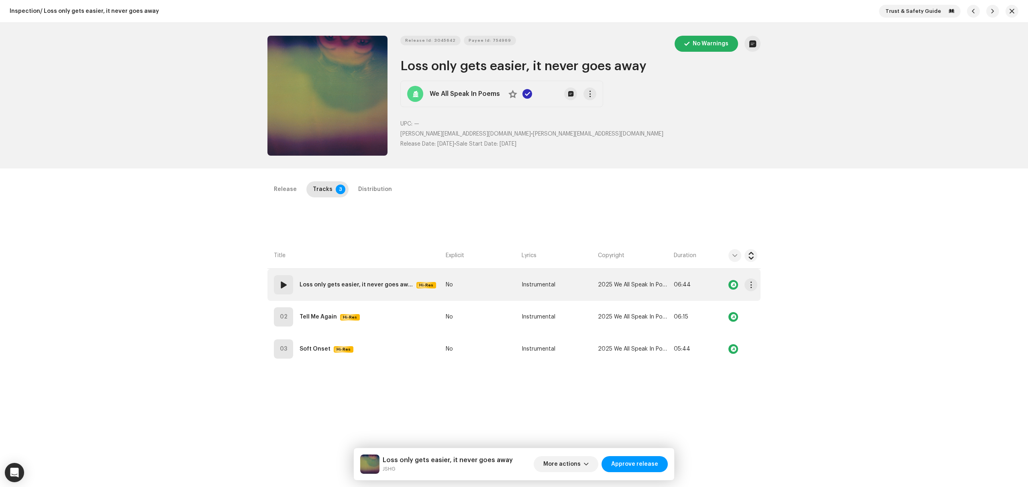
click at [381, 291] on strong "Loss only gets easier, it never goes away" at bounding box center [357, 285] width 114 height 16
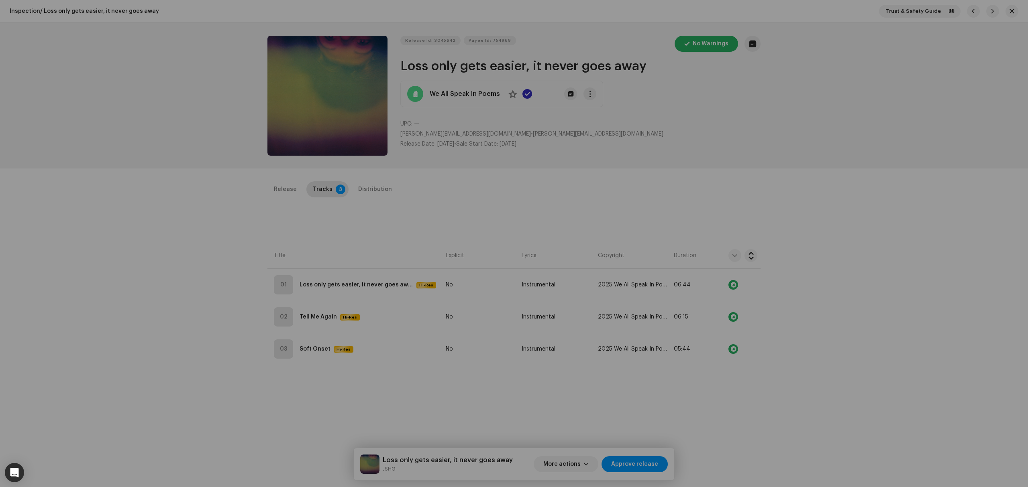
click at [209, 299] on div "Edit Track Metadata Track Title * Loss only gets easier, it never goes away Tra…" at bounding box center [514, 243] width 1028 height 487
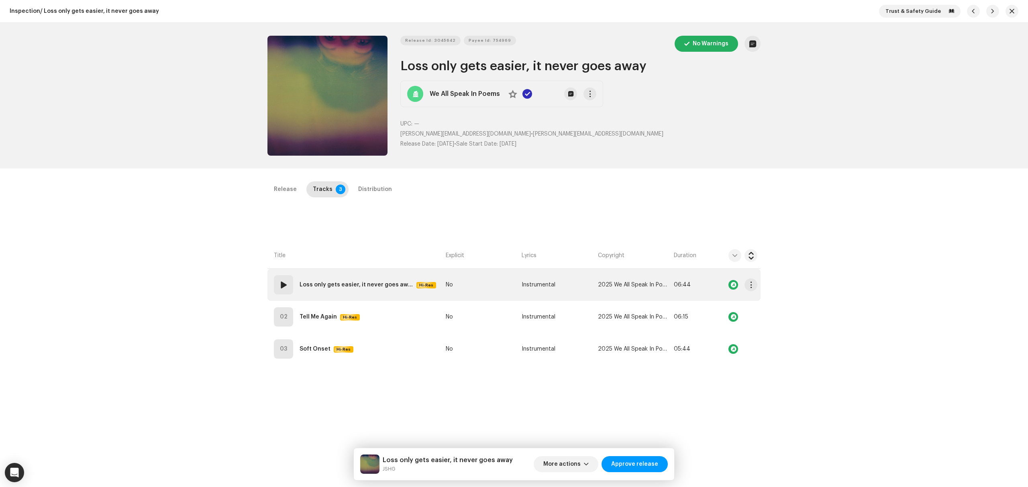
click at [480, 287] on td "No" at bounding box center [480, 285] width 76 height 32
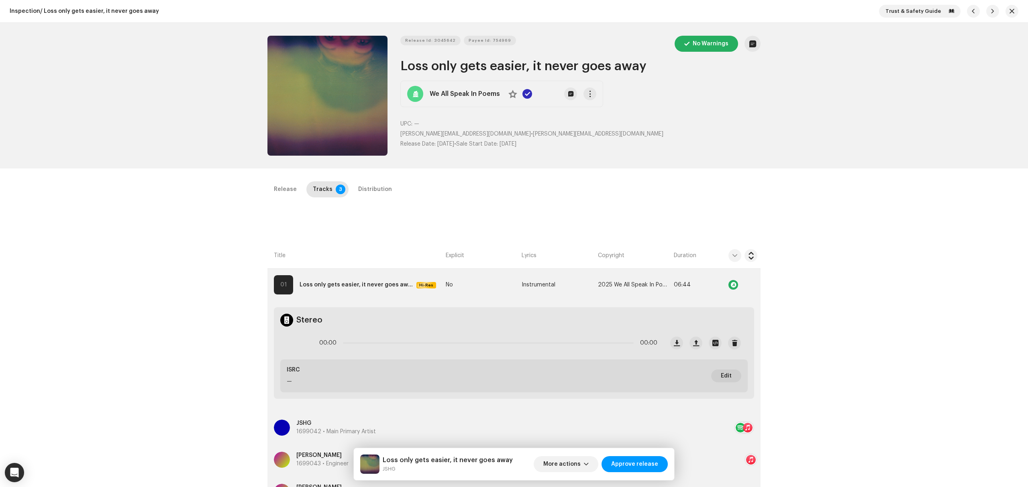
click at [1015, 10] on div "Inspection / Loss only gets easier, it never goes away Trust & Safety Guide" at bounding box center [514, 11] width 1028 height 23
click at [1007, 15] on button "button" at bounding box center [1011, 11] width 13 height 13
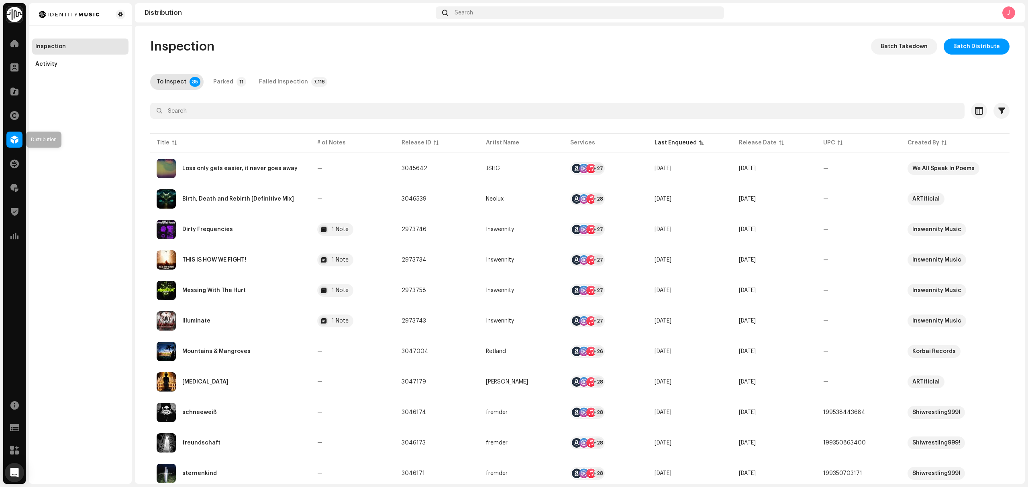
click at [8, 137] on div at bounding box center [14, 140] width 16 height 16
click at [6, 112] on div at bounding box center [14, 116] width 16 height 16
click at [12, 120] on div at bounding box center [14, 116] width 16 height 16
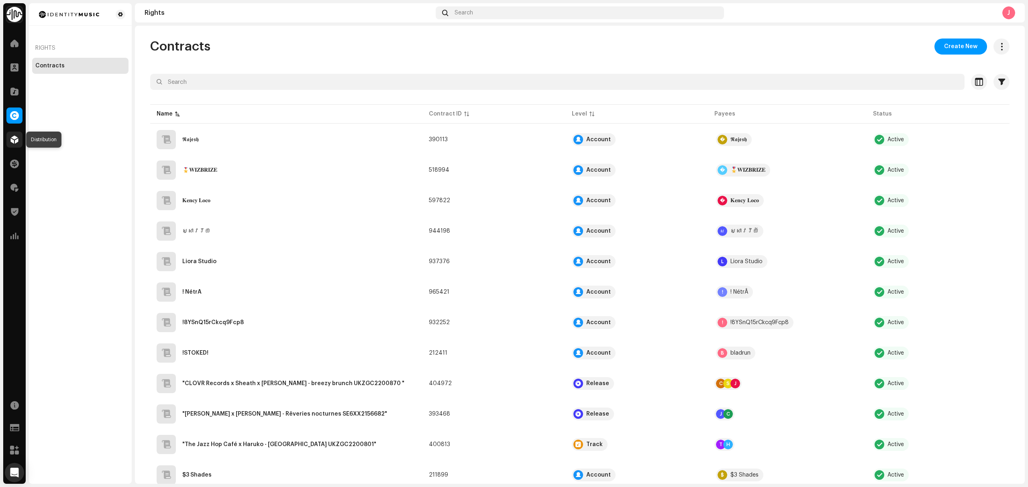
click at [20, 144] on div at bounding box center [14, 140] width 16 height 16
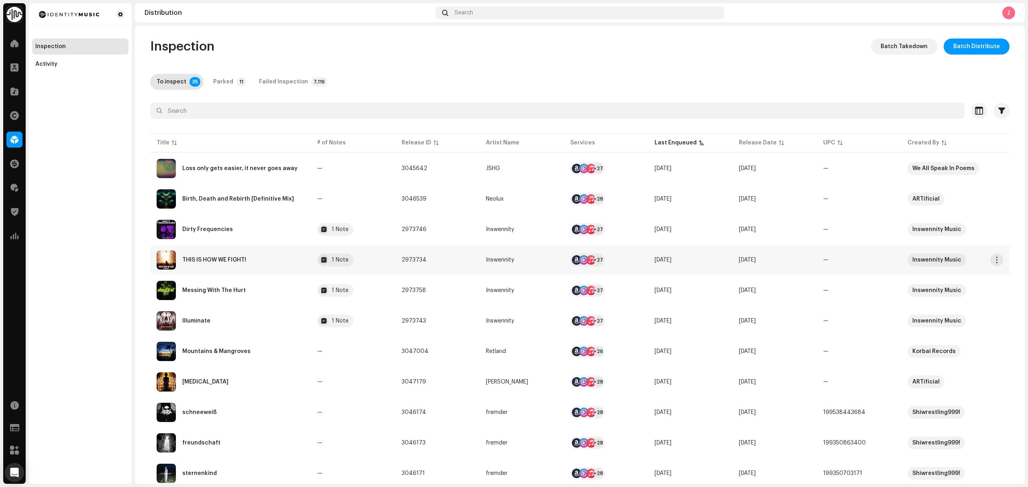
click at [277, 265] on div "THIS IS HOW WE FIGHT!" at bounding box center [231, 260] width 148 height 19
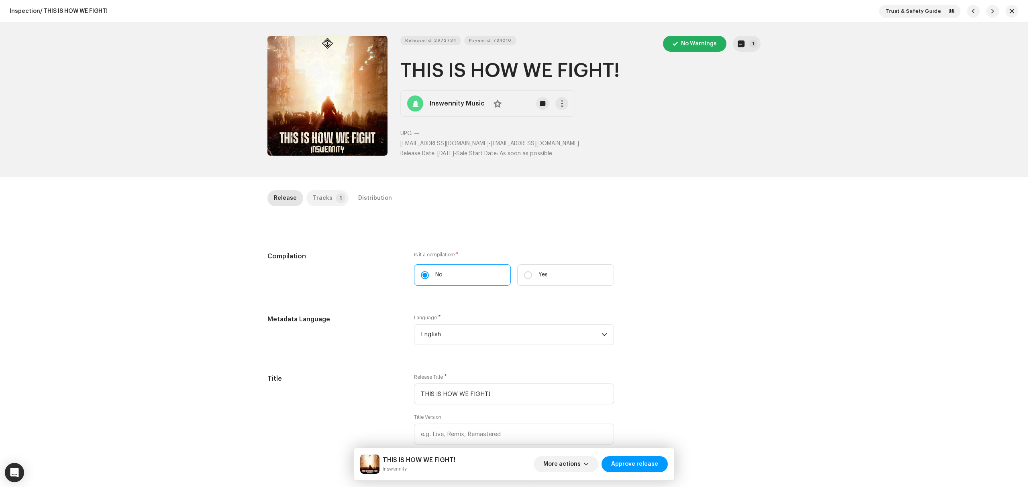
click at [320, 198] on div "Tracks" at bounding box center [323, 198] width 20 height 16
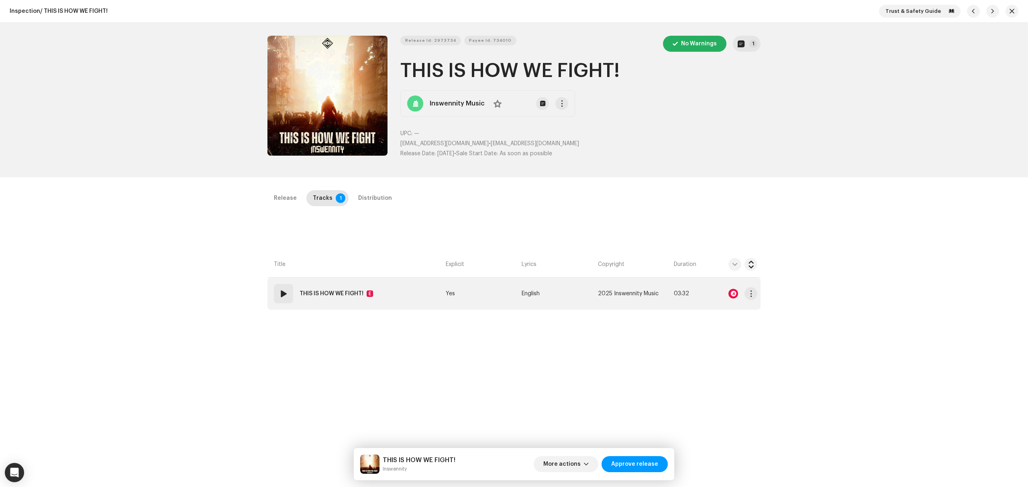
click at [393, 305] on td "01 THIS IS HOW WE FIGHT! E" at bounding box center [354, 294] width 175 height 32
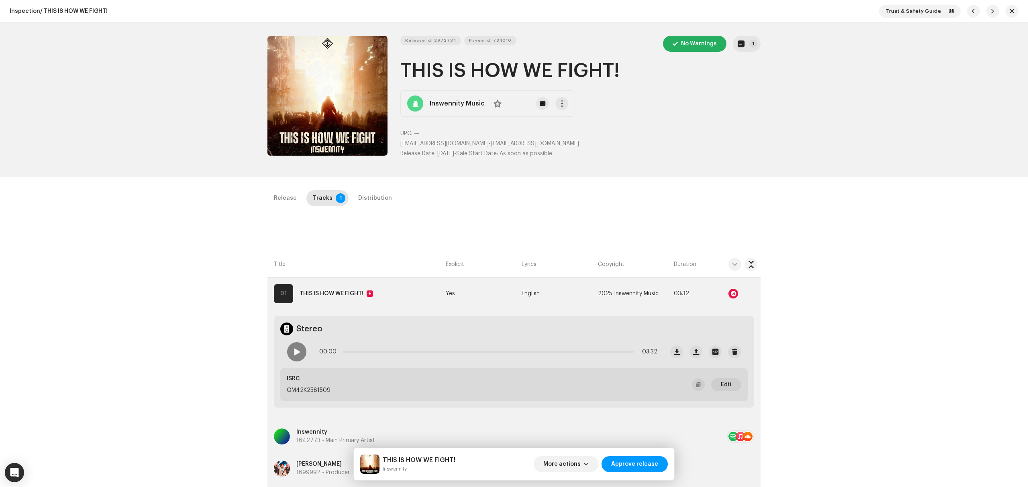
click at [157, 206] on div "Inspection / THIS IS HOW WE FIGHT! Trust & Safety Guide Release Id: 2973734 Pay…" at bounding box center [514, 243] width 1028 height 487
click at [1009, 12] on span "button" at bounding box center [1011, 11] width 5 height 6
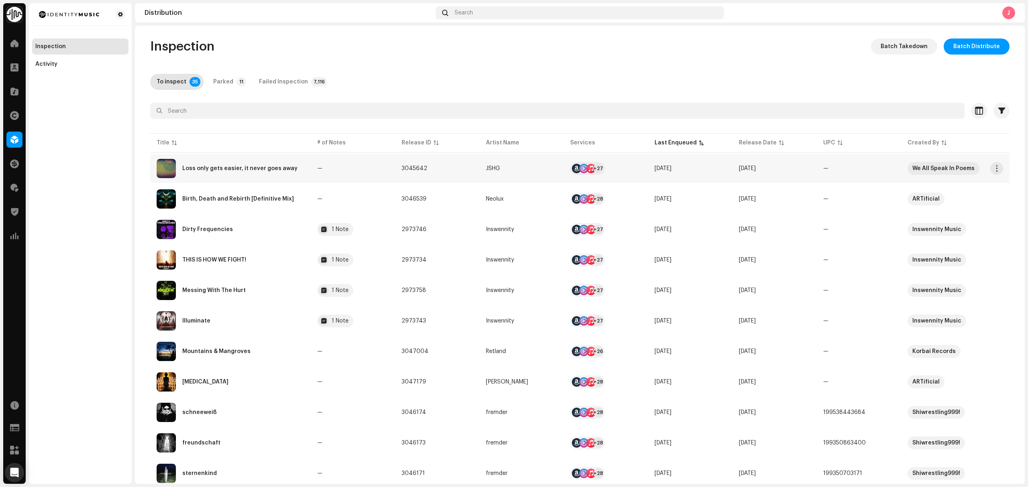
click at [333, 169] on re-a-table-badge "—" at bounding box center [352, 169] width 71 height 6
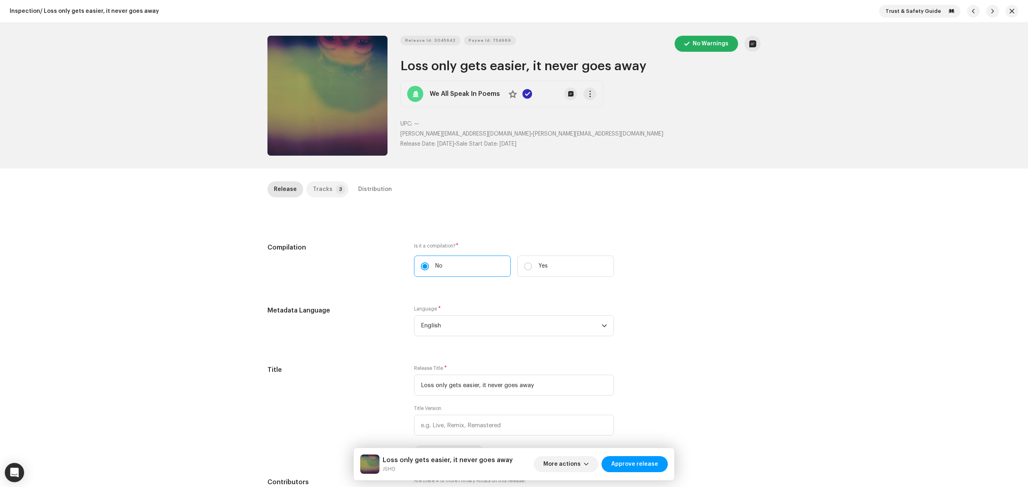
click at [313, 190] on div "Tracks" at bounding box center [323, 189] width 20 height 16
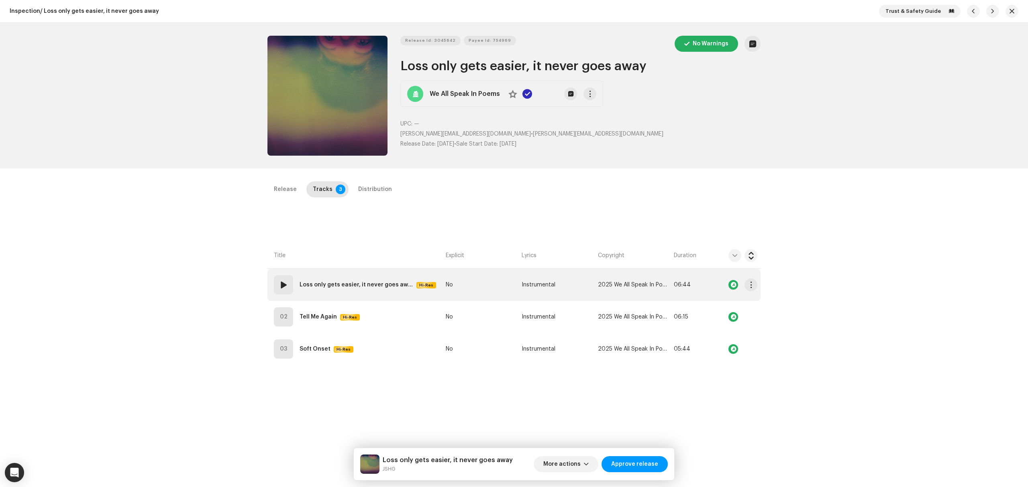
click at [420, 295] on td "01 Loss only gets easier, it never goes away Hi-Res" at bounding box center [354, 285] width 175 height 32
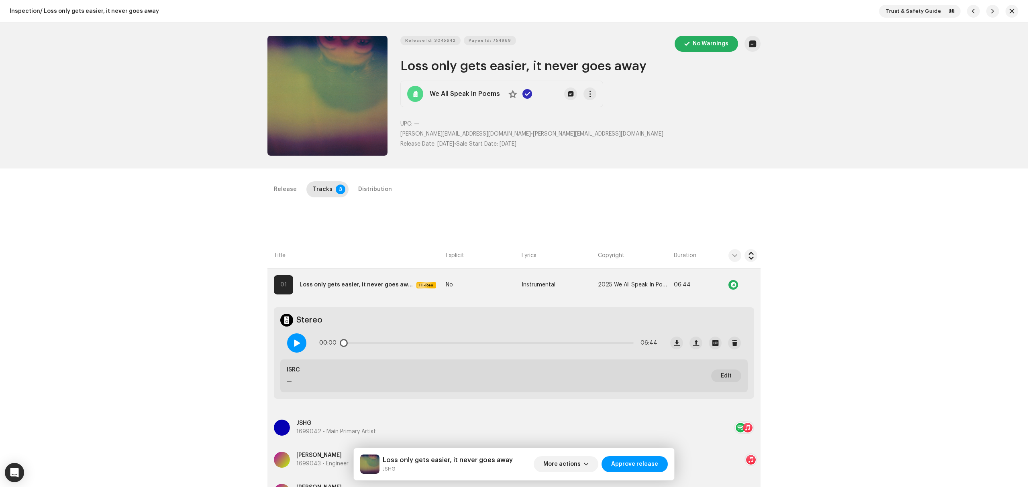
click at [295, 346] on span at bounding box center [296, 343] width 7 height 6
drag, startPoint x: 343, startPoint y: 340, endPoint x: 395, endPoint y: 344, distance: 52.7
click at [395, 344] on div "00:05 06:44" at bounding box center [488, 343] width 338 height 16
drag, startPoint x: 395, startPoint y: 344, endPoint x: 436, endPoint y: 348, distance: 40.7
click at [436, 348] on div "01:33 06:44" at bounding box center [488, 343] width 338 height 16
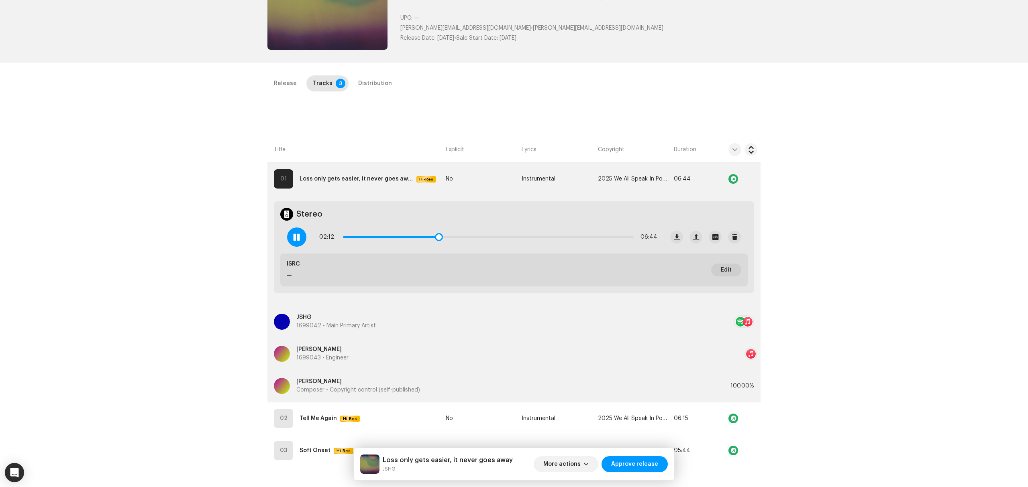
scroll to position [107, 0]
drag, startPoint x: 439, startPoint y: 235, endPoint x: 463, endPoint y: 236, distance: 23.7
click at [463, 236] on div "02:12 06:44" at bounding box center [488, 236] width 338 height 16
drag, startPoint x: 463, startPoint y: 236, endPoint x: 545, endPoint y: 240, distance: 82.4
click at [545, 240] on div "02:25 06:44" at bounding box center [488, 236] width 338 height 16
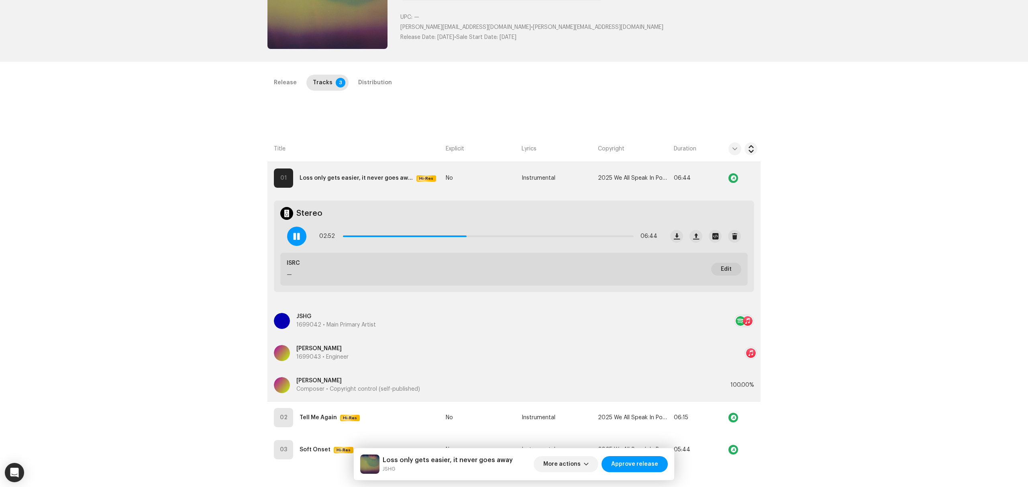
click at [219, 259] on div "Inspection / Loss only gets easier, it never goes away Trust & Safety Guide Rel…" at bounding box center [514, 243] width 1028 height 487
drag, startPoint x: 468, startPoint y: 234, endPoint x: 555, endPoint y: 235, distance: 87.1
click at [554, 235] on div "02:59 06:44" at bounding box center [488, 236] width 338 height 16
drag, startPoint x: 556, startPoint y: 232, endPoint x: 589, endPoint y: 235, distance: 32.7
click at [589, 235] on div "02:59 06:44" at bounding box center [488, 236] width 338 height 16
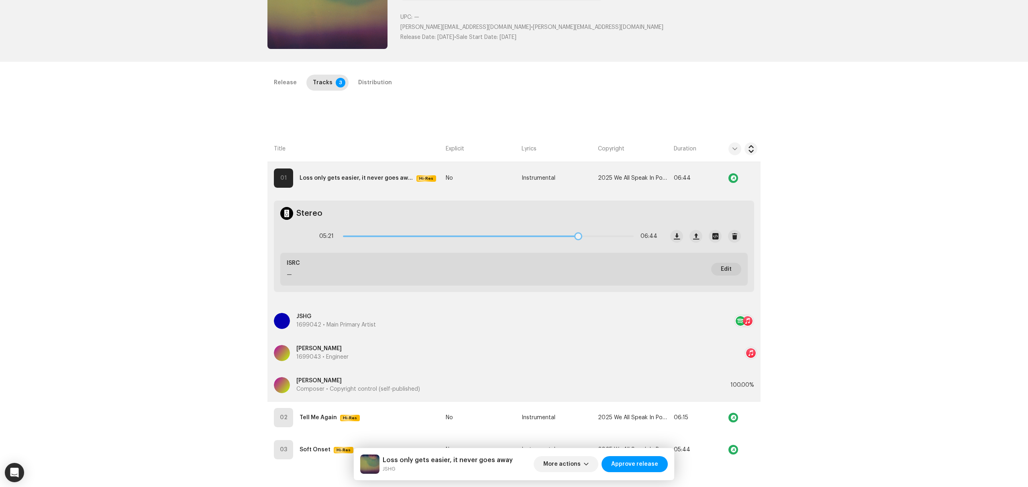
drag, startPoint x: 561, startPoint y: 235, endPoint x: 584, endPoint y: 236, distance: 22.5
click at [584, 236] on div "05:21 06:44" at bounding box center [488, 236] width 338 height 16
drag, startPoint x: 293, startPoint y: 240, endPoint x: 320, endPoint y: 257, distance: 32.2
click at [293, 240] on span at bounding box center [296, 236] width 7 height 6
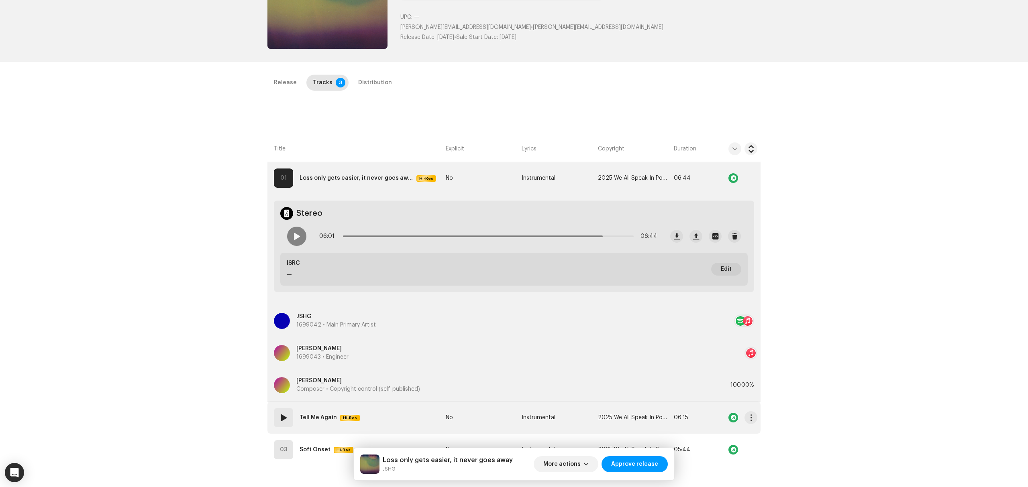
click at [400, 420] on td "02 Tell Me Again Hi-Res" at bounding box center [354, 418] width 175 height 32
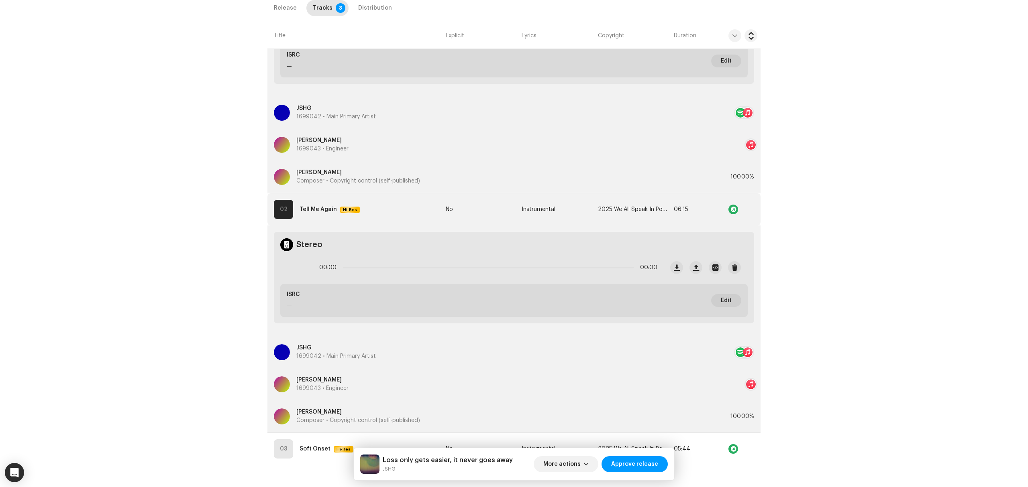
scroll to position [321, 0]
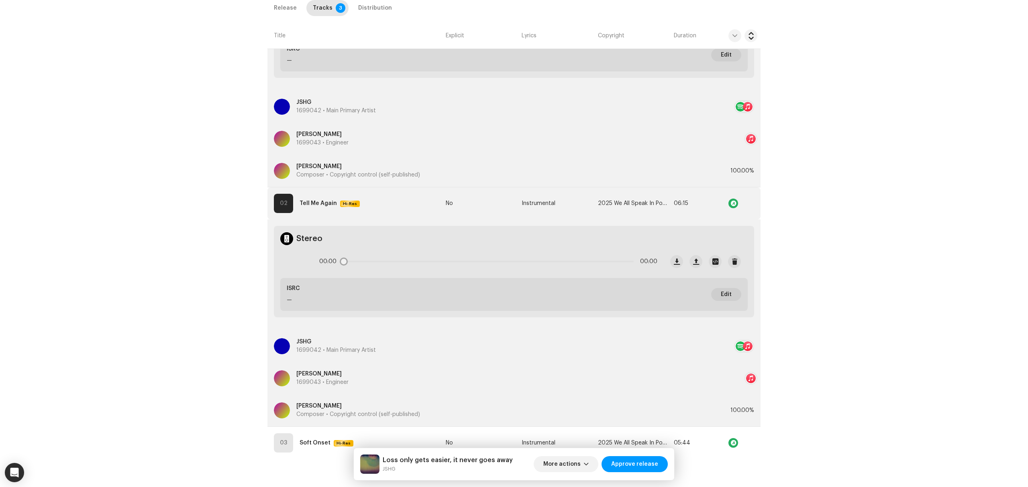
click at [296, 257] on icon at bounding box center [297, 262] width 20 height 20
click at [291, 262] on icon at bounding box center [296, 262] width 22 height 22
click at [229, 303] on div "Inspection / Loss only gets easier, it never goes away Trust & Safety Guide Rel…" at bounding box center [514, 243] width 1028 height 487
click at [863, 229] on div "Inspection / Loss only gets easier, it never goes away Trust & Safety Guide Rel…" at bounding box center [514, 243] width 1028 height 487
click at [169, 272] on div "Inspection / Loss only gets easier, it never goes away Trust & Safety Guide Rel…" at bounding box center [514, 243] width 1028 height 487
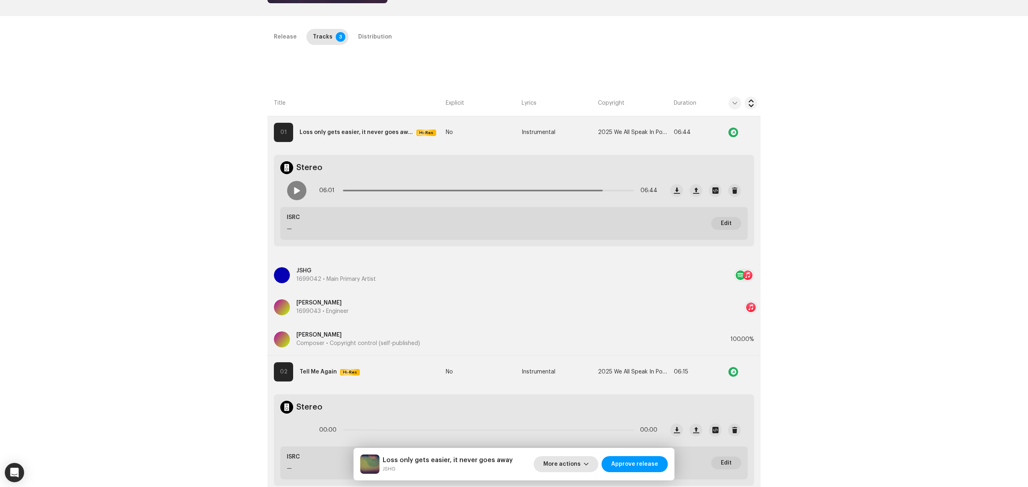
scroll to position [351, 0]
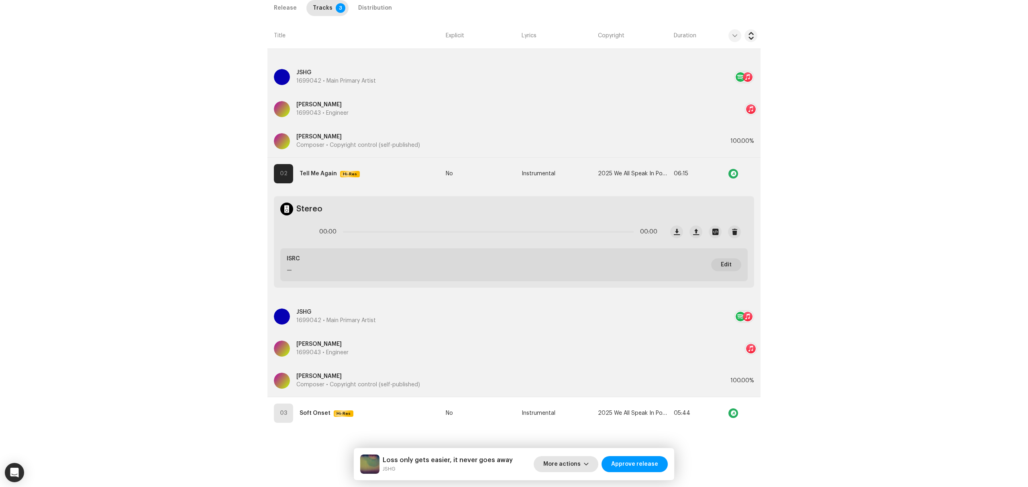
click at [579, 463] on span "More actions" at bounding box center [561, 464] width 37 height 16
click at [580, 412] on span "Fail & Return" at bounding box center [564, 412] width 36 height 6
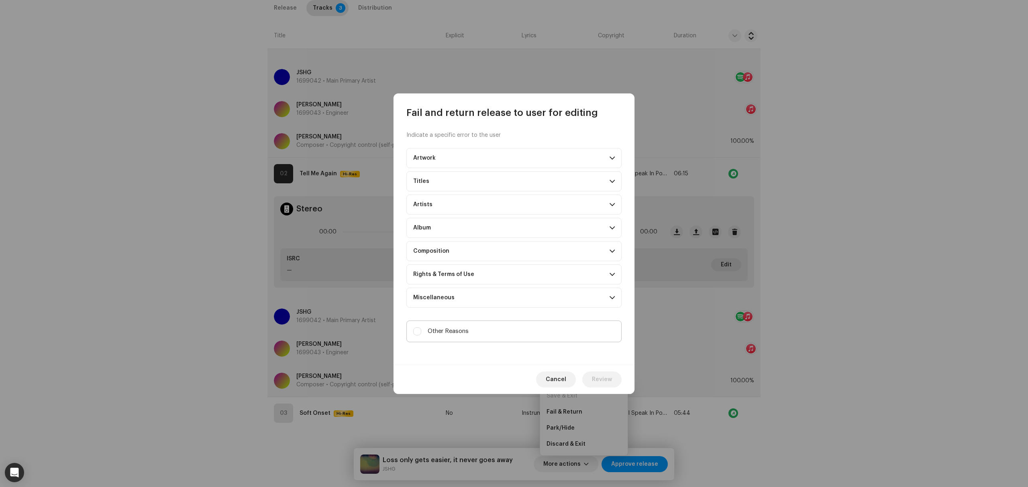
click at [455, 335] on span "Other Reasons" at bounding box center [448, 331] width 41 height 9
click at [421, 335] on input "Other Reasons" at bounding box center [417, 332] width 8 height 8
checkbox input "true"
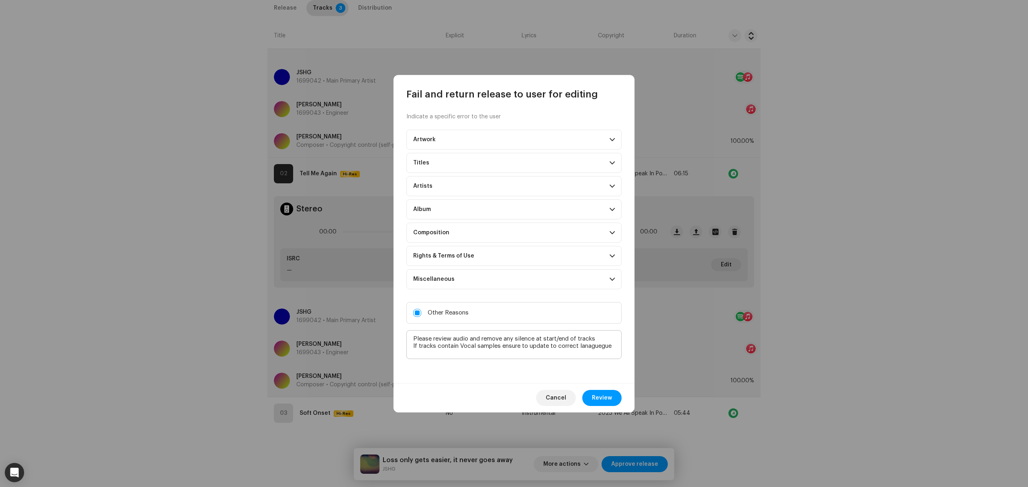
type textarea "Please review audio and remove any silence at start/end of tracks If tracks con…"
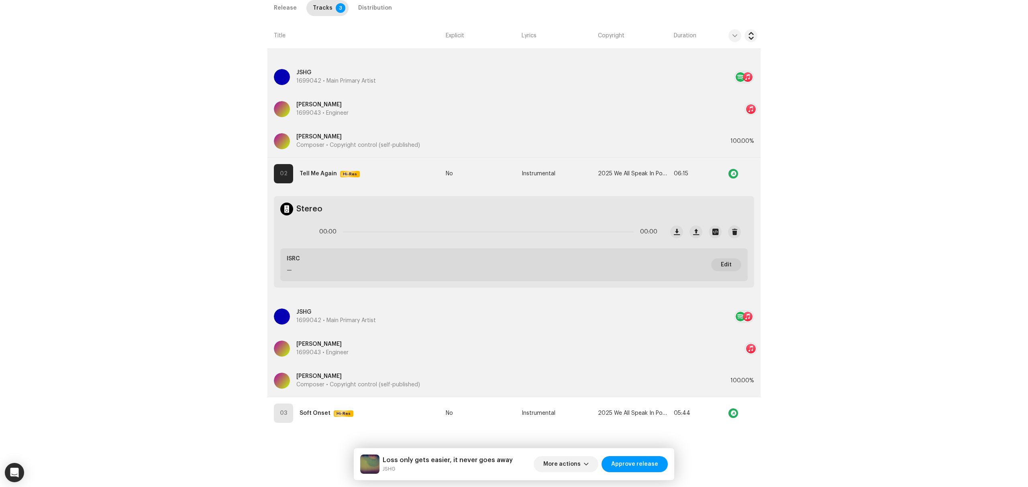
drag, startPoint x: 604, startPoint y: 348, endPoint x: 668, endPoint y: 77, distance: 278.9
click at [668, 77] on div "Fail and return release to user for editing Indicate a specific error to the us…" at bounding box center [514, 243] width 1028 height 487
click at [581, 459] on span "More actions" at bounding box center [561, 464] width 37 height 16
click at [575, 409] on span "Fail & Return" at bounding box center [564, 412] width 36 height 6
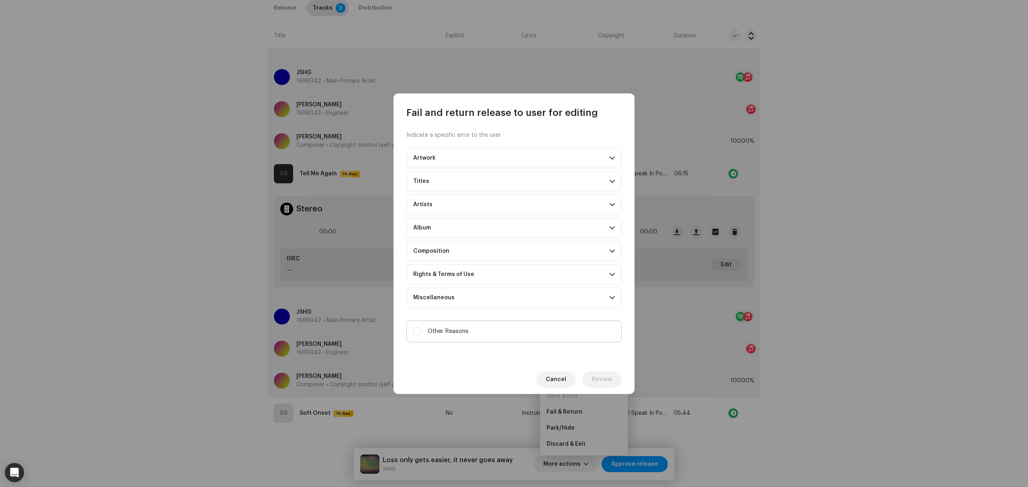
click at [495, 336] on label "Other Reasons" at bounding box center [513, 332] width 215 height 22
click at [421, 336] on input "Other Reasons" at bounding box center [417, 332] width 8 height 8
checkbox input "true"
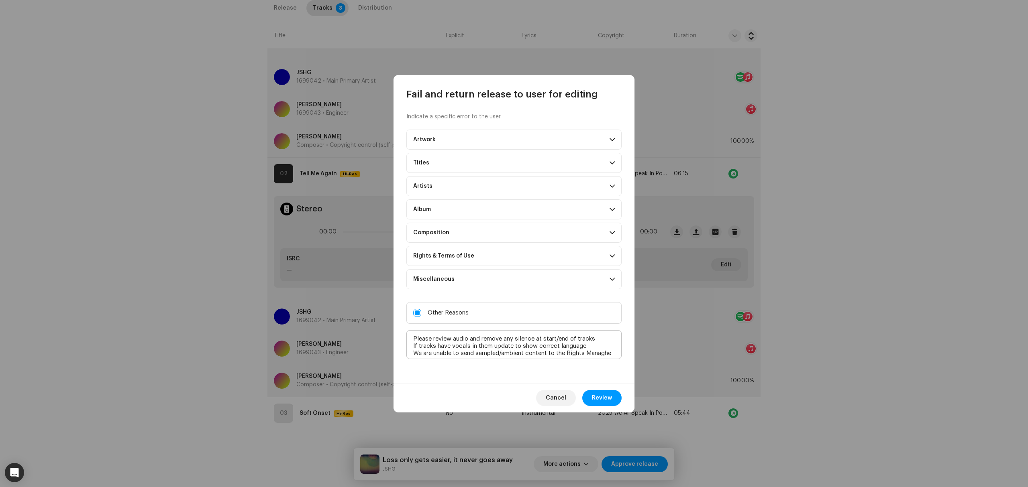
scroll to position [5, 0]
click at [420, 357] on textarea at bounding box center [513, 344] width 215 height 29
click at [491, 355] on textarea at bounding box center [513, 344] width 215 height 29
click at [470, 356] on textarea at bounding box center [513, 344] width 215 height 29
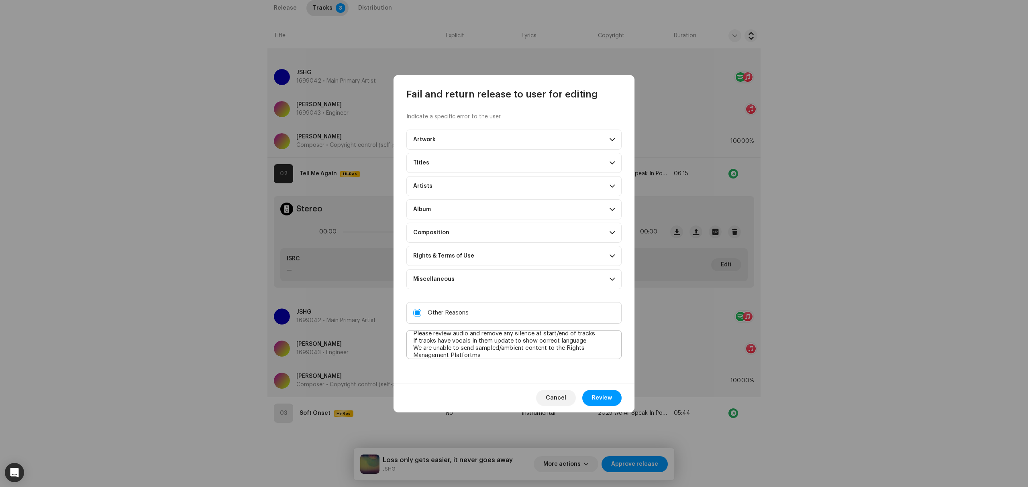
click at [470, 356] on textarea at bounding box center [513, 344] width 215 height 29
click at [495, 358] on textarea at bounding box center [513, 344] width 215 height 29
paste textarea "Facebook Audio Library, Facebook Rights Manager, SnapChat and YouTube Content ID"
type textarea "Please review audio and remove any silence at start/end of tracks If tracks hav…"
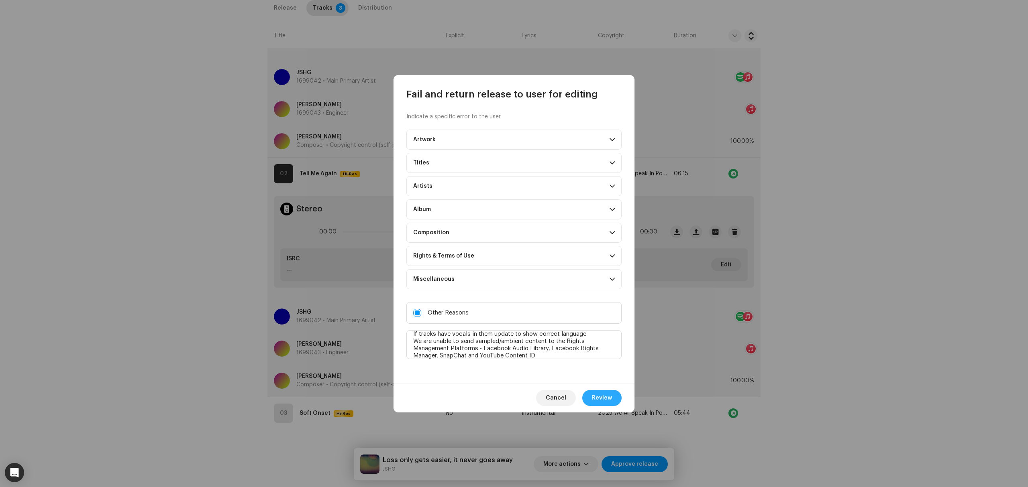
click at [593, 399] on span "Review" at bounding box center [602, 398] width 20 height 16
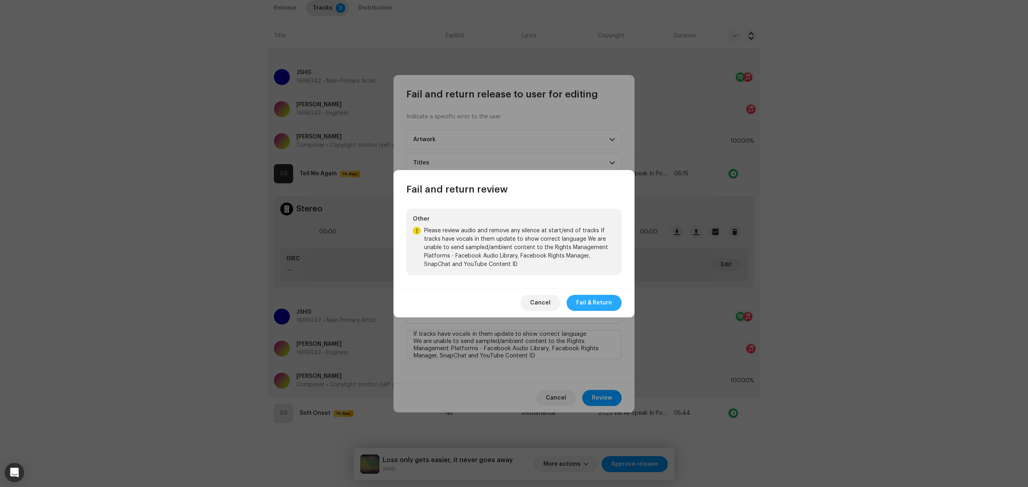
click at [590, 299] on span "Fail & Return" at bounding box center [594, 303] width 36 height 16
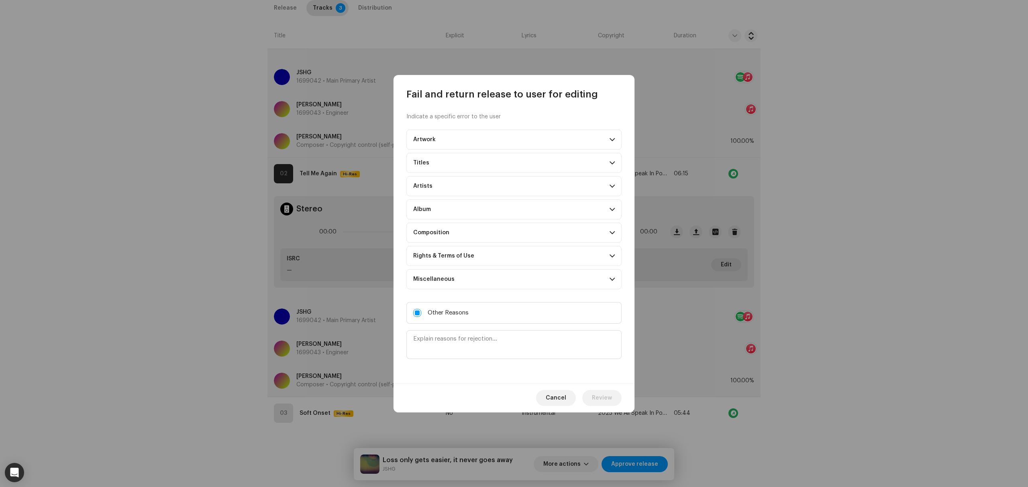
scroll to position [0, 0]
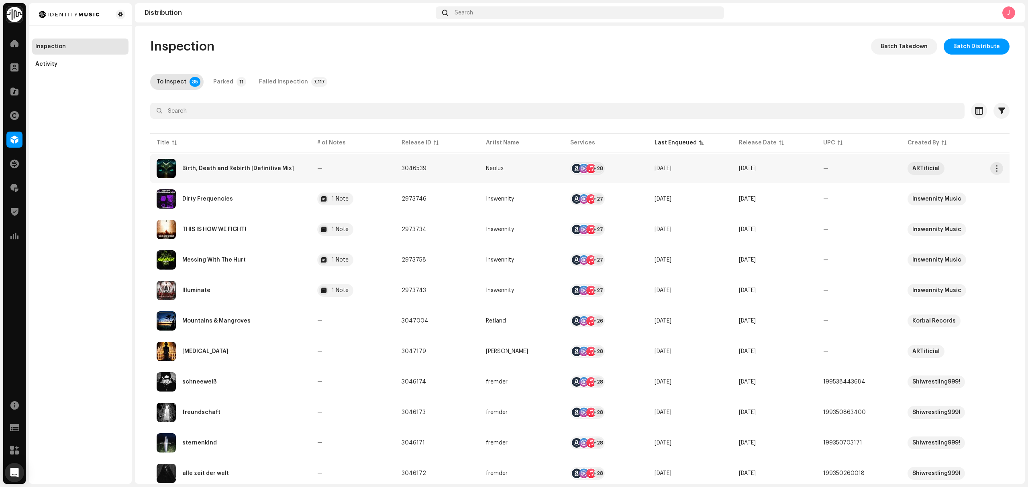
click at [254, 176] on div "Birth, Death and Rebirth [Definitive Mix]" at bounding box center [231, 168] width 148 height 19
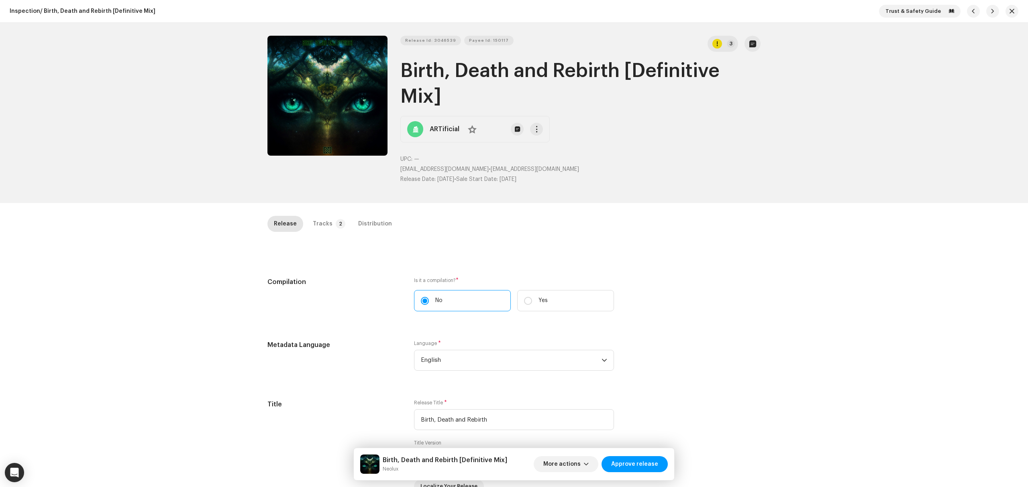
click at [182, 274] on div "Inspection / Birth, Death and Rebirth [Definitive Mix] Trust & Safety Guide Rel…" at bounding box center [514, 243] width 1028 height 487
click at [303, 63] on button "Zoom Image" at bounding box center [327, 96] width 120 height 120
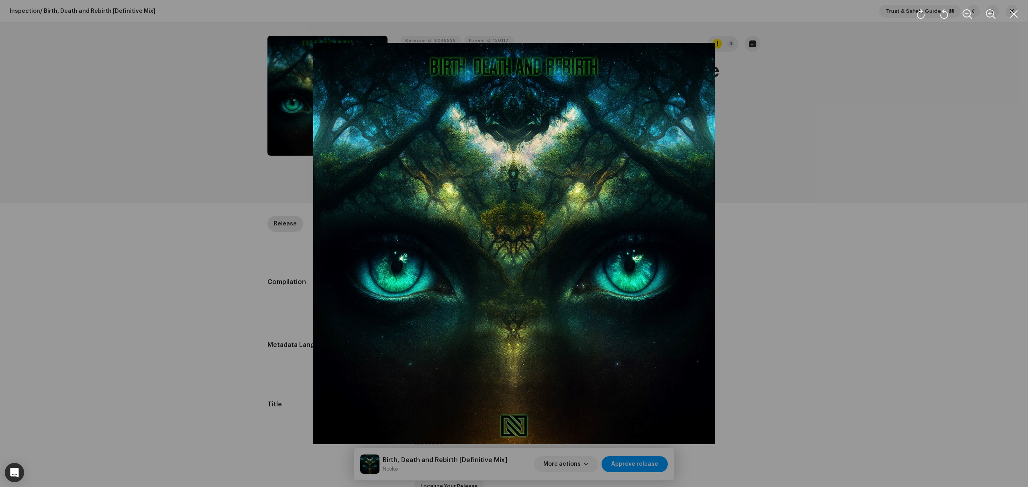
click at [149, 273] on div at bounding box center [514, 243] width 1028 height 487
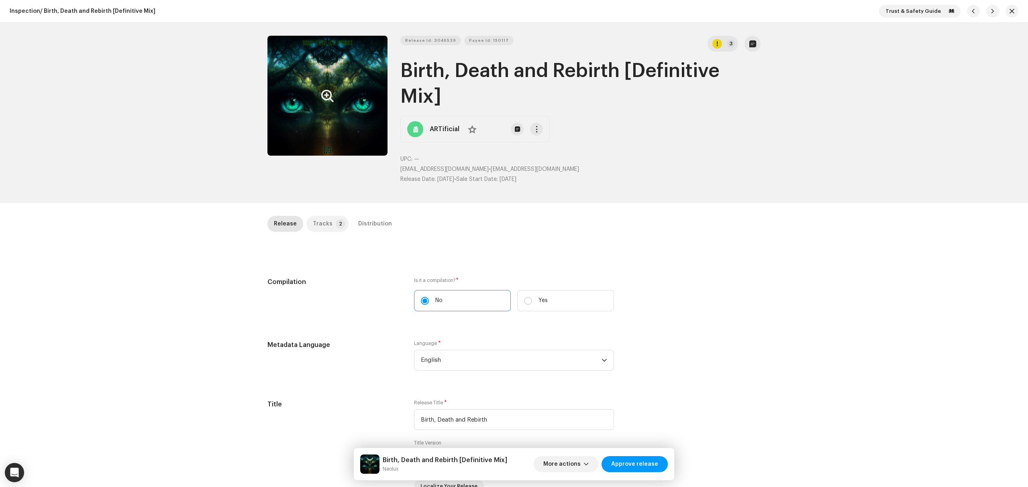
click at [324, 222] on div "Tracks" at bounding box center [323, 224] width 20 height 16
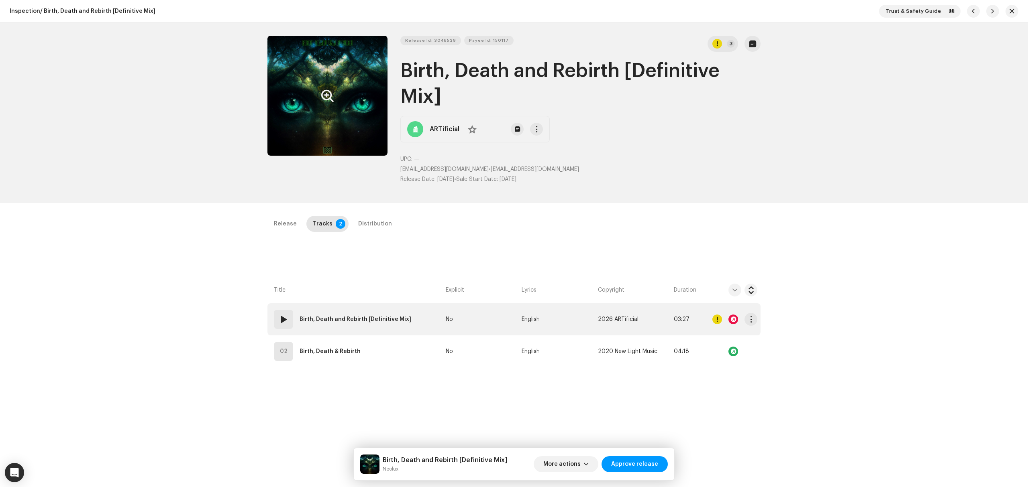
click at [415, 332] on td "01 Birth, Death and Rebirth [Definitive Mix]" at bounding box center [354, 320] width 175 height 32
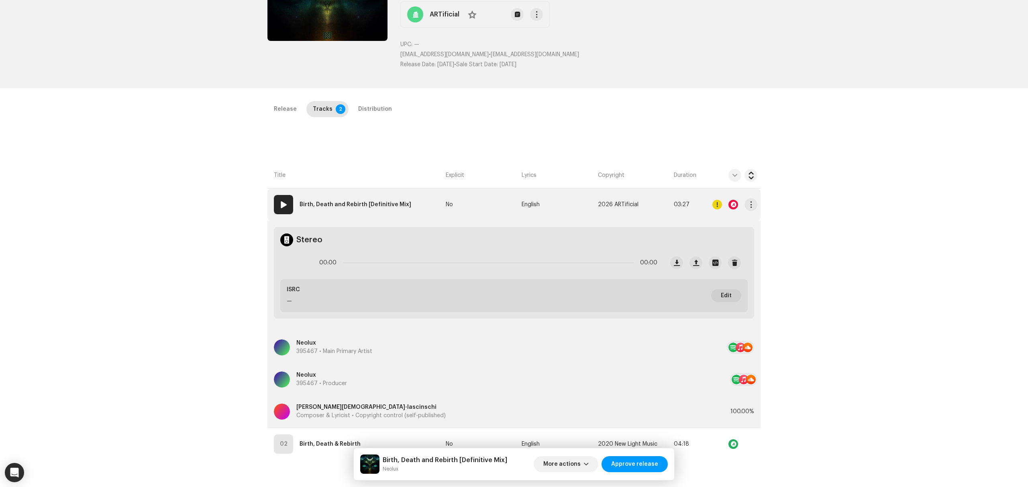
scroll to position [216, 0]
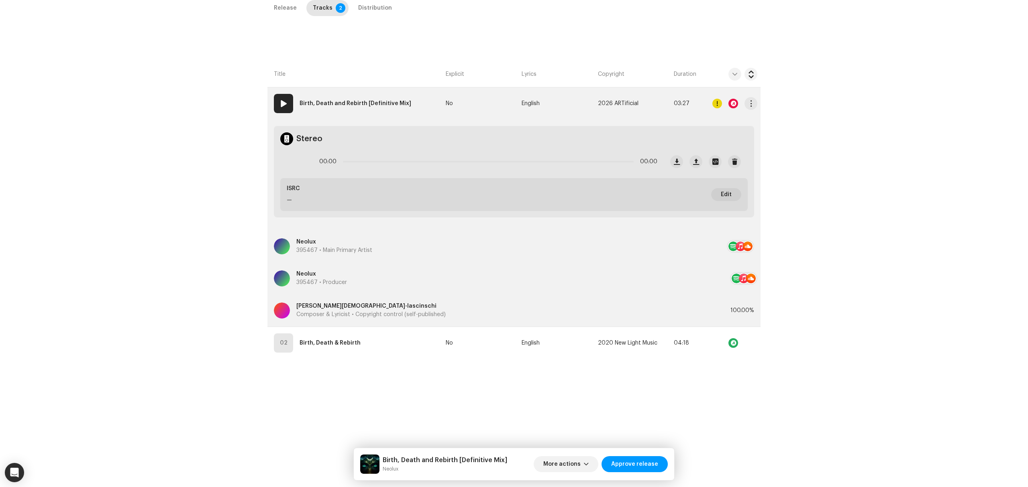
click at [415, 332] on td "02 Birth, Death & Rebirth" at bounding box center [354, 343] width 175 height 32
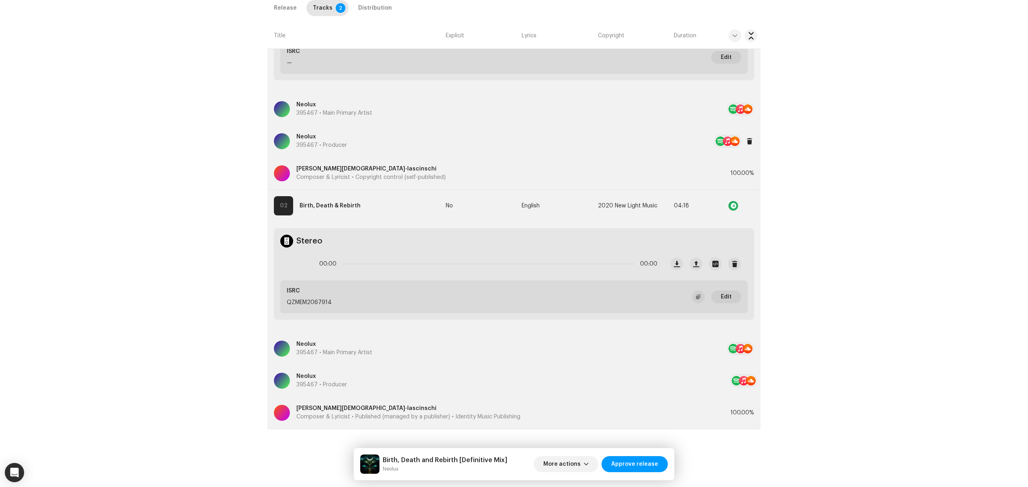
scroll to position [140, 0]
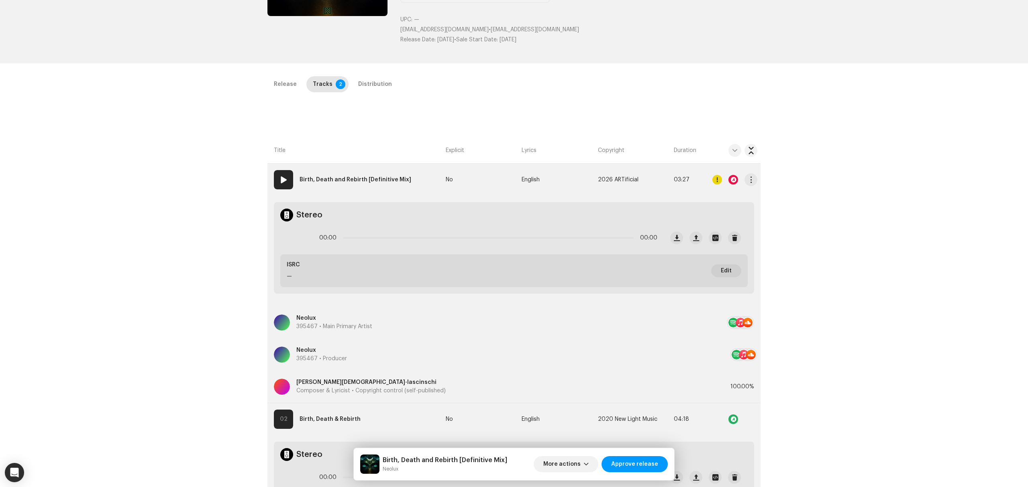
click at [731, 181] on div at bounding box center [733, 180] width 10 height 10
click at [202, 301] on div "Audio Recognition by Remix/Sample 3 All results require review/listening to avo…" at bounding box center [514, 243] width 1028 height 487
click at [177, 264] on div "Inspection / Birth, Death and Rebirth [Definitive Mix] Trust & Safety Guide Rel…" at bounding box center [514, 243] width 1028 height 487
click at [295, 241] on icon at bounding box center [297, 238] width 16 height 16
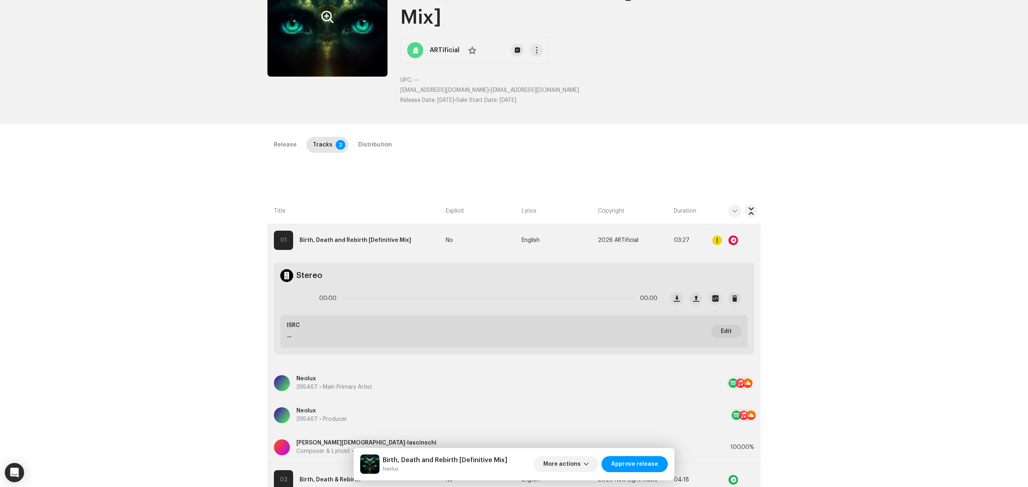
scroll to position [0, 0]
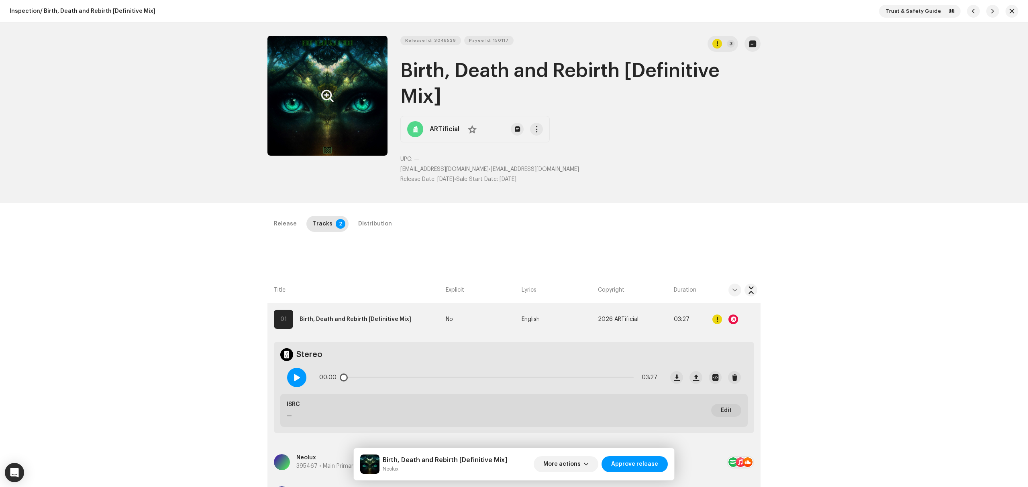
click at [294, 379] on span at bounding box center [296, 378] width 7 height 6
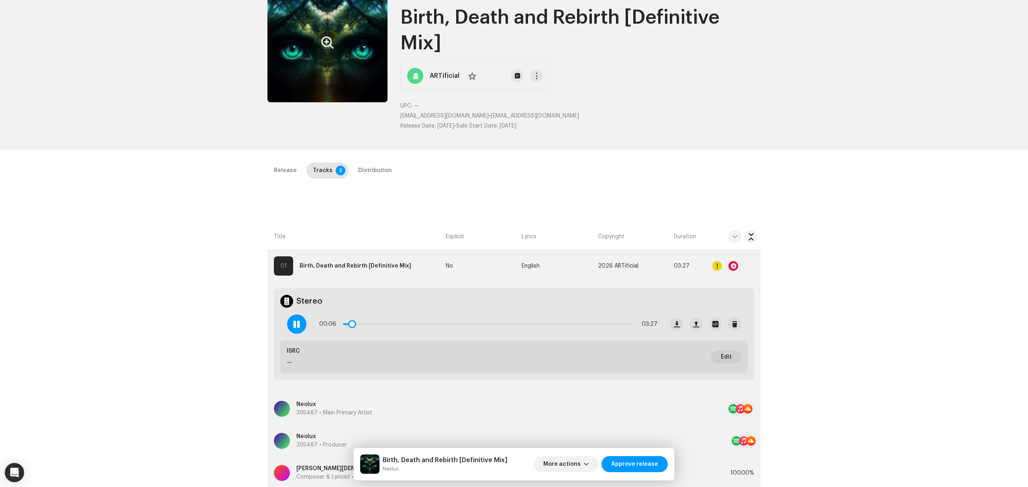
click at [283, 326] on div "00:06 03:27" at bounding box center [472, 324] width 383 height 32
click at [296, 325] on span at bounding box center [296, 324] width 7 height 6
click at [187, 322] on div "Inspection / Birth, Death and Rebirth [Definitive Mix] Trust & Safety Guide Rel…" at bounding box center [514, 243] width 1028 height 487
drag, startPoint x: 142, startPoint y: 223, endPoint x: 174, endPoint y: 236, distance: 34.4
click at [143, 223] on div "Inspection / Birth, Death and Rebirth [Definitive Mix] Trust & Safety Guide Rel…" at bounding box center [514, 243] width 1028 height 487
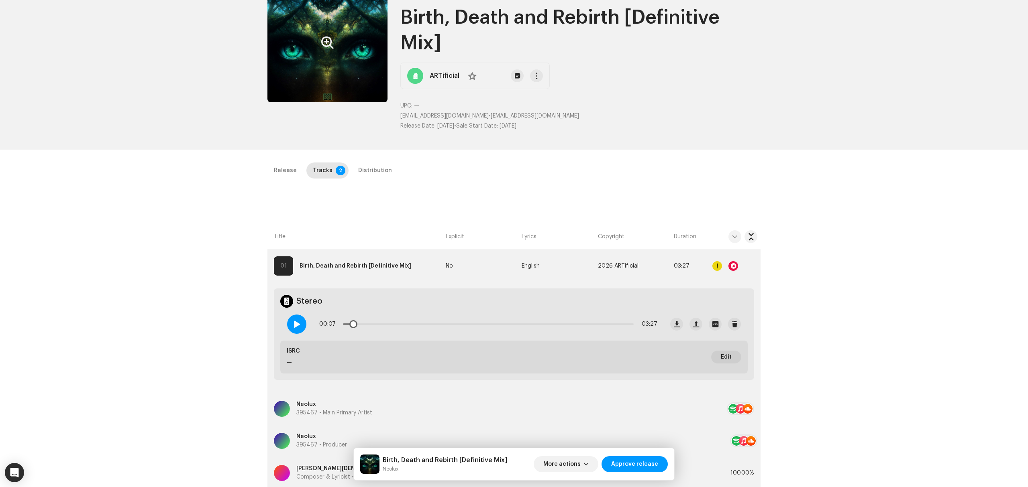
click at [299, 325] on div at bounding box center [296, 324] width 19 height 19
drag, startPoint x: 355, startPoint y: 327, endPoint x: 394, endPoint y: 328, distance: 38.6
click at [394, 328] on div "00:26 03:27" at bounding box center [488, 324] width 338 height 16
drag, startPoint x: 396, startPoint y: 324, endPoint x: 447, endPoint y: 330, distance: 51.3
click at [440, 328] on div "00:56 03:27" at bounding box center [488, 324] width 338 height 16
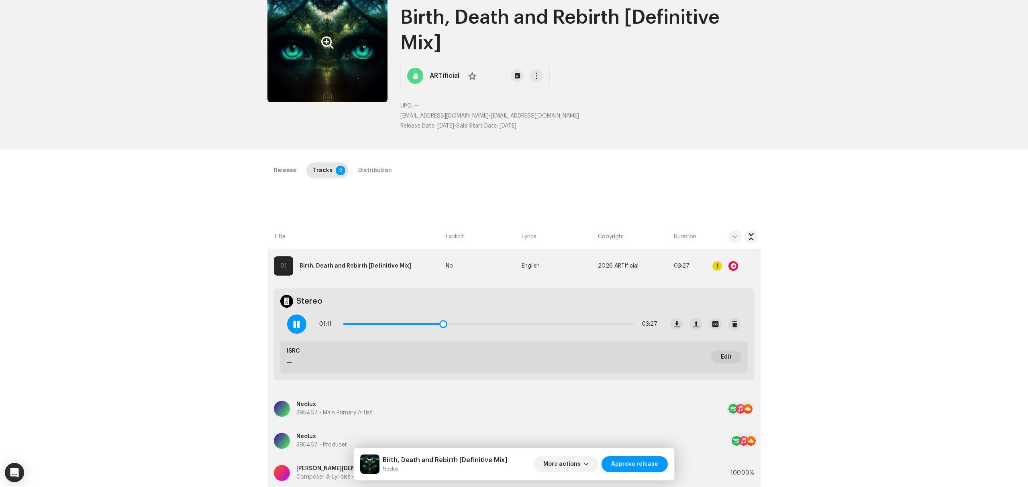
drag, startPoint x: 442, startPoint y: 325, endPoint x: 467, endPoint y: 325, distance: 24.9
click at [467, 325] on p-slider at bounding box center [488, 325] width 291 height 2
drag, startPoint x: 456, startPoint y: 324, endPoint x: 586, endPoint y: 333, distance: 130.0
click at [586, 333] on div "01:18 03:27" at bounding box center [472, 324] width 383 height 32
drag, startPoint x: 598, startPoint y: 324, endPoint x: 627, endPoint y: 328, distance: 28.7
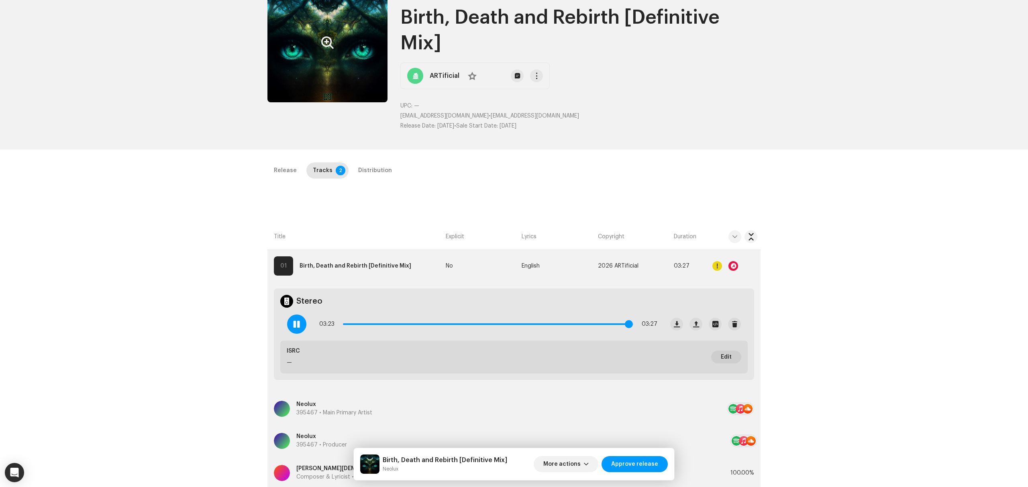
click at [627, 328] on span at bounding box center [629, 324] width 8 height 8
click at [373, 173] on div "Distribution" at bounding box center [375, 171] width 34 height 16
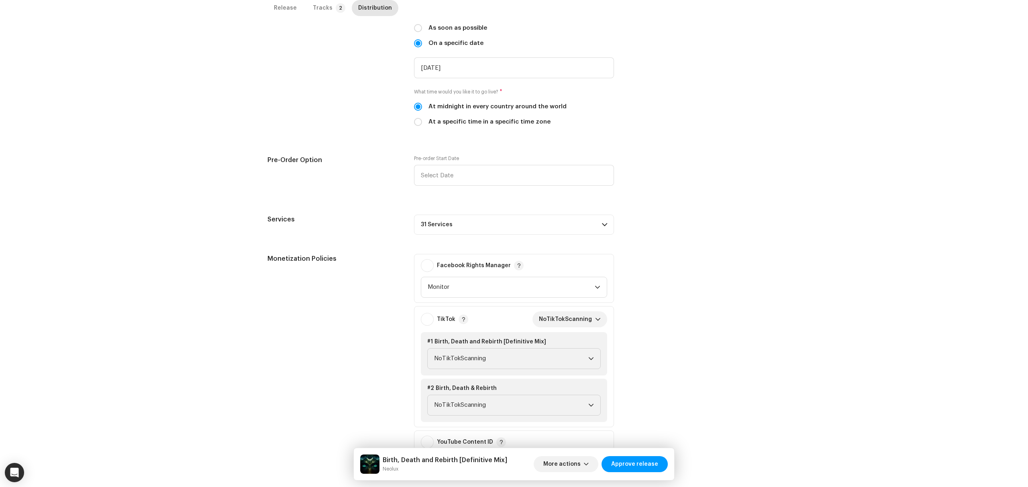
scroll to position [321, 0]
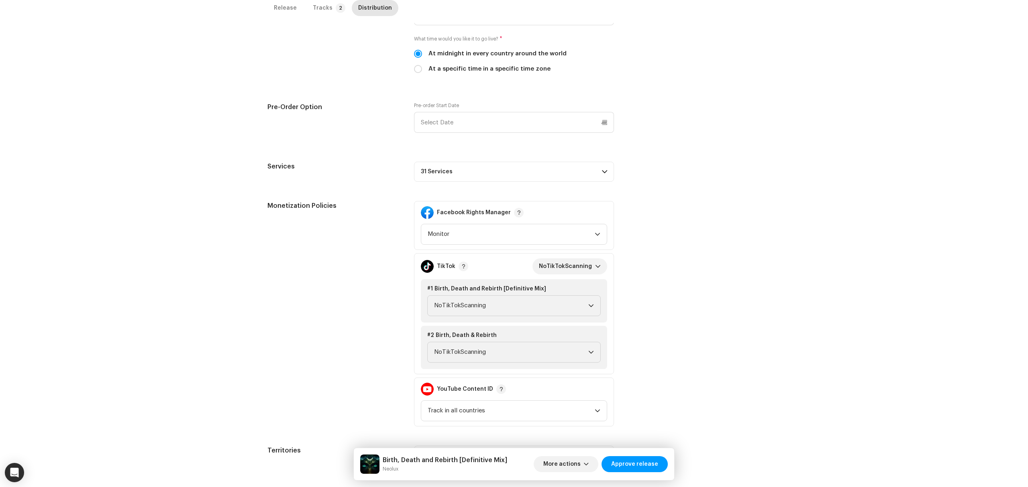
click at [631, 475] on div "Birth, Death and Rebirth [Definitive Mix] Neolux More actions Approve release" at bounding box center [514, 464] width 320 height 32
click at [632, 465] on span "Approve release" at bounding box center [634, 464] width 47 height 16
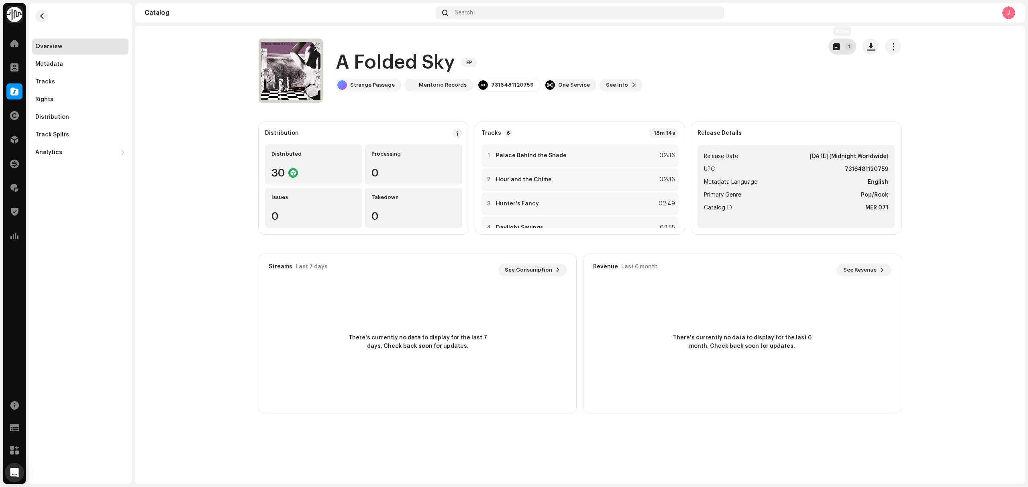
click at [839, 47] on span "button" at bounding box center [836, 46] width 7 height 6
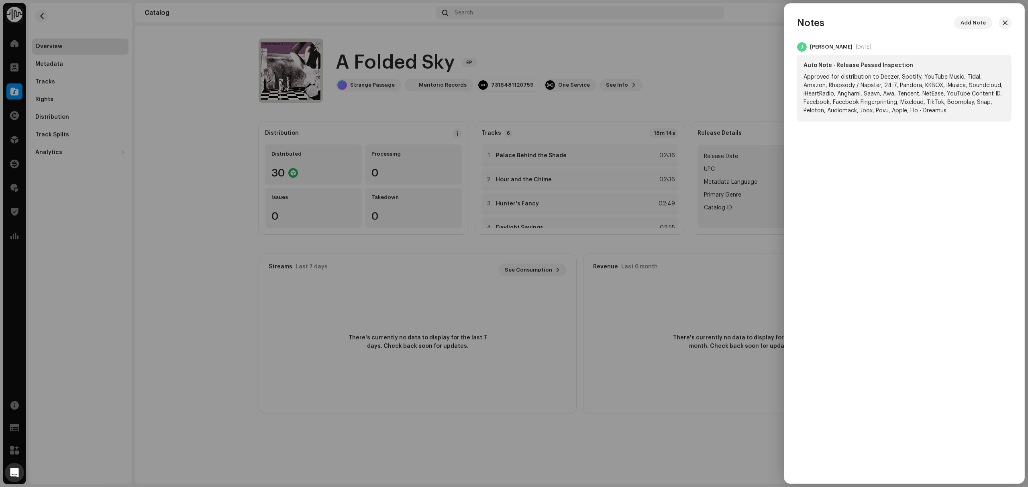
click at [722, 91] on div at bounding box center [514, 243] width 1028 height 487
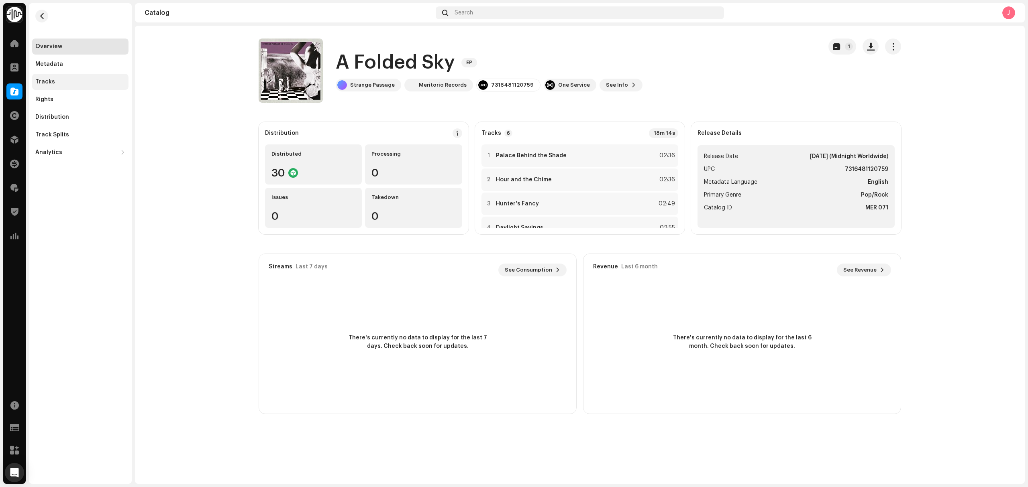
click at [61, 78] on div "Tracks" at bounding box center [80, 82] width 96 height 16
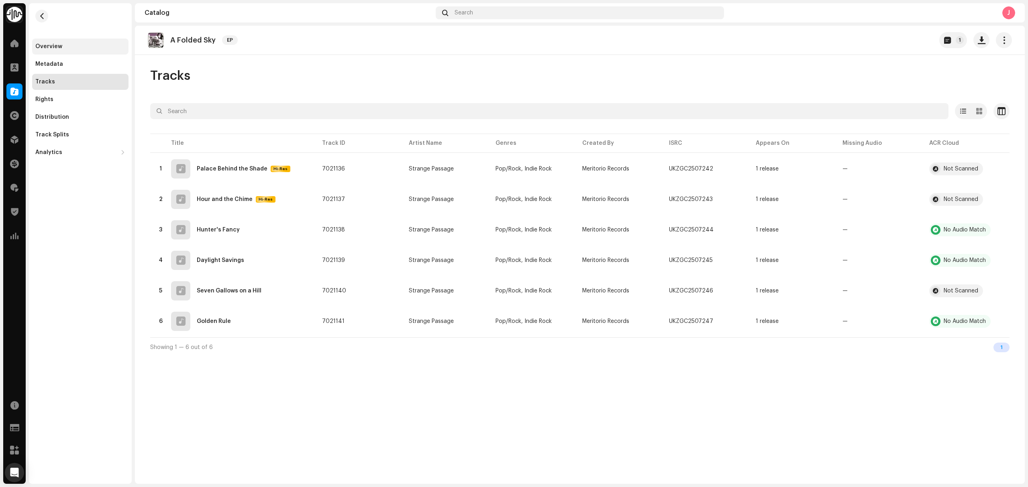
click at [79, 46] on div "Overview" at bounding box center [80, 46] width 90 height 6
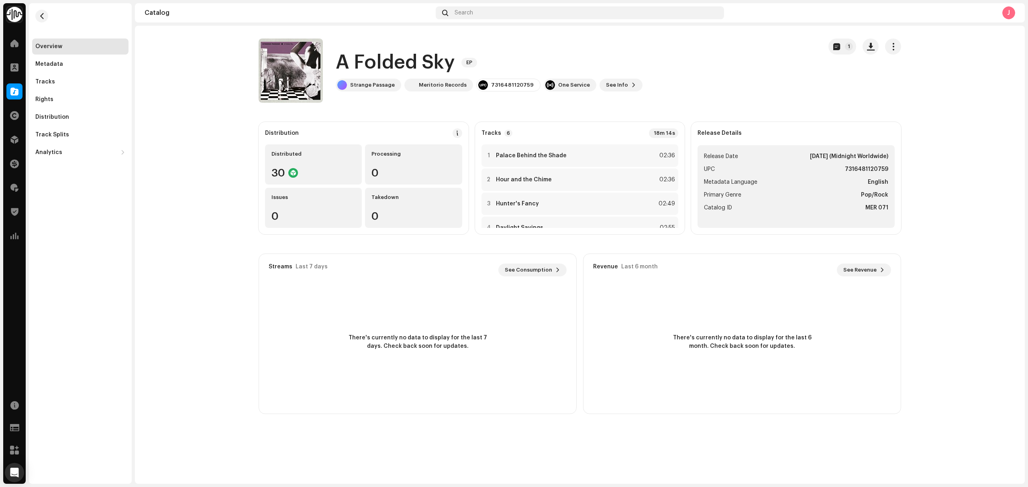
click at [70, 90] on div "Overview Metadata Tracks Rights Distribution Track Splits Analytics Consumption…" at bounding box center [80, 100] width 96 height 122
click at [68, 82] on div "Tracks" at bounding box center [80, 82] width 90 height 6
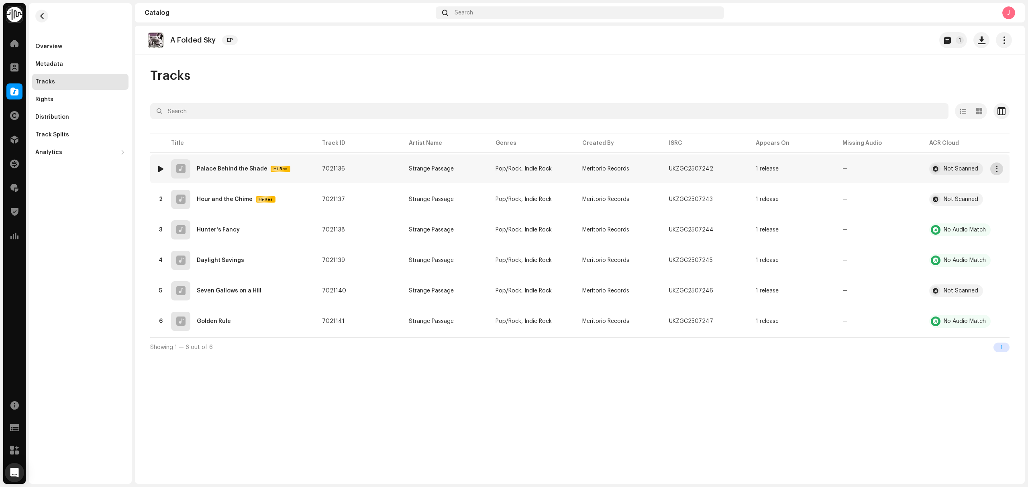
click at [995, 169] on span "button" at bounding box center [997, 169] width 6 height 6
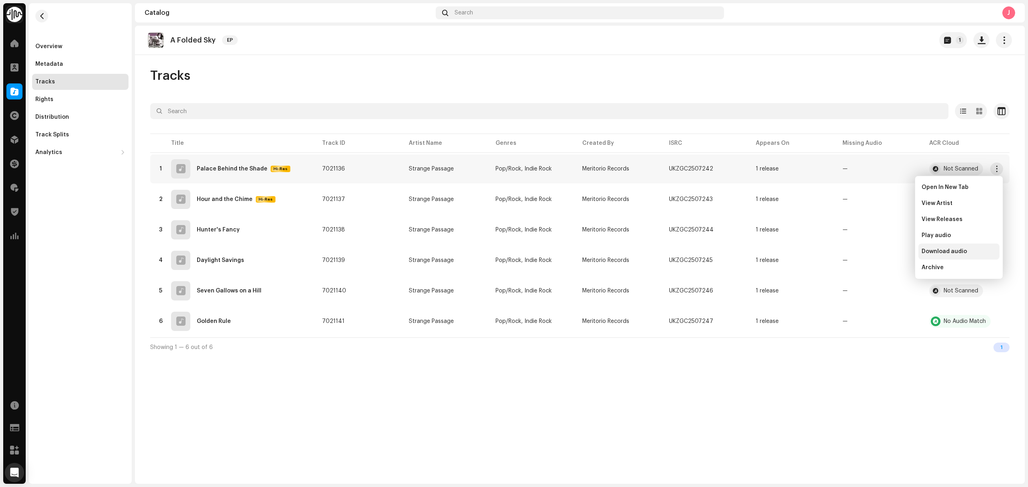
click at [990, 251] on div "Download audio" at bounding box center [958, 252] width 75 height 6
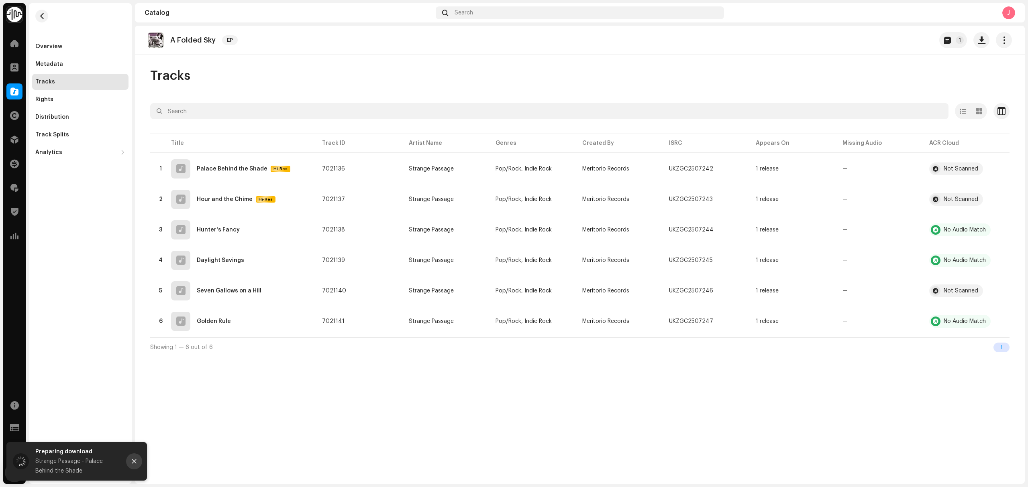
click at [141, 458] on button "Close" at bounding box center [134, 462] width 16 height 16
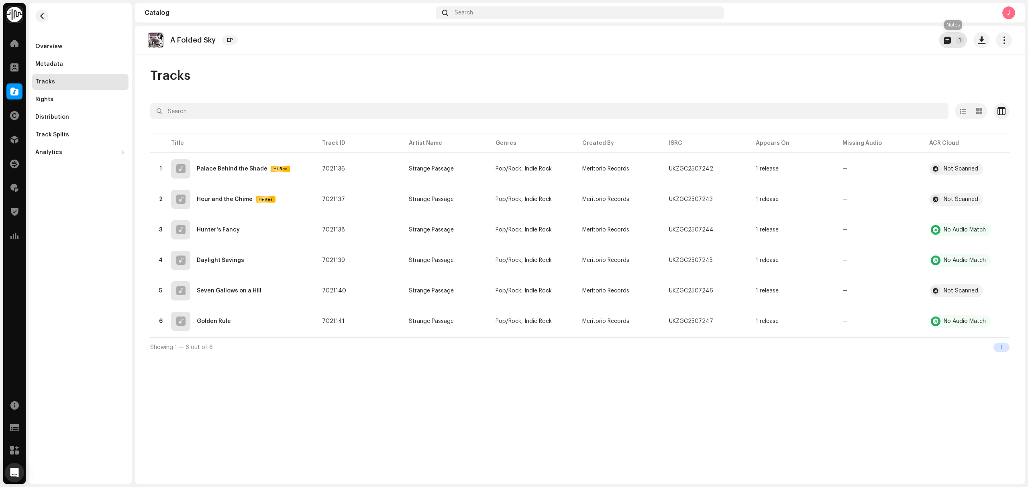
click at [957, 35] on button "1" at bounding box center [953, 40] width 28 height 16
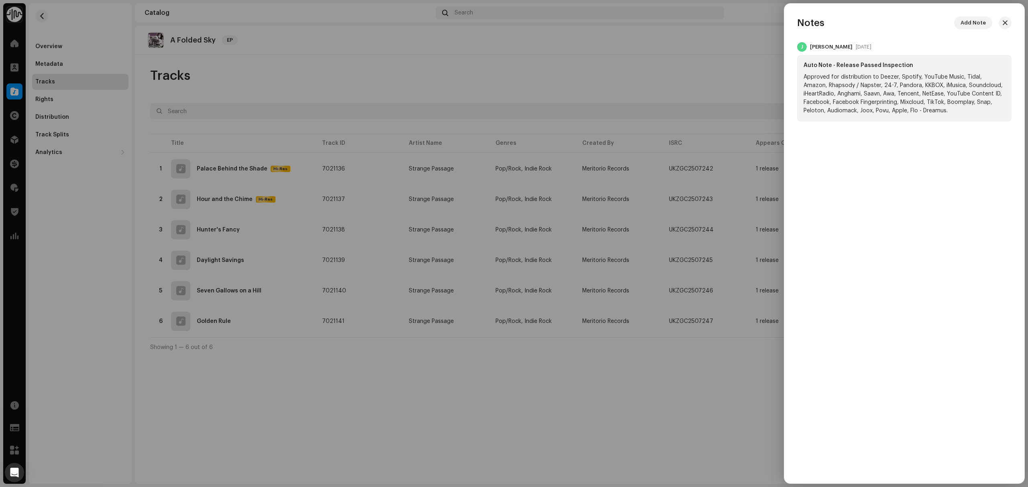
click at [622, 76] on div at bounding box center [514, 243] width 1028 height 487
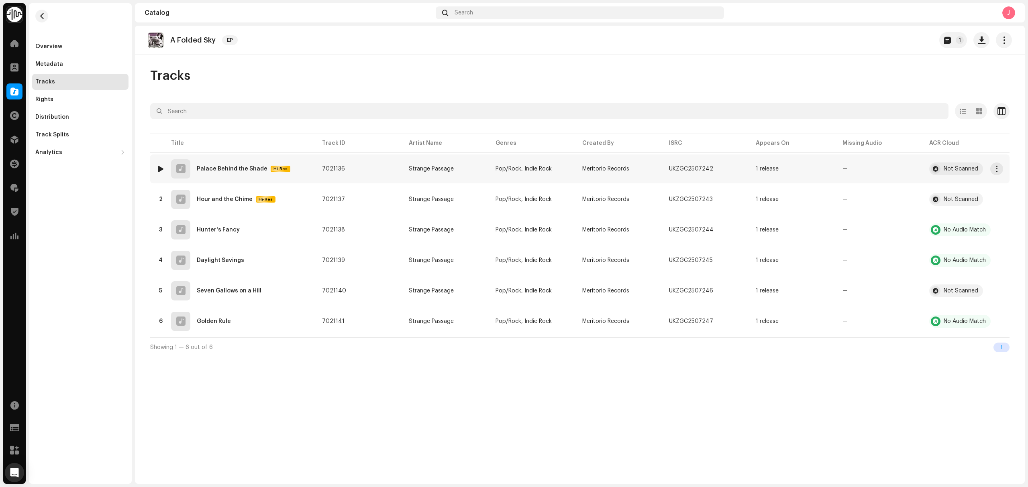
click at [159, 171] on div at bounding box center [161, 169] width 6 height 6
click at [73, 50] on div "Overview" at bounding box center [80, 47] width 96 height 16
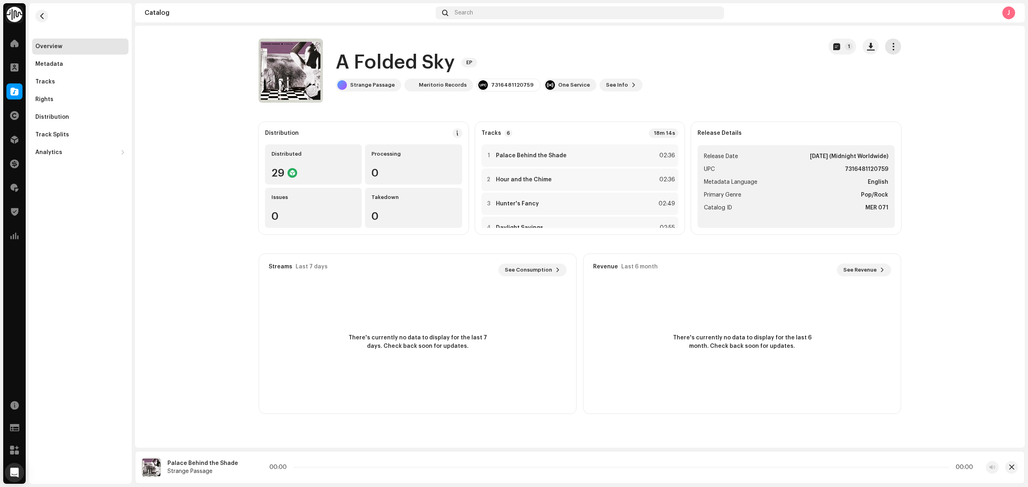
click at [898, 47] on button "button" at bounding box center [893, 47] width 16 height 16
click at [903, 82] on div "Edit" at bounding box center [929, 82] width 75 height 6
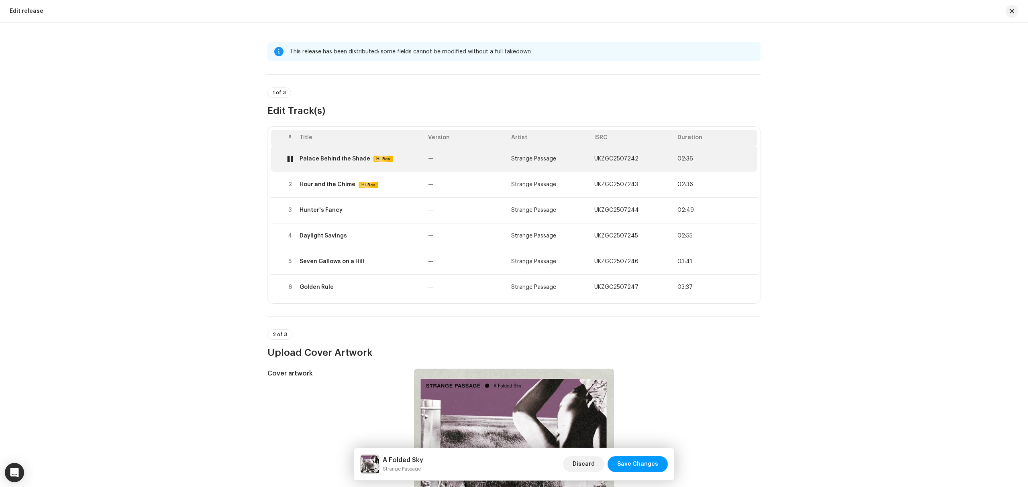
click at [289, 157] on div at bounding box center [290, 159] width 6 height 6
click at [420, 164] on td "Palace Behind the Shade Hi-Res" at bounding box center [360, 159] width 128 height 26
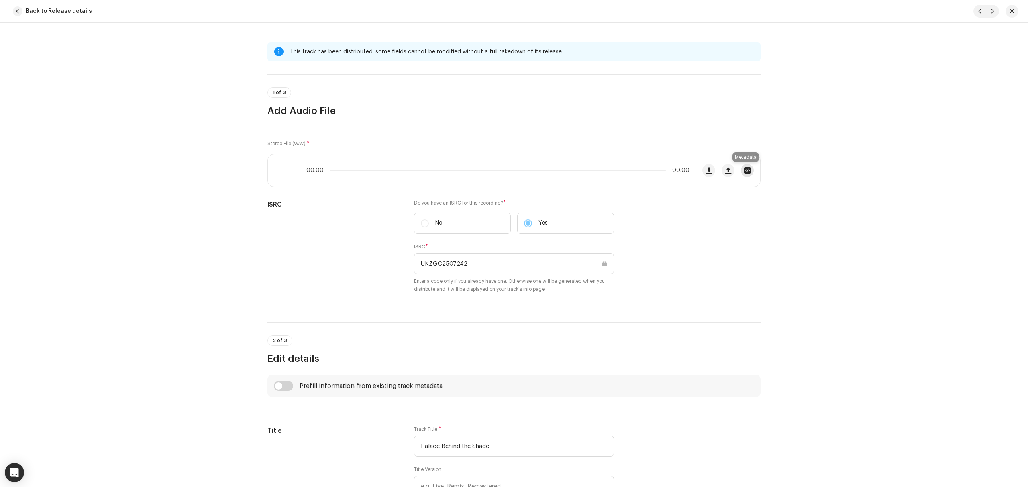
click at [748, 169] on span "button" at bounding box center [747, 170] width 6 height 6
click at [799, 200] on div "Dreamfield - Space Lounge.wav Hi-Res File Name Dreamfield - Space Lounge.wav 42…" at bounding box center [514, 243] width 1028 height 487
click at [750, 168] on button "button" at bounding box center [747, 170] width 13 height 13
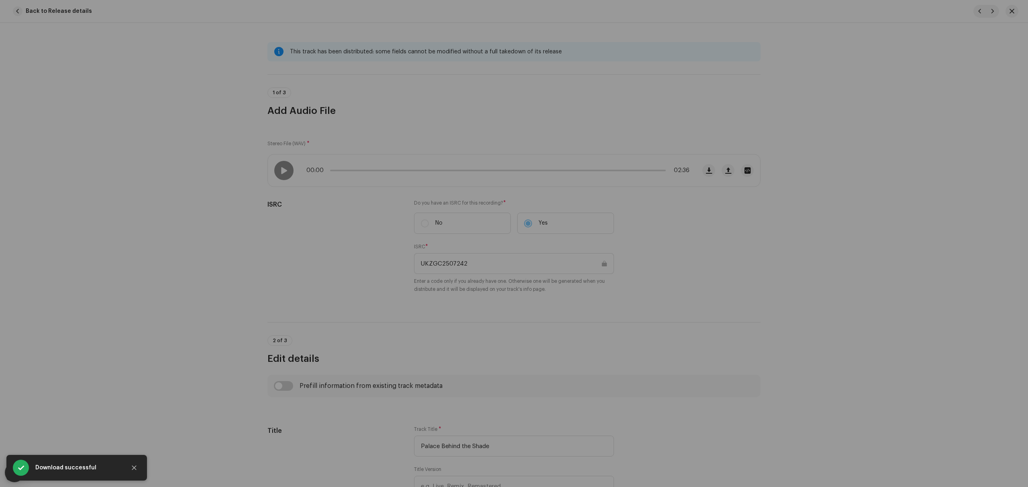
click at [800, 248] on div "Dreamfield - Space Lounge.wav Hi-Res File Name Dreamfield - Space Lounge.wav 42…" at bounding box center [514, 243] width 1028 height 487
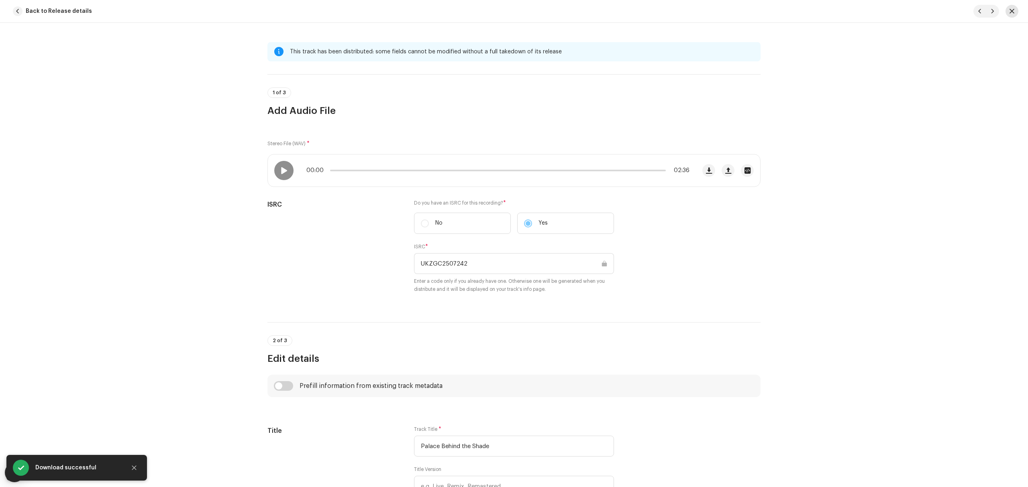
click at [1014, 10] on button "button" at bounding box center [1011, 11] width 13 height 13
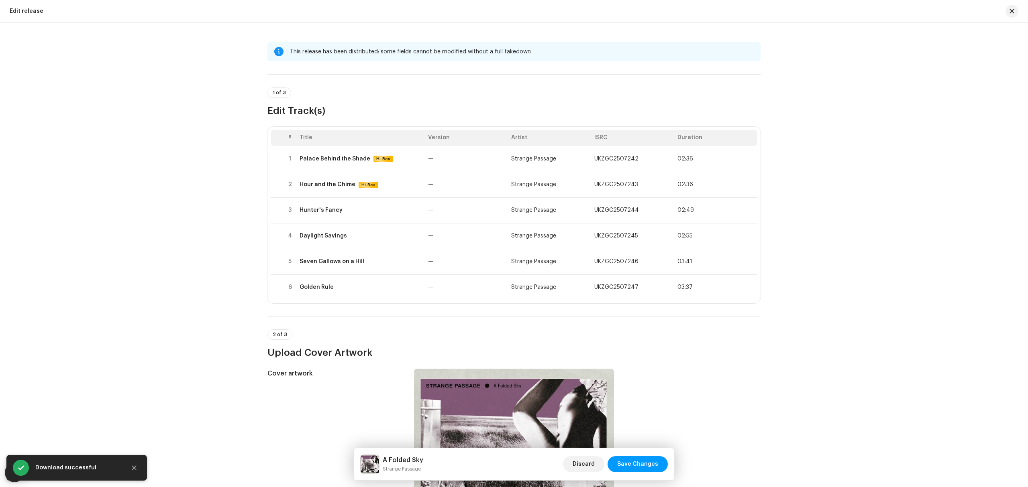
click at [181, 249] on div "This release has been distributed: some fields cannot be modified without a ful…" at bounding box center [514, 255] width 1028 height 465
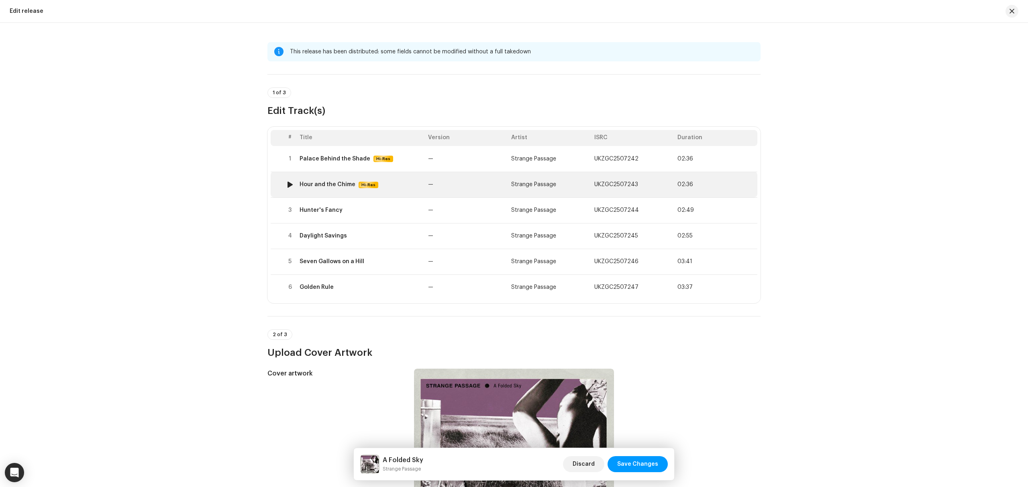
click at [395, 181] on div "Hour and the Chime Hi-Res" at bounding box center [361, 184] width 122 height 7
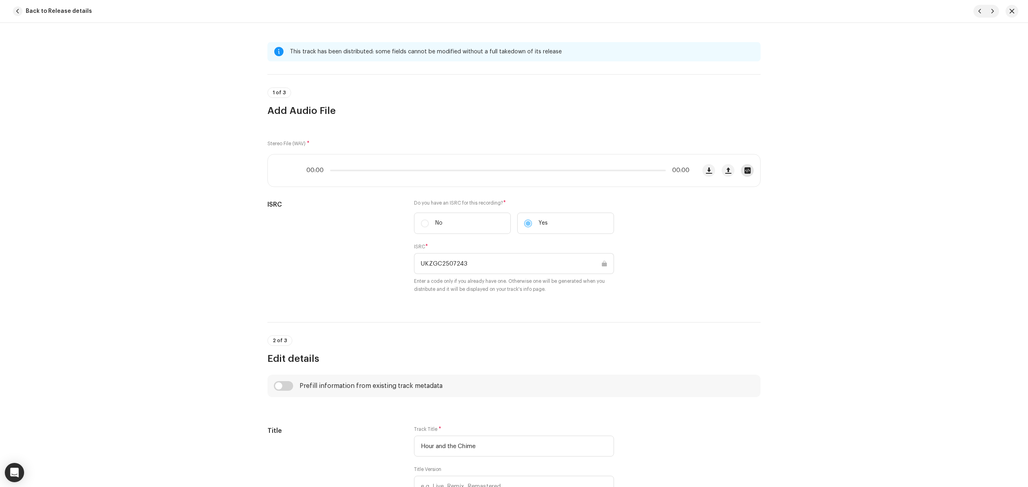
click at [744, 173] on span "button" at bounding box center [747, 170] width 6 height 6
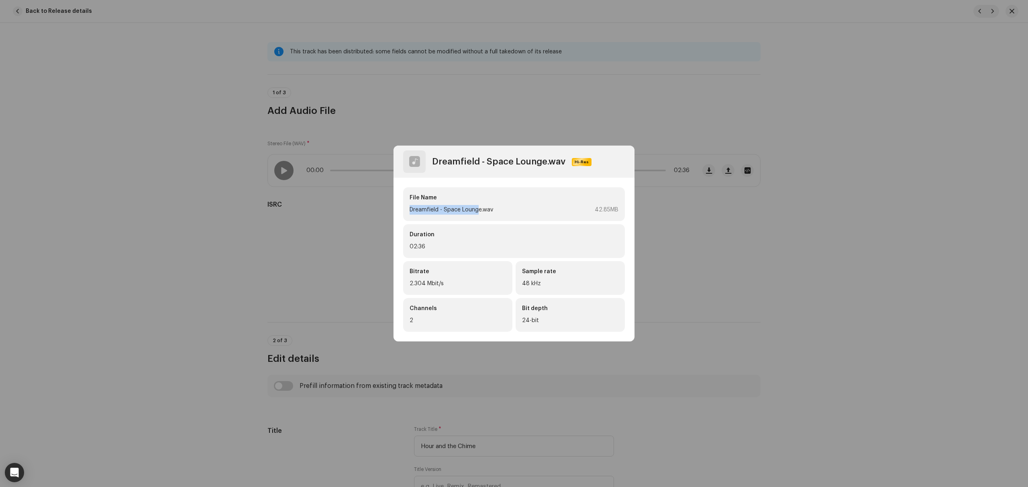
drag, startPoint x: 402, startPoint y: 211, endPoint x: 479, endPoint y: 211, distance: 76.7
click at [479, 211] on div "File Name Dreamfield - Space Lounge.wav 42.85MB Duration 02:36 Bitrate 2.304 Mb…" at bounding box center [513, 260] width 241 height 164
copy div "Dreamfield - Space Loung"
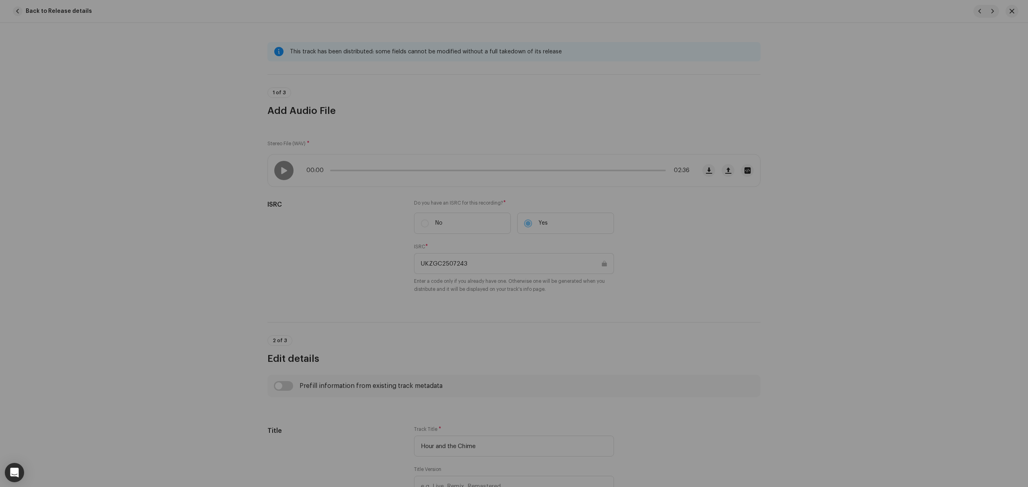
click at [916, 316] on div "Dreamfield - Space Lounge.wav Hi-Res File Name Dreamfield - Space Lounge.wav 42…" at bounding box center [514, 243] width 1028 height 487
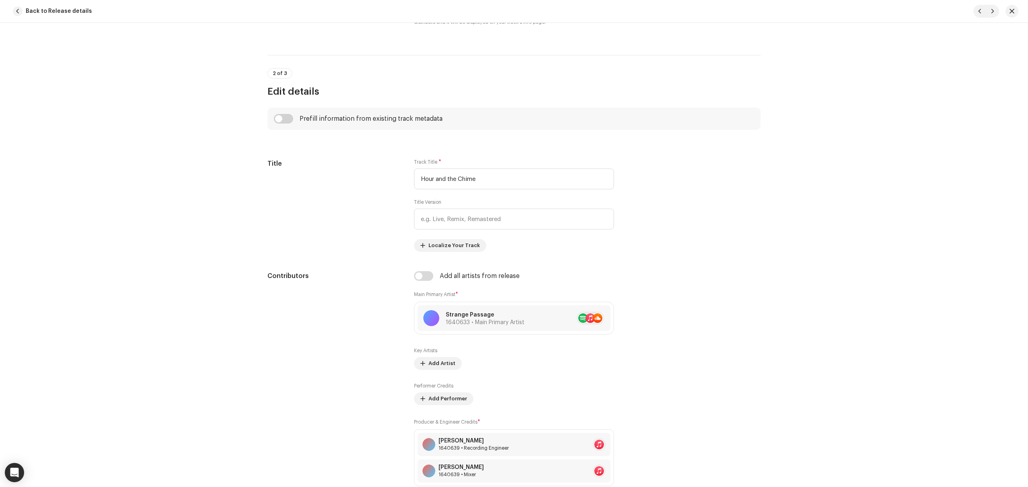
scroll to position [482, 0]
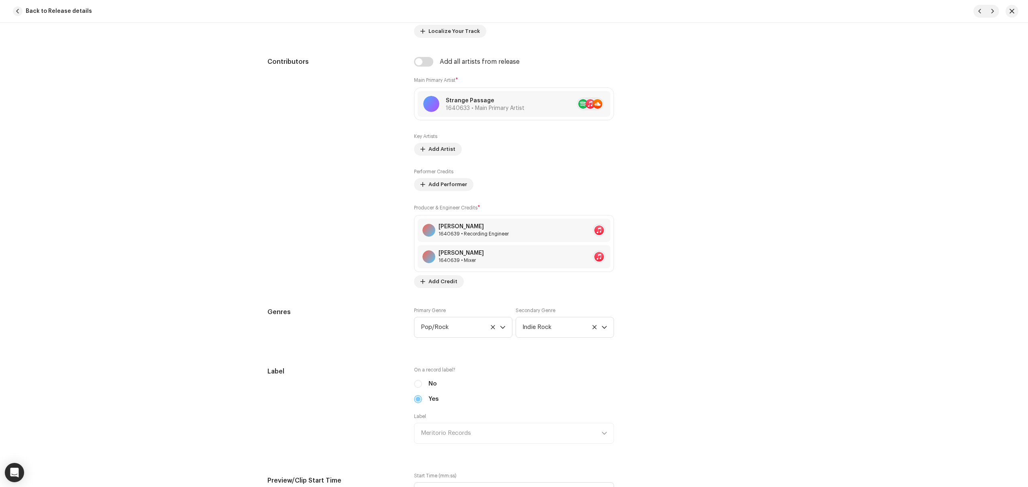
click at [231, 285] on div "This track has been distributed: some fields cannot be modified without a full …" at bounding box center [514, 255] width 1028 height 465
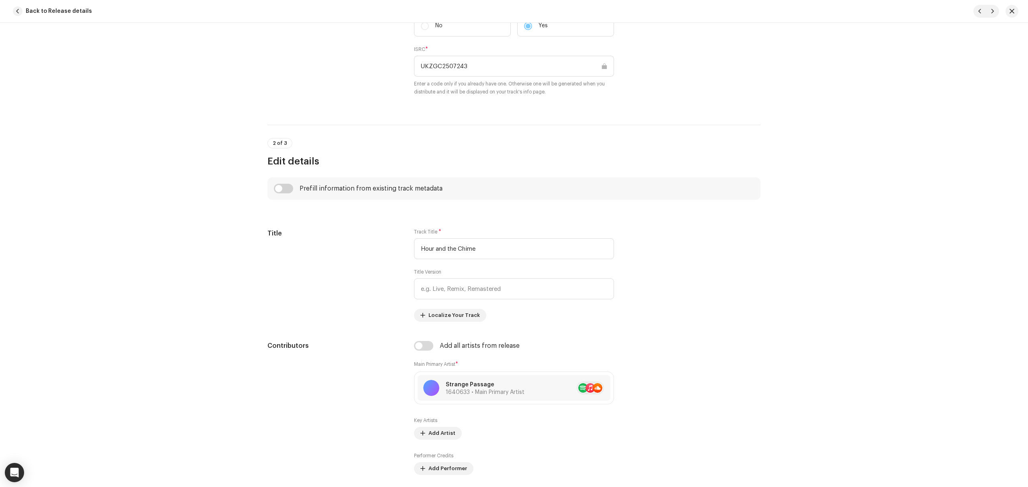
scroll to position [53, 0]
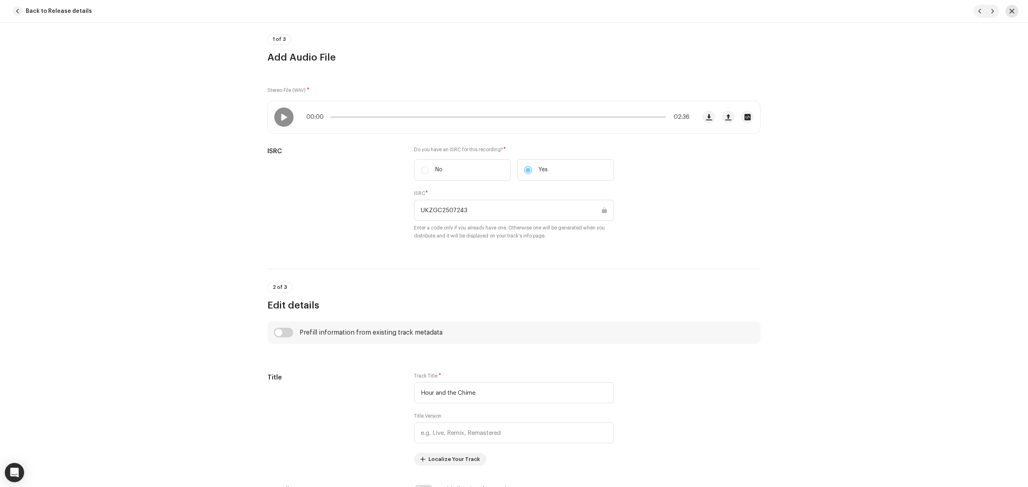
click at [1008, 16] on button "button" at bounding box center [1011, 11] width 13 height 13
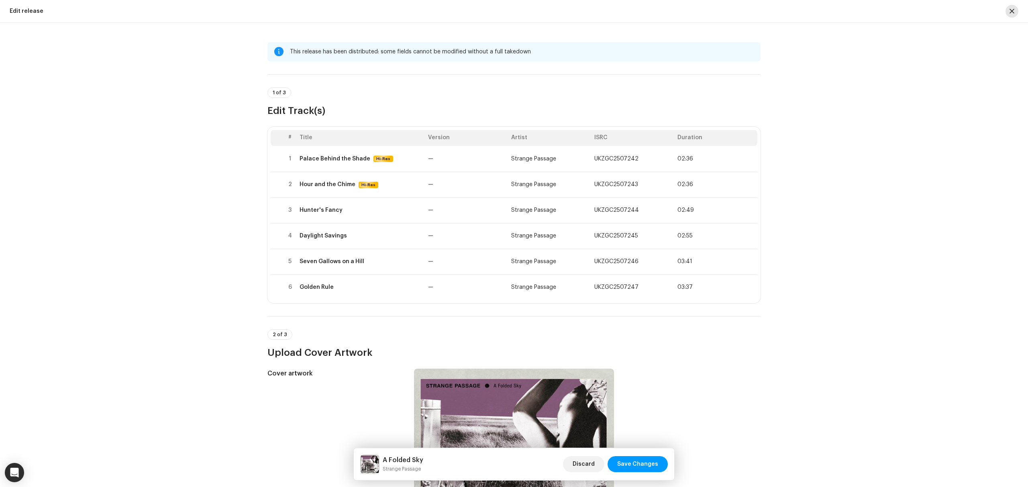
click at [1015, 7] on button "button" at bounding box center [1011, 11] width 13 height 13
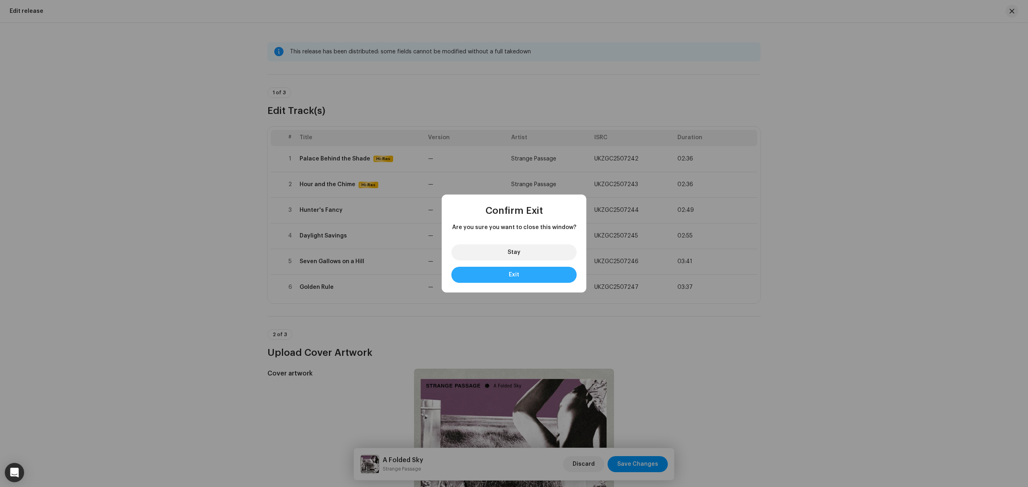
click at [505, 275] on button "Exit" at bounding box center [513, 275] width 125 height 16
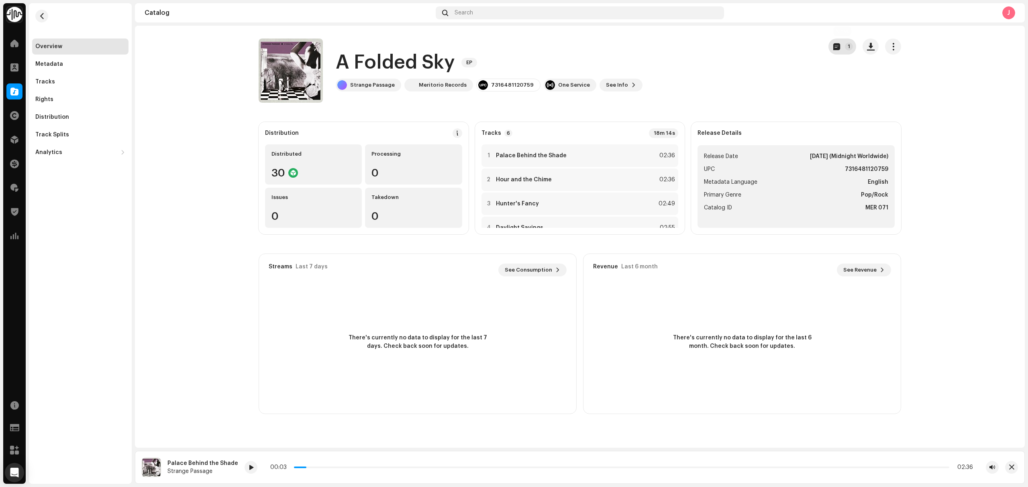
click at [839, 52] on button "1" at bounding box center [842, 47] width 28 height 16
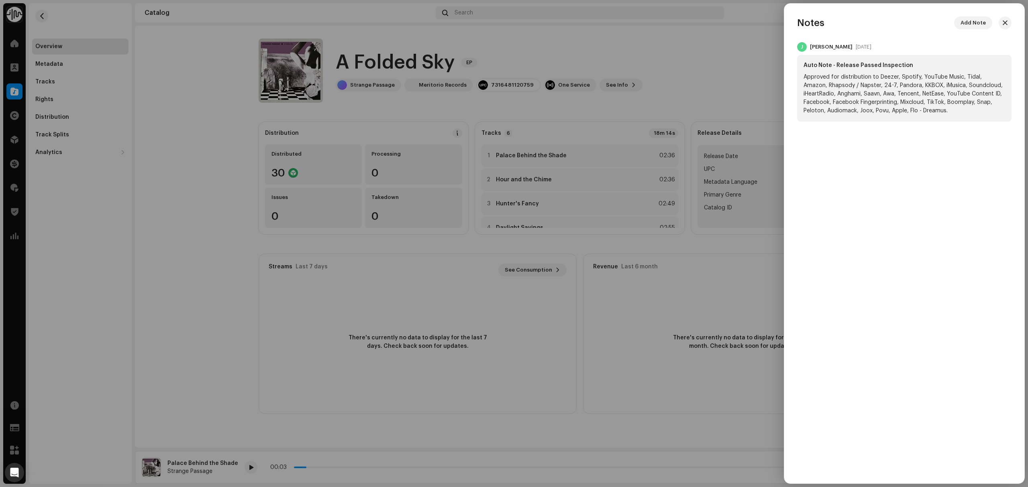
click at [706, 79] on div at bounding box center [514, 243] width 1028 height 487
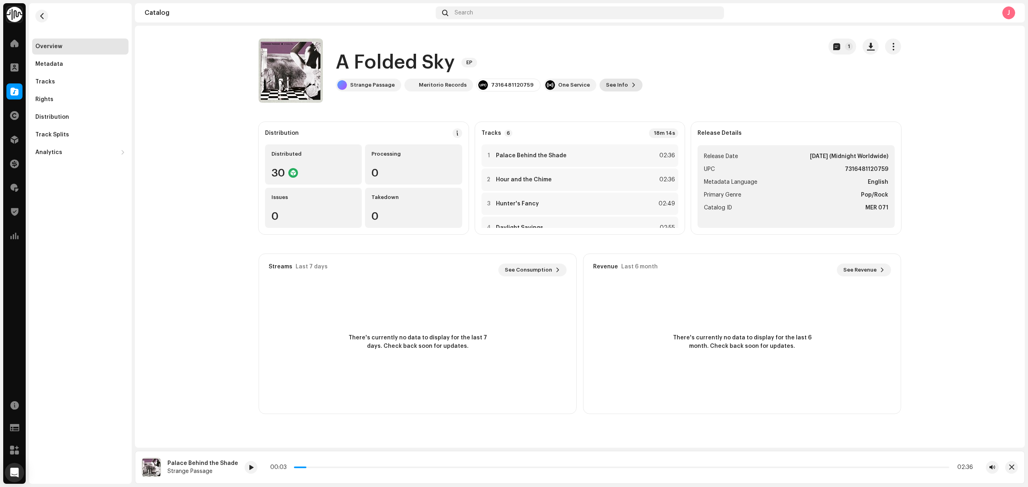
click at [608, 85] on span "See Info" at bounding box center [617, 85] width 22 height 16
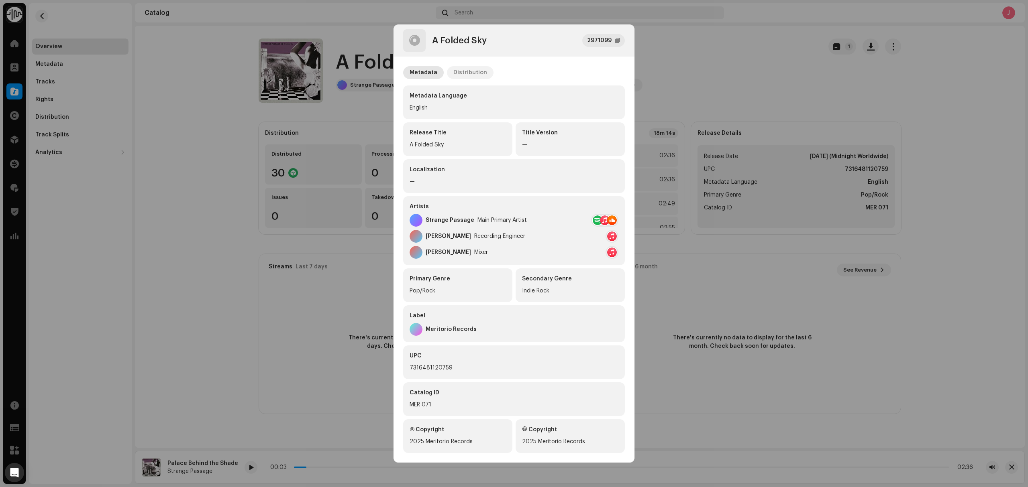
click at [485, 74] on p-tab "Distribution" at bounding box center [470, 72] width 47 height 13
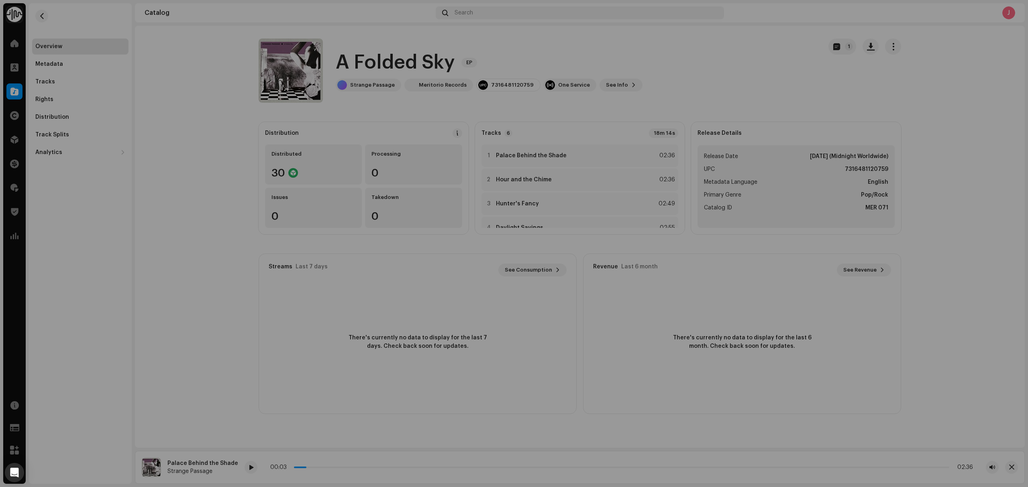
click at [732, 79] on div "A Folded Sky 2971099 Metadata Distribution Release Date Nov 7, 2025 (Midnight W…" at bounding box center [514, 243] width 1028 height 487
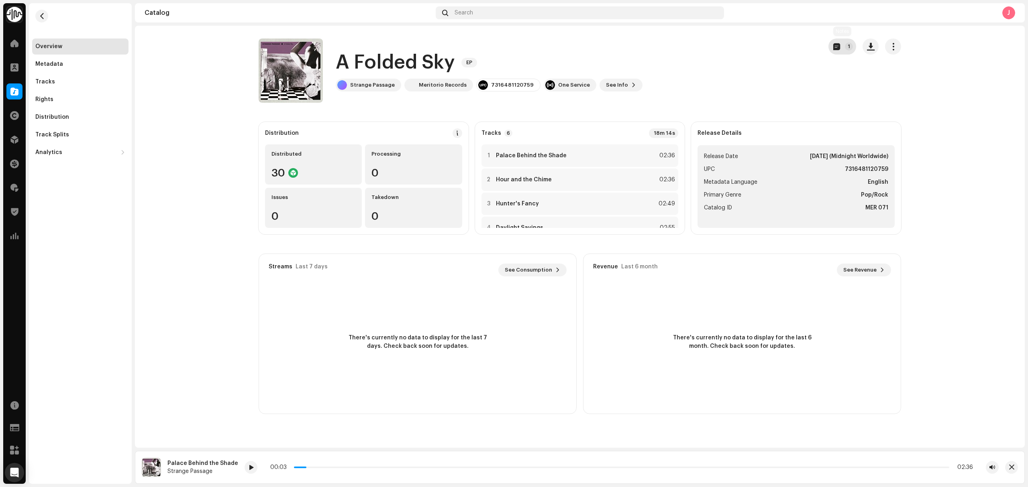
click at [840, 47] on button "1" at bounding box center [842, 47] width 28 height 16
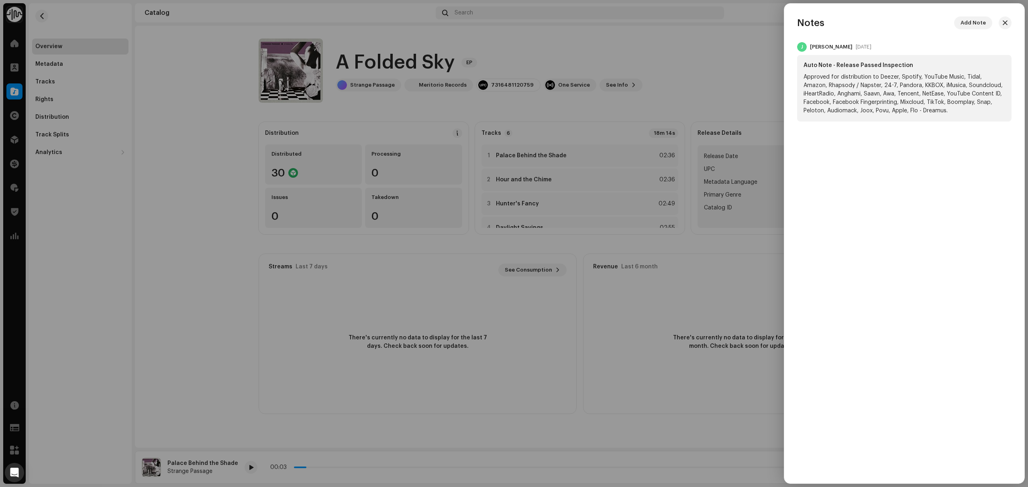
click at [667, 106] on div at bounding box center [514, 243] width 1028 height 487
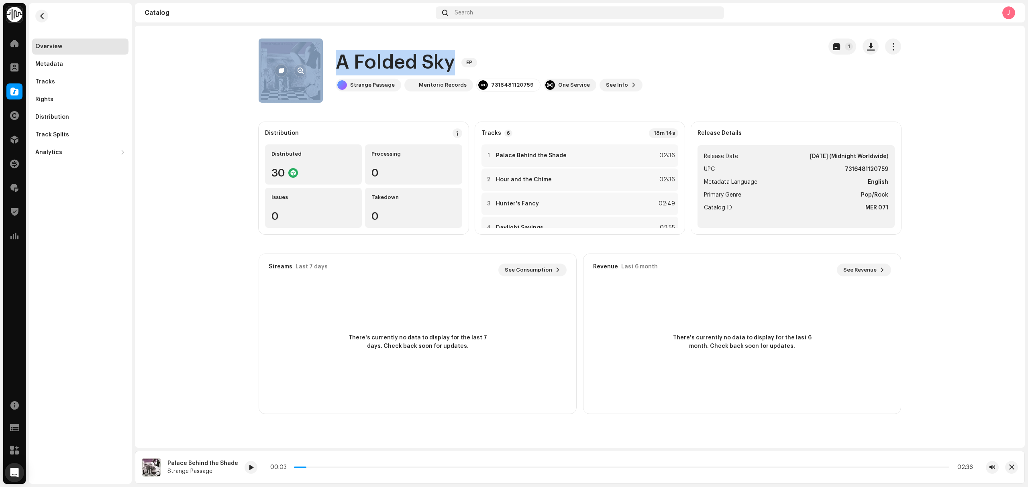
drag, startPoint x: 454, startPoint y: 57, endPoint x: 310, endPoint y: 51, distance: 144.6
click at [310, 51] on div "A Folded Sky EP Strange Passage Meritorio Records 7316481120759 One Service See…" at bounding box center [537, 71] width 557 height 64
copy div "A Folded Sky"
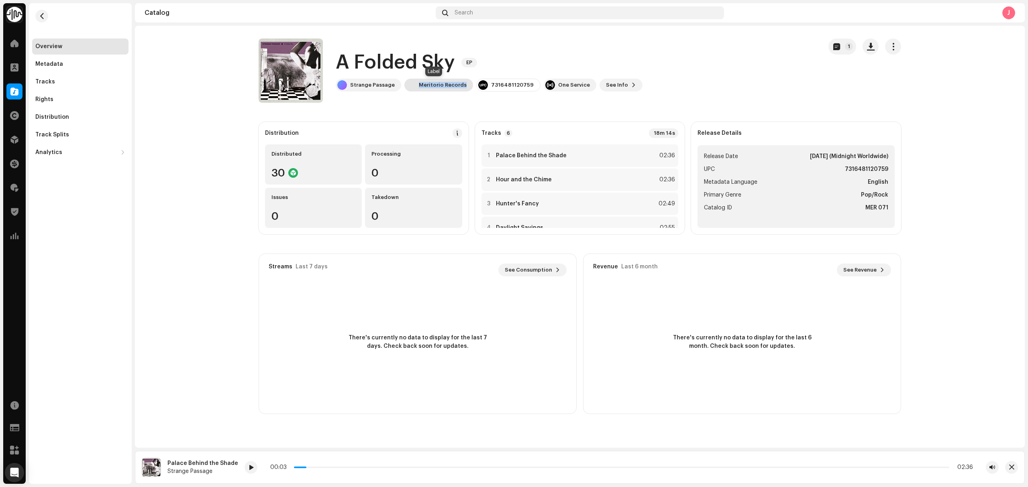
copy div "Meritorio Records"
drag, startPoint x: 461, startPoint y: 88, endPoint x: 417, endPoint y: 90, distance: 44.2
click at [417, 90] on div "Meritorio Records" at bounding box center [438, 85] width 69 height 13
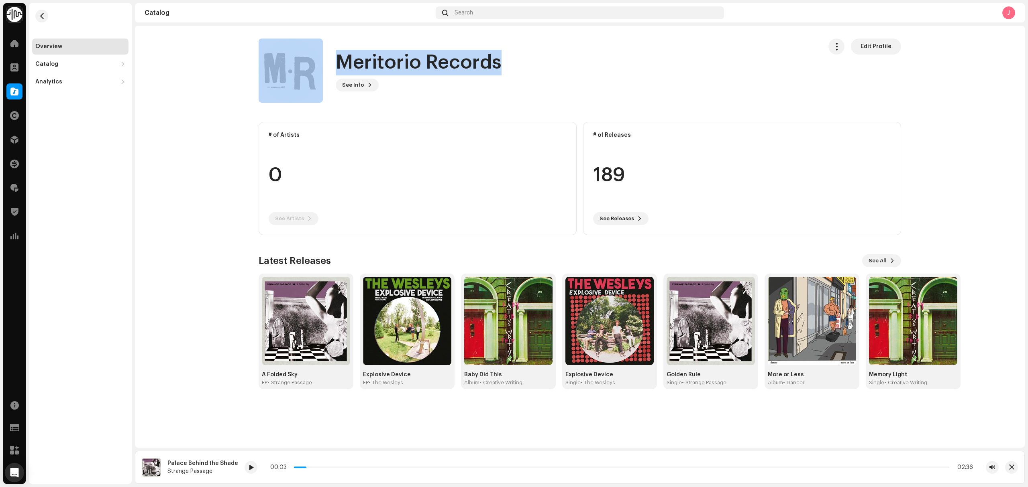
drag, startPoint x: 381, startPoint y: 56, endPoint x: 306, endPoint y: 53, distance: 75.1
click at [306, 53] on div "Meritorio Records See Info Edit Profile" at bounding box center [537, 71] width 557 height 64
copy div "Meritorio Records"
click at [39, 14] on span "button" at bounding box center [42, 16] width 6 height 6
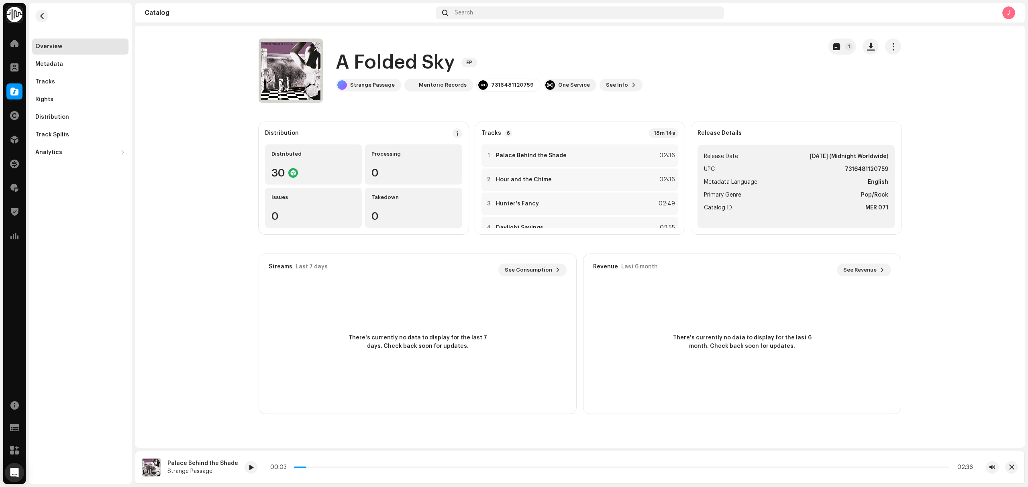
click at [116, 162] on div "Overview Metadata Tracks Rights Distribution Track Splits Analytics Consumption…" at bounding box center [80, 243] width 103 height 481
click at [13, 94] on span at bounding box center [14, 91] width 8 height 6
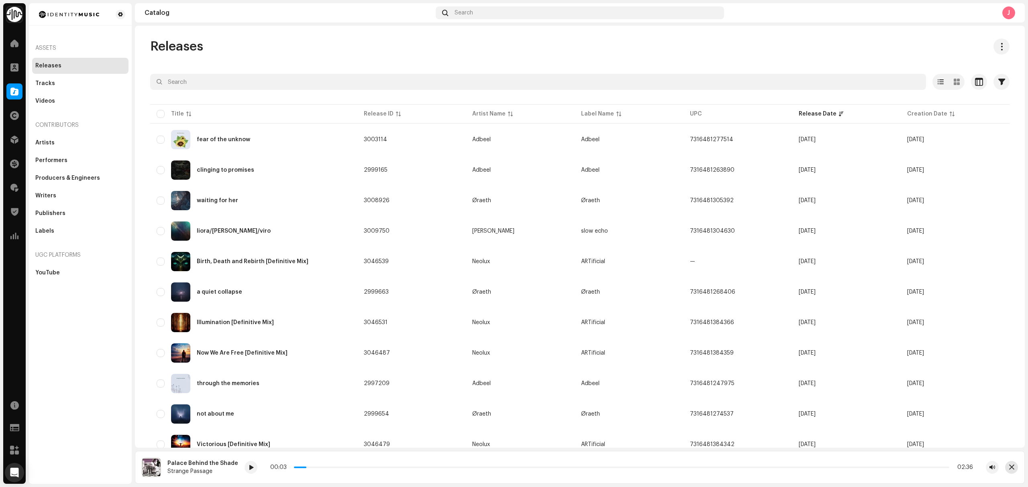
click at [1013, 466] on span "button" at bounding box center [1011, 468] width 5 height 6
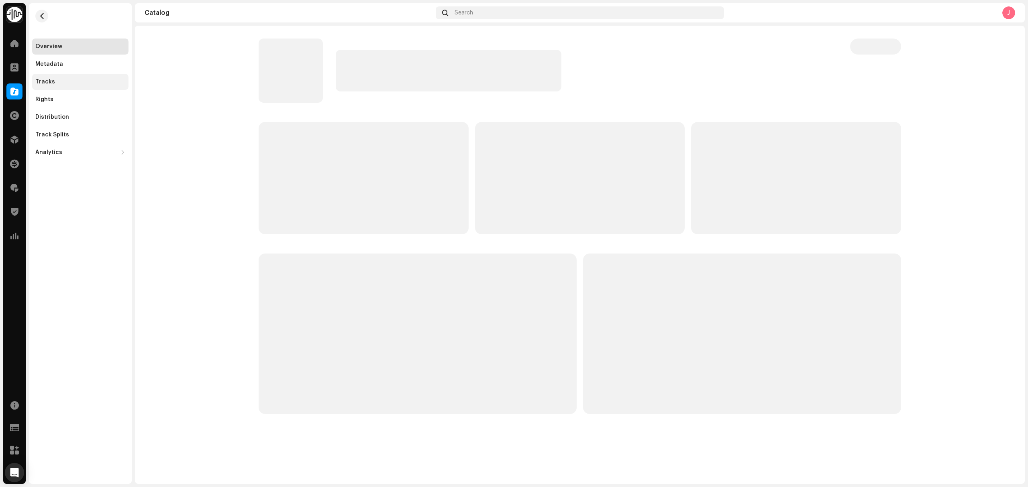
click at [57, 82] on div "Tracks" at bounding box center [80, 82] width 90 height 6
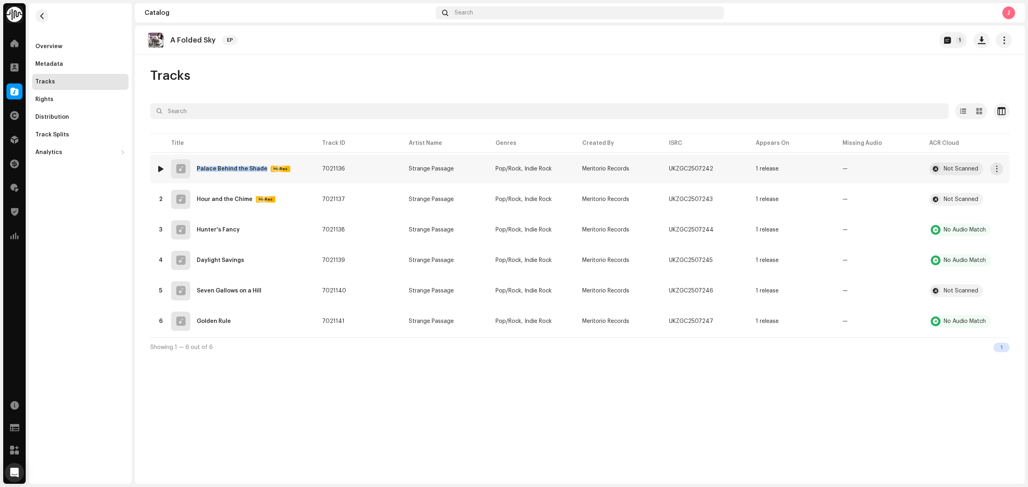
copy div "Palace Behind the Shade"
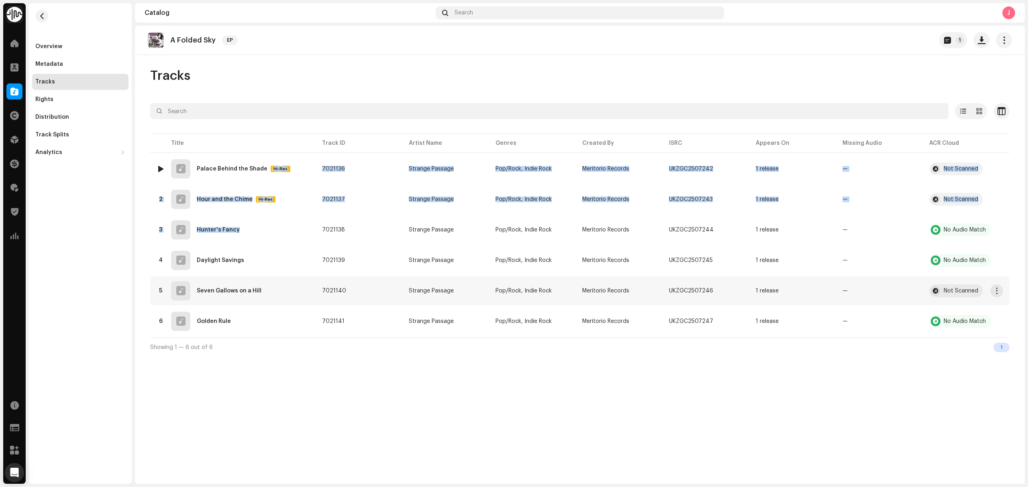
drag, startPoint x: 263, startPoint y: 175, endPoint x: 345, endPoint y: 296, distance: 146.0
click at [299, 261] on tbody "1 Palace Behind the Shade Hi-Res 7021136 Strange Passage Pop/Rock, Indie Rock M…" at bounding box center [579, 245] width 859 height 181
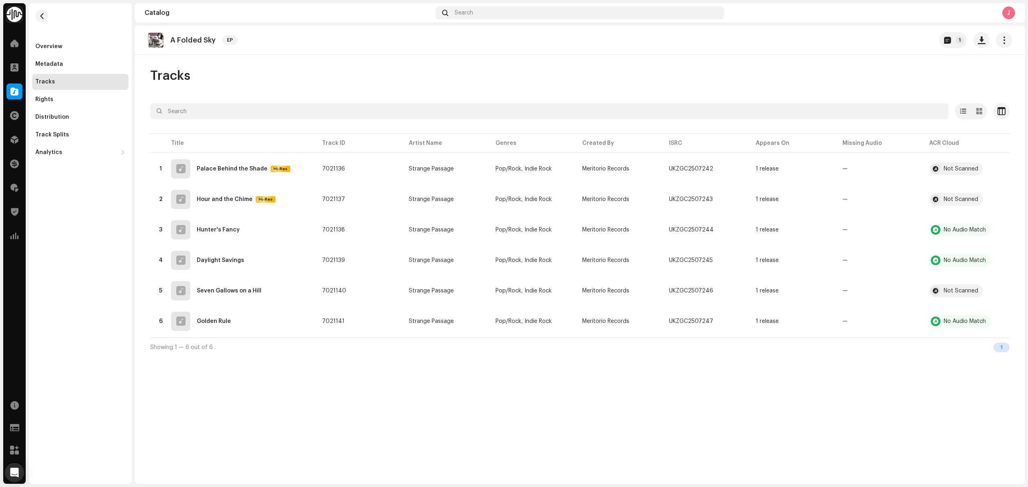
click at [113, 210] on div "Overview Metadata Tracks Rights Distribution Track Splits Analytics Consumption…" at bounding box center [80, 243] width 103 height 481
click at [824, 206] on td "1 release" at bounding box center [792, 199] width 87 height 29
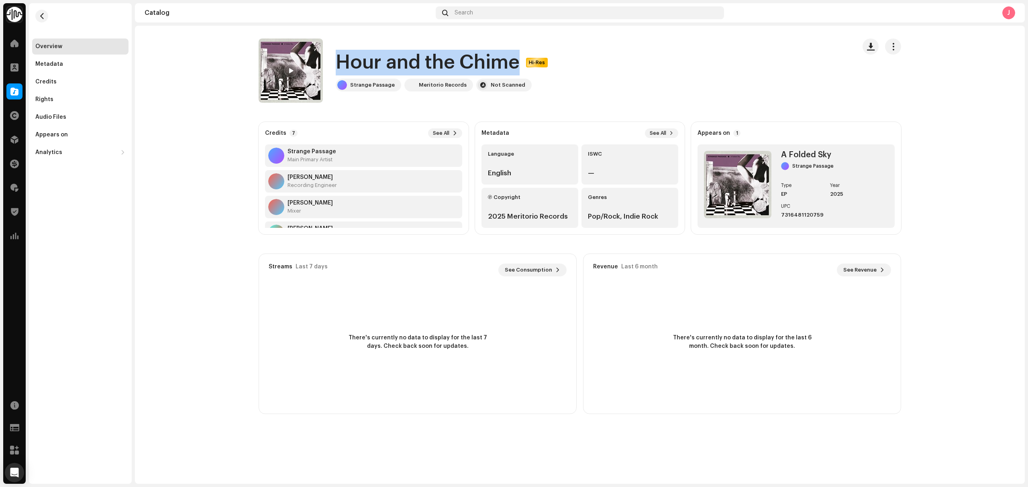
drag, startPoint x: 520, startPoint y: 58, endPoint x: 331, endPoint y: 57, distance: 189.5
click at [331, 57] on div "Hour and the Chime Hi-Res Strange Passage Meritorio Records Not Scanned" at bounding box center [554, 71] width 591 height 64
click at [256, 429] on div "Hour and the Chime Hi-Res Hour and the Chime Hi-Res Strange Passage Meritorio R…" at bounding box center [580, 255] width 890 height 458
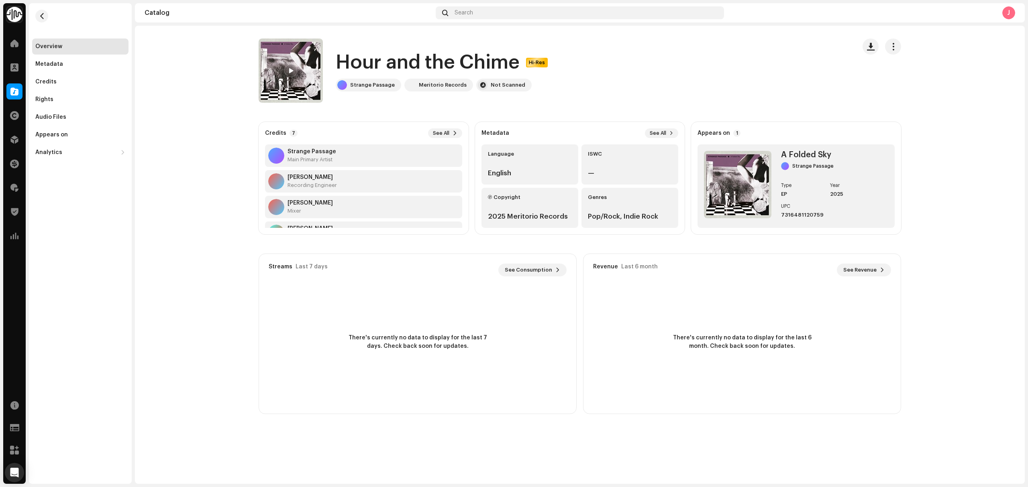
click at [189, 104] on catalog-tracks-details-overview "Hour and the Chime Hi-Res Hour and the Chime Hi-Res Strange Passage Meritorio R…" at bounding box center [580, 226] width 890 height 401
click at [18, 146] on div at bounding box center [14, 140] width 16 height 16
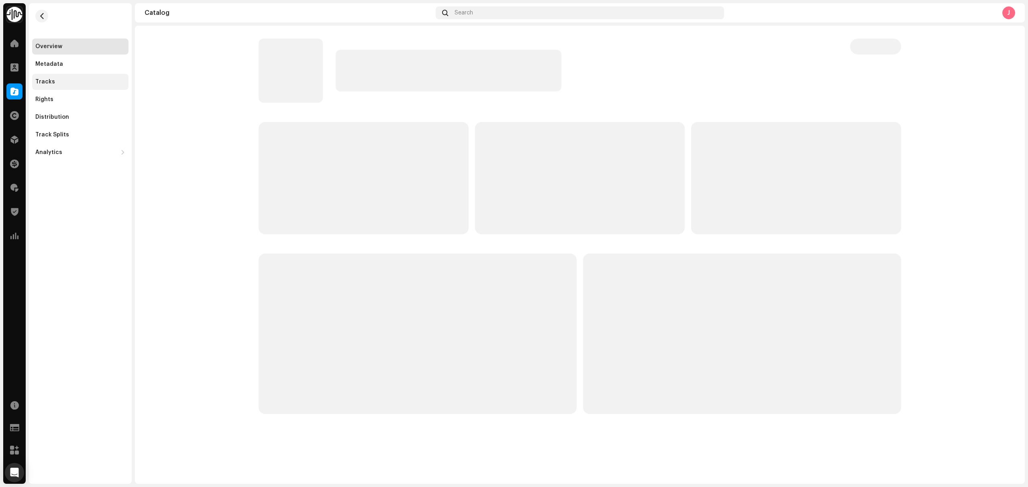
click at [78, 80] on div "Tracks" at bounding box center [80, 82] width 90 height 6
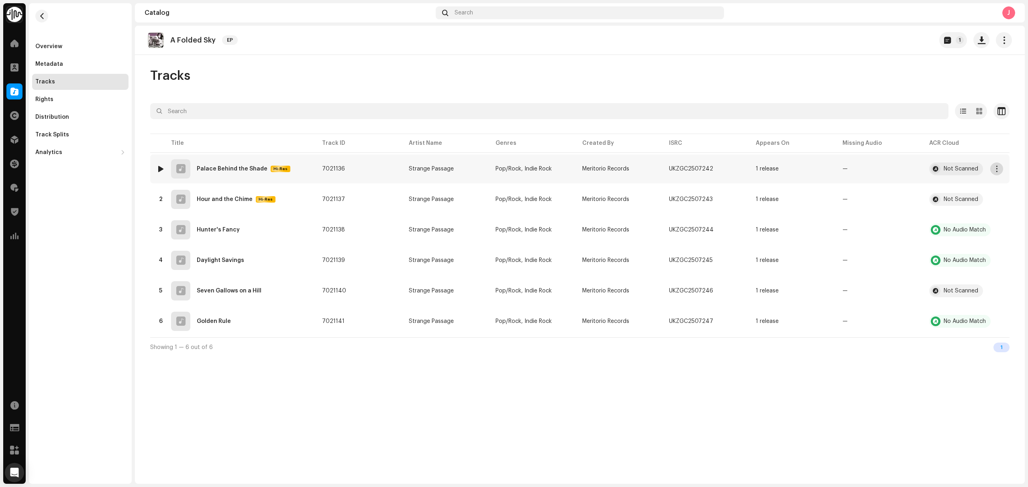
click at [996, 172] on span "button" at bounding box center [997, 169] width 6 height 6
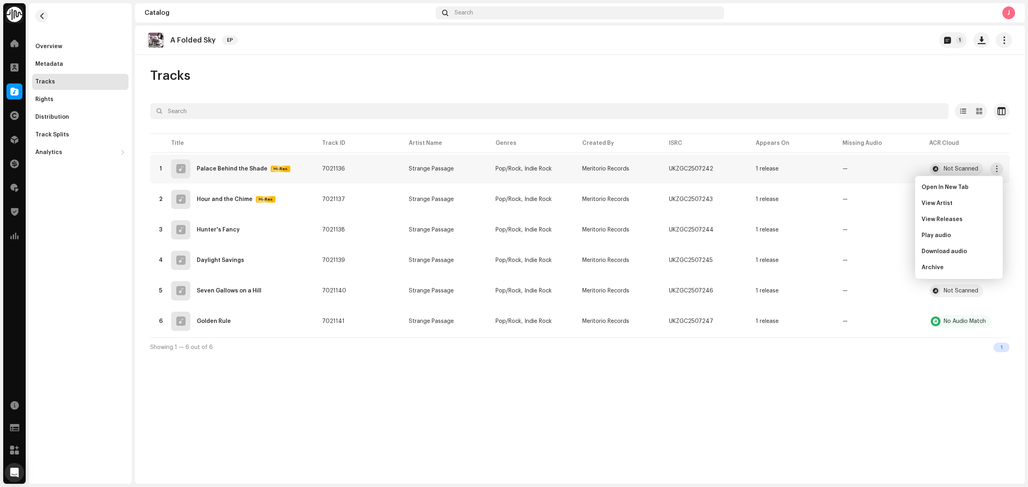
click at [884, 63] on div "A Folded Sky EP 1 Tracks Selected 0 Options Filters Distribution status In prog…" at bounding box center [580, 255] width 890 height 458
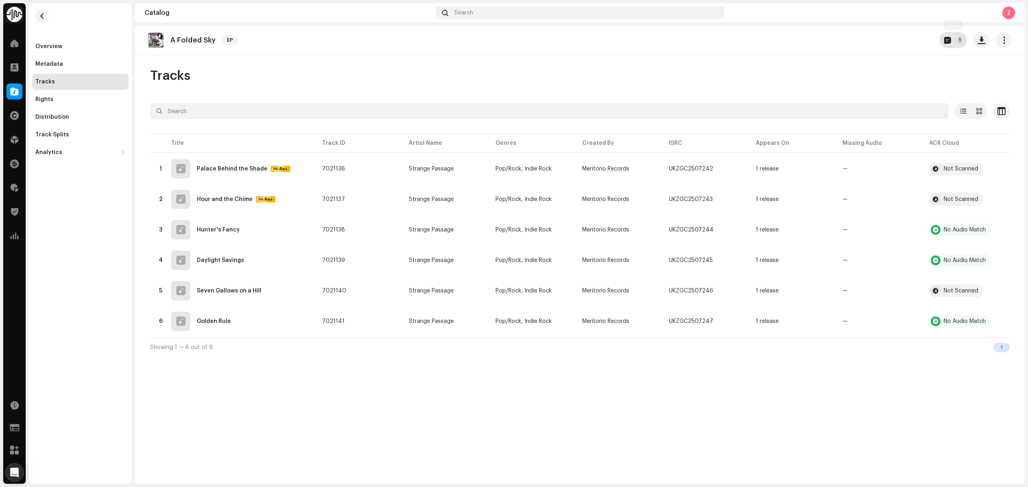
click at [958, 36] on p-badge "1" at bounding box center [960, 40] width 8 height 8
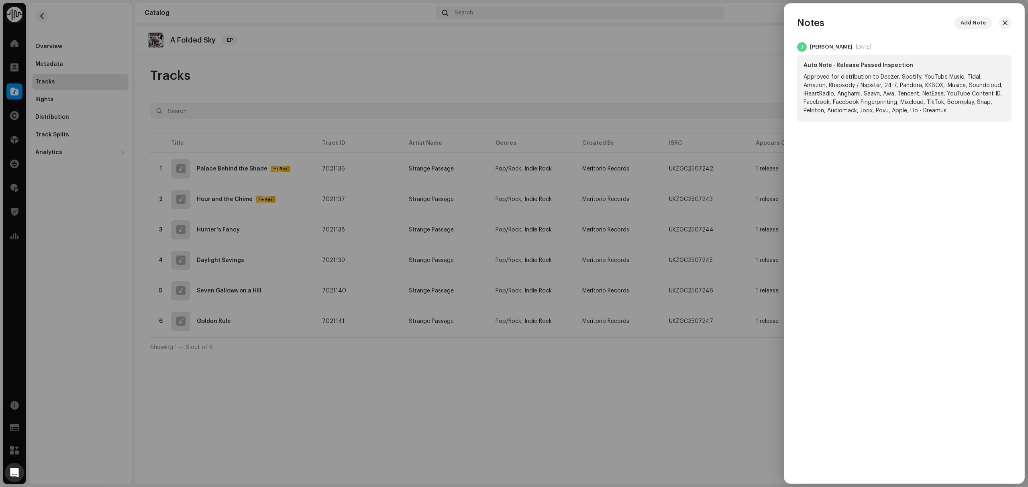
click at [596, 76] on div at bounding box center [514, 243] width 1028 height 487
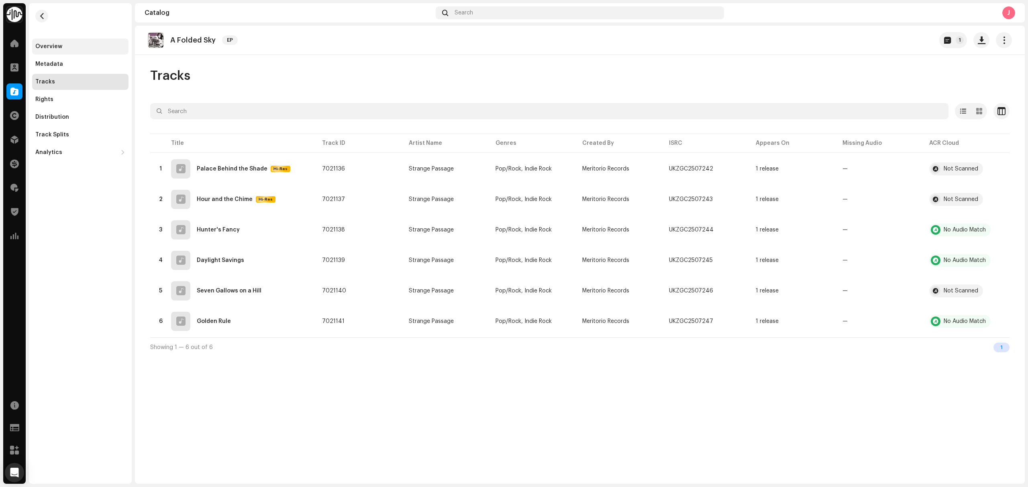
click at [52, 47] on div "Overview" at bounding box center [48, 46] width 27 height 6
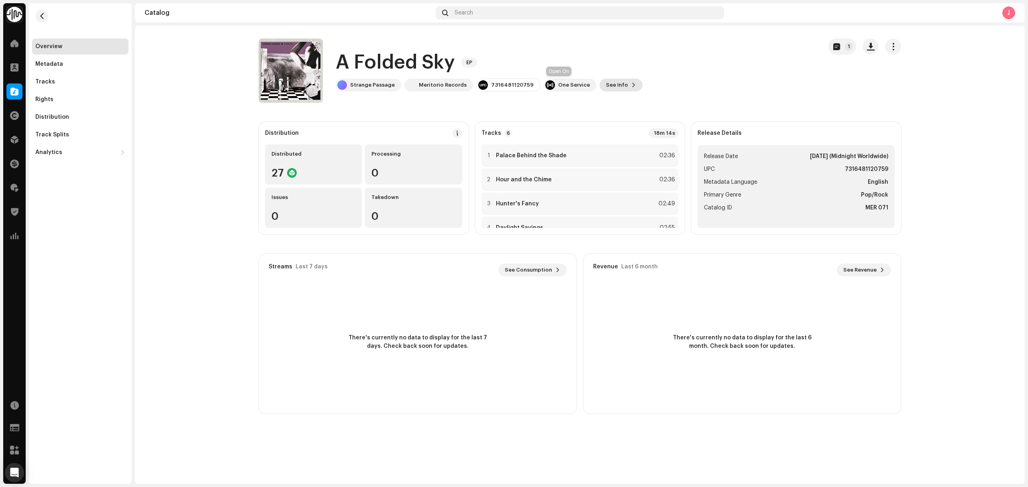
click at [606, 90] on span "See Info" at bounding box center [617, 85] width 22 height 16
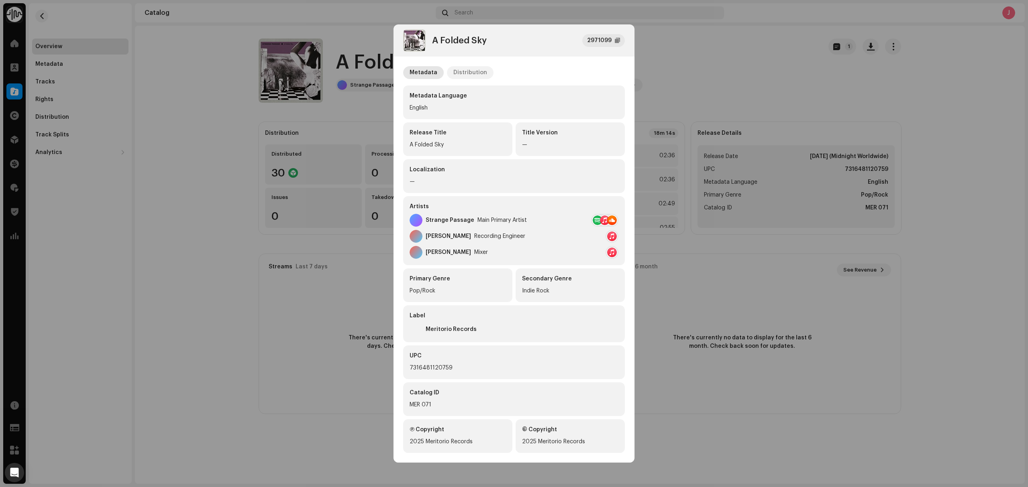
click at [458, 73] on div "Distribution" at bounding box center [470, 72] width 34 height 13
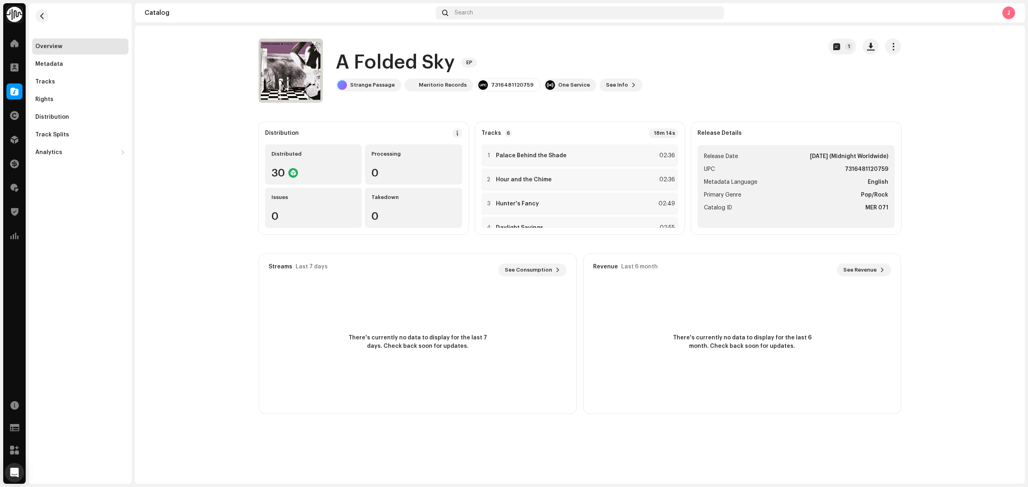
click at [690, 77] on div "A Folded Sky 2971099 Metadata Distribution Release Date Nov 7, 2025 (Midnight W…" at bounding box center [514, 243] width 1028 height 487
click at [161, 146] on catalog-releases-details-overview "A Folded Sky EP 1 A Folded Sky EP Strange Passage Meritorio Records 73164811207…" at bounding box center [580, 226] width 890 height 401
click at [42, 82] on div "Tracks" at bounding box center [45, 82] width 20 height 6
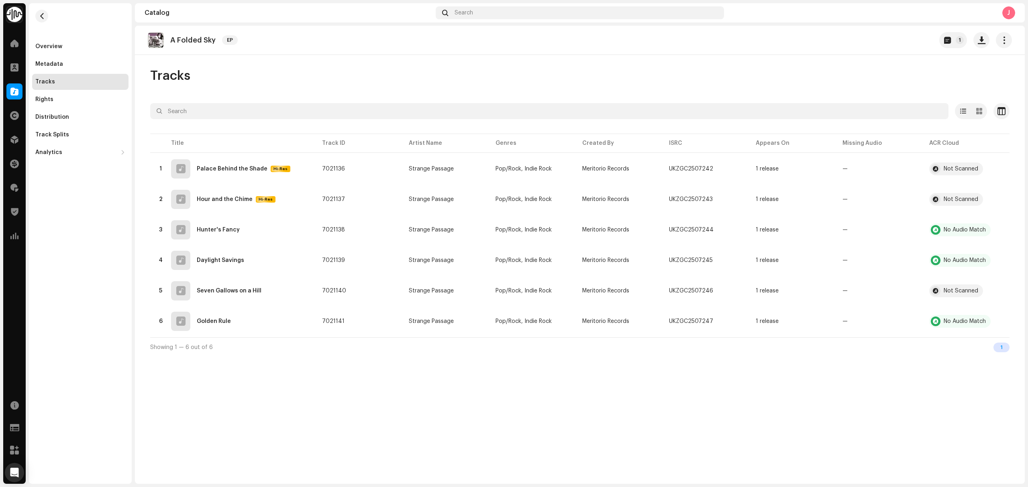
click at [469, 390] on div "A Folded Sky EP 1 Tracks Selected 0 Options Filters Distribution status In prog…" at bounding box center [580, 255] width 890 height 458
click at [529, 404] on div "A Folded Sky EP 1 Tracks Selected 0 Options Filters Distribution status In prog…" at bounding box center [580, 255] width 890 height 458
click at [1004, 42] on span "button" at bounding box center [1004, 40] width 8 height 6
click at [827, 63] on div "A Folded Sky EP 1 Tracks Selected 0 Options Filters Distribution status In prog…" at bounding box center [580, 255] width 890 height 458
click at [964, 34] on button "1" at bounding box center [953, 40] width 28 height 16
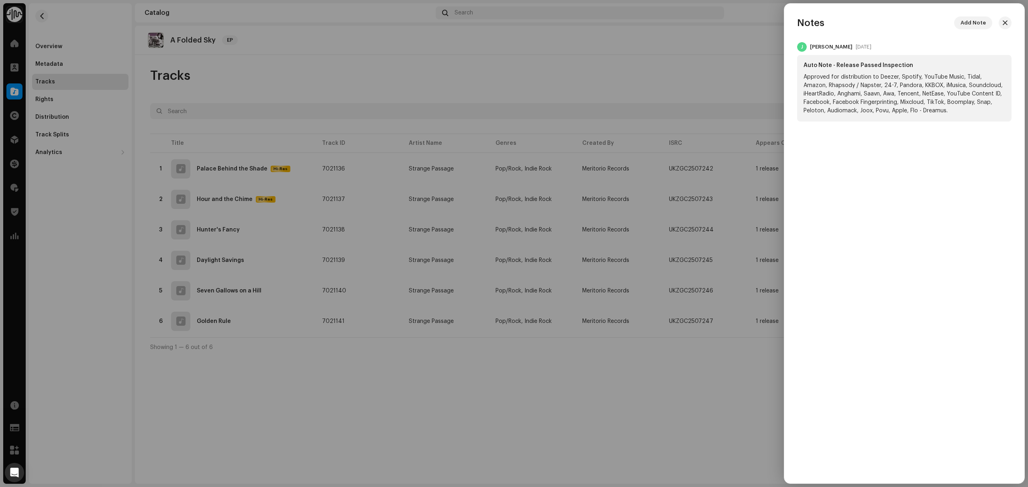
click at [589, 82] on div at bounding box center [514, 243] width 1028 height 487
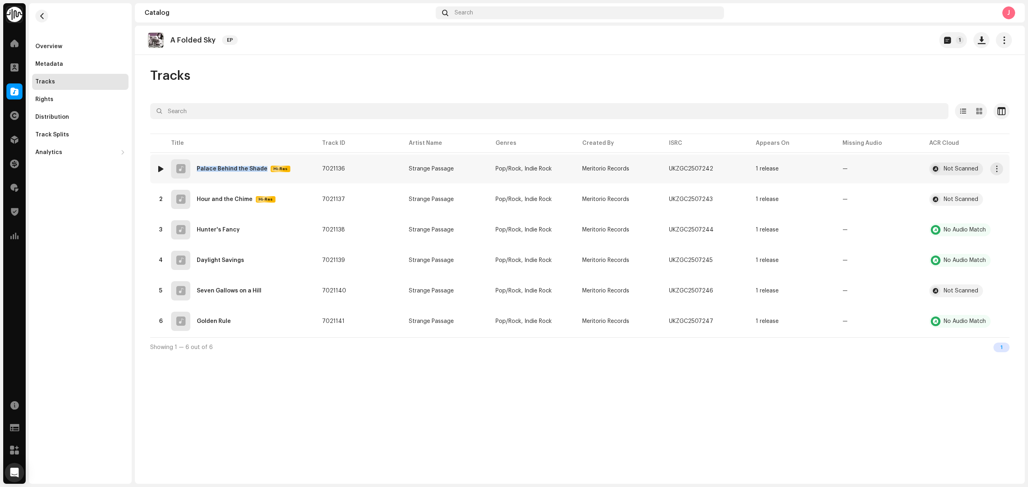
copy div "Palace Behind the Shade"
drag, startPoint x: 265, startPoint y: 177, endPoint x: 256, endPoint y: 260, distance: 84.0
click at [208, 197] on tbody "1 Palace Behind the Shade Hi-Res 7021136 Strange Passage Pop/Rock, Indie Rock M…" at bounding box center [579, 245] width 859 height 181
click at [372, 393] on div "A Folded Sky EP 1 Tracks Selected 0 Options Filters Distribution status In prog…" at bounding box center [580, 255] width 890 height 458
click at [490, 390] on div "A Folded Sky EP 1 Tracks Selected 0 Options Filters Distribution status In prog…" at bounding box center [580, 255] width 890 height 458
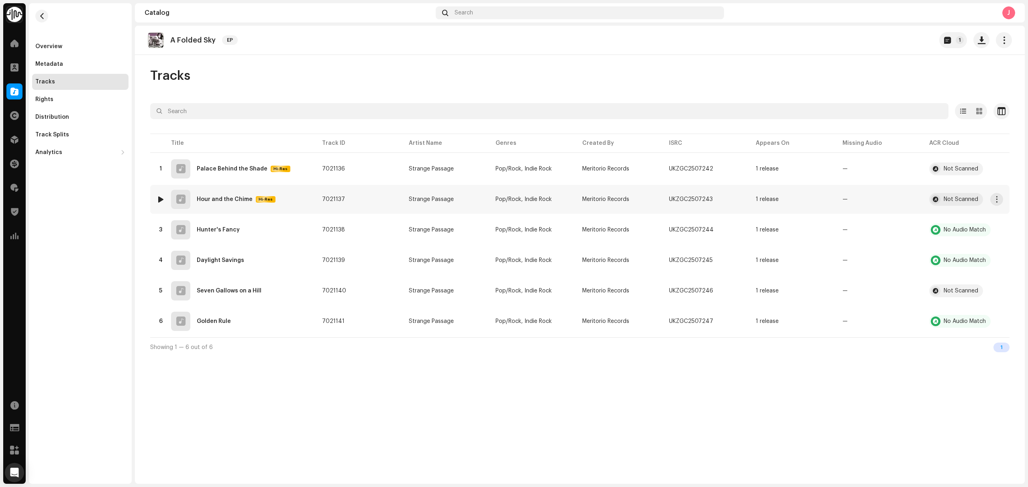
click at [319, 202] on td "7021137" at bounding box center [359, 199] width 87 height 29
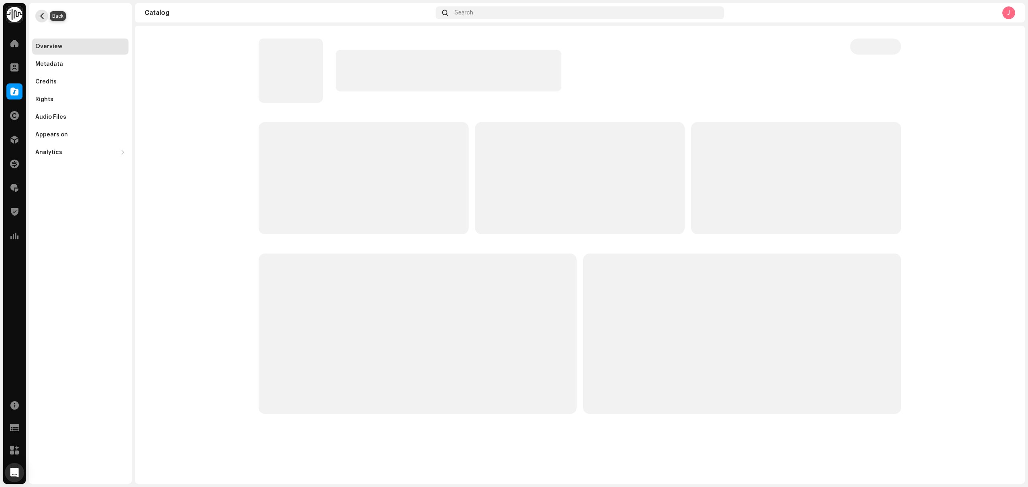
click at [44, 18] on span "button" at bounding box center [42, 16] width 6 height 6
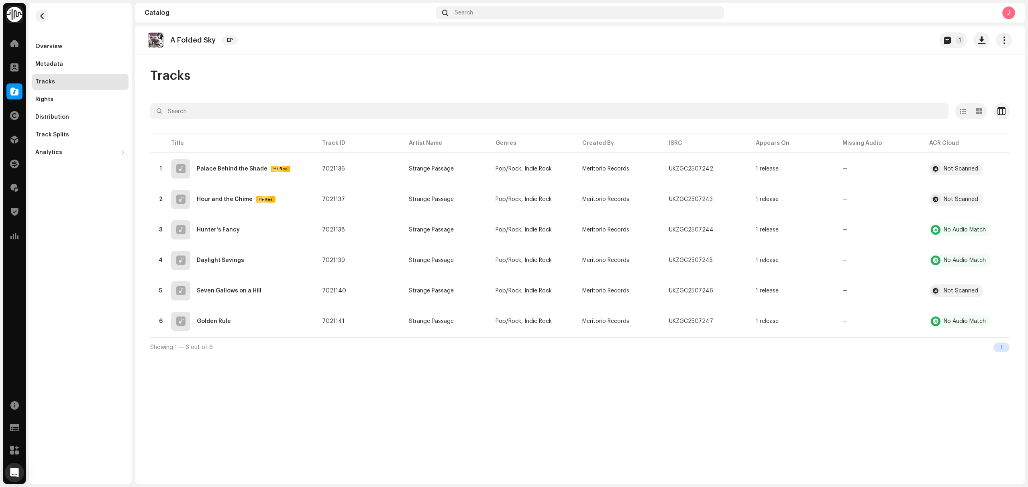
click at [331, 397] on div "A Folded Sky EP 1 Tracks Selected 0 Options Filters Distribution status In prog…" at bounding box center [580, 255] width 890 height 458
drag, startPoint x: 217, startPoint y: 46, endPoint x: 180, endPoint y: 49, distance: 37.5
click at [180, 49] on div "A Folded Sky EP 1" at bounding box center [580, 40] width 890 height 29
click at [519, 380] on div "A Folded Sky EP 1 Tracks Selected 0 Options Filters Distribution status In prog…" at bounding box center [580, 255] width 890 height 458
click at [184, 423] on div "A Folded Sky EP 1 Tracks Selected 0 Options Filters Distribution status In prog…" at bounding box center [580, 255] width 890 height 458
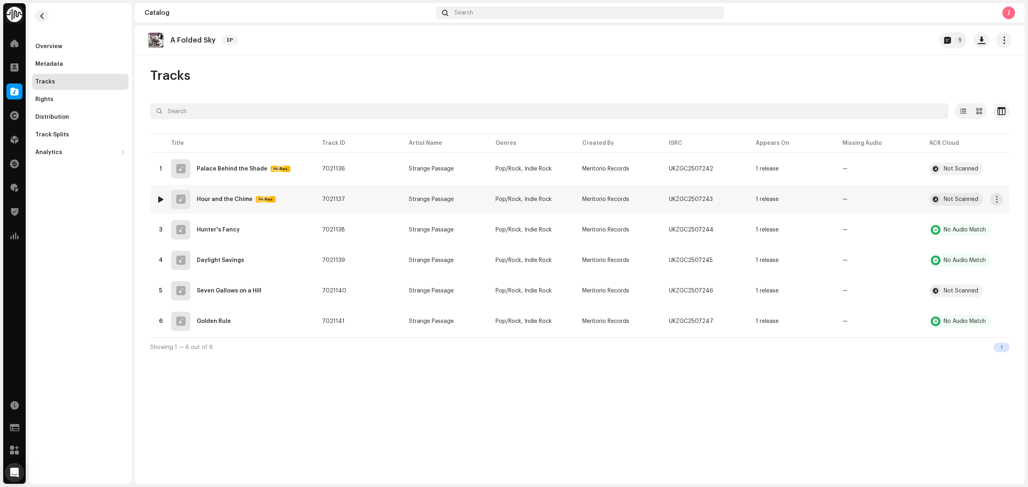
click at [305, 196] on div "2 Hour and the Chime Hi-Res" at bounding box center [233, 199] width 153 height 19
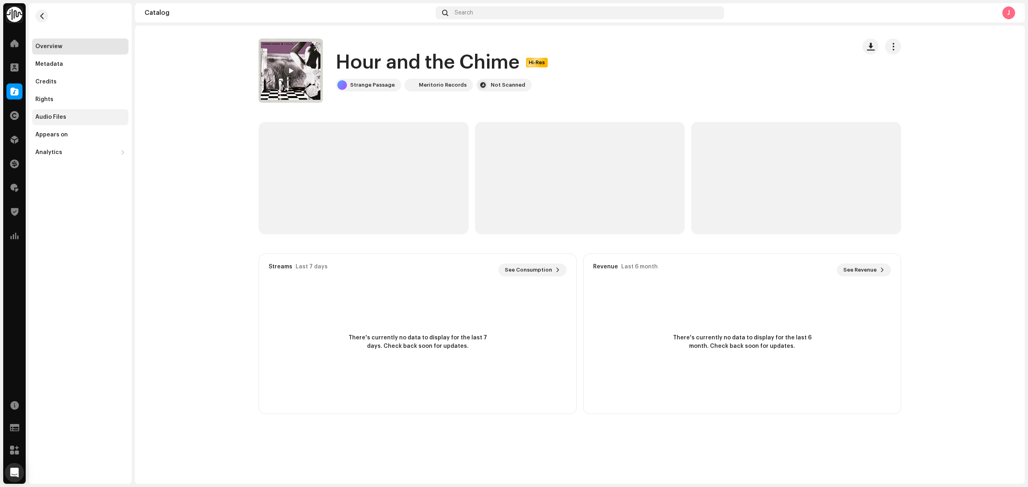
click at [83, 113] on div "Audio Files" at bounding box center [80, 117] width 96 height 16
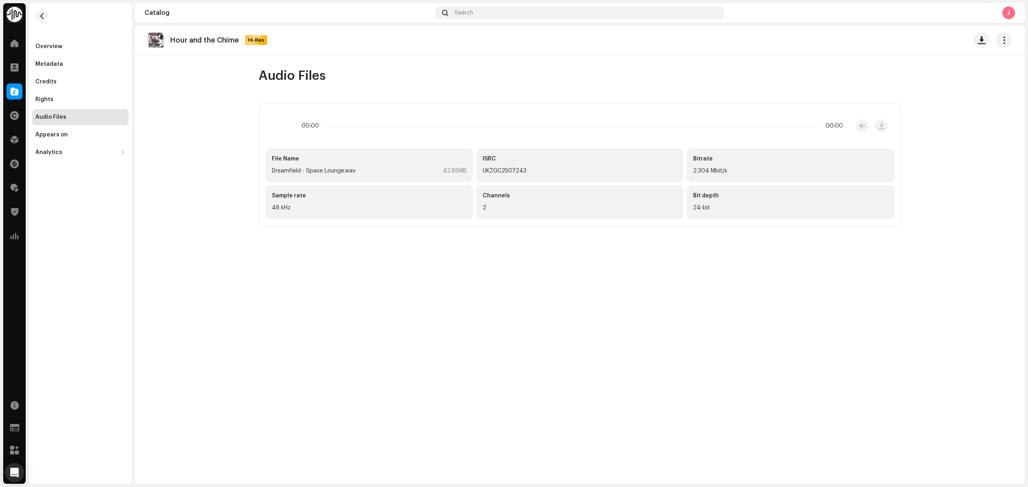
click at [34, 13] on re-m-nav-back at bounding box center [41, 20] width 19 height 35
click at [40, 14] on span "button" at bounding box center [42, 16] width 6 height 6
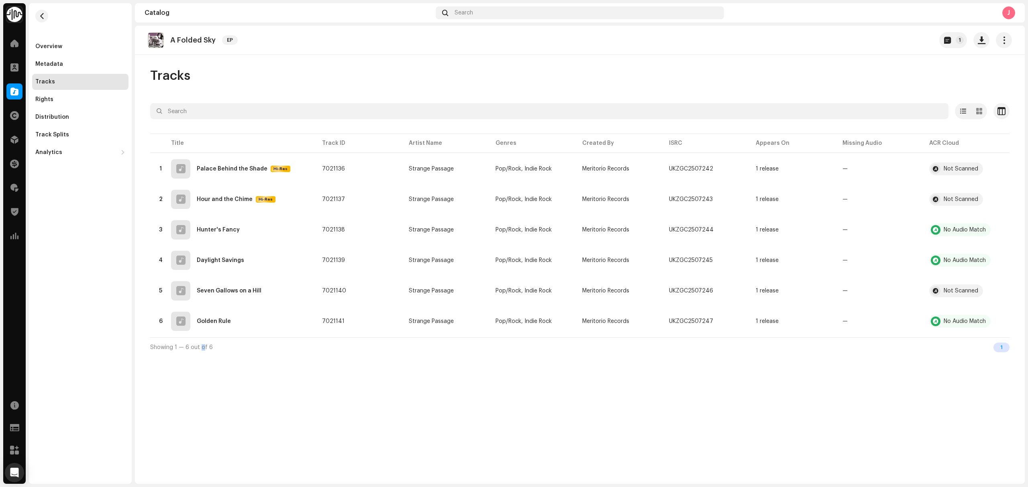
drag, startPoint x: 201, startPoint y: 371, endPoint x: 202, endPoint y: 363, distance: 7.7
click at [202, 371] on div "A Folded Sky EP 1 Tracks Selected 0 Options Filters Distribution status In prog…" at bounding box center [580, 255] width 890 height 458
click at [312, 196] on td "2 Hour and the Chime Hi-Res" at bounding box center [232, 199] width 165 height 29
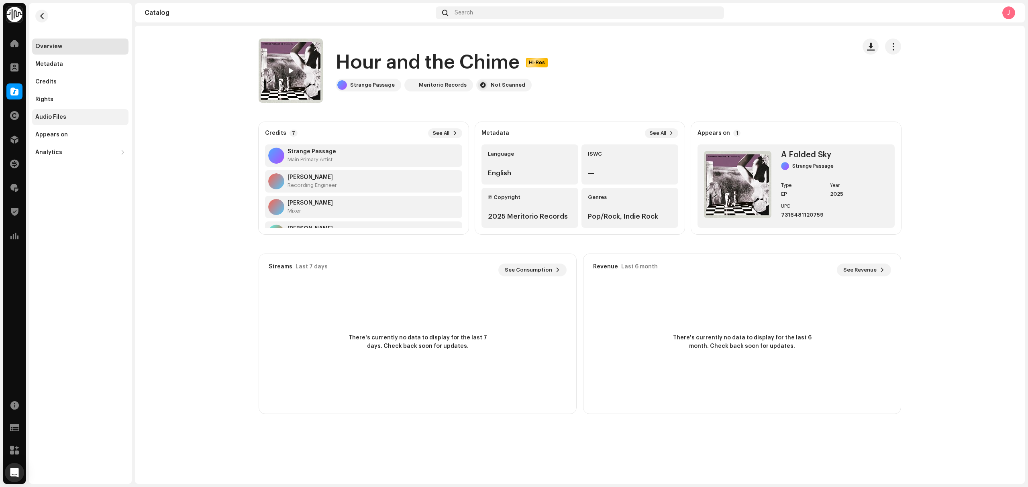
click at [96, 121] on div "Audio Files" at bounding box center [80, 117] width 96 height 16
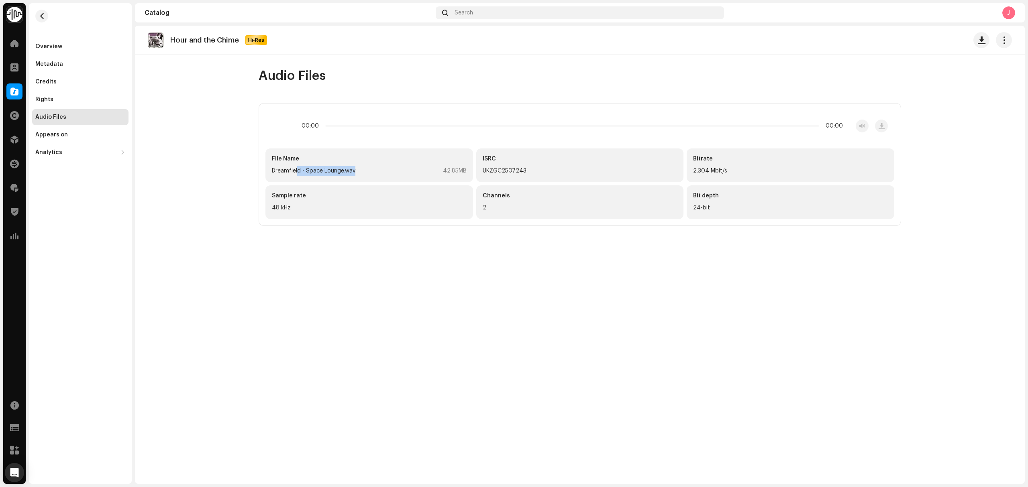
drag, startPoint x: 355, startPoint y: 173, endPoint x: 294, endPoint y: 171, distance: 61.5
click at [296, 171] on div "Dreamfield - Space Lounge.wav 42.85MB" at bounding box center [369, 171] width 195 height 10
copy div "Dreamfield - Space Loung"
drag, startPoint x: 266, startPoint y: 172, endPoint x: 340, endPoint y: 174, distance: 74.7
click at [340, 174] on div "File Name Dreamfield - Space Lounge.wav 42.85MB" at bounding box center [369, 166] width 208 height 34
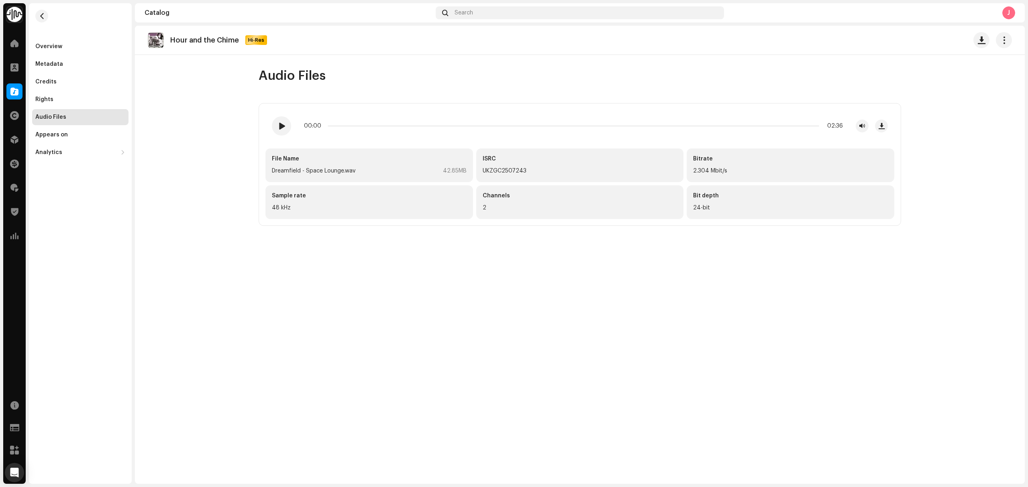
click at [511, 343] on div "Hour and the Chime Hi-Res Audio Files 00:00 02:36 File Name Dreamfield - Space …" at bounding box center [580, 255] width 890 height 458
click at [44, 18] on span "button" at bounding box center [42, 16] width 6 height 6
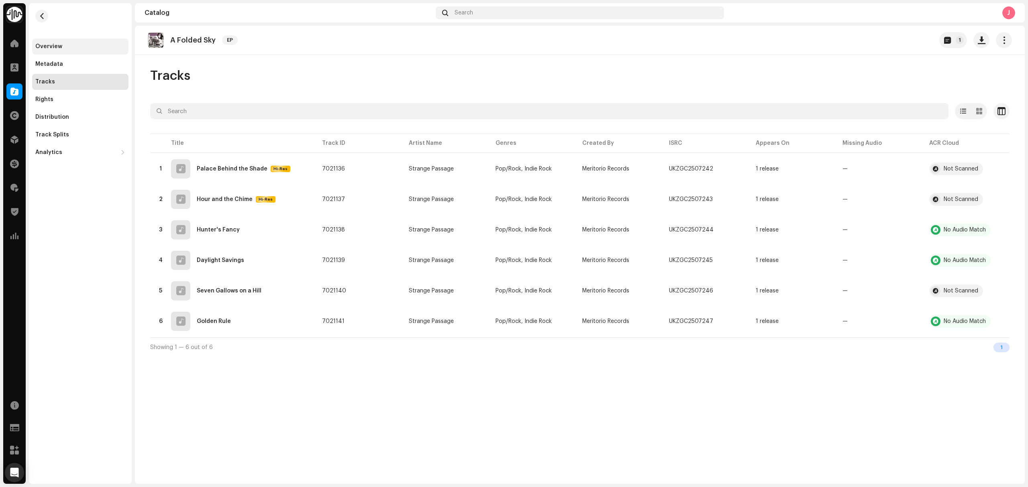
click at [81, 46] on div "Overview" at bounding box center [80, 46] width 90 height 6
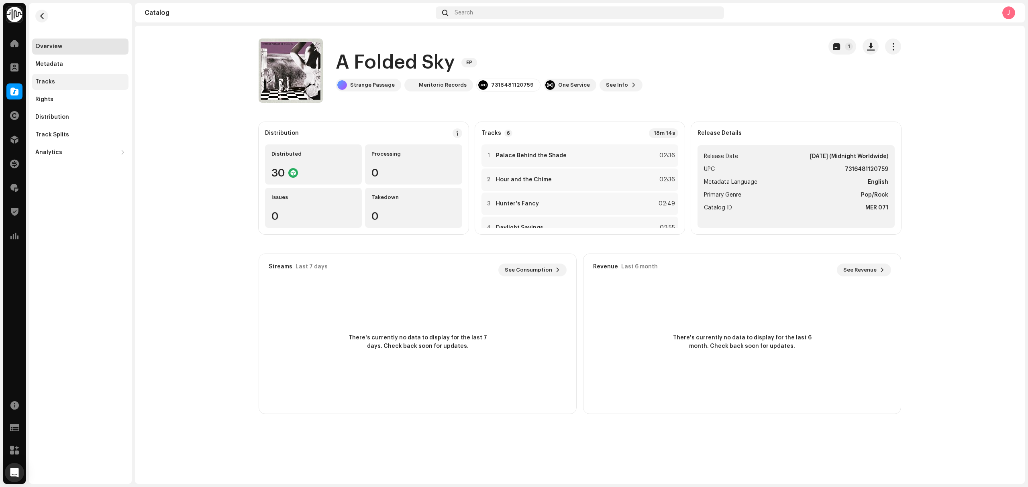
click at [86, 79] on div "Tracks" at bounding box center [80, 82] width 90 height 6
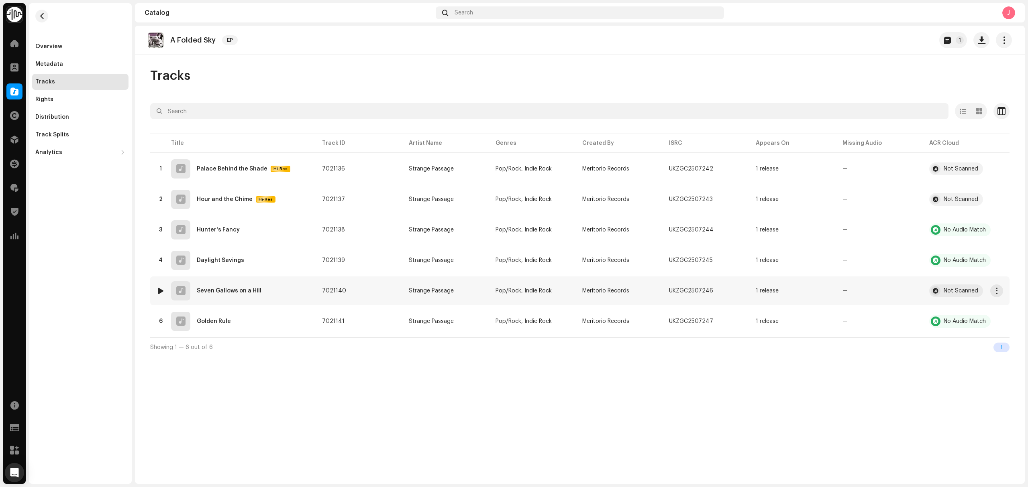
click at [314, 291] on td "5 Seven Gallows on a Hill" at bounding box center [232, 291] width 165 height 29
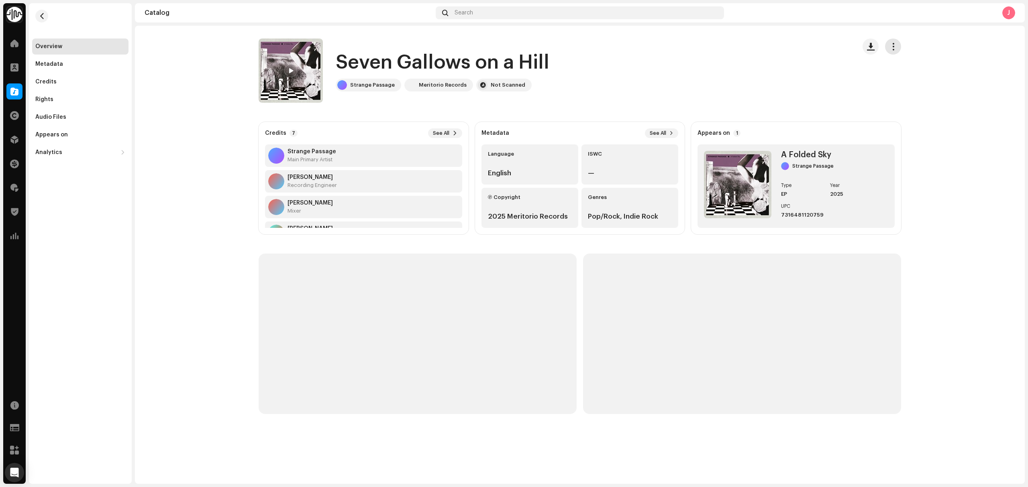
click at [900, 45] on button "button" at bounding box center [893, 47] width 16 height 16
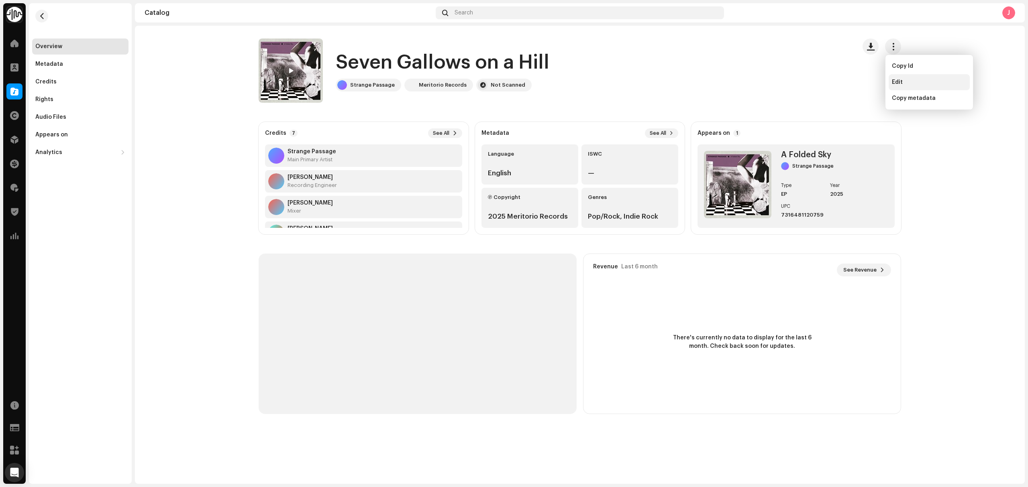
click at [900, 82] on span "Edit" at bounding box center [897, 82] width 11 height 6
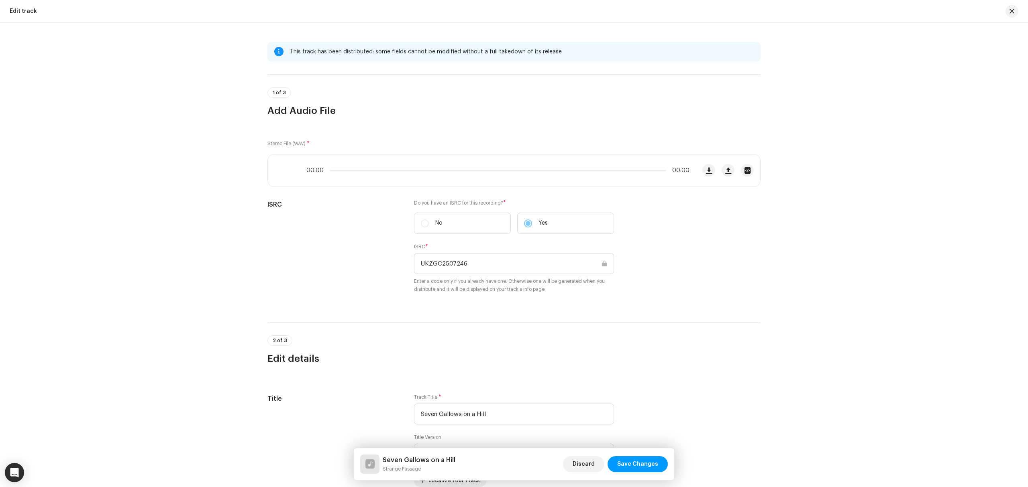
scroll to position [53, 0]
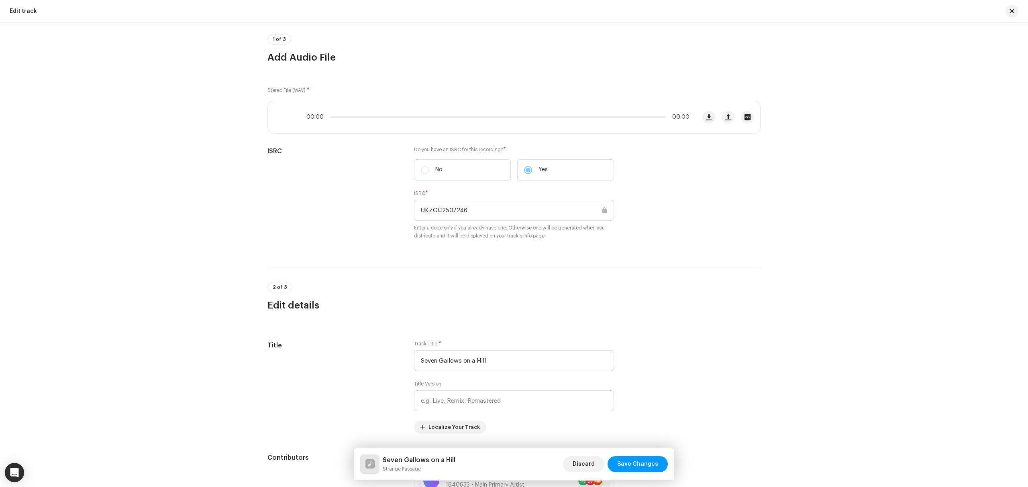
click at [748, 111] on div at bounding box center [727, 117] width 51 height 13
click at [748, 115] on span "button" at bounding box center [747, 117] width 6 height 6
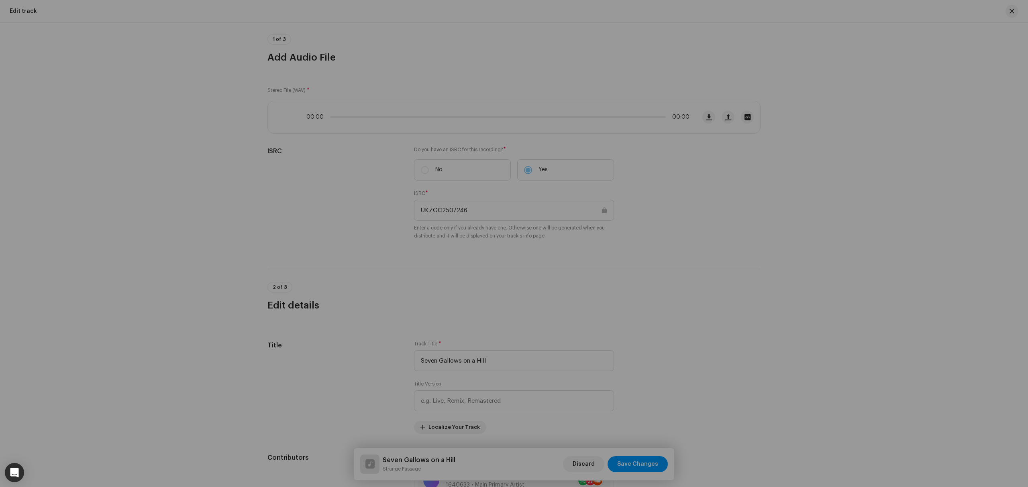
click at [819, 203] on div "Strange Passage - Seven Gallows on a Hill.wav File Name Strange Passage - Seven…" at bounding box center [514, 243] width 1028 height 487
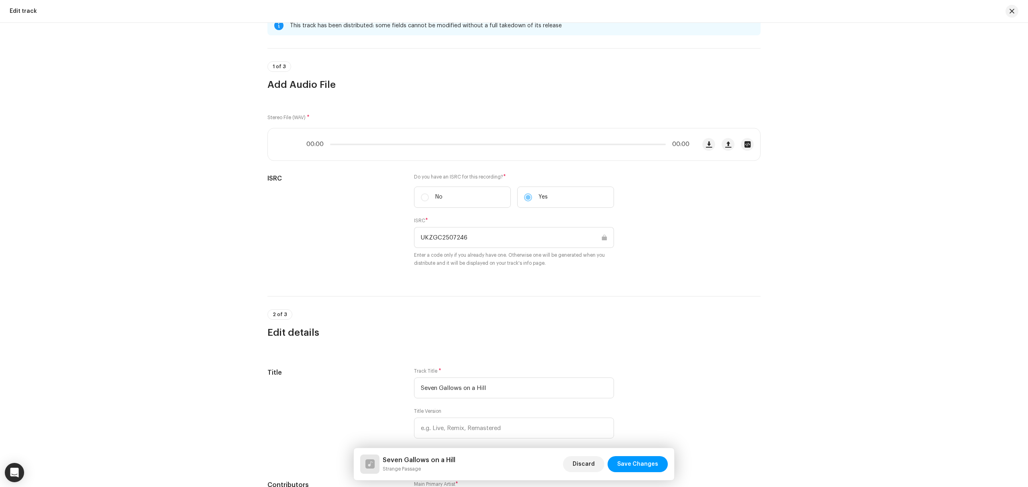
scroll to position [0, 0]
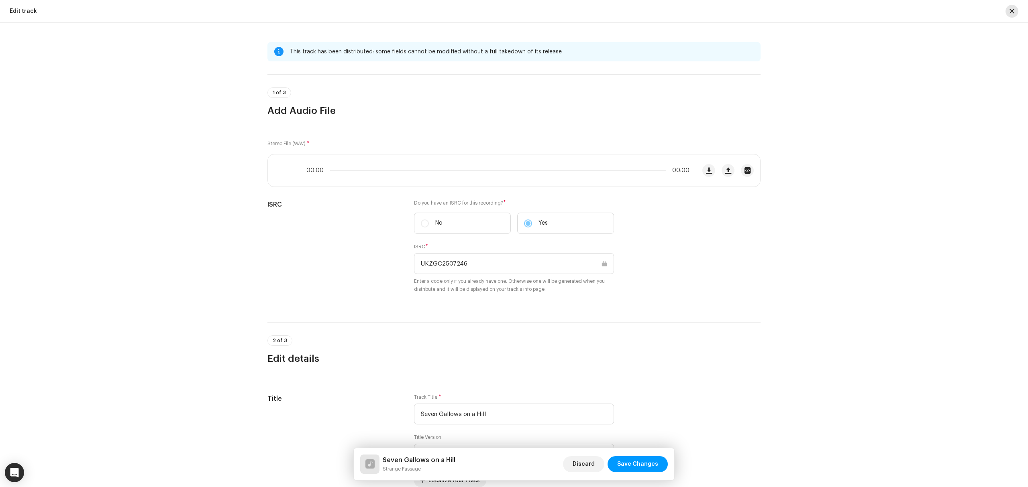
click at [1015, 9] on button "button" at bounding box center [1011, 11] width 13 height 13
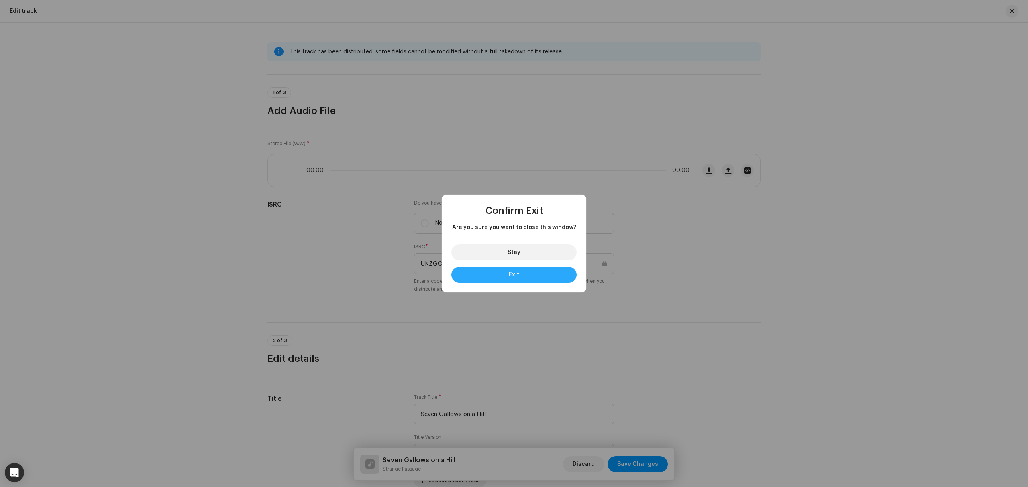
click at [527, 275] on button "Exit" at bounding box center [513, 275] width 125 height 16
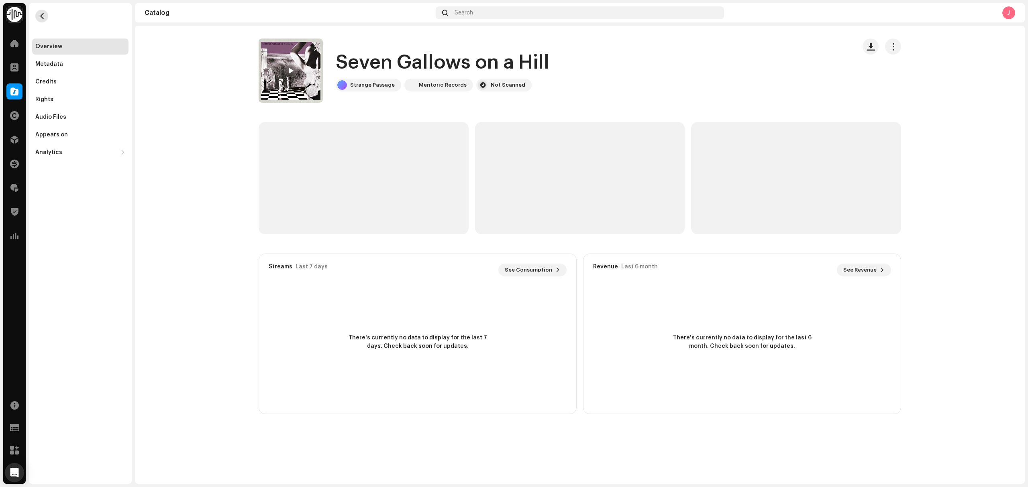
click at [38, 14] on button "button" at bounding box center [41, 16] width 13 height 13
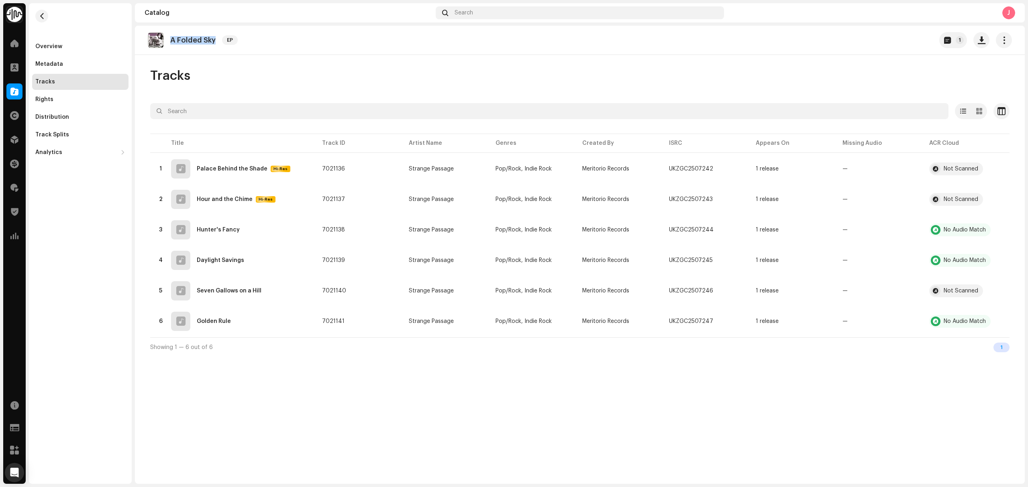
copy re-o-release-hero "A Folded Sky EP 1"
drag, startPoint x: 222, startPoint y: 47, endPoint x: 167, endPoint y: 45, distance: 54.6
click at [167, 45] on div "A Folded Sky EP" at bounding box center [194, 40] width 93 height 16
click at [57, 47] on div "Overview" at bounding box center [48, 46] width 27 height 6
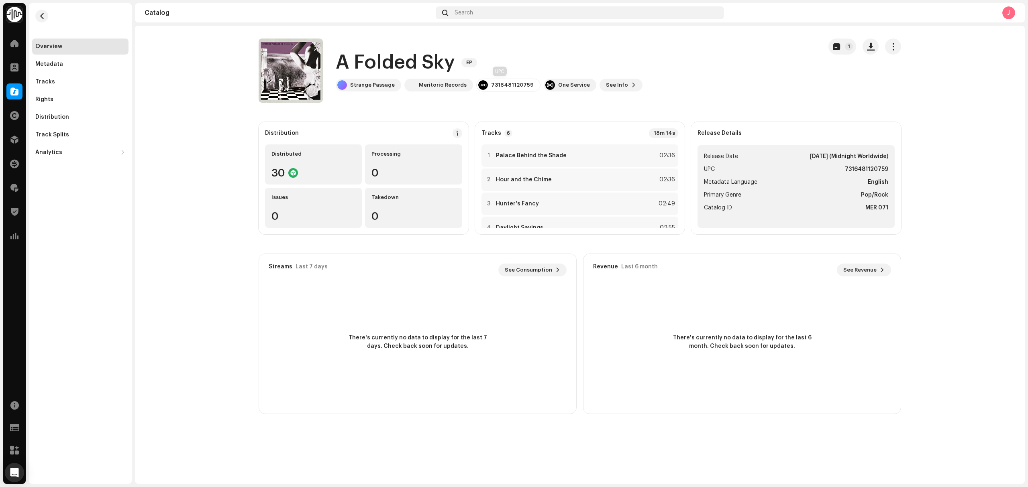
click at [500, 83] on div "7316481120759" at bounding box center [512, 85] width 43 height 6
copy div "7316481120759"
click at [68, 76] on div "Tracks" at bounding box center [80, 82] width 96 height 16
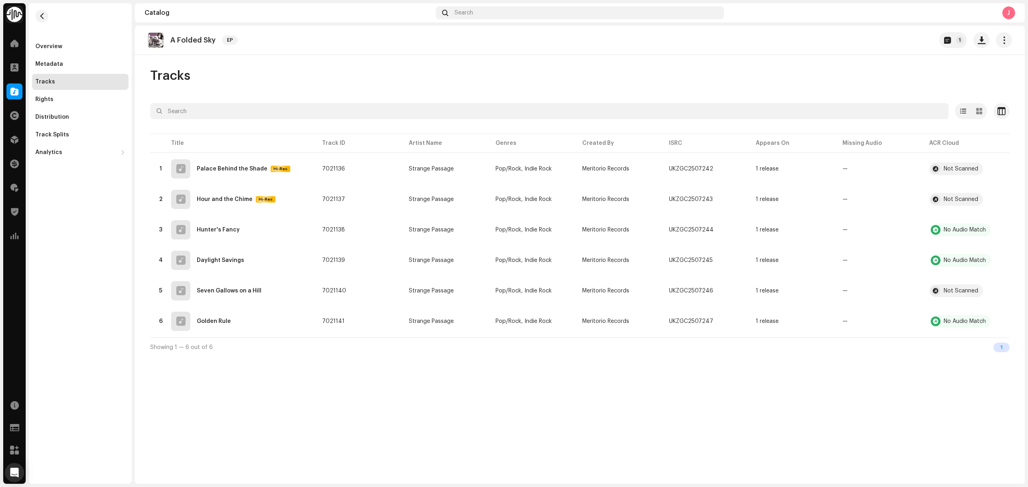
click at [650, 403] on div "A Folded Sky EP 1 Tracks Selected 0 Options Filters Distribution status In prog…" at bounding box center [580, 255] width 890 height 458
click at [78, 45] on div "Overview" at bounding box center [80, 46] width 90 height 6
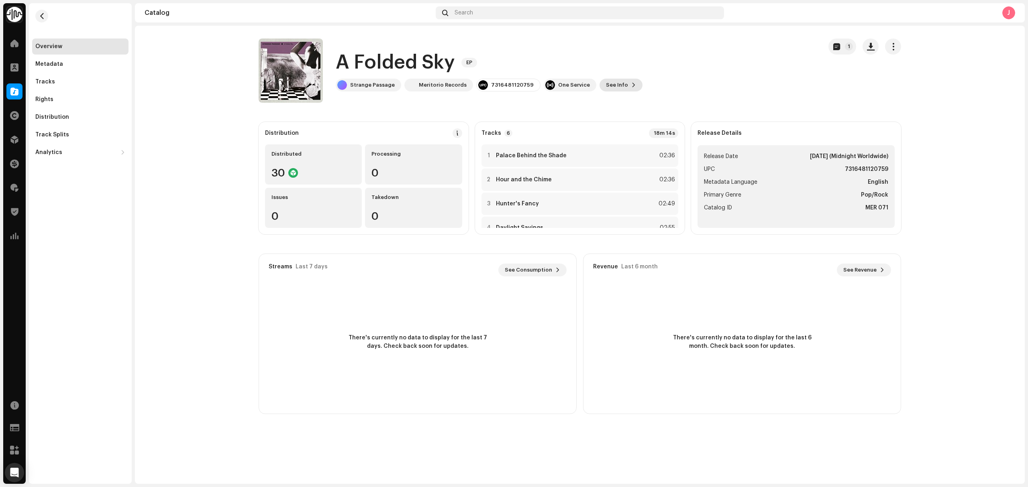
click at [606, 86] on span "See Info" at bounding box center [617, 85] width 22 height 16
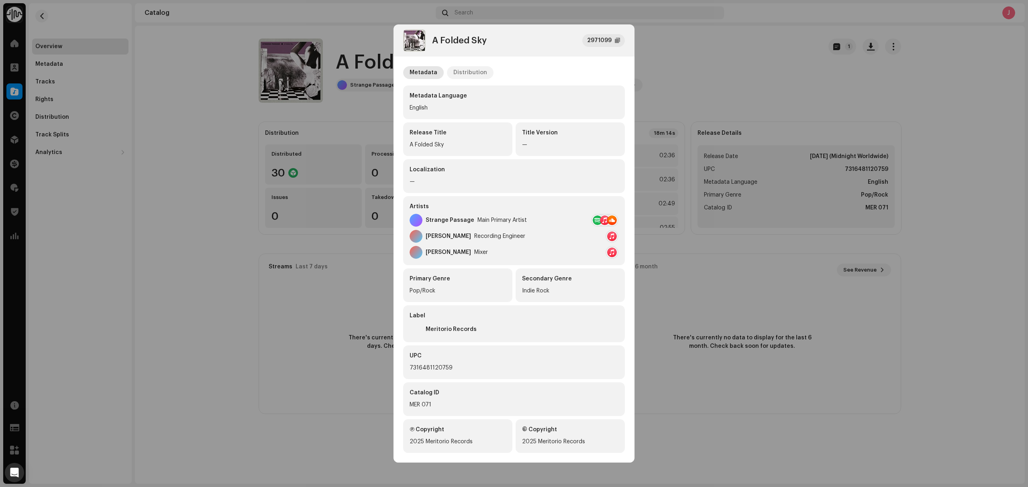
click at [471, 71] on p-tab "Distribution" at bounding box center [470, 72] width 47 height 13
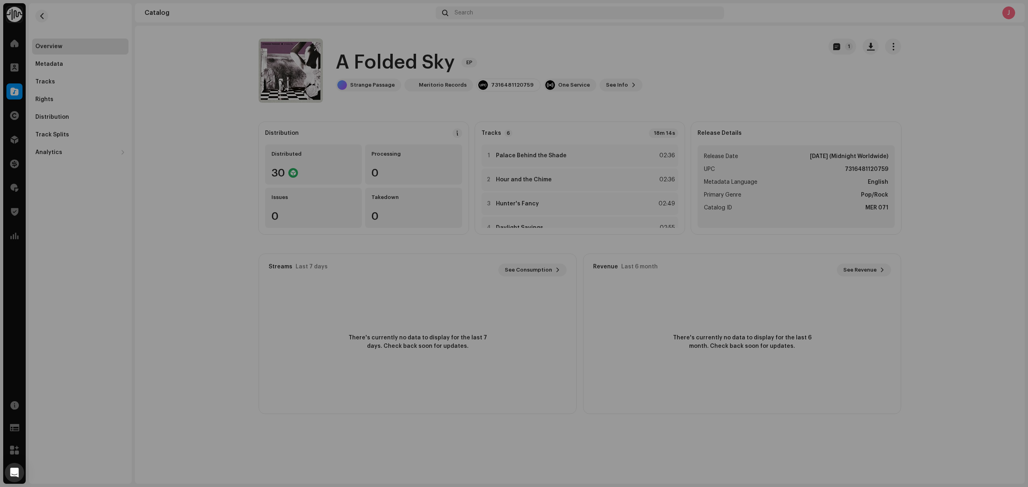
click at [748, 73] on div "A Folded Sky 2971099 Metadata Distribution Release Date Nov 7, 2025 (Midnight W…" at bounding box center [514, 243] width 1028 height 487
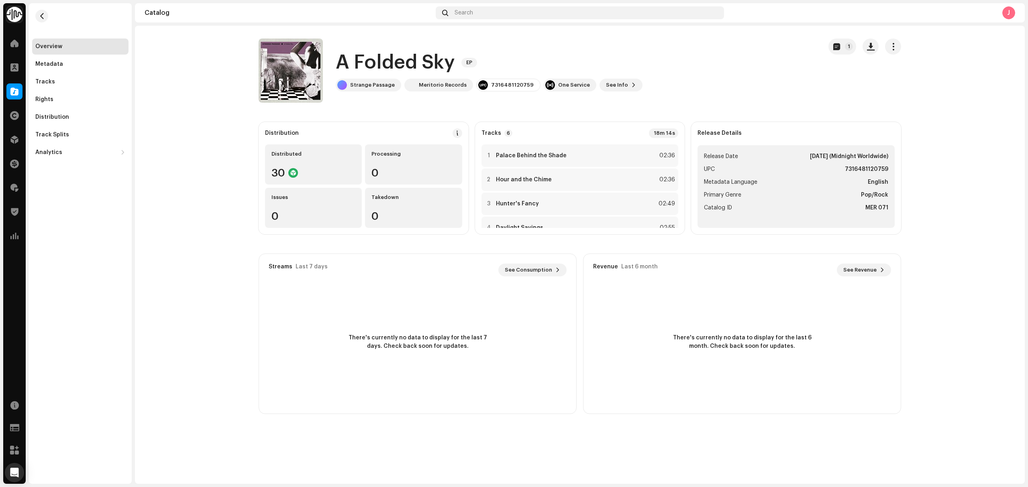
click at [192, 297] on catalog-releases-details-overview "A Folded Sky EP 1 A Folded Sky EP Strange Passage Meritorio Records 73164811207…" at bounding box center [580, 226] width 890 height 401
drag, startPoint x: 890, startPoint y: 45, endPoint x: 889, endPoint y: 54, distance: 8.9
click at [890, 45] on span "button" at bounding box center [893, 46] width 8 height 6
click at [889, 81] on div "Edit" at bounding box center [928, 82] width 81 height 16
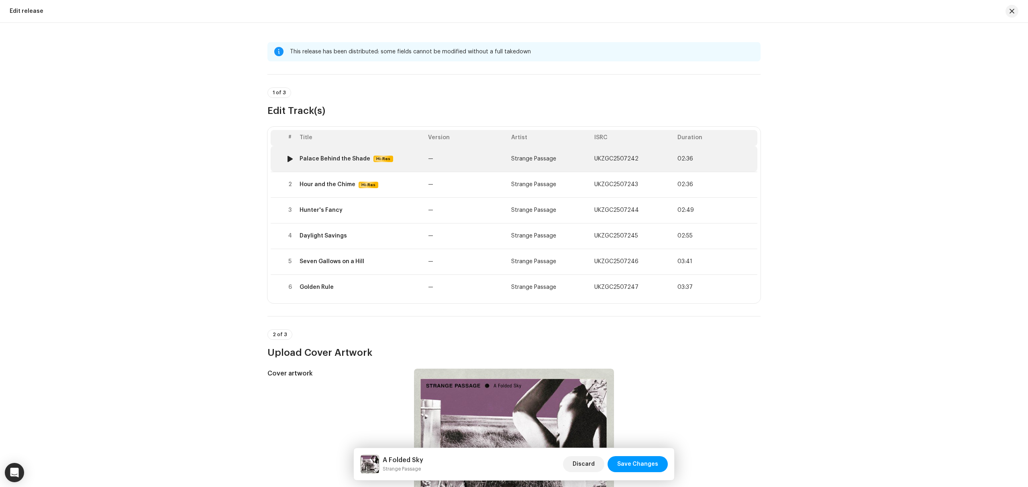
click at [431, 158] on td "—" at bounding box center [466, 159] width 83 height 26
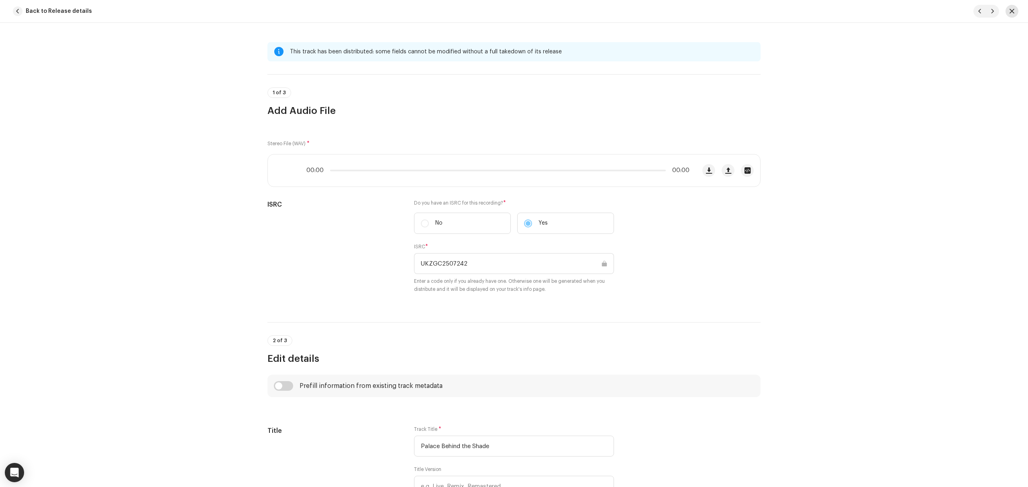
click at [1006, 9] on button "button" at bounding box center [1011, 11] width 13 height 13
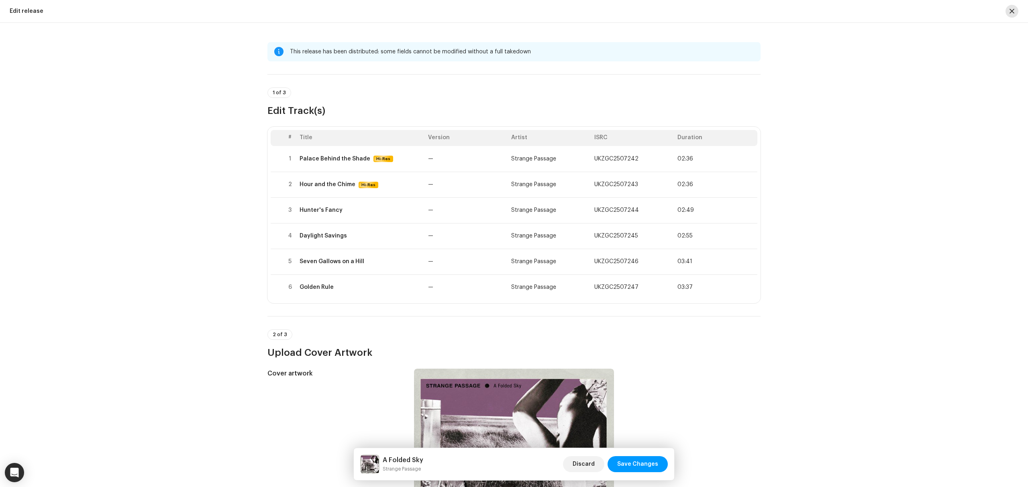
click at [1015, 13] on button "button" at bounding box center [1011, 11] width 13 height 13
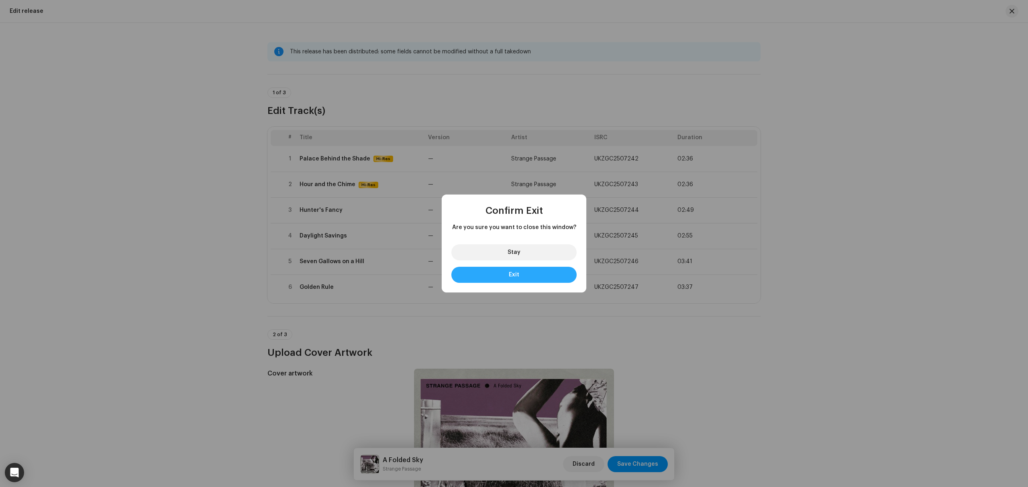
click at [522, 272] on button "Exit" at bounding box center [513, 275] width 125 height 16
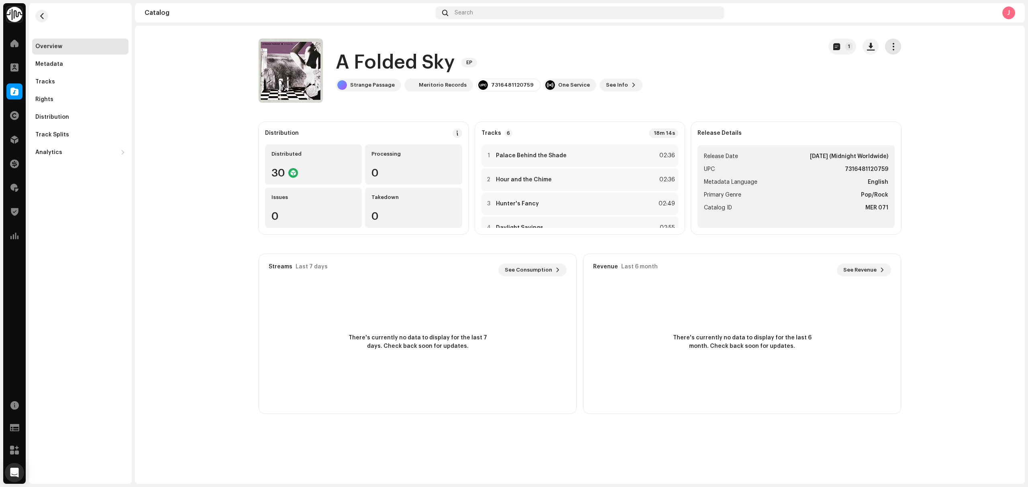
click at [890, 46] on span "button" at bounding box center [893, 46] width 8 height 6
click at [901, 77] on div "Edit" at bounding box center [928, 82] width 81 height 16
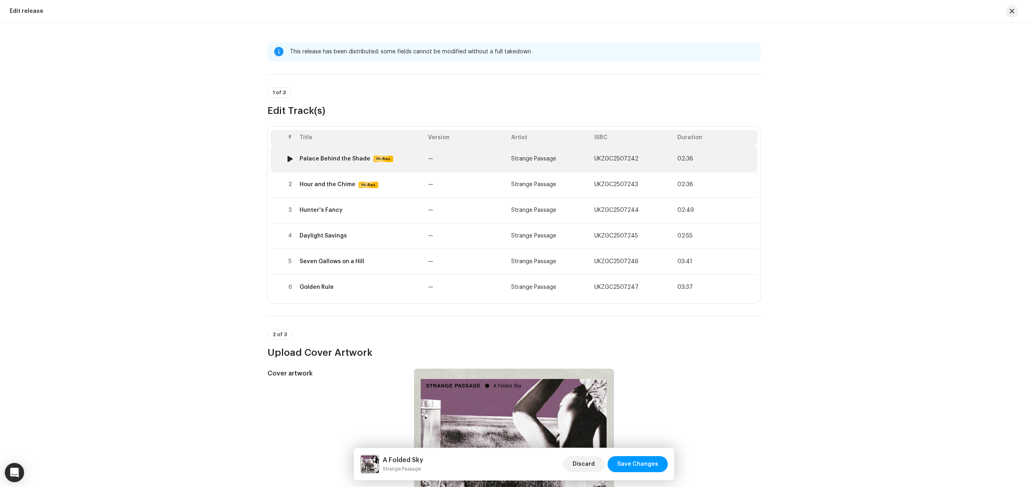
click at [392, 162] on div "Palace Behind the Shade Hi-Res" at bounding box center [361, 158] width 122 height 7
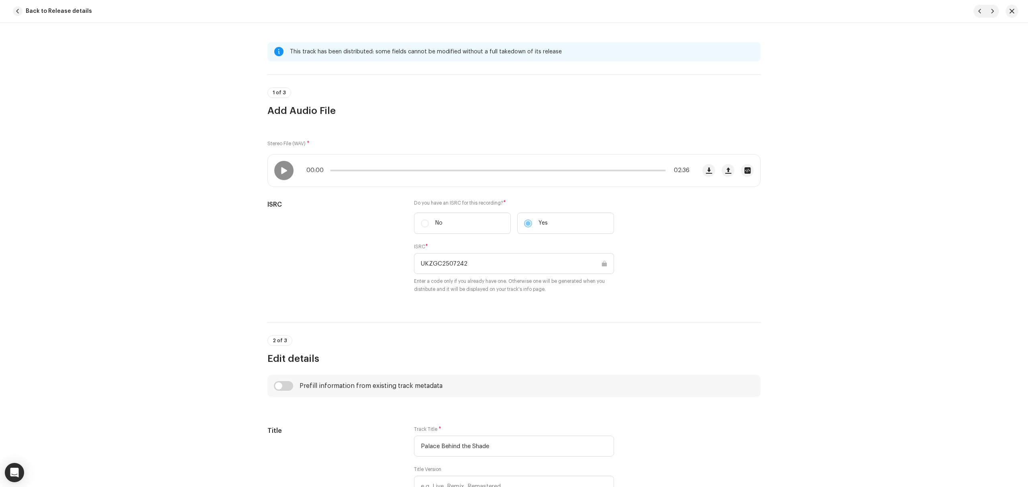
click at [202, 307] on div "This track has been distributed: some fields cannot be modified without a full …" at bounding box center [514, 255] width 1028 height 465
click at [725, 176] on button "button" at bounding box center [727, 170] width 13 height 13
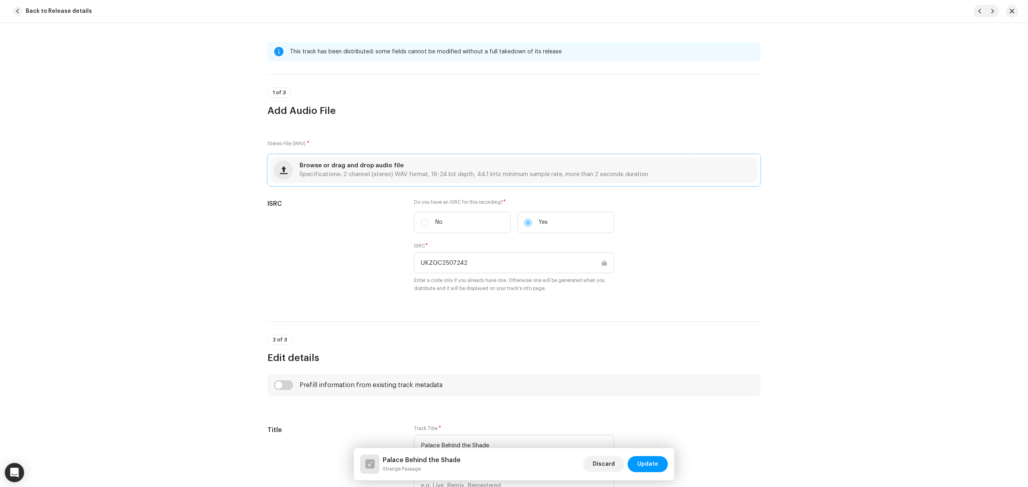
click at [408, 174] on span "Specifications: 2 channel (stereo) WAV format, 16-24 bit depth, 44.1 kHz minimu…" at bounding box center [474, 175] width 348 height 6
click at [360, 172] on span "Specifications: 2 channel (stereo) WAV format, 16-24 bit depth, 44.1 kHz minimu…" at bounding box center [474, 175] width 348 height 6
click at [646, 460] on span "Update" at bounding box center [647, 464] width 21 height 16
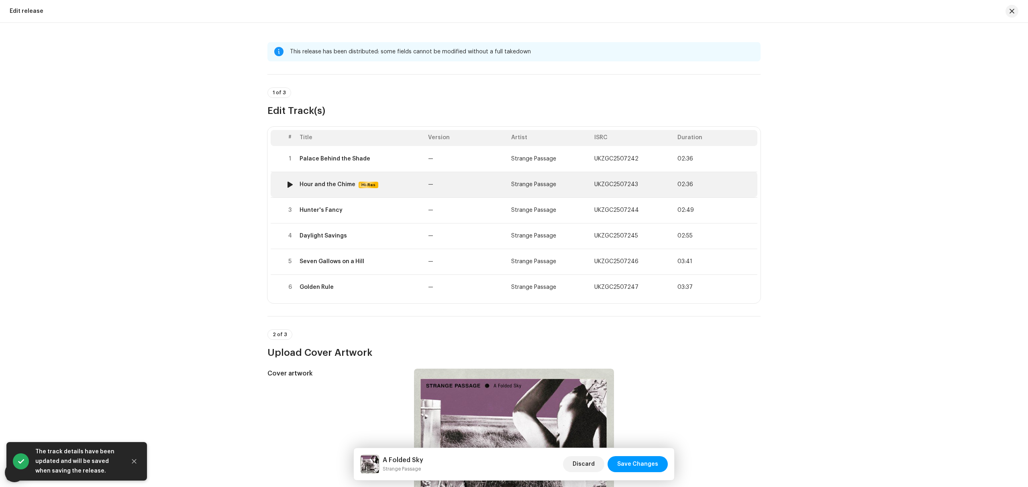
click at [381, 183] on div "Hour and the Chime Hi-Res" at bounding box center [361, 184] width 122 height 7
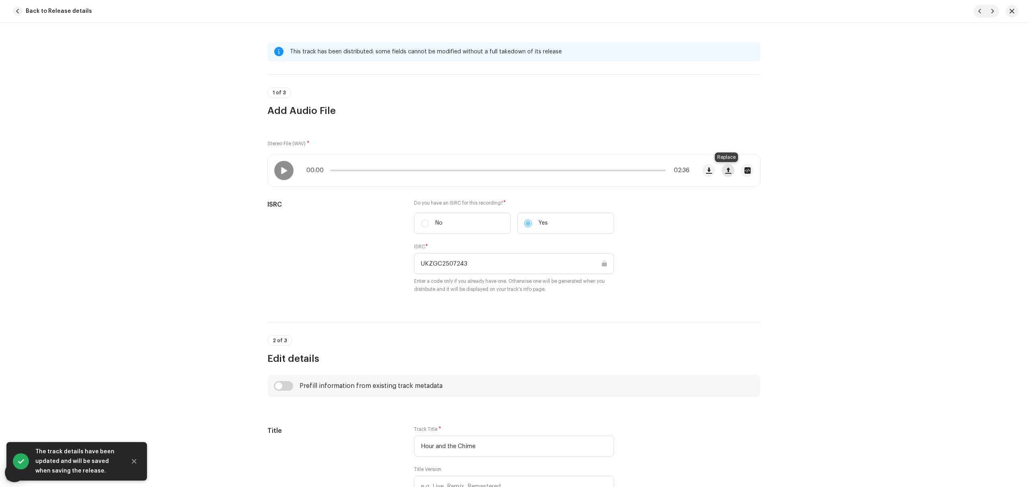
click at [721, 173] on button "button" at bounding box center [727, 170] width 13 height 13
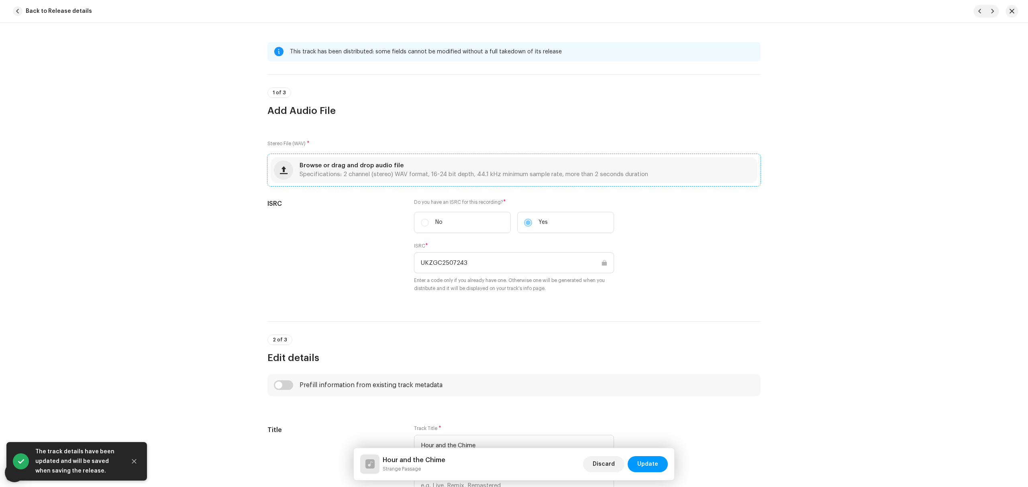
click at [456, 175] on span "Specifications: 2 channel (stereo) WAV format, 16-24 bit depth, 44.1 kHz minimu…" at bounding box center [474, 175] width 348 height 6
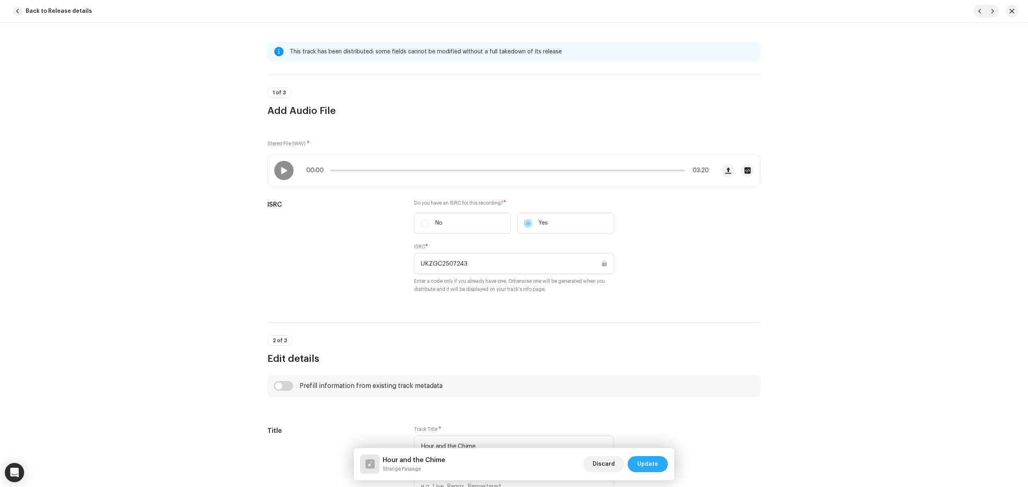
click at [656, 462] on span "Update" at bounding box center [647, 464] width 21 height 16
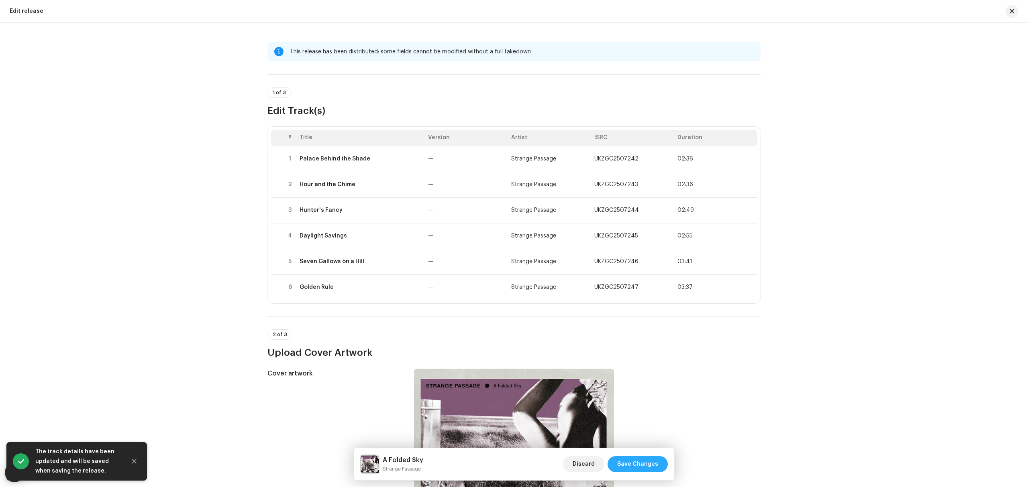
click at [654, 458] on span "Save Changes" at bounding box center [637, 464] width 41 height 16
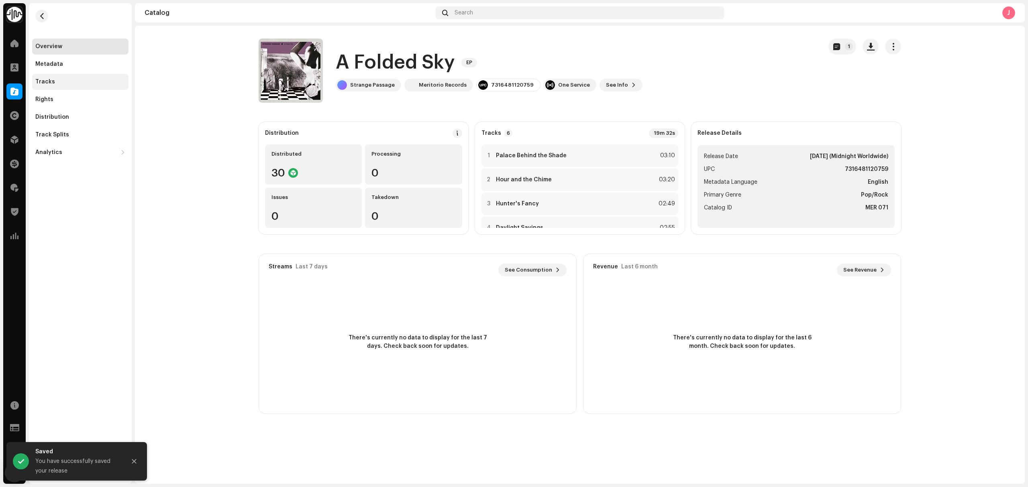
click at [83, 86] on div "Tracks" at bounding box center [80, 82] width 96 height 16
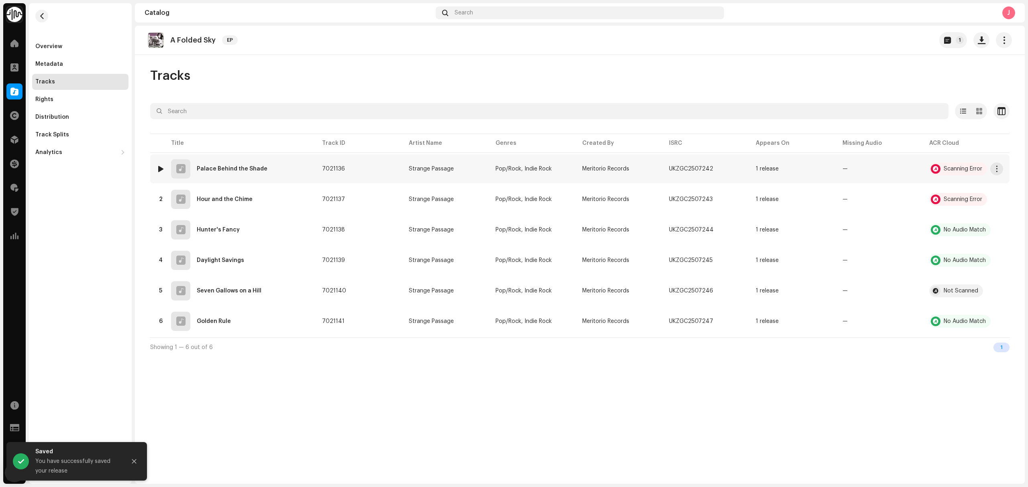
click at [160, 168] on div at bounding box center [161, 169] width 6 height 6
click at [324, 469] on div "00:01 03:10" at bounding box center [621, 468] width 703 height 6
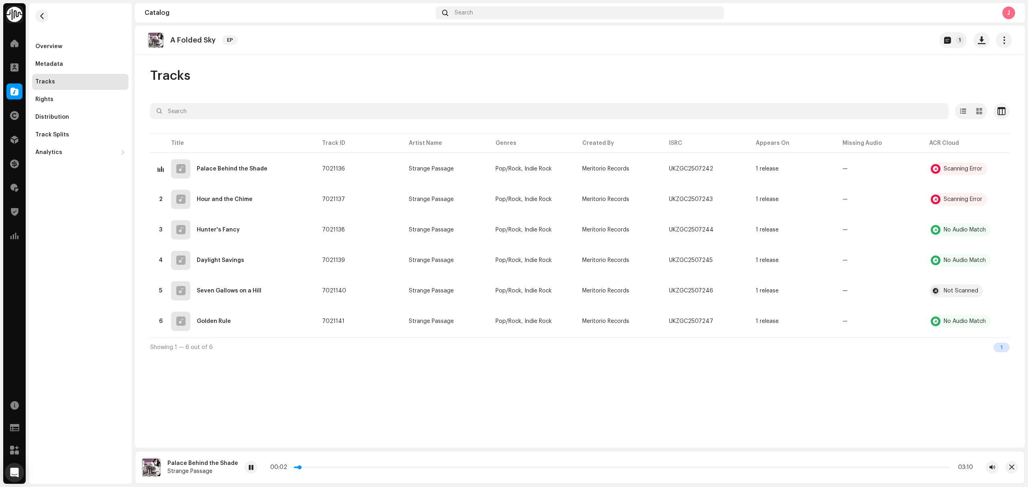
click at [323, 467] on p-slider at bounding box center [621, 468] width 655 height 2
click at [911, 467] on p-slider at bounding box center [621, 468] width 655 height 2
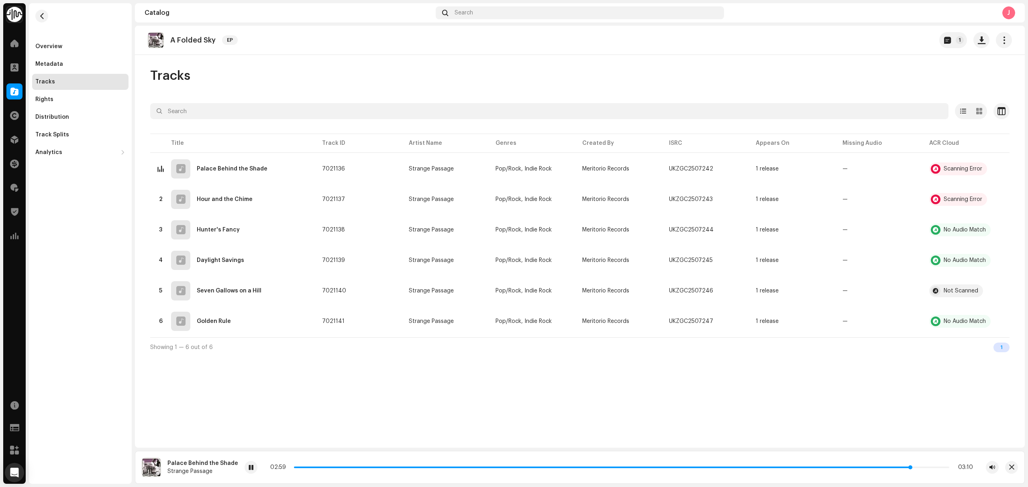
click at [945, 468] on p-slider at bounding box center [621, 468] width 655 height 2
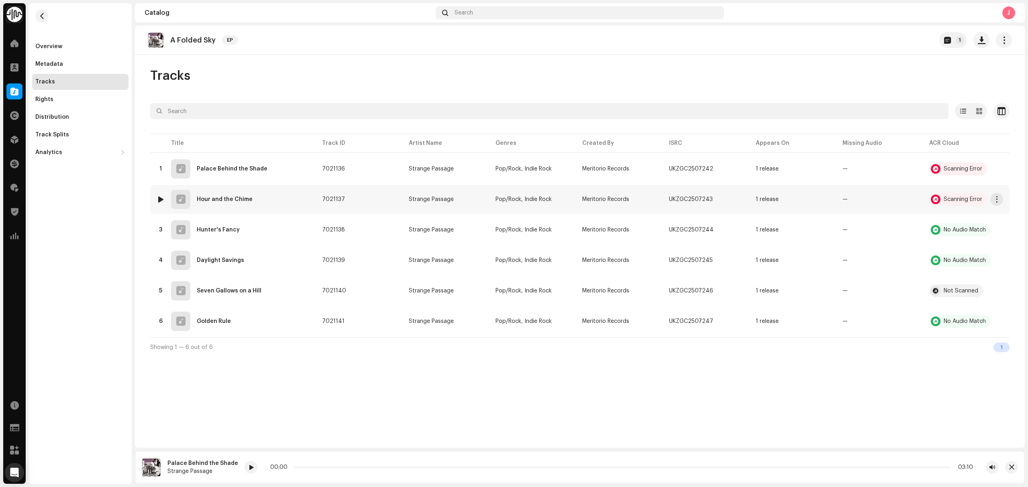
click at [161, 200] on div at bounding box center [161, 199] width 6 height 6
click at [239, 467] on div at bounding box center [236, 467] width 13 height 13
click at [104, 382] on div "Overview Metadata Tracks Rights Distribution Track Splits Analytics Consumption…" at bounding box center [80, 243] width 103 height 481
click at [62, 104] on div "Rights" at bounding box center [80, 100] width 96 height 16
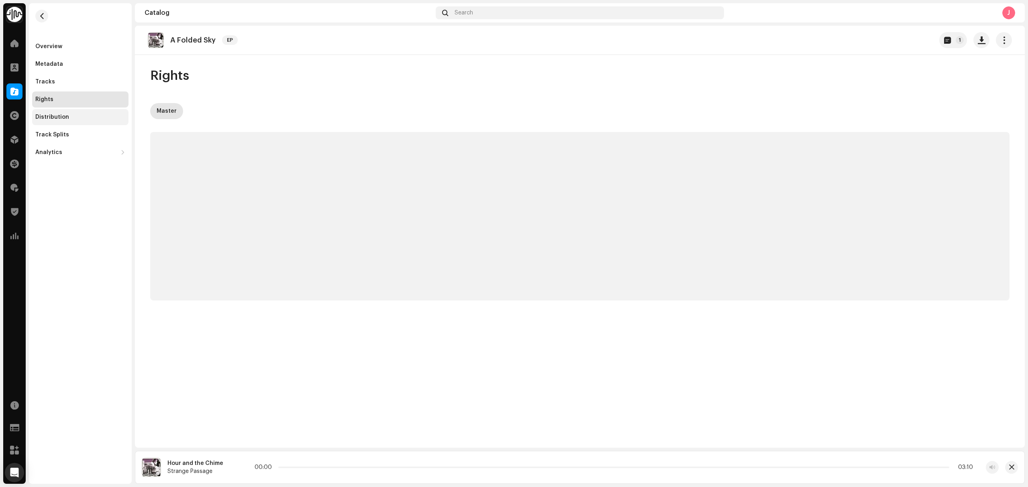
click at [65, 119] on div "Distribution" at bounding box center [52, 117] width 34 height 6
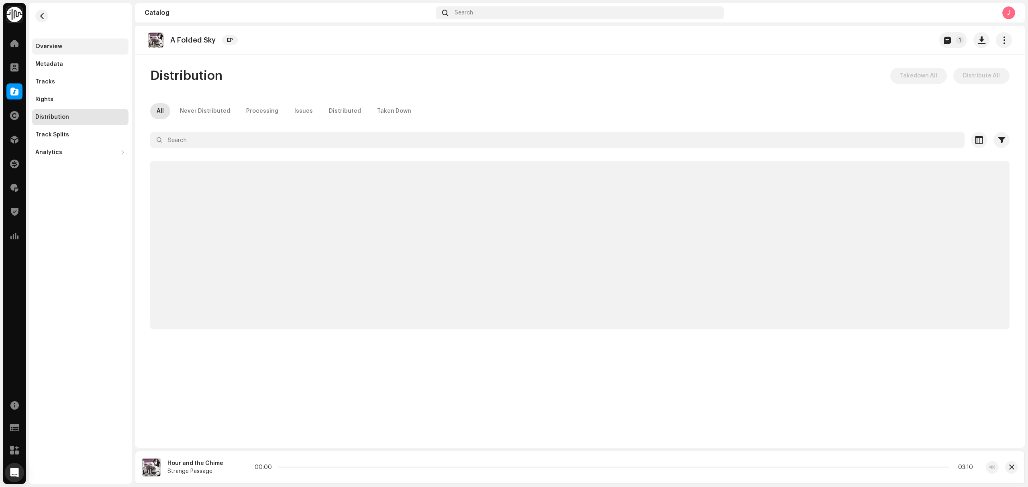
click at [59, 42] on div "Overview" at bounding box center [80, 47] width 96 height 16
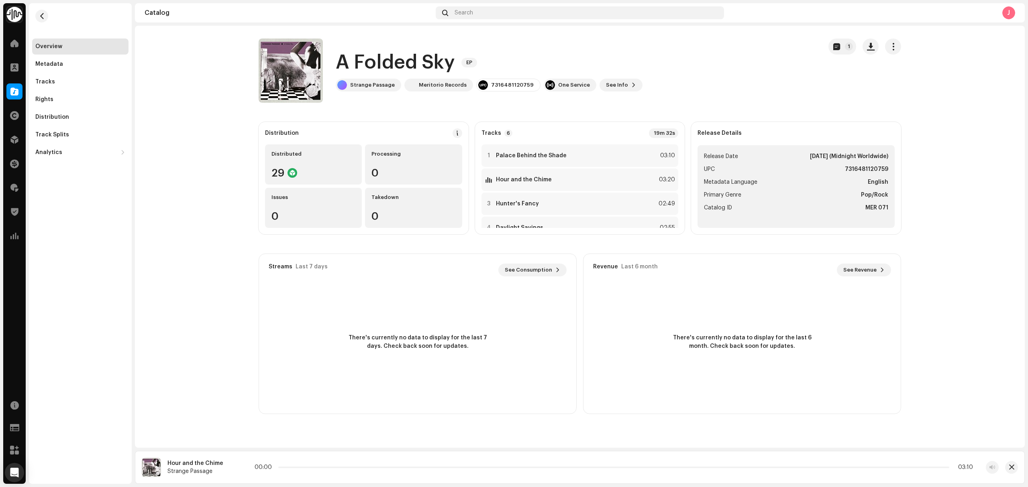
click at [196, 264] on catalog-releases-details-overview "A Folded Sky EP 1 A Folded Sky EP Strange Passage Meritorio Records 73164811207…" at bounding box center [580, 226] width 890 height 401
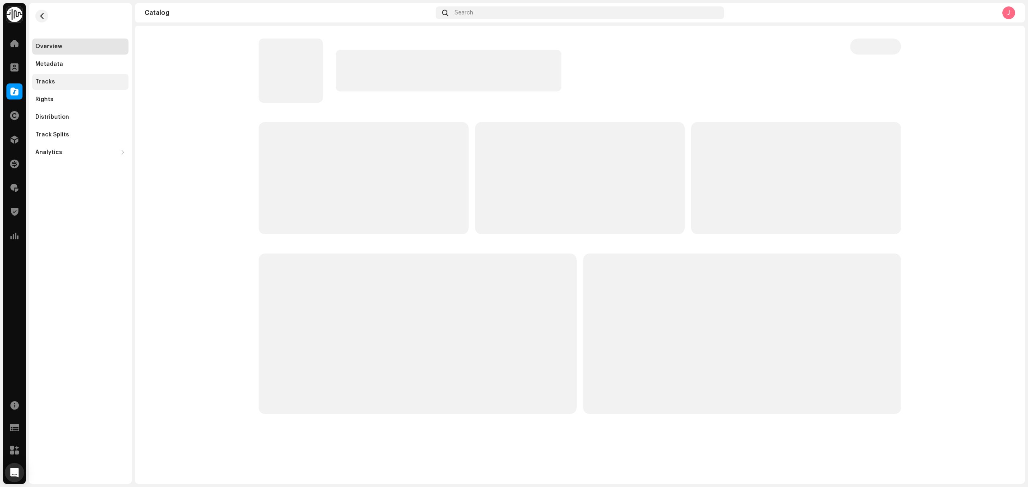
click at [81, 83] on div "Tracks" at bounding box center [80, 82] width 90 height 6
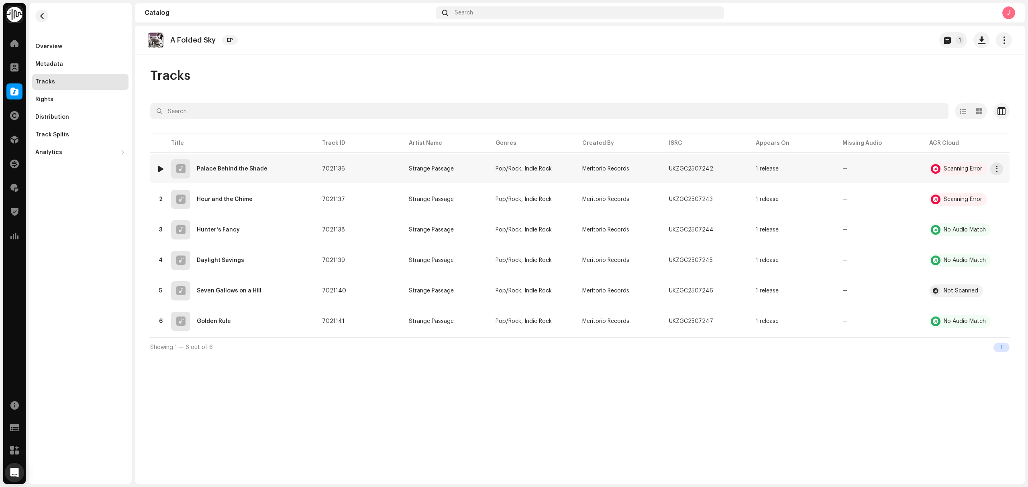
click at [155, 169] on td "1 Palace Behind the Shade" at bounding box center [232, 169] width 165 height 29
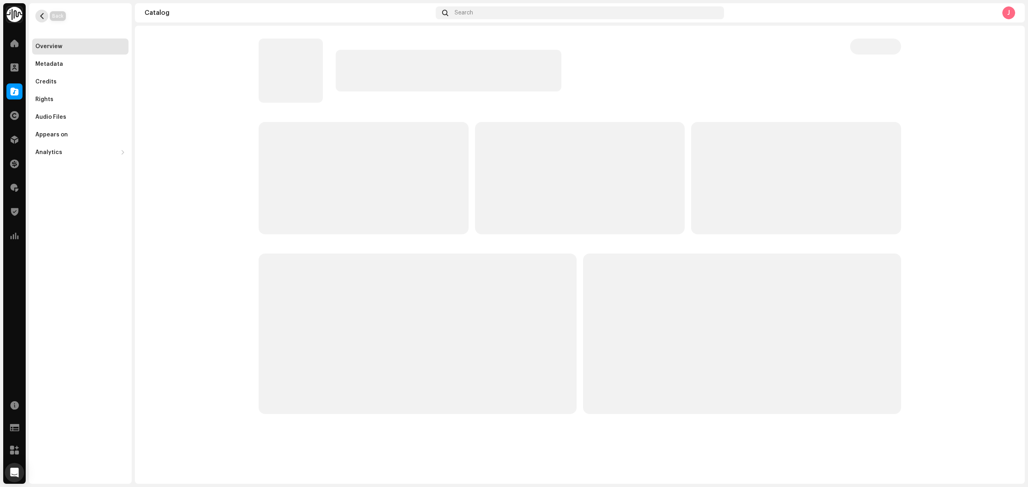
click at [39, 13] on span "button" at bounding box center [42, 16] width 6 height 6
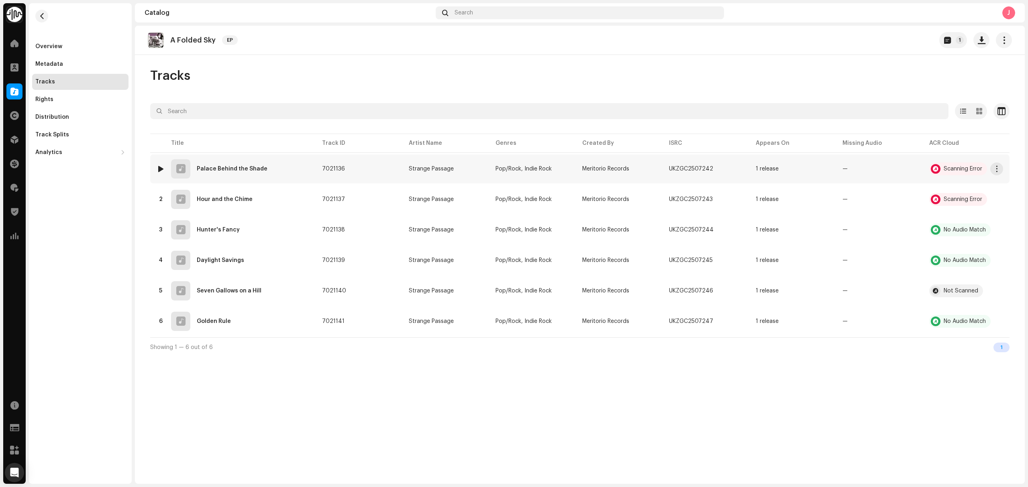
click at [161, 168] on div at bounding box center [161, 169] width 6 height 6
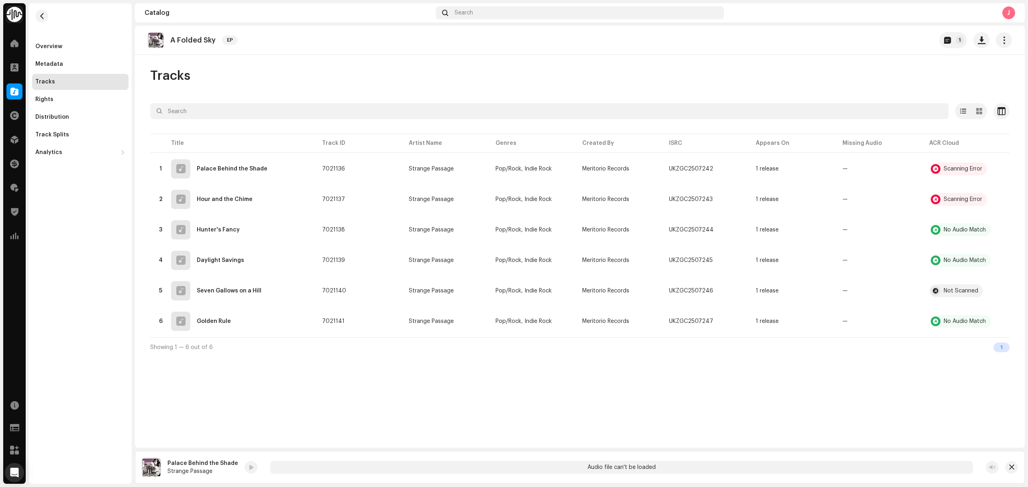
click at [245, 471] on re-a-play-button at bounding box center [251, 467] width 13 height 13
click at [344, 419] on div "A Folded Sky EP 1 Tracks Selected 0 Options Filters Distribution status In prog…" at bounding box center [580, 237] width 890 height 422
click at [69, 36] on div "Overview Metadata Tracks Rights Distribution Track Splits Analytics Consumption…" at bounding box center [80, 81] width 103 height 157
click at [118, 287] on div "Overview Metadata Tracks Rights Distribution Track Splits Analytics Consumption…" at bounding box center [80, 243] width 103 height 481
click at [160, 203] on div at bounding box center [161, 199] width 6 height 6
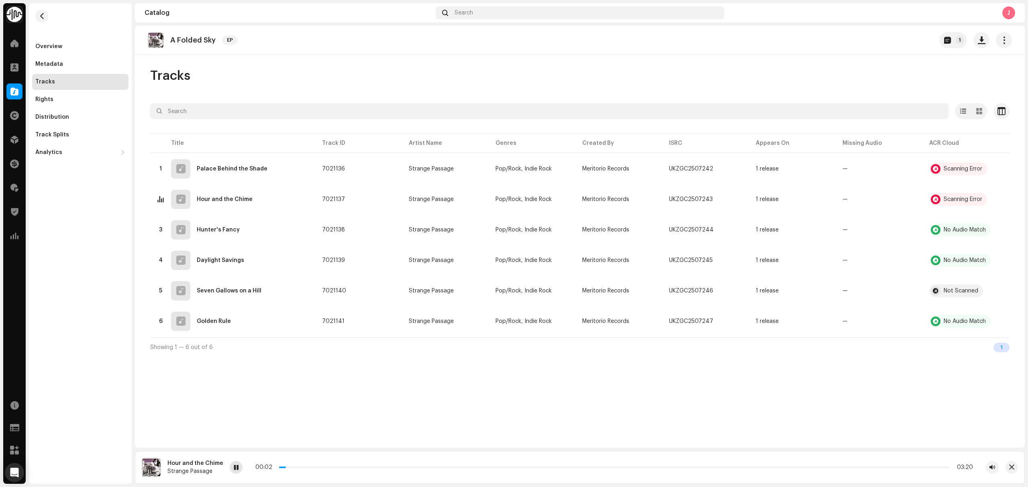
click at [236, 470] on span at bounding box center [236, 468] width 5 height 6
click at [161, 171] on div at bounding box center [161, 169] width 6 height 6
click at [422, 469] on div "00:03 03:10" at bounding box center [621, 468] width 703 height 6
click at [247, 471] on div at bounding box center [251, 467] width 13 height 13
click at [159, 201] on div at bounding box center [161, 199] width 6 height 6
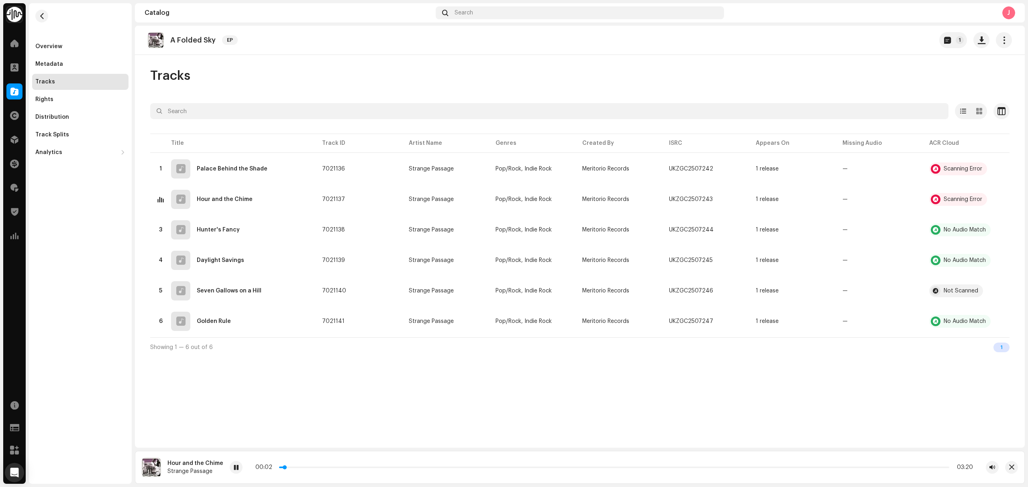
click at [328, 467] on p-slider at bounding box center [614, 468] width 670 height 2
click at [235, 469] on span at bounding box center [236, 468] width 5 height 6
click at [41, 50] on div "Overview" at bounding box center [80, 47] width 96 height 16
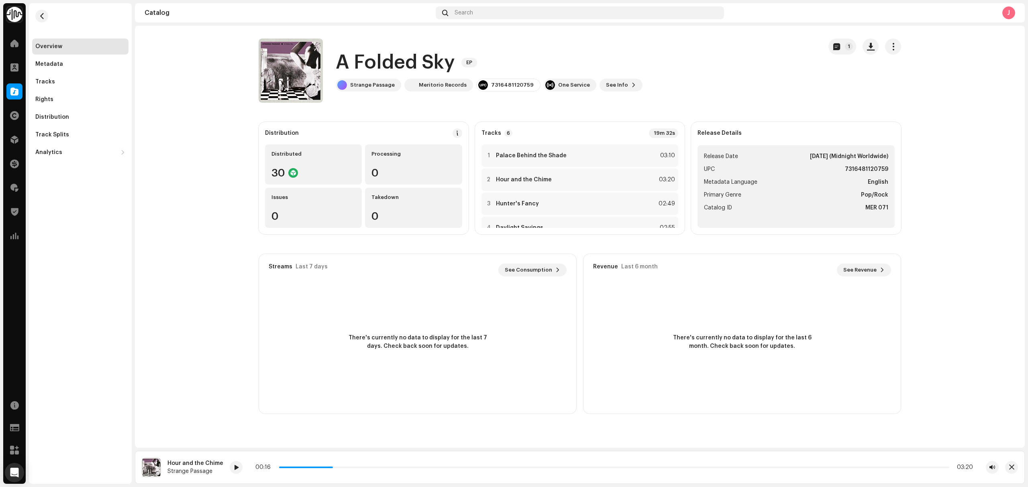
click at [214, 160] on catalog-releases-details-overview "A Folded Sky EP 1 A Folded Sky EP Strange Passage Meritorio Records 73164811207…" at bounding box center [580, 226] width 890 height 401
click at [1016, 469] on button "button" at bounding box center [1011, 467] width 13 height 13
click at [21, 88] on div at bounding box center [14, 92] width 16 height 16
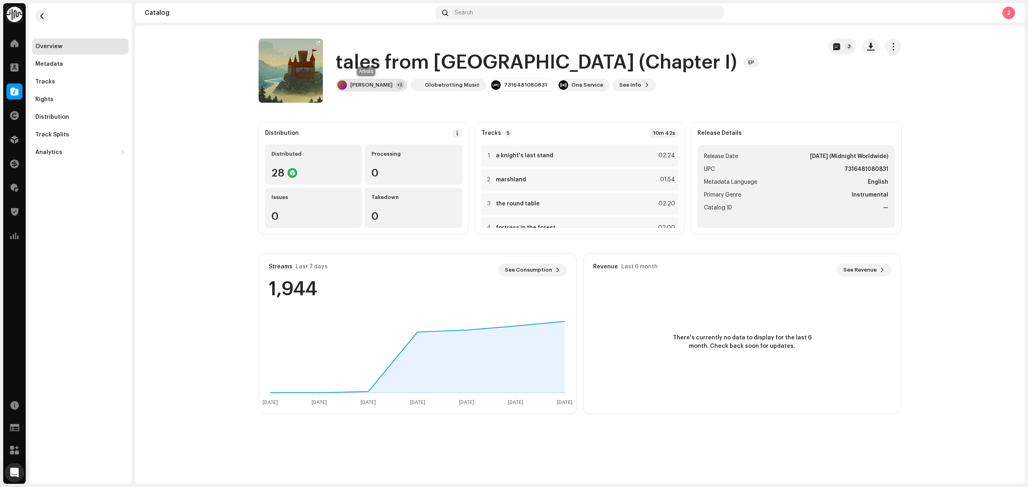
click at [381, 84] on div "[PERSON_NAME]" at bounding box center [371, 85] width 43 height 6
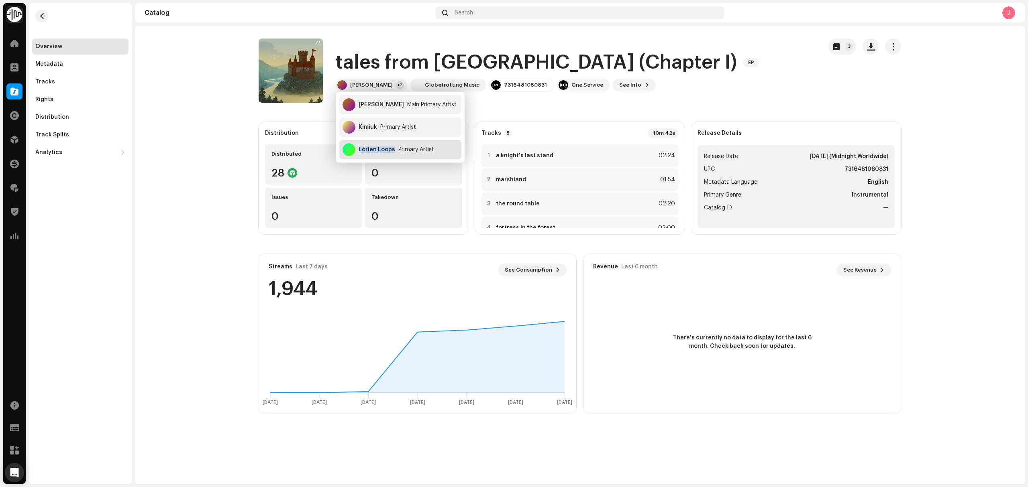
copy div "Lórien Loops"
drag, startPoint x: 394, startPoint y: 156, endPoint x: 447, endPoint y: 150, distance: 53.7
click at [447, 150] on div "Lórien Loops Primary Artist" at bounding box center [400, 149] width 122 height 19
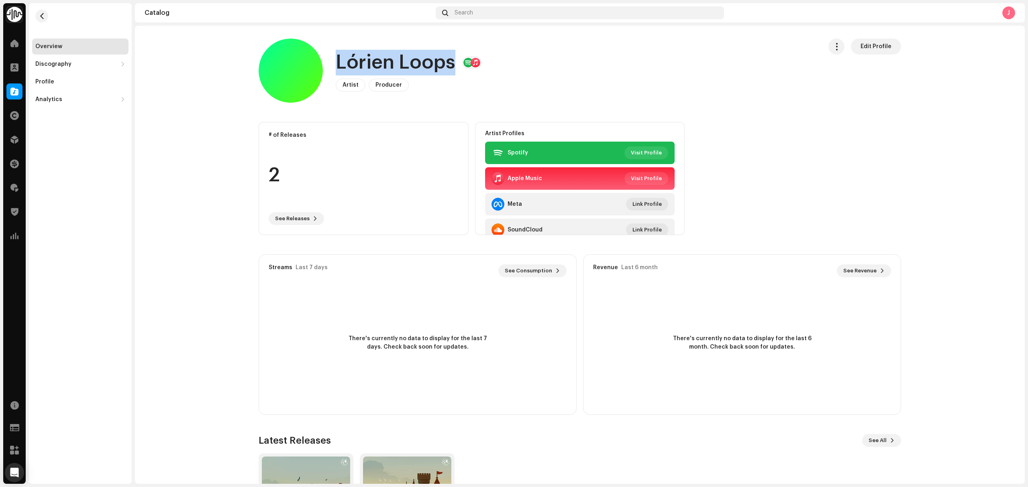
copy h1 "Lórien Loops"
drag, startPoint x: 450, startPoint y: 69, endPoint x: 332, endPoint y: 63, distance: 119.0
click at [332, 63] on div "Lórien Loops Artist Producer Edit Profile" at bounding box center [537, 71] width 557 height 64
click at [130, 139] on div "Overview Discography Releases Tracks Profile Analytics Consumption Engagement R…" at bounding box center [80, 243] width 103 height 481
click at [39, 16] on span "button" at bounding box center [42, 16] width 6 height 6
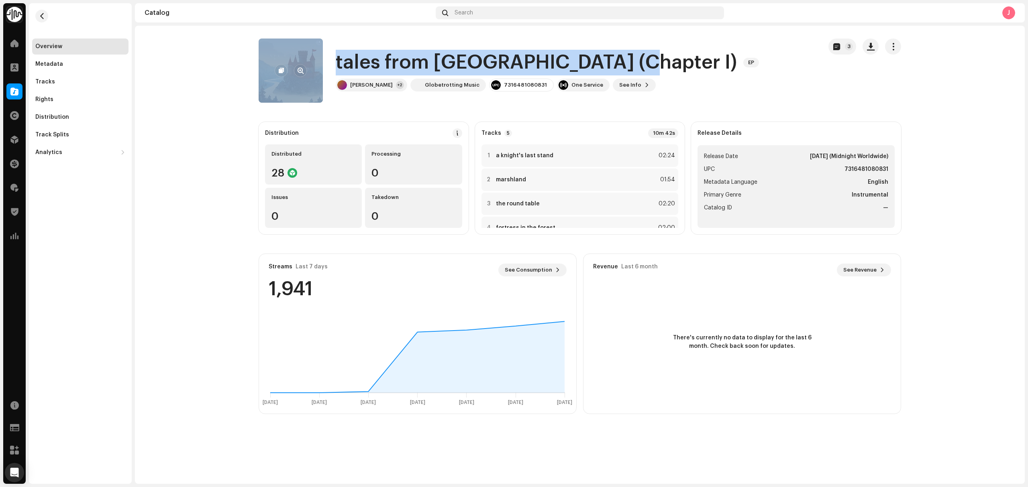
copy div "tales from [GEOGRAPHIC_DATA] (Chapter I)"
drag, startPoint x: 609, startPoint y: 58, endPoint x: 299, endPoint y: 59, distance: 309.9
click at [299, 59] on div "tales from fortrose (Chapter I) EP [PERSON_NAME] +2 Globetrotting Music 7316481…" at bounding box center [537, 71] width 557 height 64
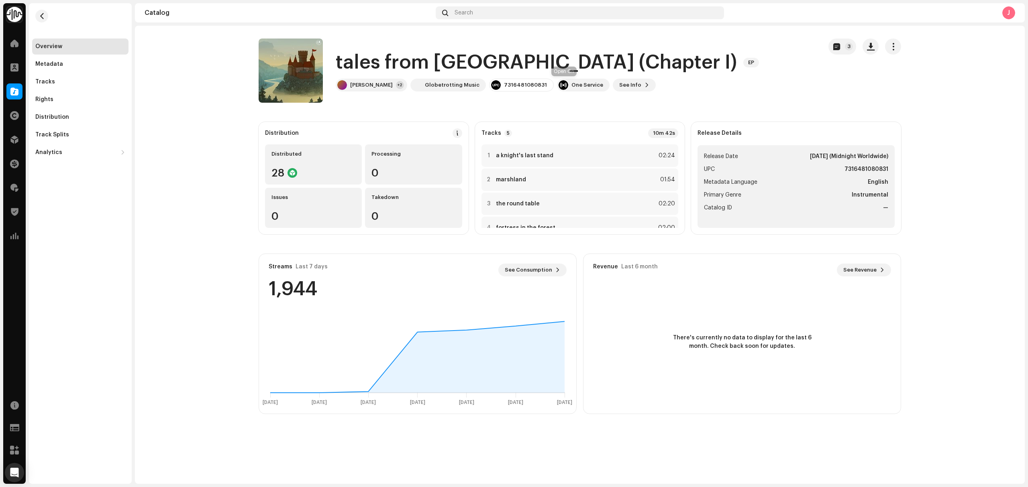
click at [517, 88] on div "7316481080831" at bounding box center [525, 85] width 43 height 6
copy div "7316481080831"
click at [224, 159] on catalog-releases-details-overview "tales from fortrose (Chapter I) EP 3 tales from fortrose (Chapter I) EP [PERSON…" at bounding box center [580, 226] width 890 height 401
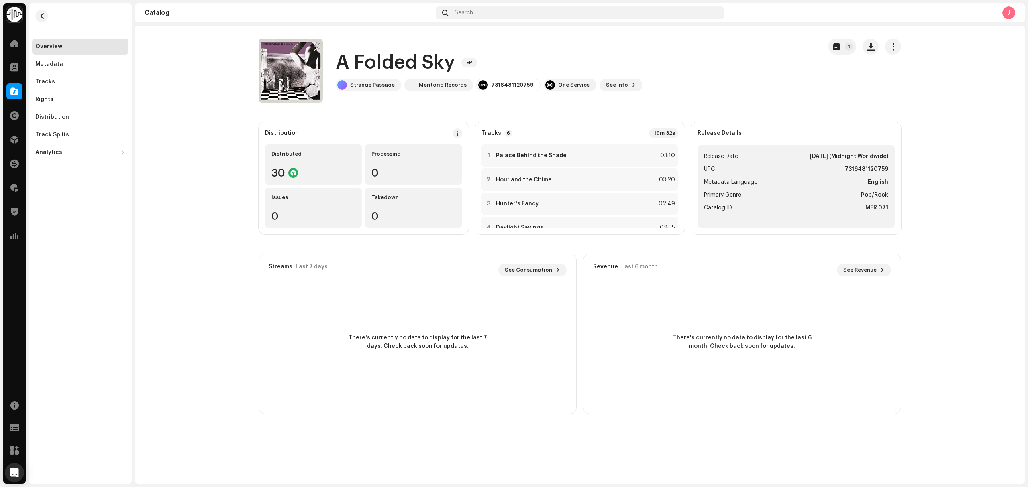
click at [158, 178] on catalog-releases-details-overview "A Folded Sky EP 1 A Folded Sky EP Strange Passage Meritorio Records 73164811207…" at bounding box center [580, 226] width 890 height 401
click at [227, 198] on catalog-releases-details-overview "A Folded Sky EP 1 A Folded Sky EP Strange Passage Meritorio Records 73164811207…" at bounding box center [580, 226] width 890 height 401
click at [61, 116] on div "Distribution" at bounding box center [52, 117] width 34 height 6
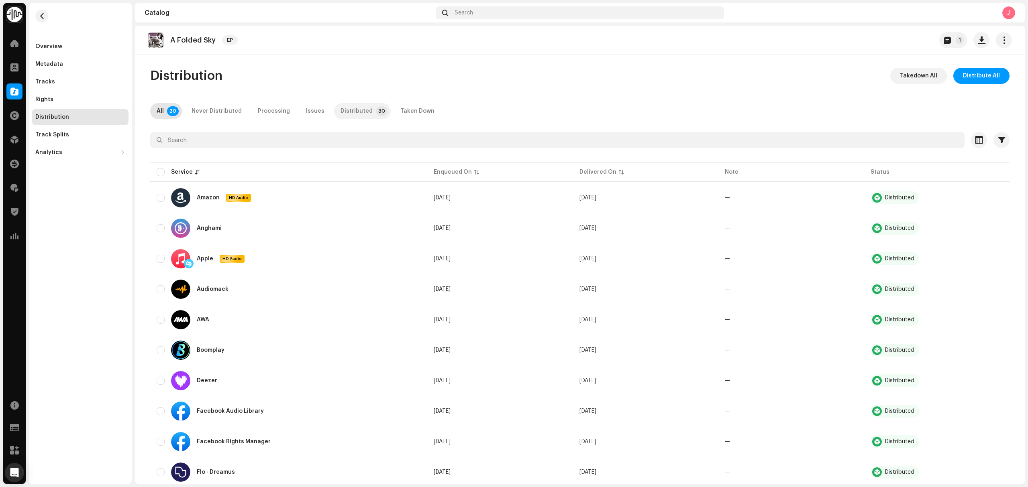
click at [341, 110] on div "Distributed" at bounding box center [356, 111] width 32 height 16
click at [153, 171] on th "Service" at bounding box center [288, 172] width 277 height 19
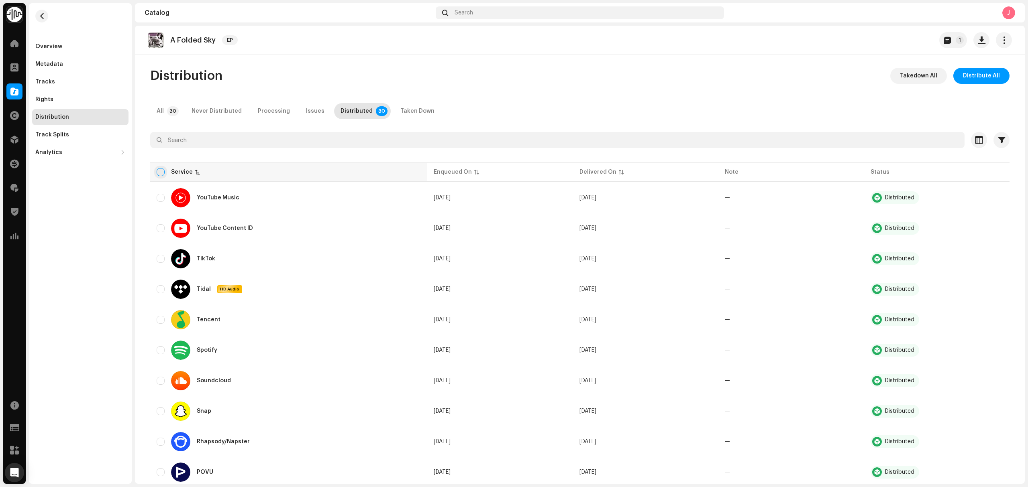
click at [160, 175] on input "checkbox" at bounding box center [161, 172] width 8 height 8
checkbox input "true"
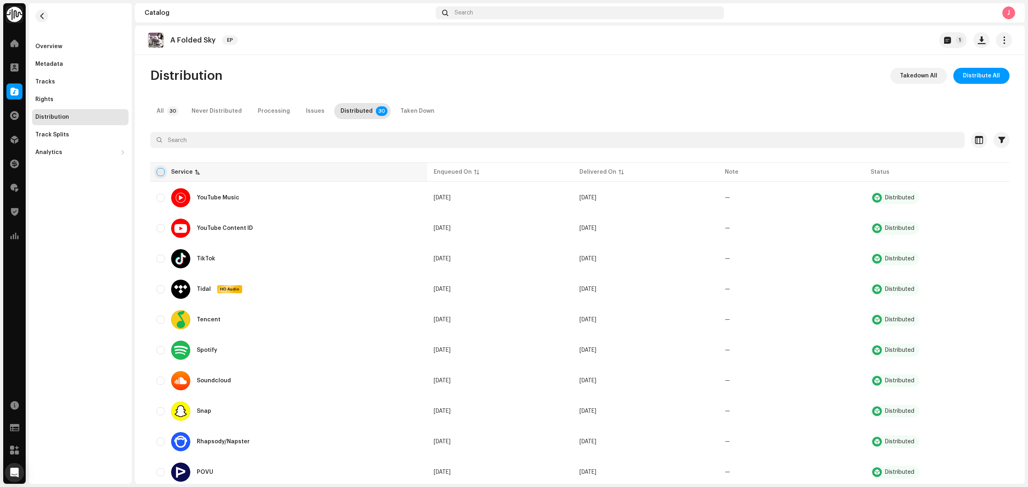
checkbox input "true"
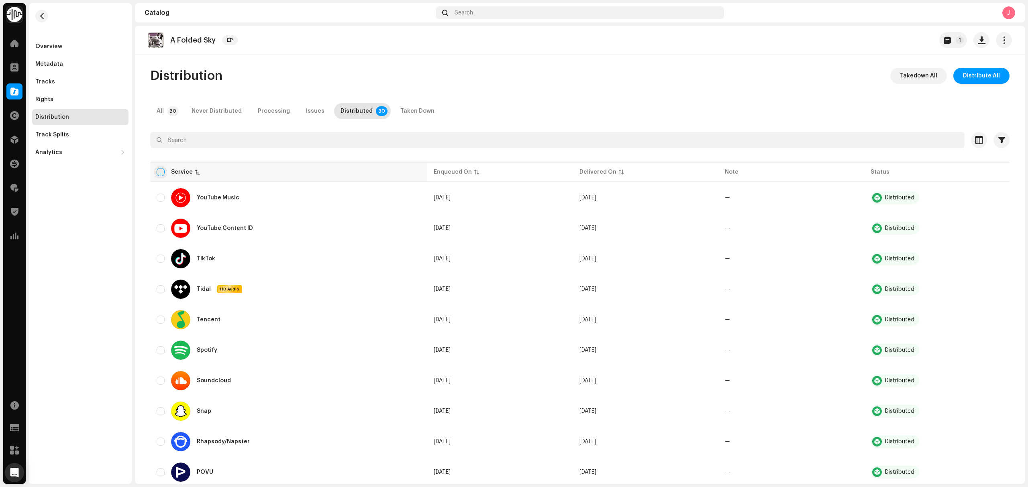
checkbox input "true"
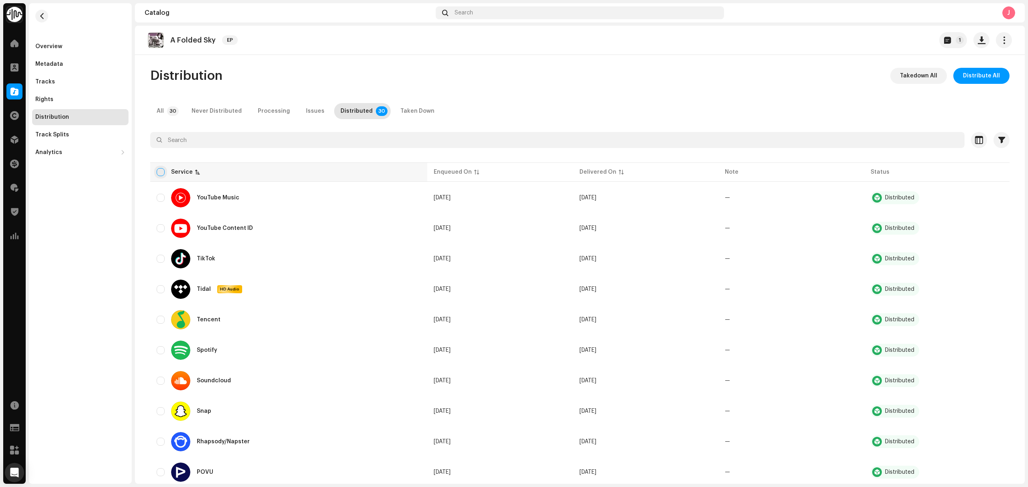
checkbox input "true"
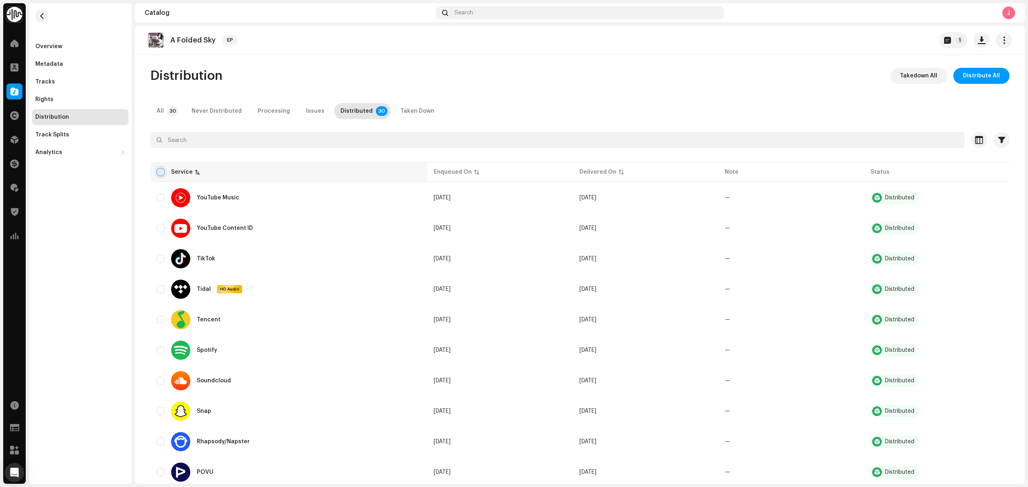
checkbox input "true"
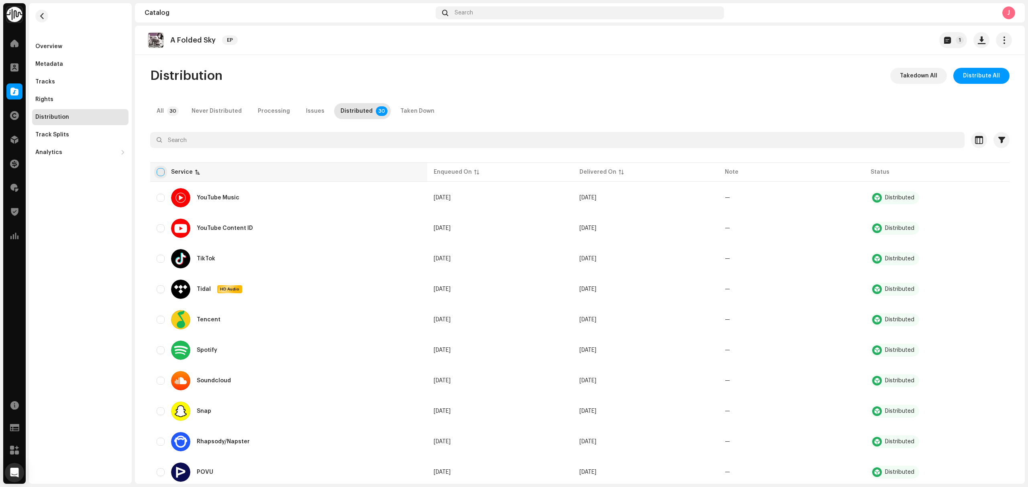
checkbox input "true"
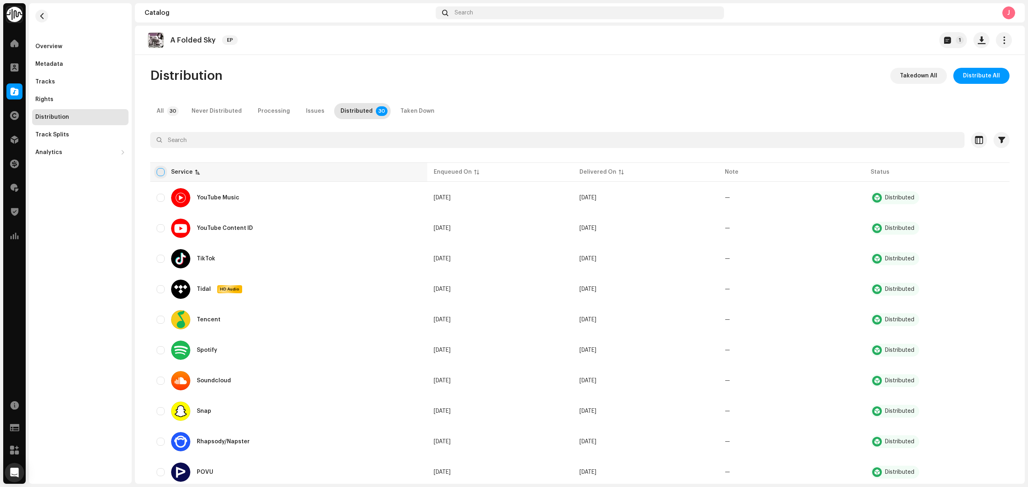
checkbox input "true"
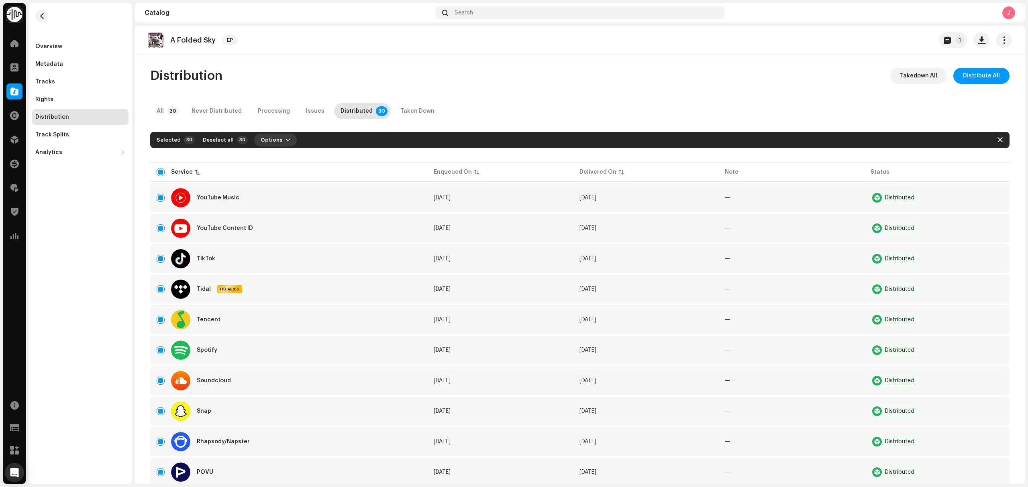
click at [261, 145] on span "Options" at bounding box center [272, 140] width 22 height 16
click at [265, 151] on div "Distribute" at bounding box center [291, 158] width 81 height 16
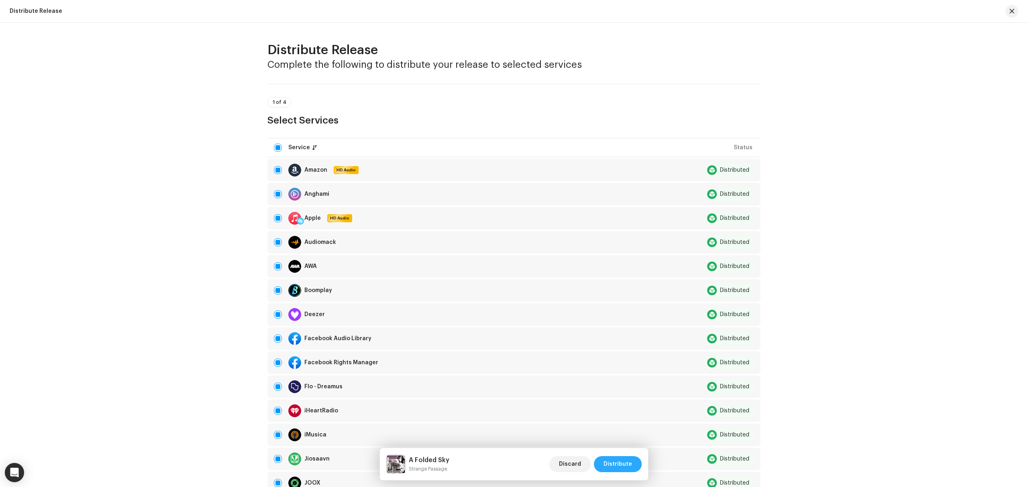
click at [628, 469] on span "Distribute" at bounding box center [617, 464] width 29 height 16
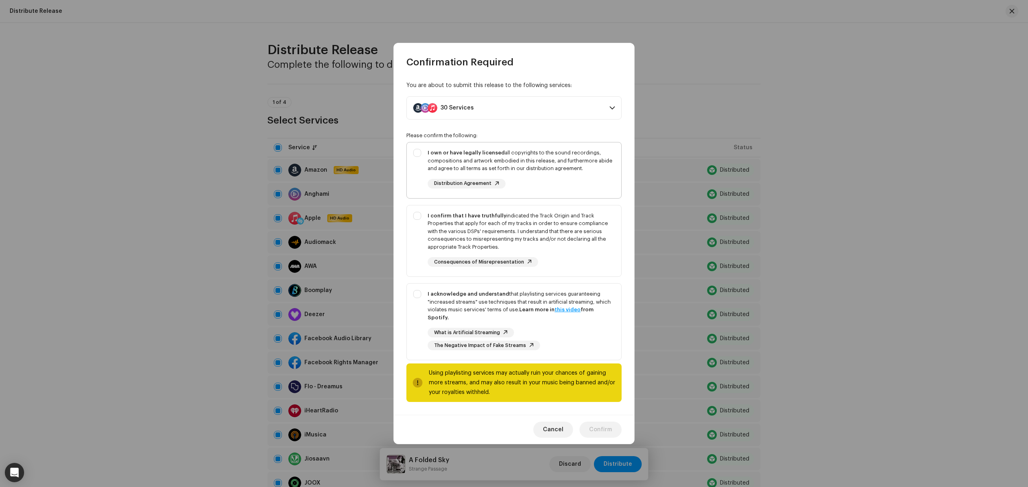
click at [412, 149] on div "I own or have legally licensed all copyrights to the sound recordings, composit…" at bounding box center [514, 169] width 214 height 53
checkbox input "true"
click at [420, 248] on div "I confirm that I have truthfully indicated the Track Origin and Track Propertie…" at bounding box center [514, 240] width 214 height 68
checkbox input "true"
click at [406, 336] on p-togglebutton "I acknowledge and understand that playlisting services guaranteeing "increased …" at bounding box center [513, 321] width 215 height 77
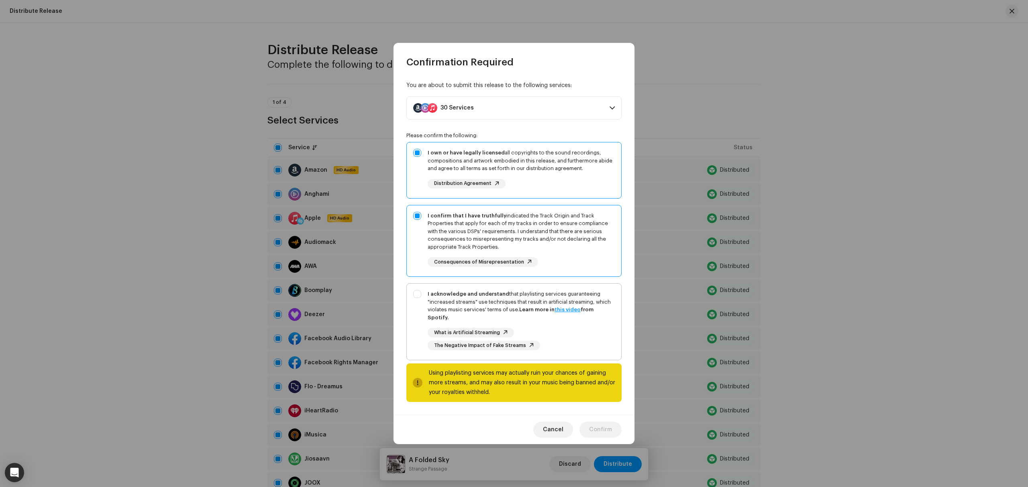
checkbox input "true"
click at [615, 426] on button "Confirm" at bounding box center [600, 430] width 42 height 16
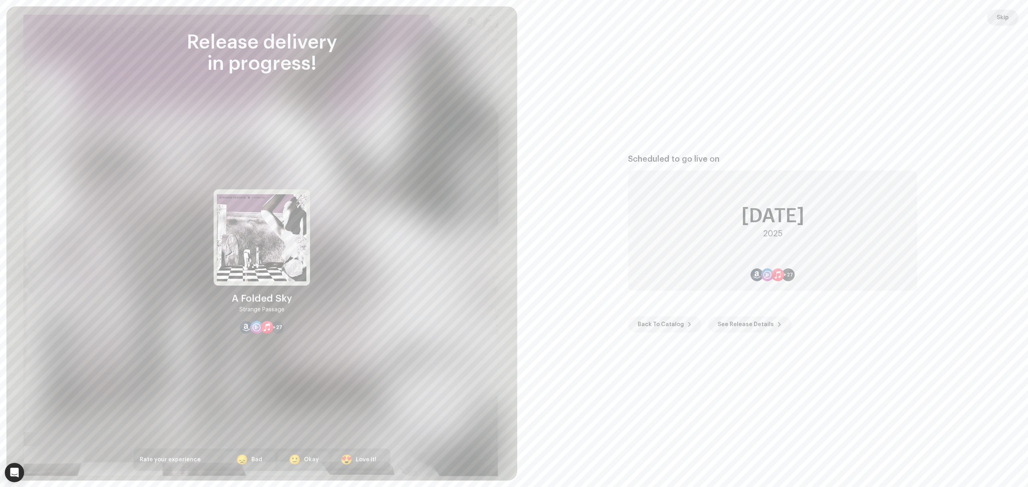
click at [1002, 17] on span "Skip" at bounding box center [1002, 18] width 12 height 16
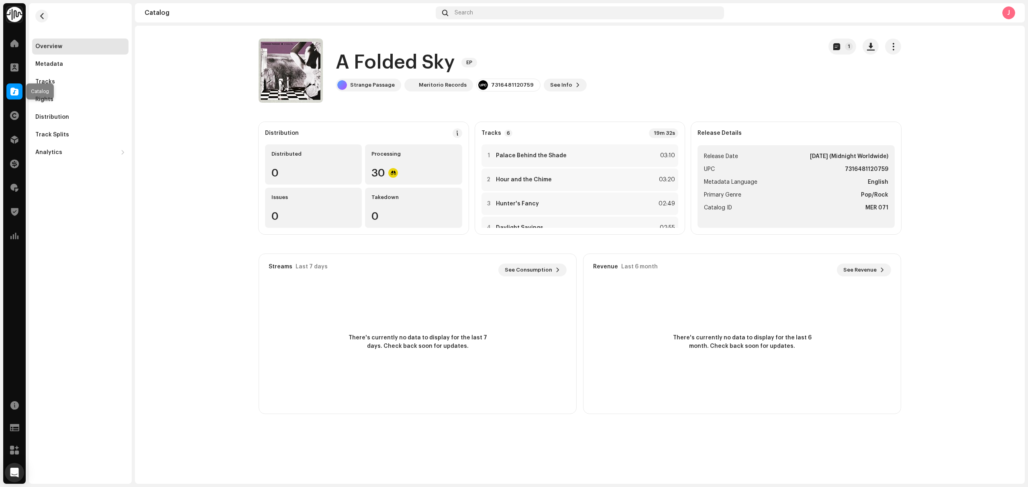
click at [13, 91] on span at bounding box center [14, 91] width 8 height 6
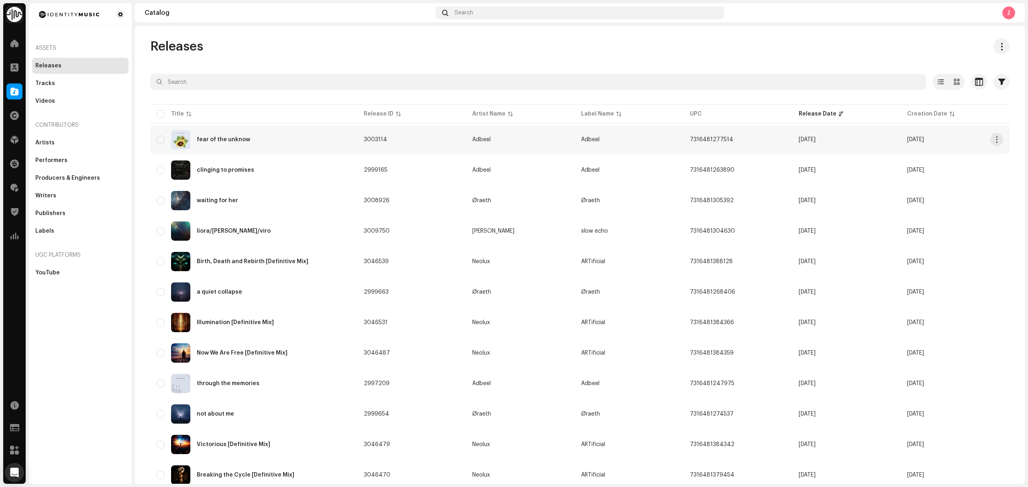
click at [333, 150] on td "fear of the unknow" at bounding box center [253, 139] width 207 height 29
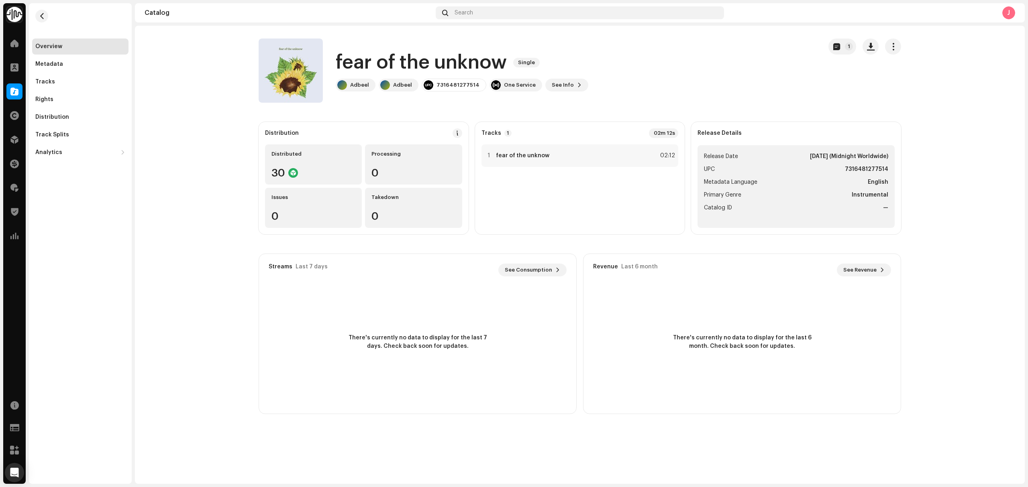
drag, startPoint x: 214, startPoint y: 239, endPoint x: 206, endPoint y: 226, distance: 16.0
click at [214, 239] on catalog-releases-details-overview "fear of the unknow Single 1 fear of the unknow Single Adbeel Adbeel 73164812775…" at bounding box center [580, 226] width 890 height 401
click at [57, 82] on div "Tracks" at bounding box center [80, 82] width 90 height 6
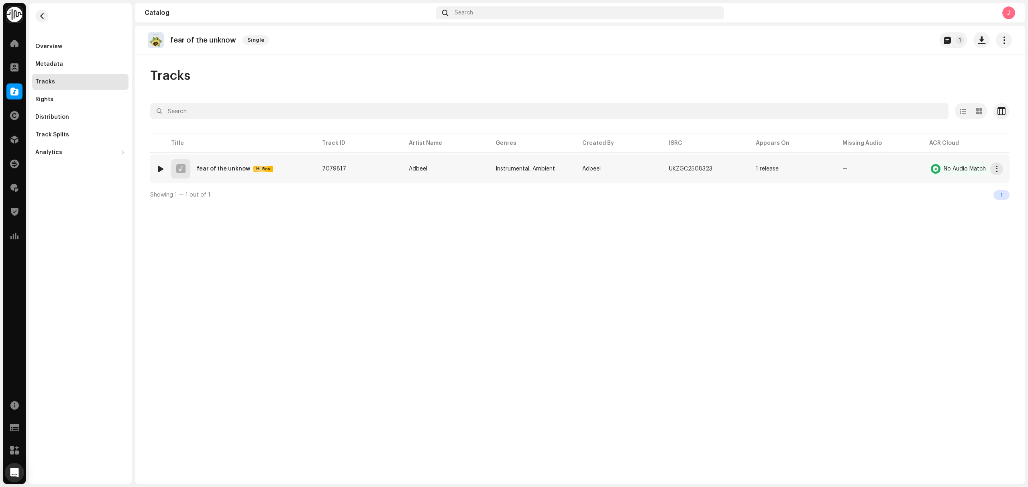
click at [306, 169] on div "1 fear of the unknow Hi-Res" at bounding box center [233, 168] width 153 height 19
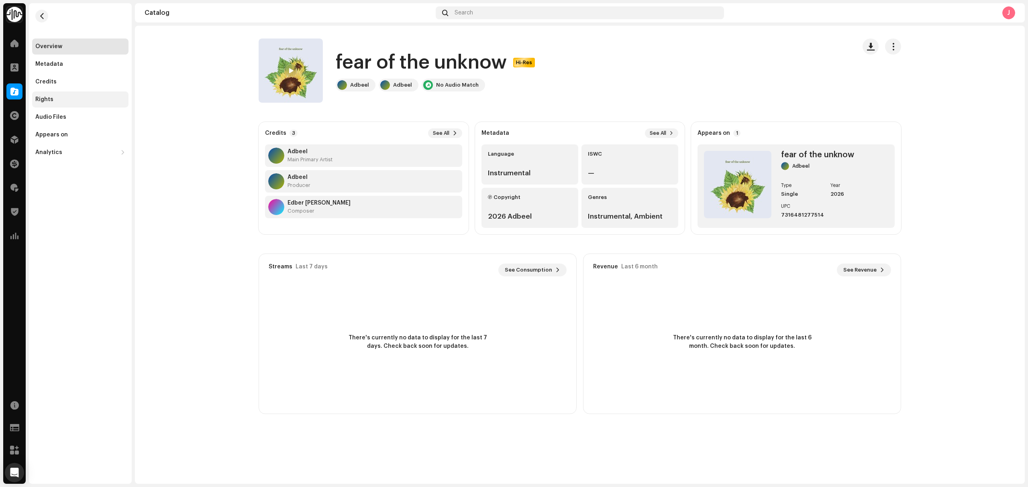
click at [73, 103] on div "Rights" at bounding box center [80, 100] width 96 height 16
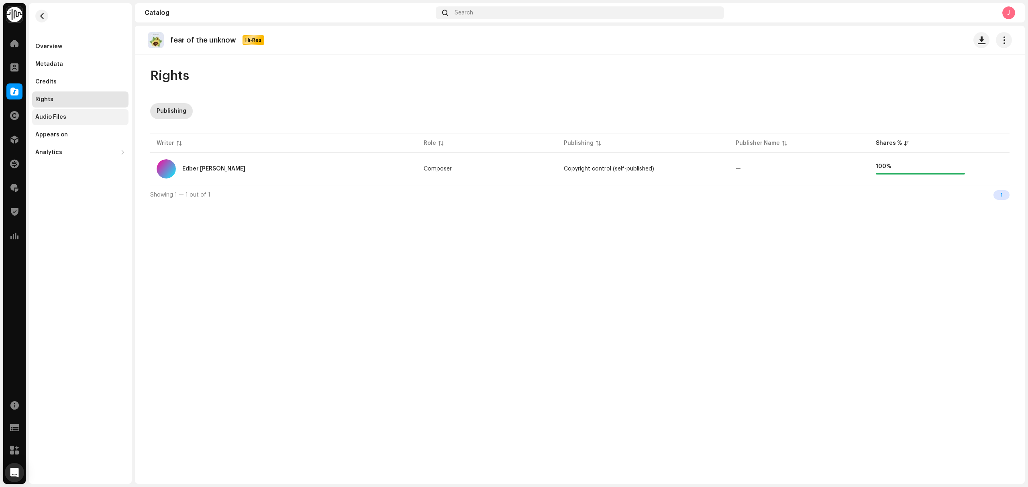
click at [72, 124] on div "Audio Files" at bounding box center [80, 117] width 96 height 16
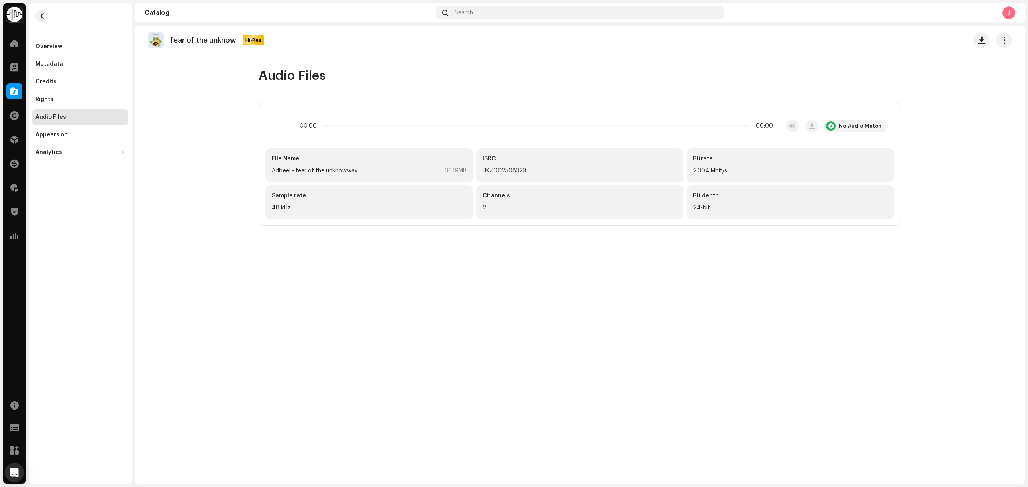
click at [164, 292] on div "fear of the unknow Hi-Res Audio Files 00:00 00:00 No Audio Match File Name Adbe…" at bounding box center [580, 255] width 890 height 458
click at [211, 287] on div "fear of the unknow Hi-Res Audio Files 00:00 00:00 No Audio Match File Name Adbe…" at bounding box center [580, 255] width 890 height 458
drag, startPoint x: 204, startPoint y: 293, endPoint x: 187, endPoint y: 300, distance: 18.5
click at [204, 293] on div "fear of the unknow Hi-Res Audio Files 00:00 02:12 No Audio Match File Name Adbe…" at bounding box center [580, 255] width 890 height 458
click at [4, 90] on div "Catalog" at bounding box center [14, 91] width 22 height 22
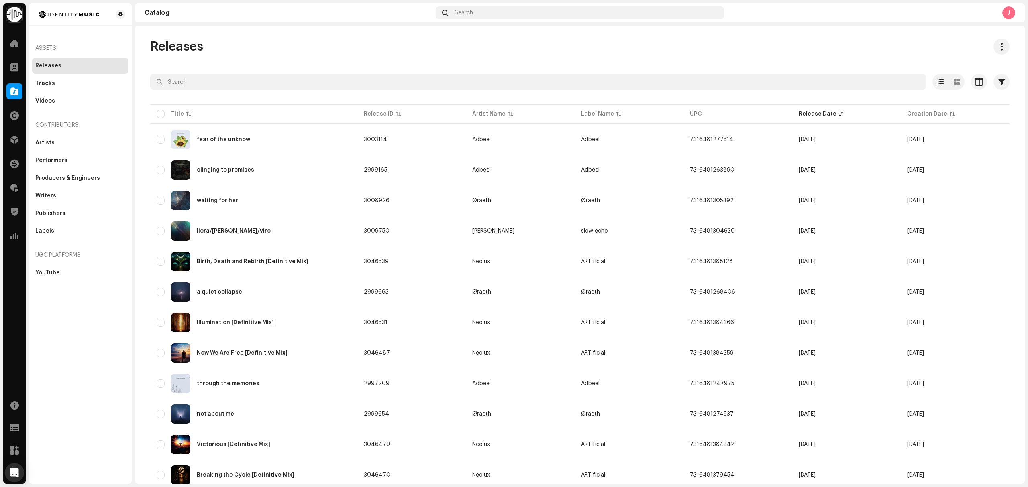
click at [52, 318] on div "Assets Releases Tracks Videos Contributors Artists Performers Producers & Engin…" at bounding box center [80, 243] width 103 height 481
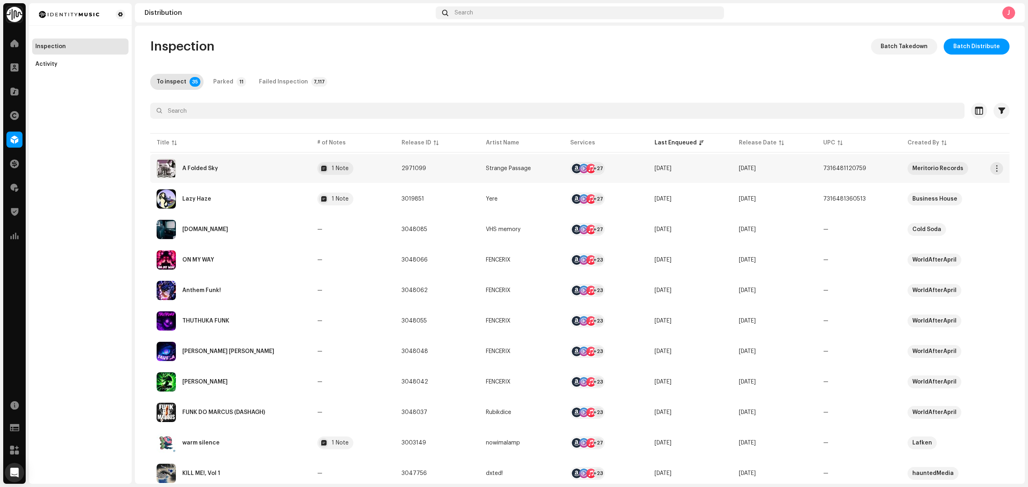
click at [281, 173] on div "A Folded Sky" at bounding box center [231, 168] width 148 height 19
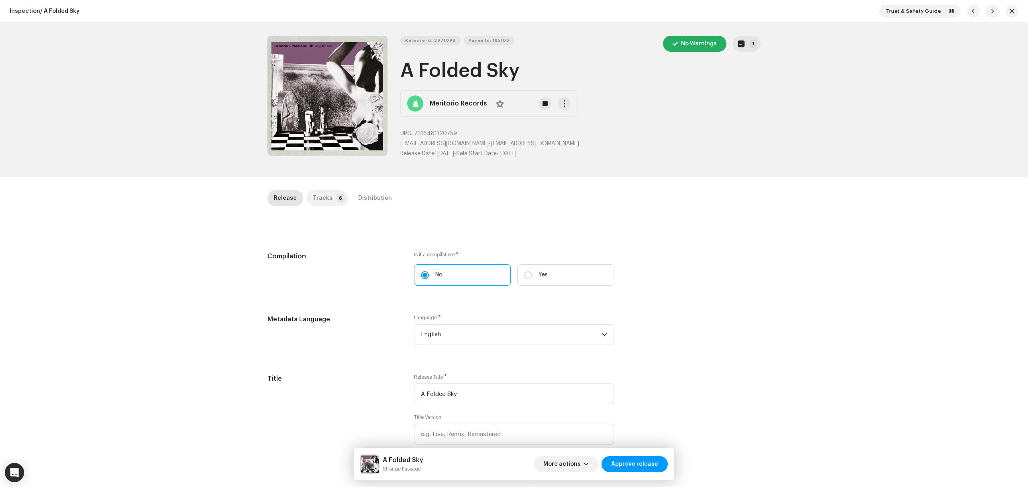
click at [329, 201] on p-tab "Tracks 6" at bounding box center [327, 198] width 42 height 16
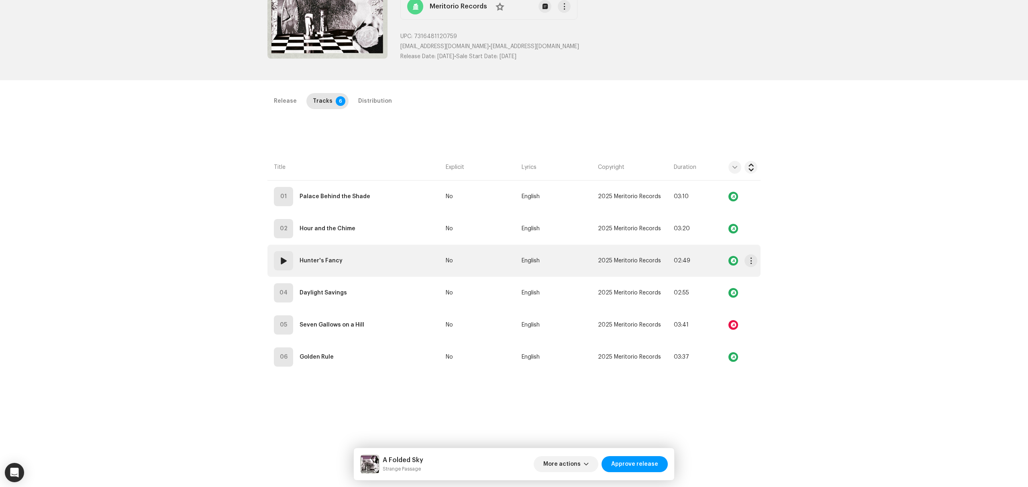
scroll to position [107, 0]
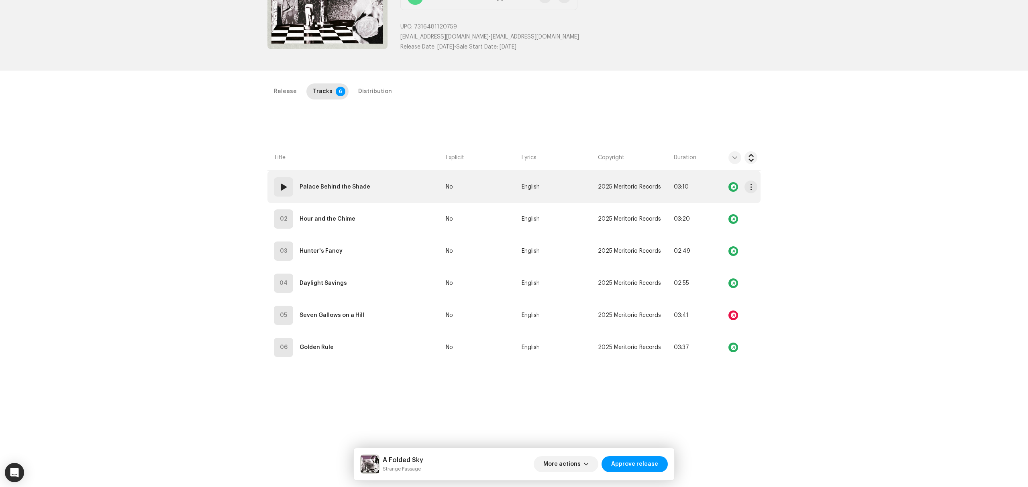
click at [394, 191] on td "01 Palace Behind the Shade" at bounding box center [354, 187] width 175 height 32
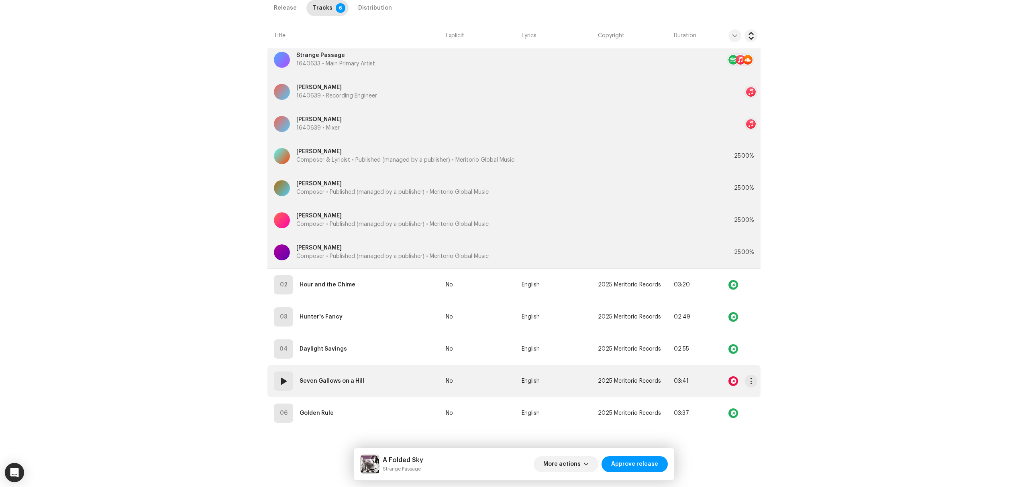
click at [410, 383] on td "05 Seven Gallows on a Hill" at bounding box center [354, 381] width 175 height 32
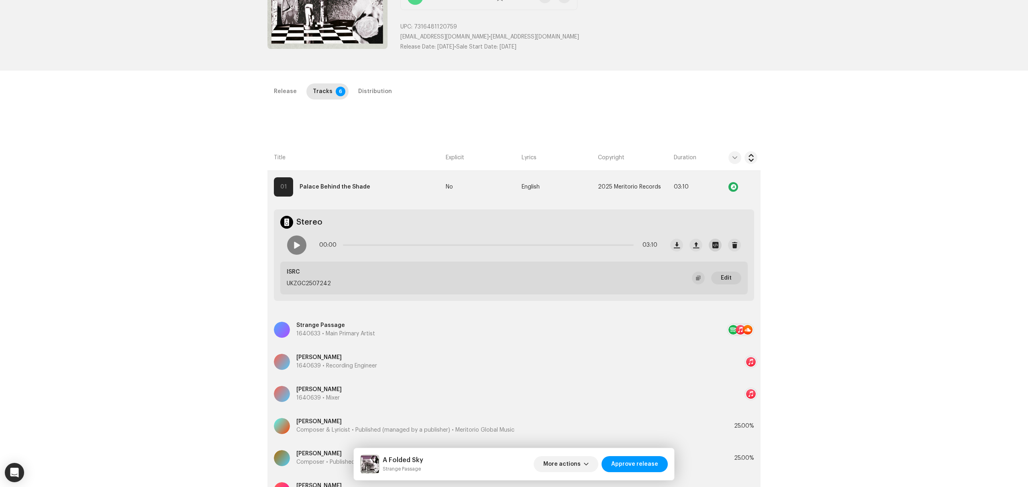
click at [713, 243] on span "button" at bounding box center [715, 245] width 6 height 6
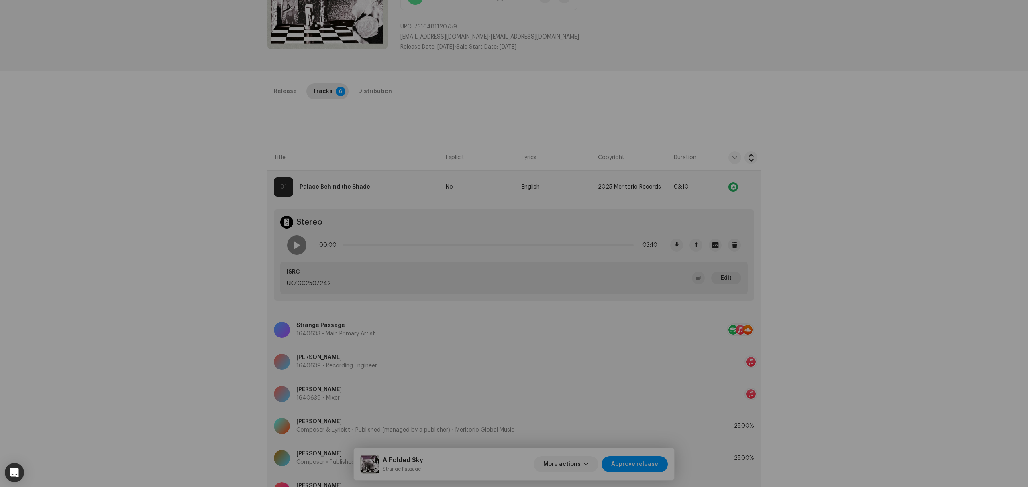
click at [216, 295] on div "1. Palace Behind the Shade.wav File Name 1. Palace Behind the Shade.wav 47.95MB…" at bounding box center [514, 243] width 1028 height 487
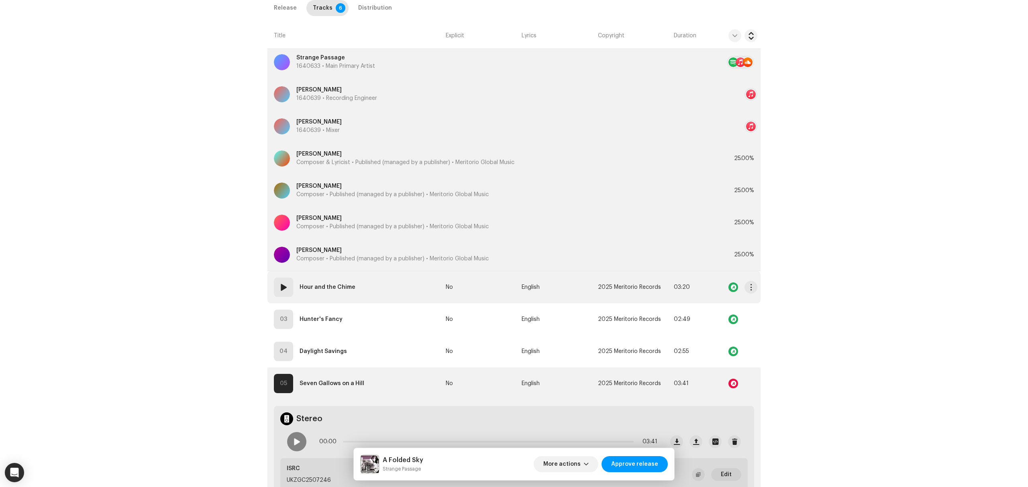
click at [395, 291] on td "02 Hour and the Chime" at bounding box center [354, 287] width 175 height 32
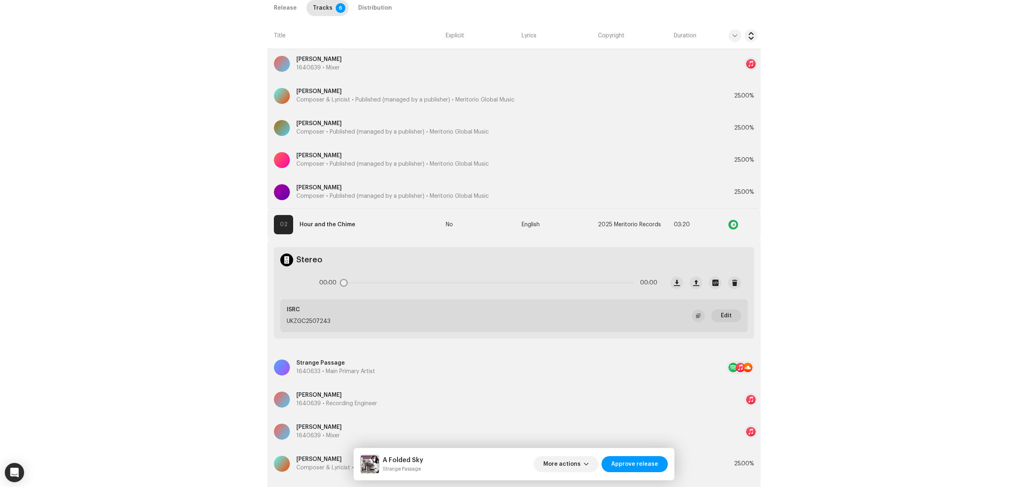
scroll to position [535, 0]
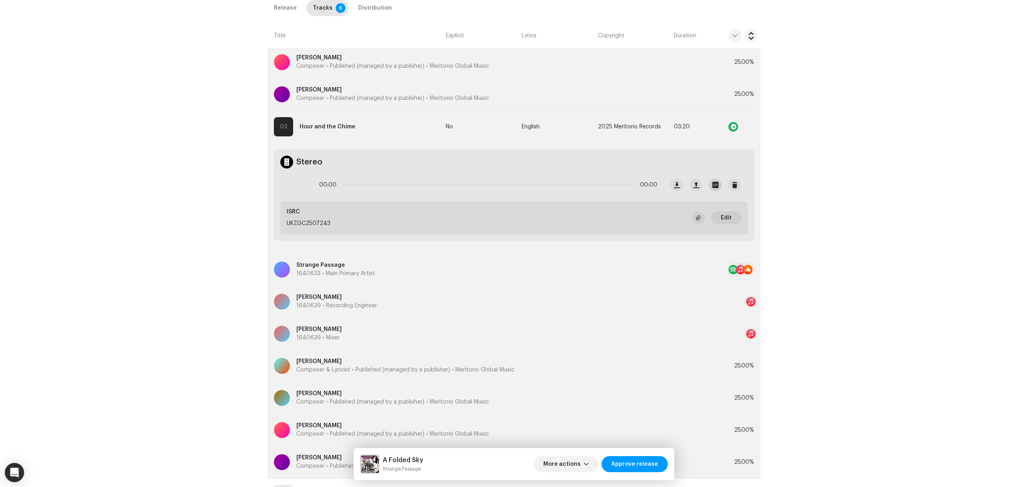
click at [712, 181] on button "button" at bounding box center [715, 185] width 13 height 13
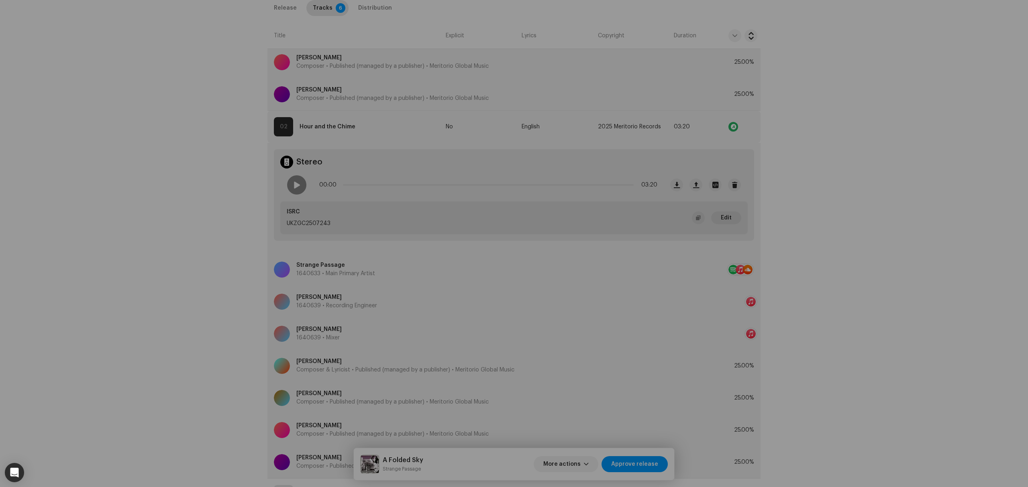
click at [172, 282] on div "2. Hour and the Chime.wav File Name 2. Hour and the Chime.wav 50.51MB Duration …" at bounding box center [514, 243] width 1028 height 487
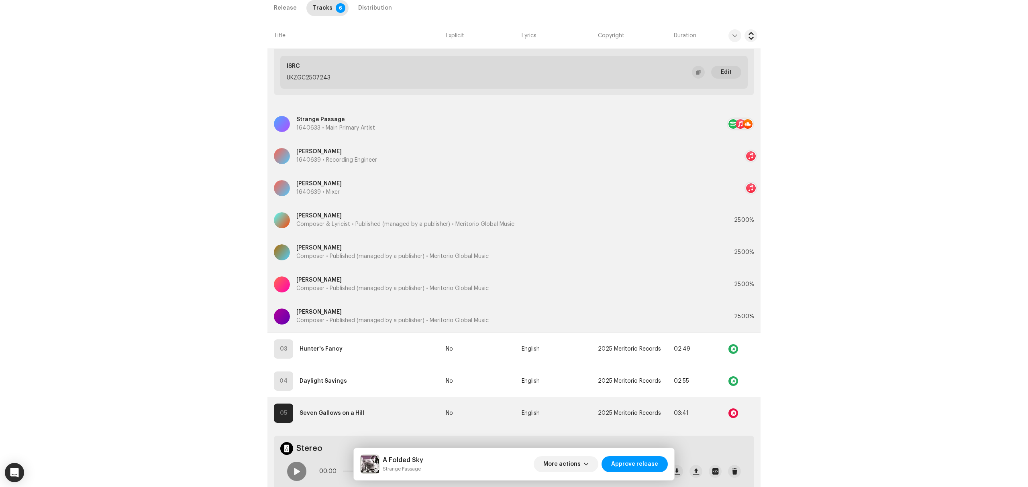
scroll to position [856, 0]
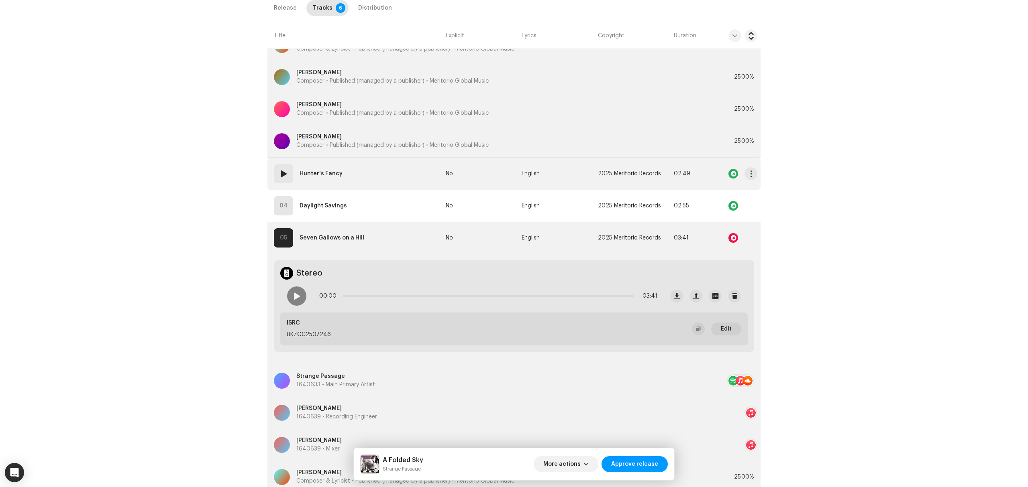
click at [401, 165] on td "03 Hunter's Fancy" at bounding box center [354, 174] width 175 height 32
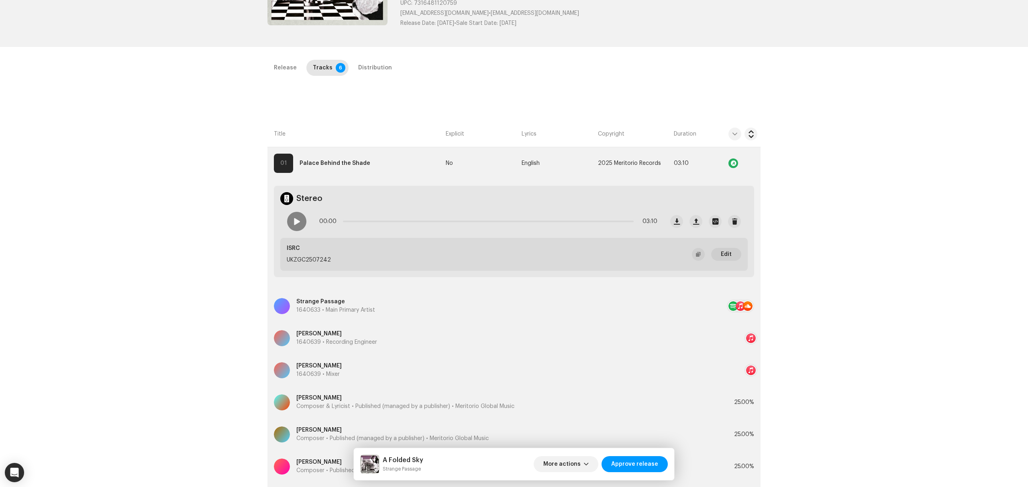
scroll to position [0, 0]
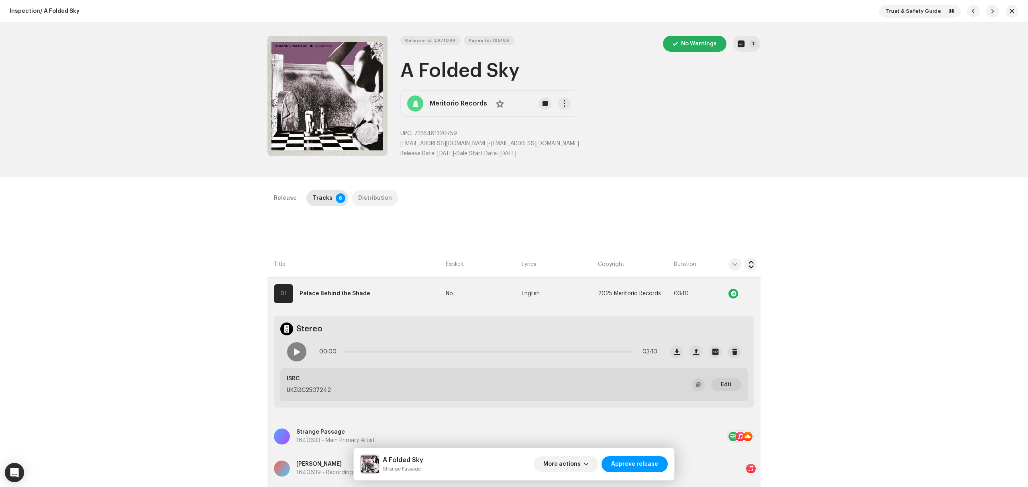
click at [372, 203] on div "Release Tracks 6 Distribution" at bounding box center [513, 201] width 493 height 23
click at [376, 201] on div "Distribution" at bounding box center [375, 198] width 34 height 16
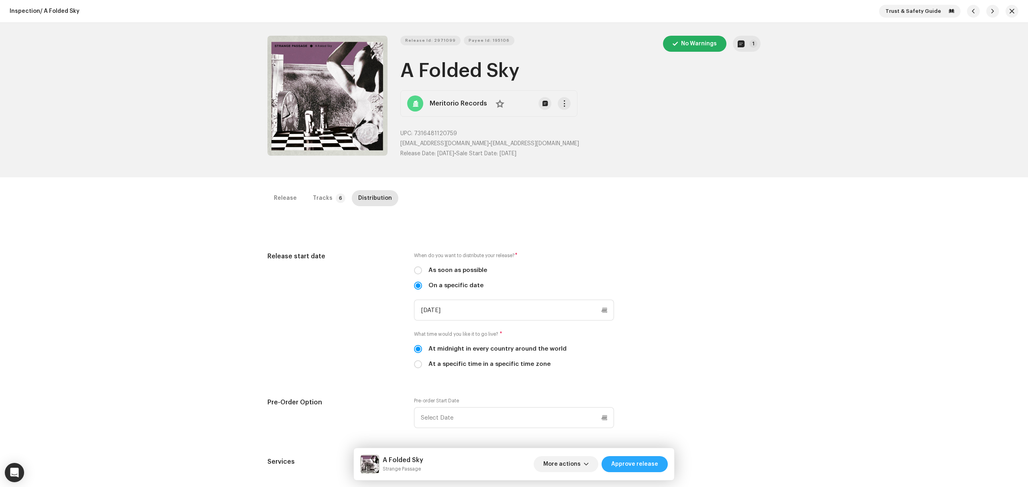
click at [635, 467] on span "Approve release" at bounding box center [634, 464] width 47 height 16
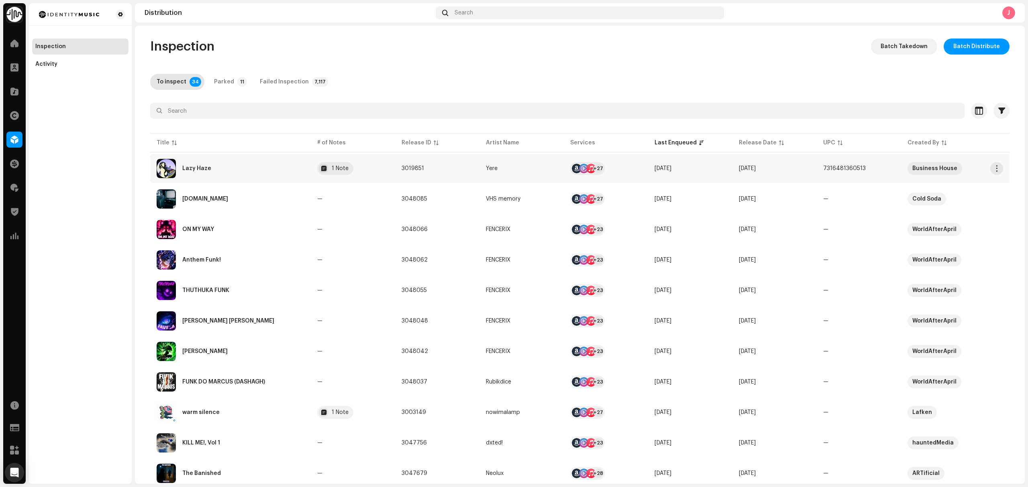
click at [249, 175] on div "Lazy Haze" at bounding box center [231, 168] width 148 height 19
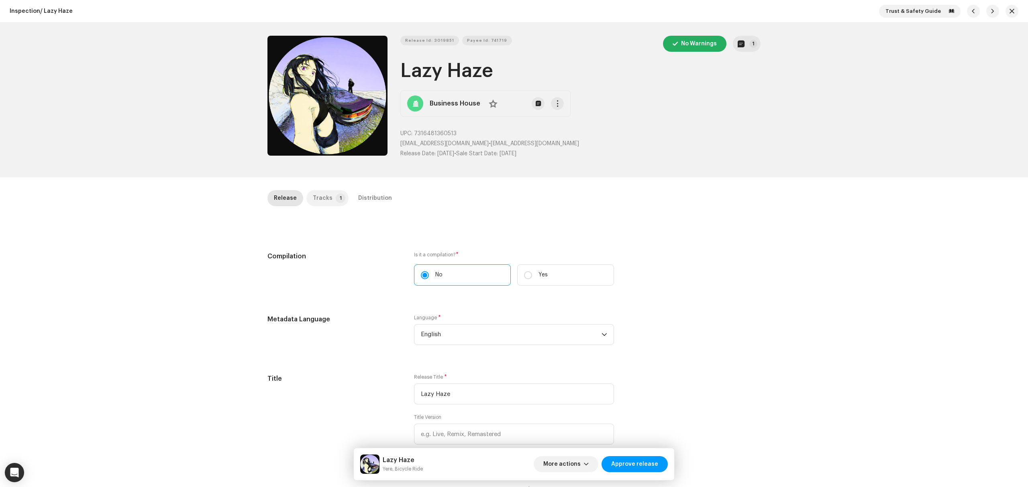
click at [332, 190] on p-tab "Tracks 1" at bounding box center [327, 198] width 42 height 16
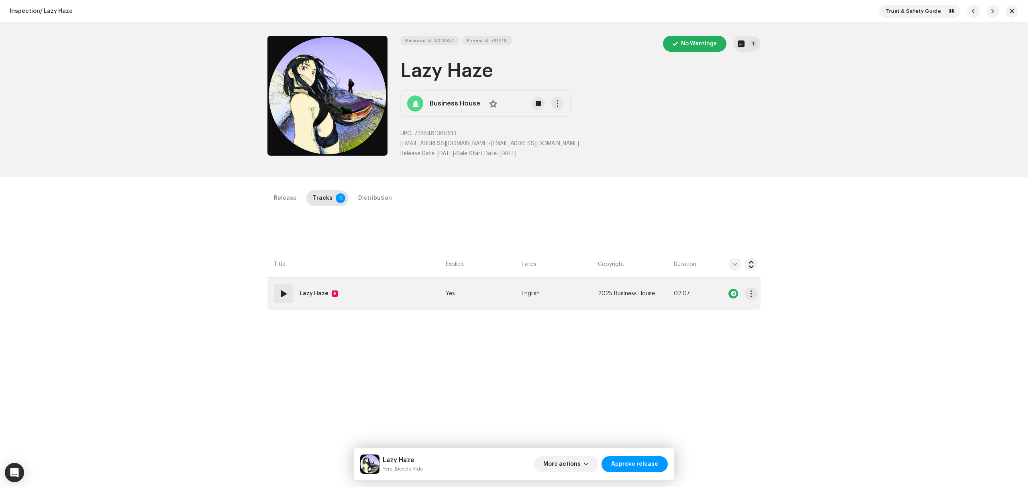
drag, startPoint x: 368, startPoint y: 270, endPoint x: 376, endPoint y: 291, distance: 21.9
click at [368, 272] on th "Title" at bounding box center [354, 265] width 175 height 26
click at [379, 296] on td "01 Lazy Haze E" at bounding box center [354, 294] width 175 height 32
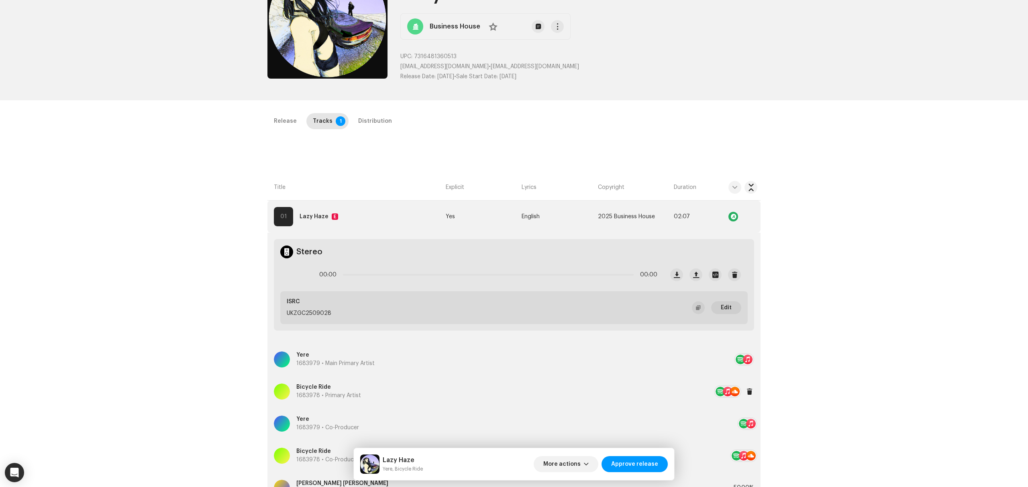
scroll to position [161, 0]
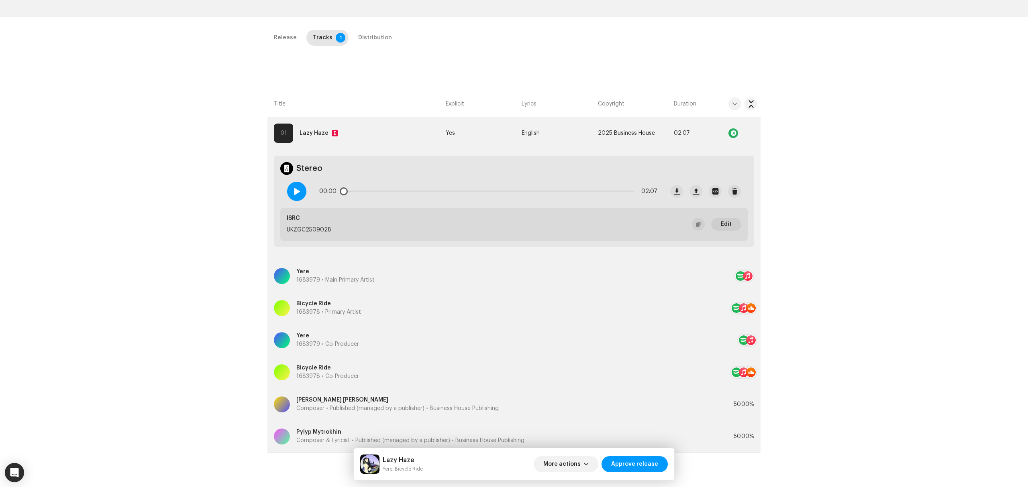
click at [293, 194] on span at bounding box center [296, 191] width 7 height 6
click at [297, 194] on span at bounding box center [296, 191] width 7 height 6
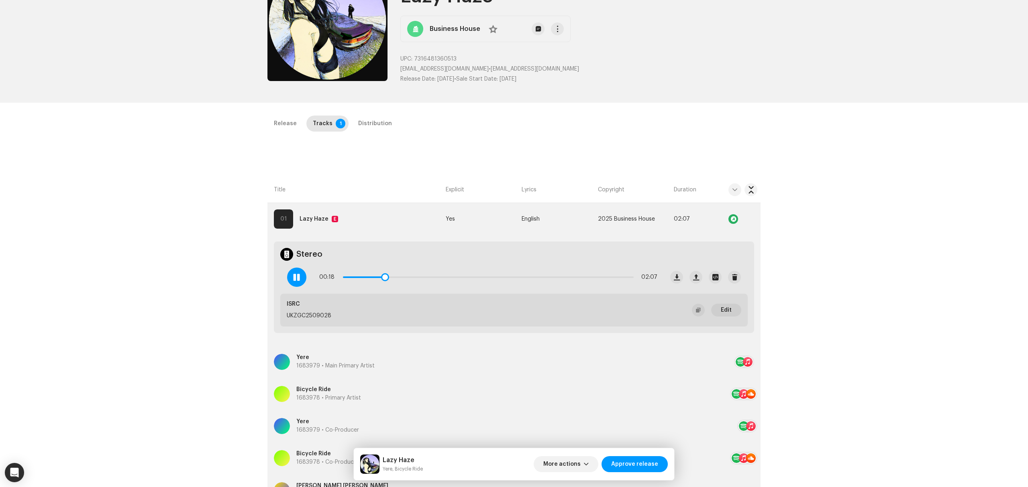
scroll to position [0, 0]
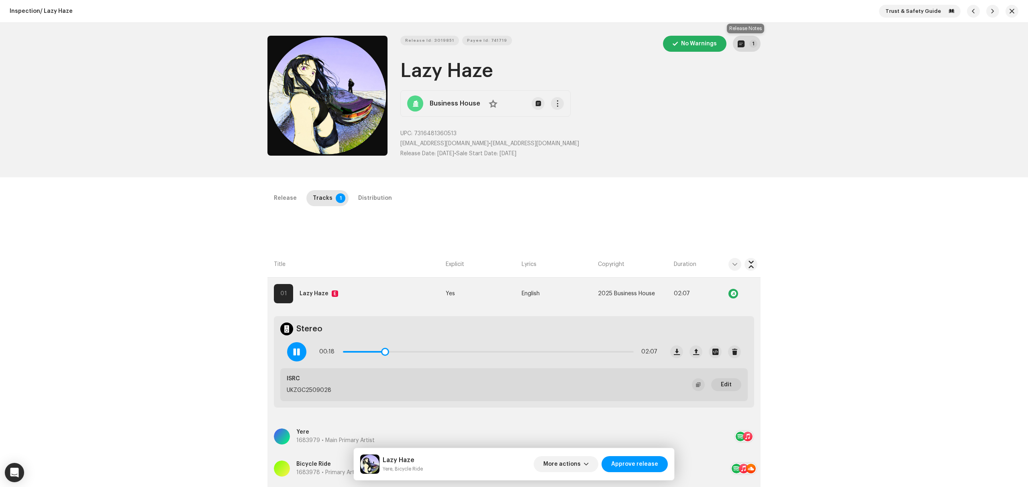
click at [747, 37] on button "1" at bounding box center [747, 44] width 28 height 16
click at [199, 287] on div "Release notes [PERSON_NAME] [DATE] AUTO NOTE - RELEASE PASSED INSPECTION Approv…" at bounding box center [514, 243] width 1028 height 487
click at [373, 196] on div "Distribution" at bounding box center [375, 198] width 34 height 16
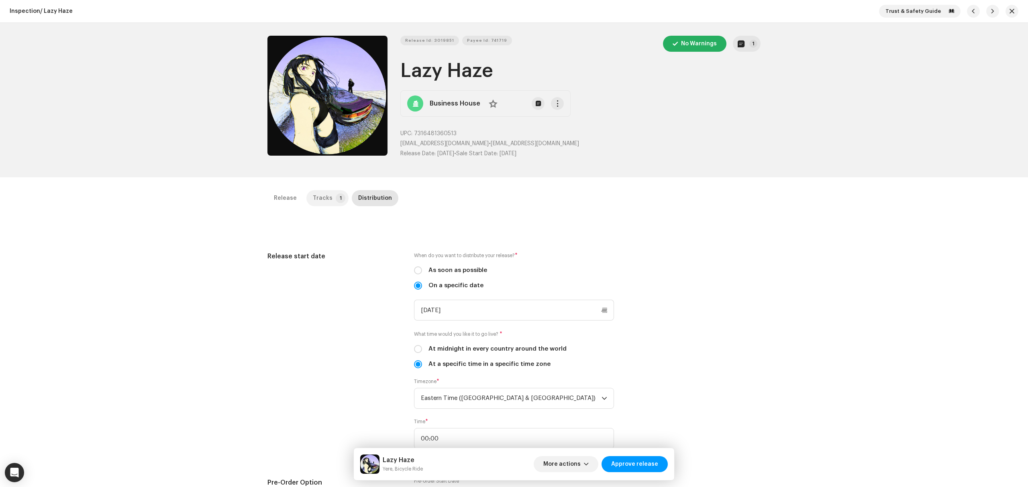
click at [323, 193] on div "Tracks" at bounding box center [323, 198] width 20 height 16
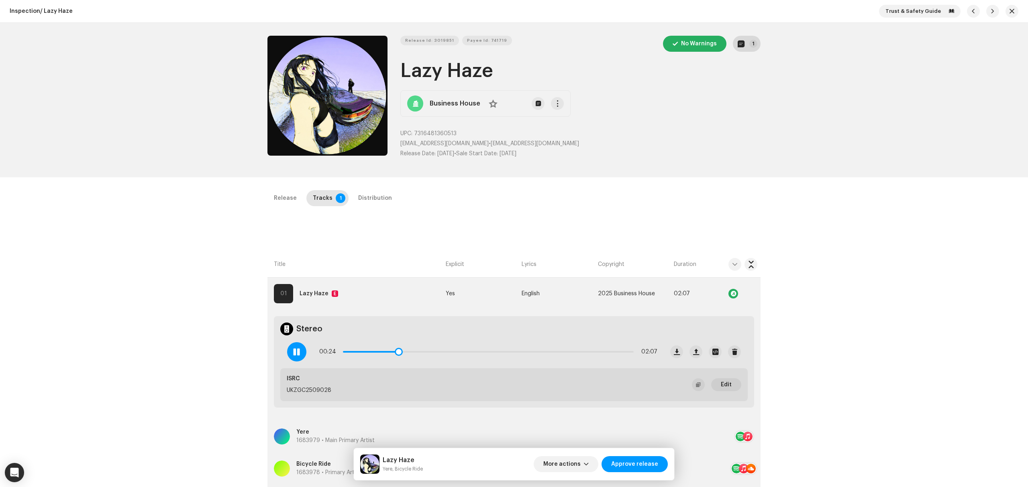
click at [741, 49] on button "1" at bounding box center [747, 44] width 28 height 16
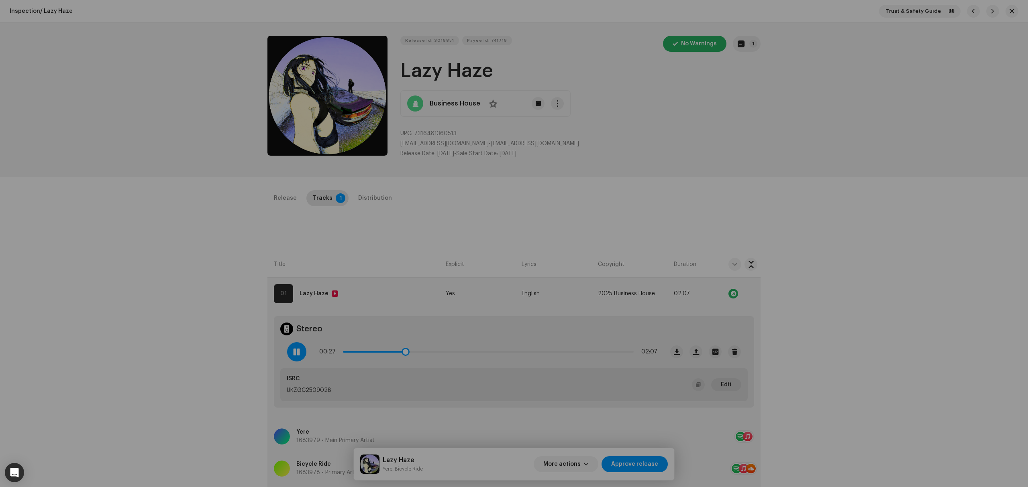
click at [226, 289] on div "Release notes [PERSON_NAME] [DATE] AUTO NOTE - RELEASE PASSED INSPECTION Approv…" at bounding box center [514, 243] width 1028 height 487
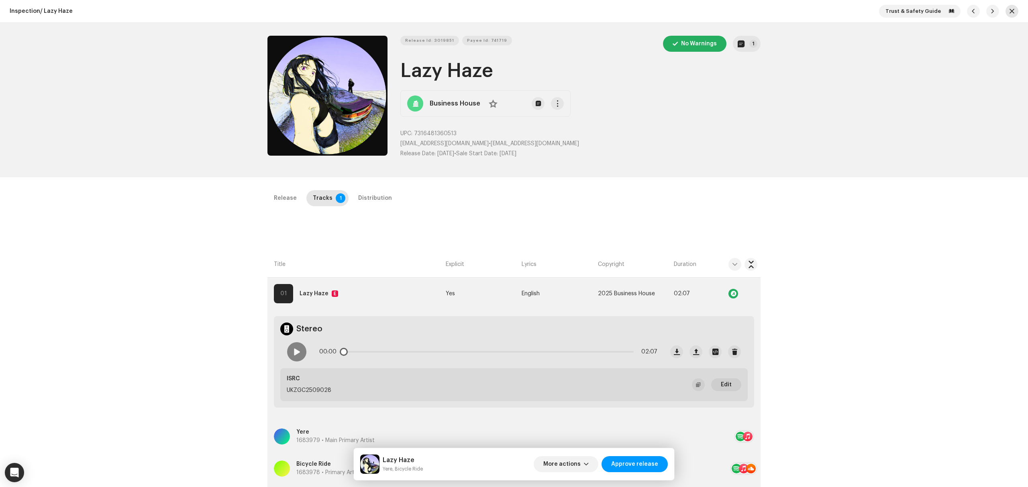
click at [1013, 9] on button "button" at bounding box center [1011, 11] width 13 height 13
